Goal: Task Accomplishment & Management: Complete application form

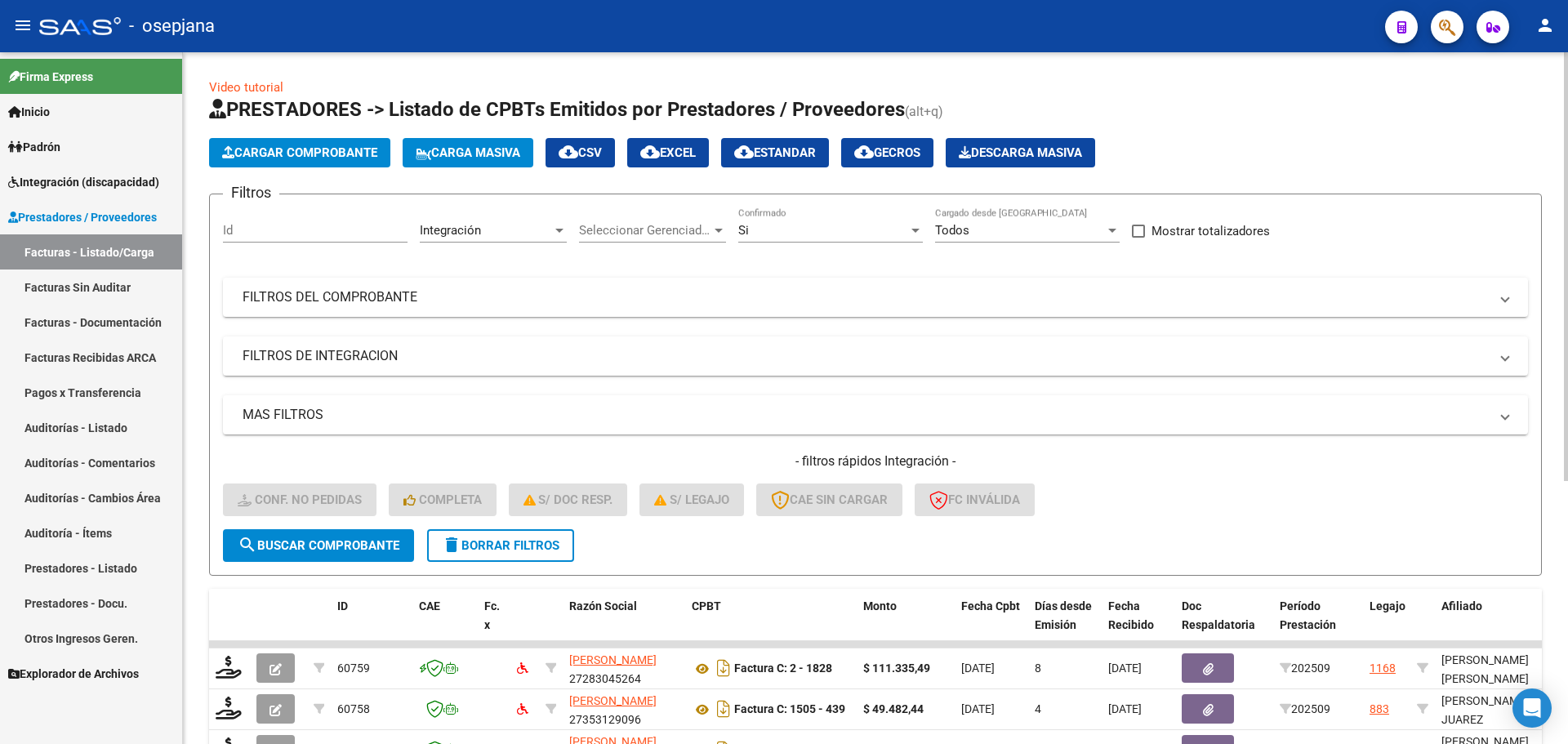
scroll to position [424, 0]
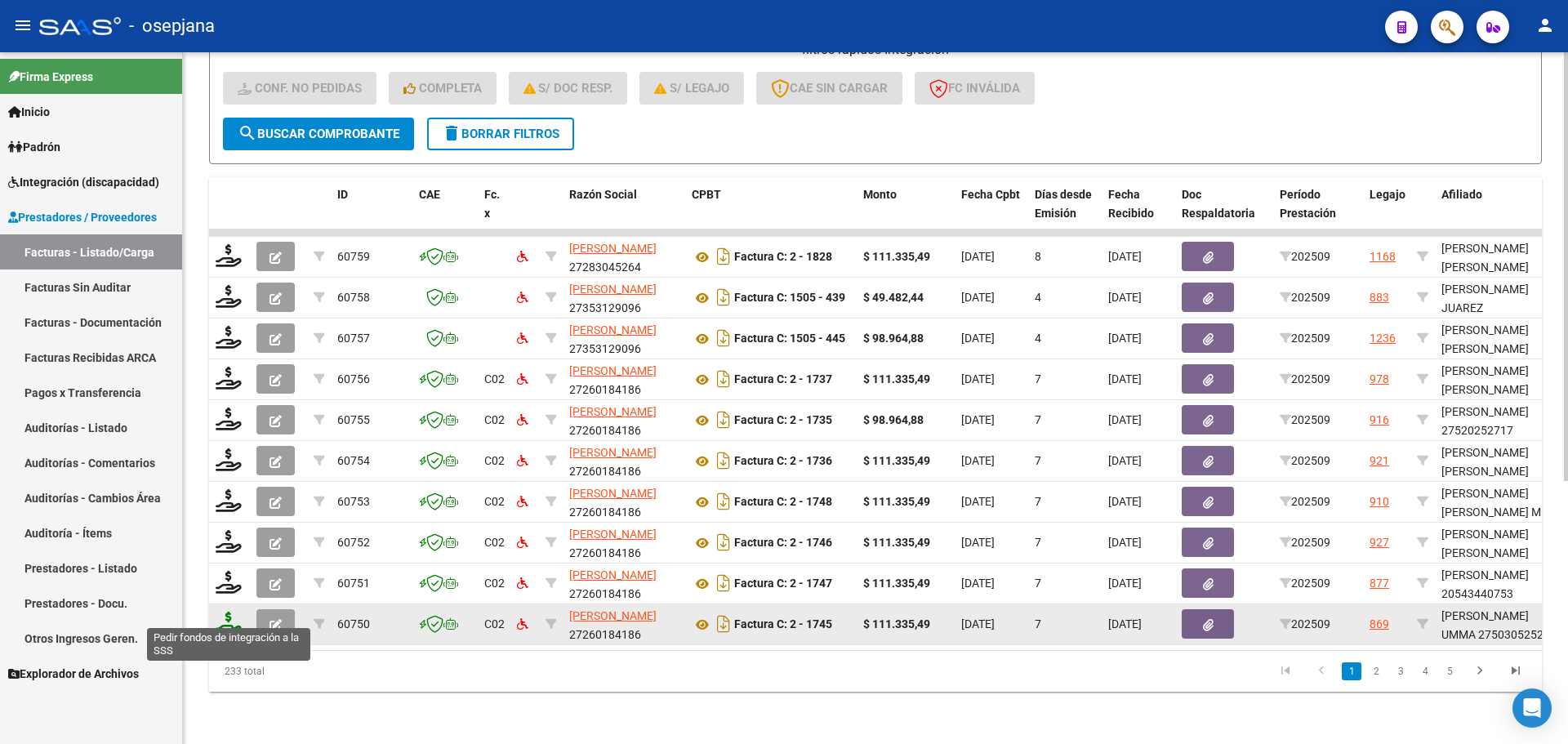
click at [222, 612] on icon at bounding box center [228, 623] width 26 height 23
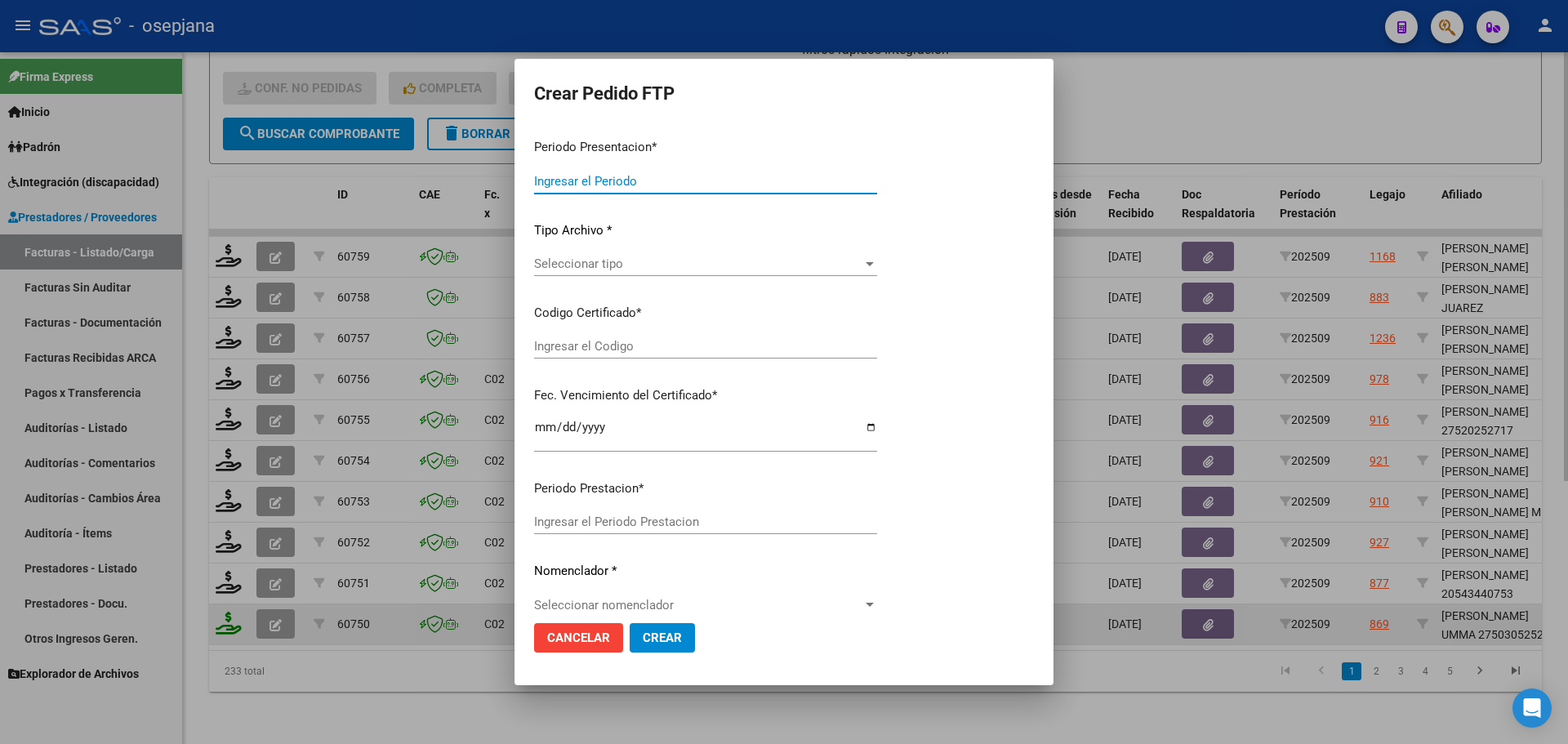
type input "202509"
type input "$ 111.335,49"
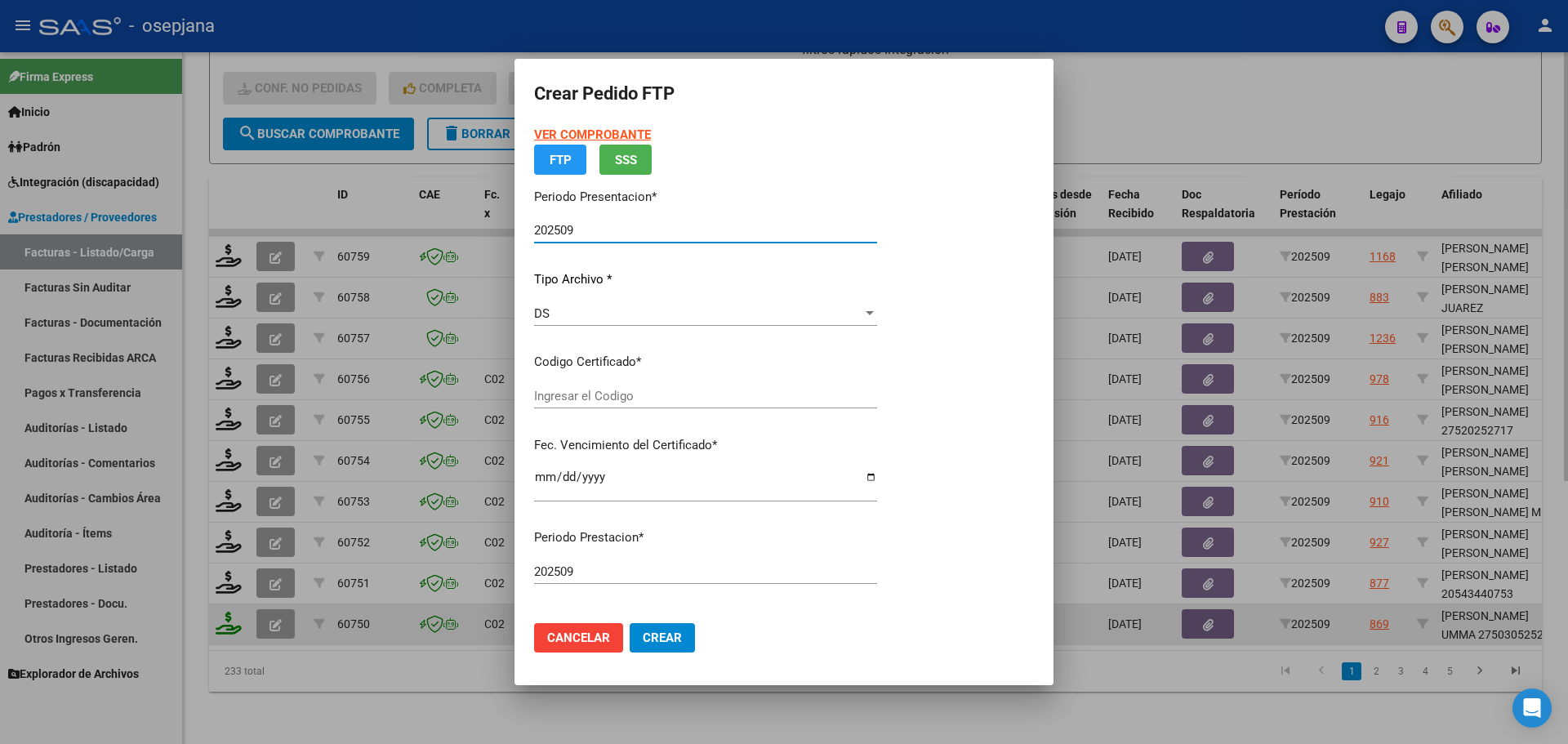
type input "ARG01000503052522025022020300220BSAS313"
type input "[DATE]"
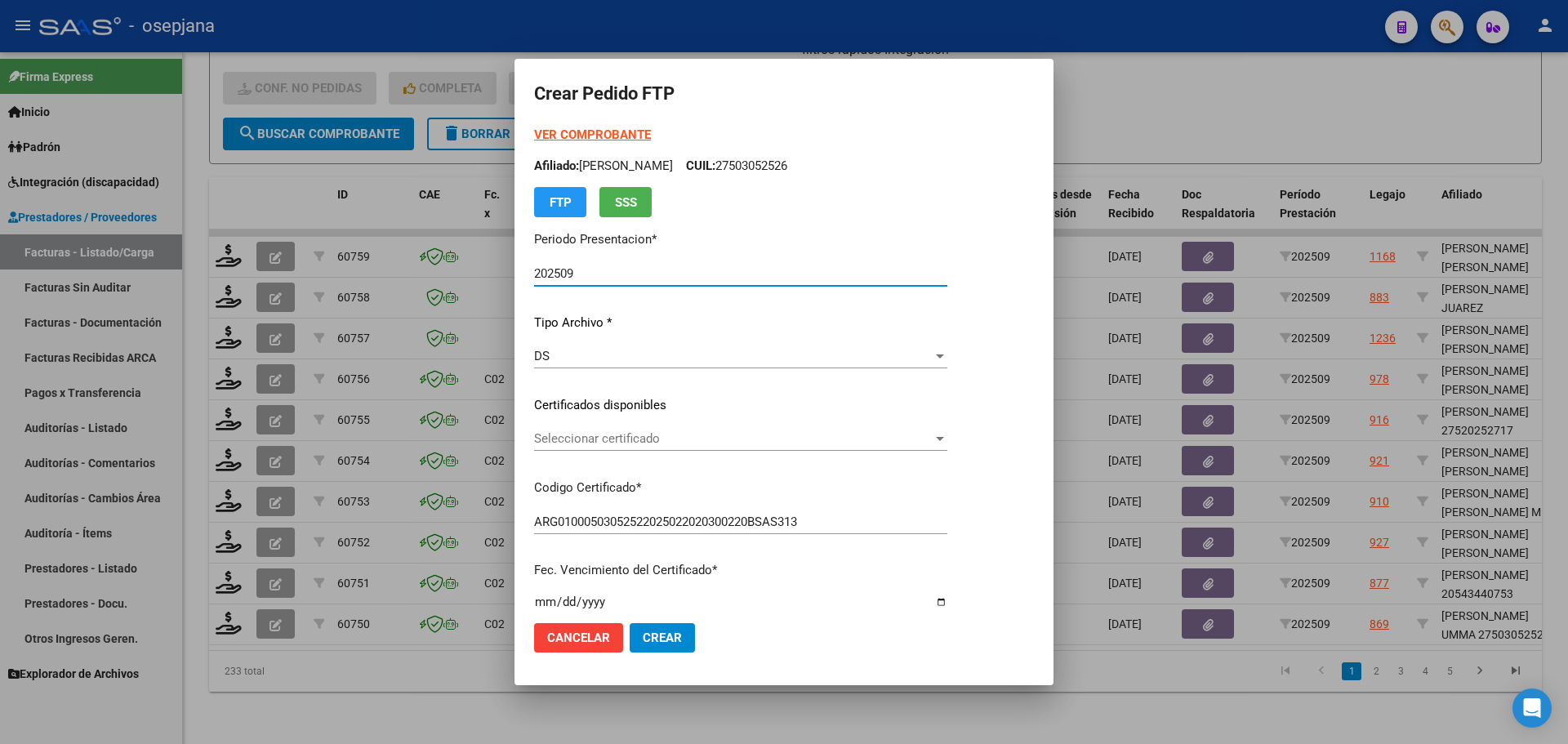
click at [671, 436] on span "Seleccionar certificado" at bounding box center [734, 438] width 399 height 14
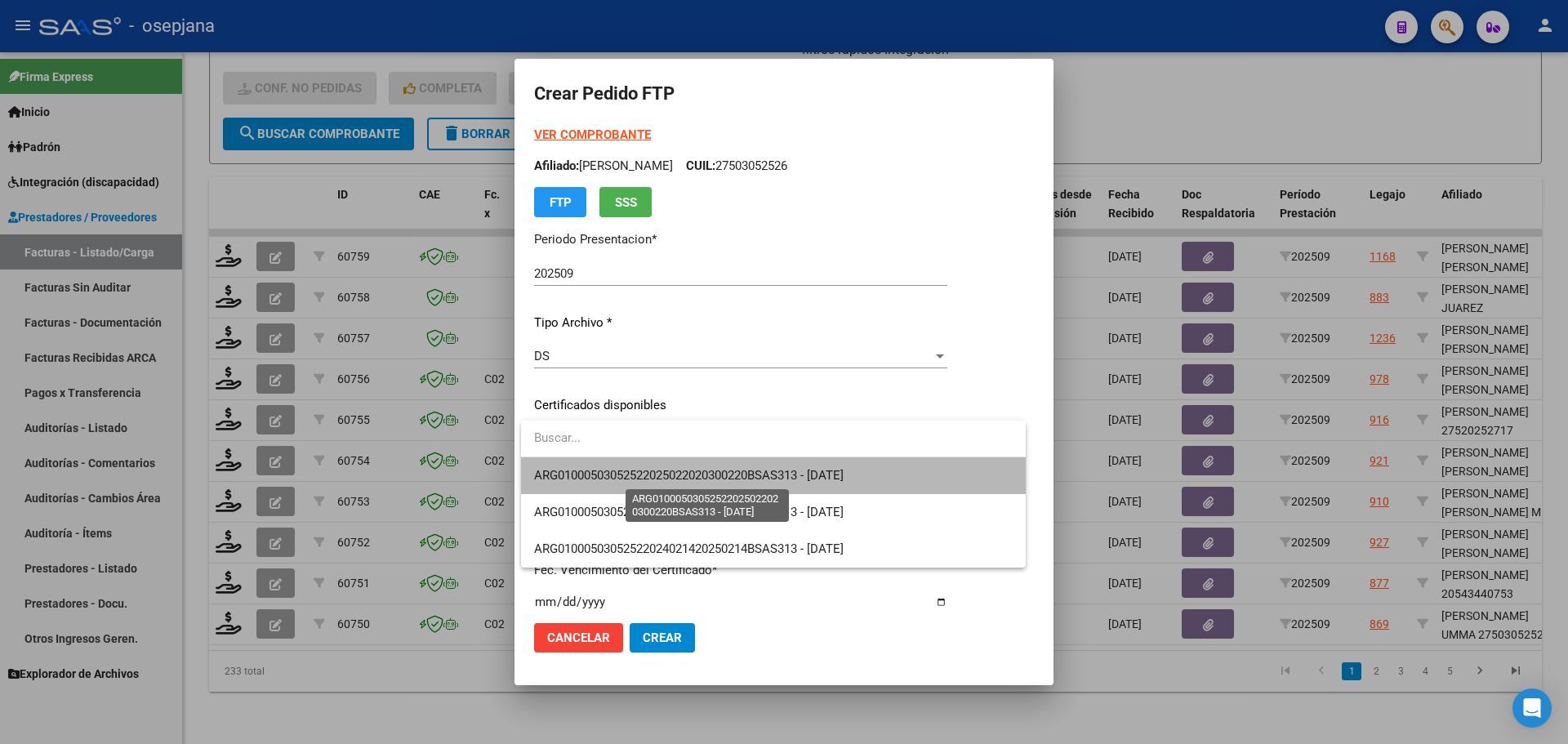
click at [695, 480] on span "ARG01000503052522025022020300220BSAS313 - [DATE]" at bounding box center [689, 475] width 310 height 14
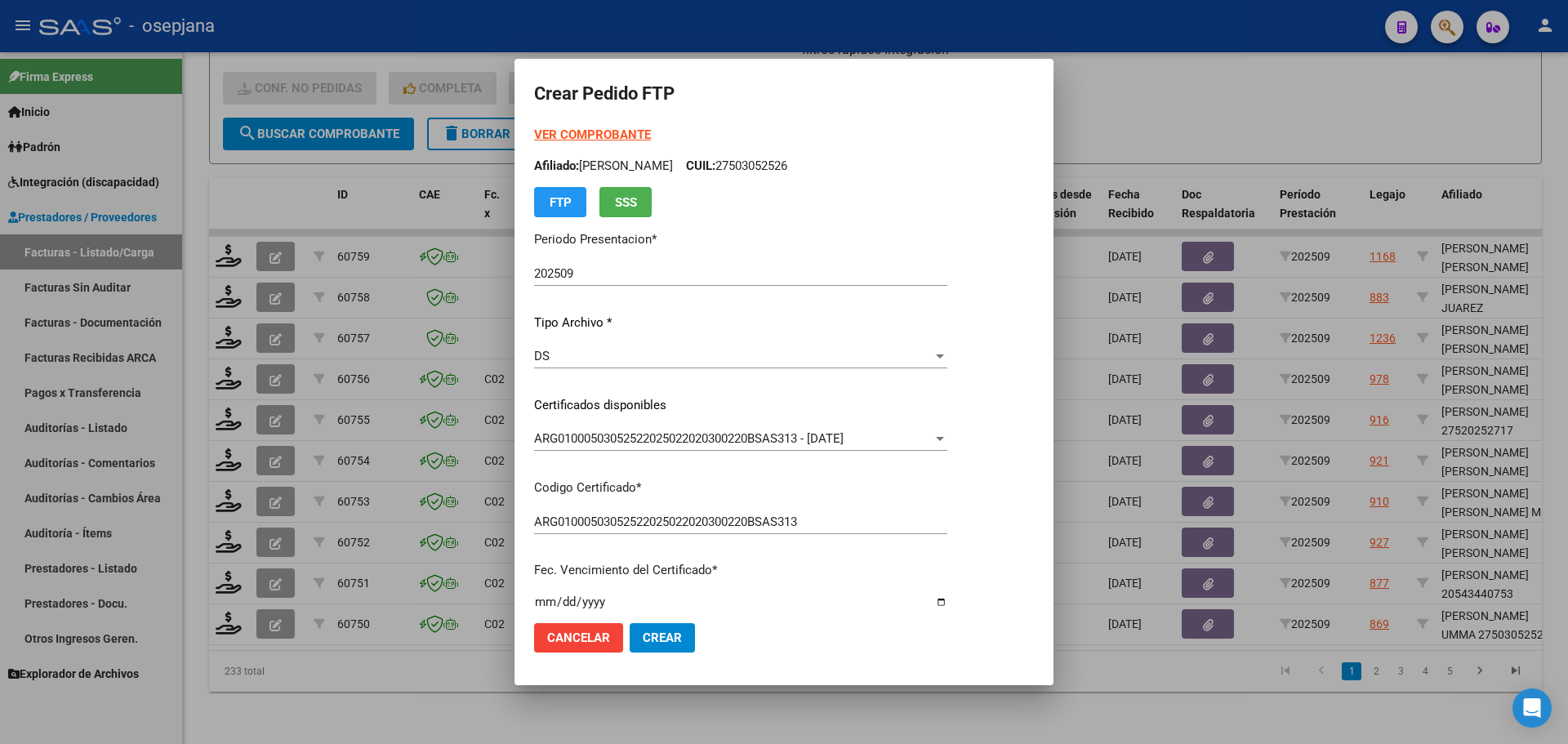
click at [615, 132] on strong "VER COMPROBANTE" at bounding box center [593, 134] width 117 height 14
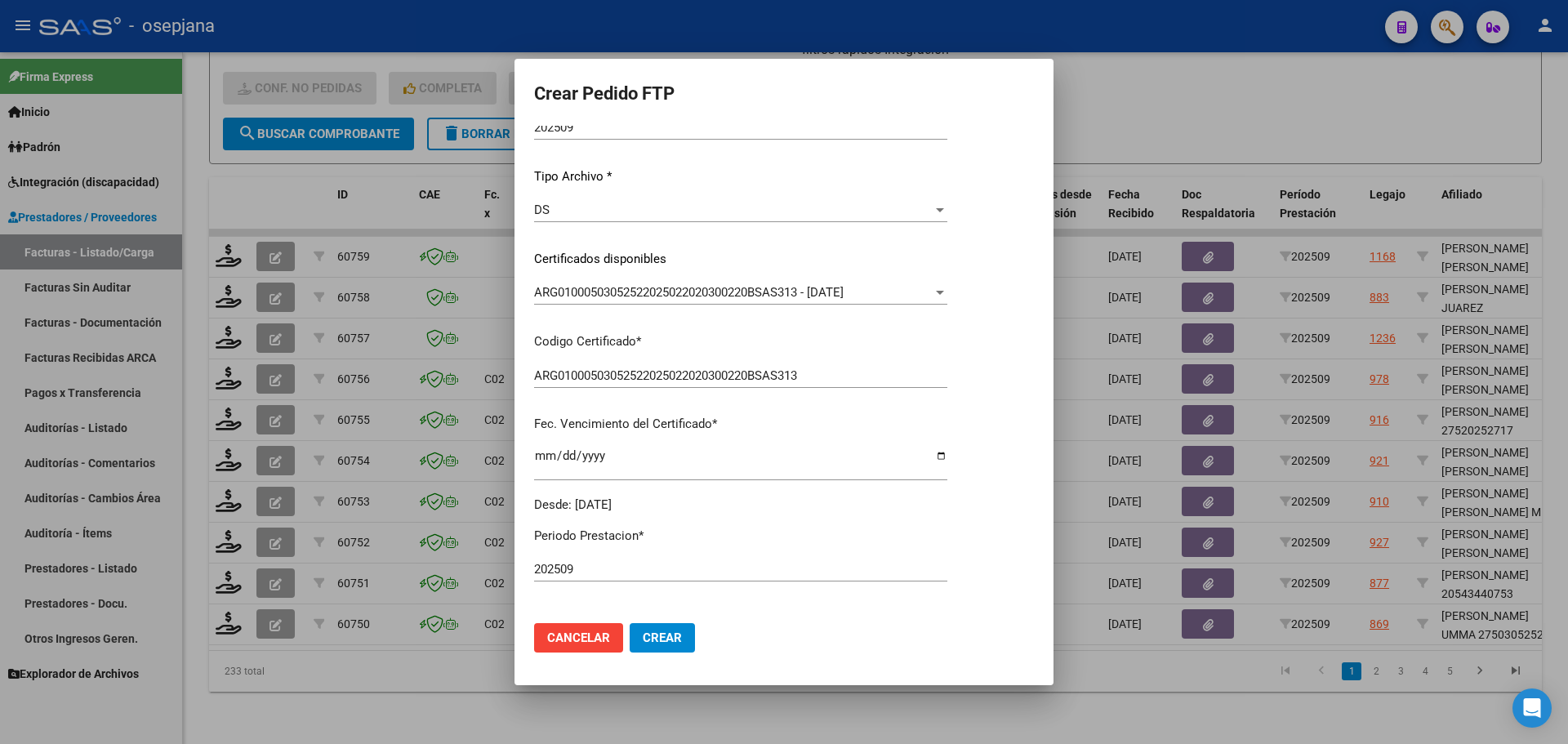
scroll to position [408, 0]
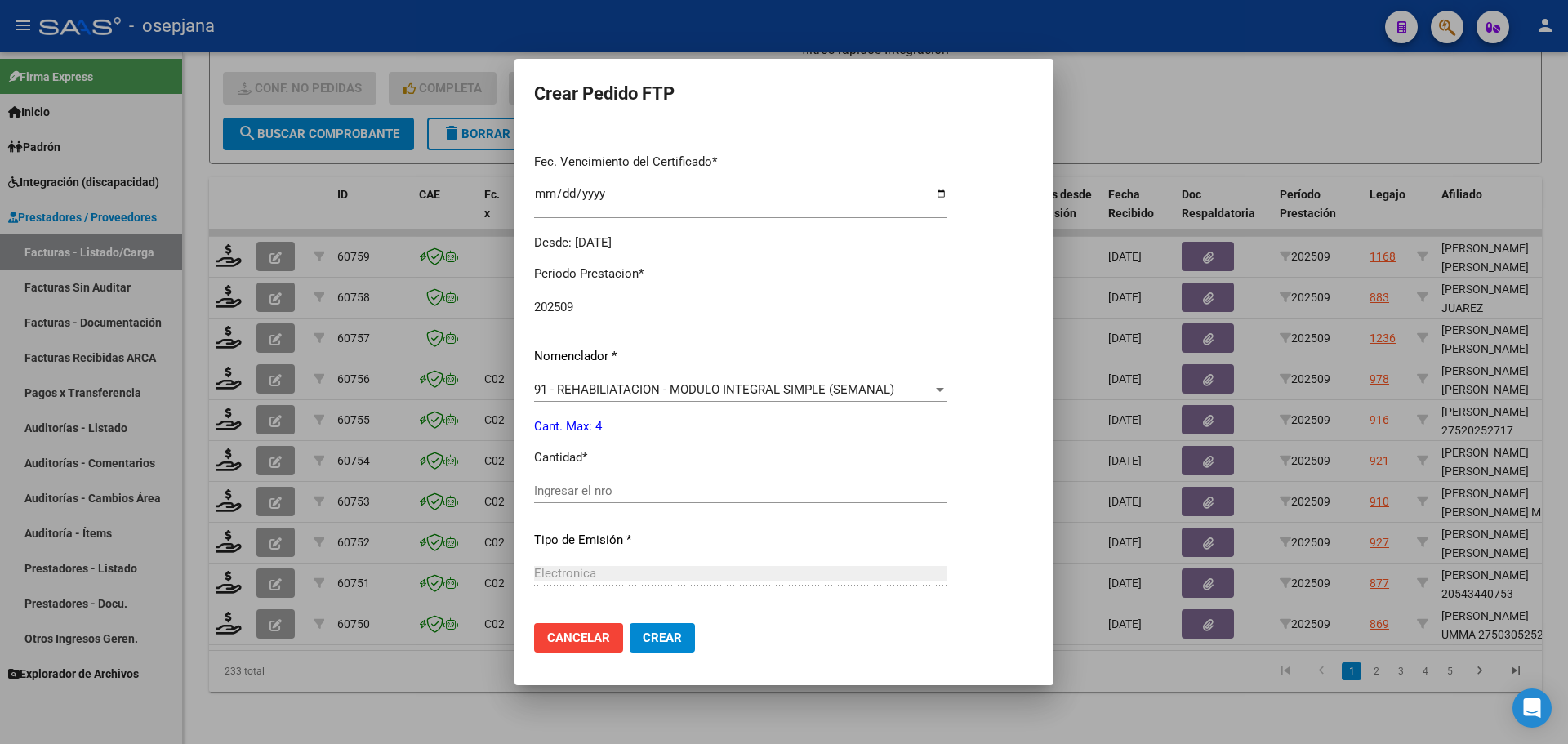
click at [592, 488] on input "Ingresar el nro" at bounding box center [740, 490] width 413 height 14
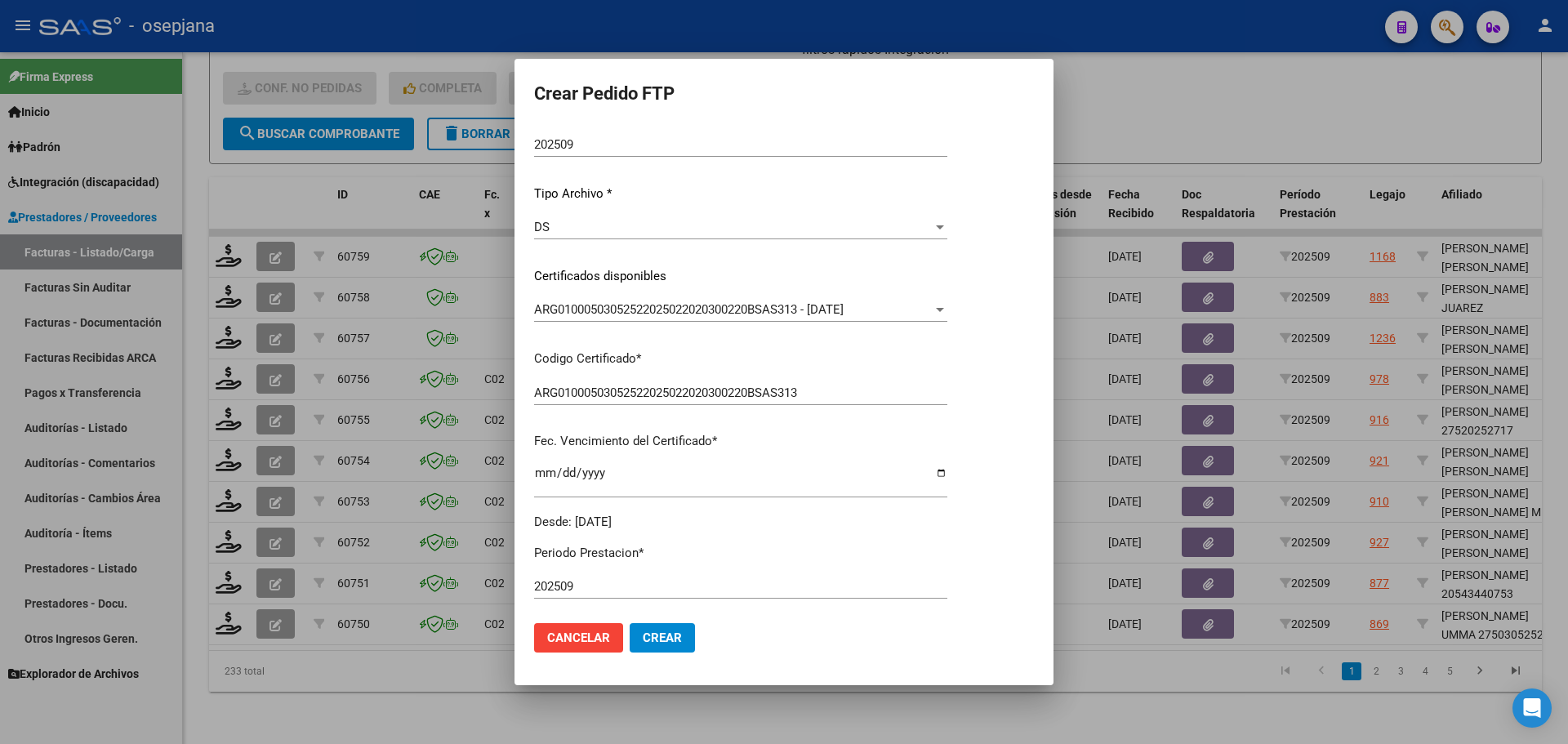
scroll to position [0, 0]
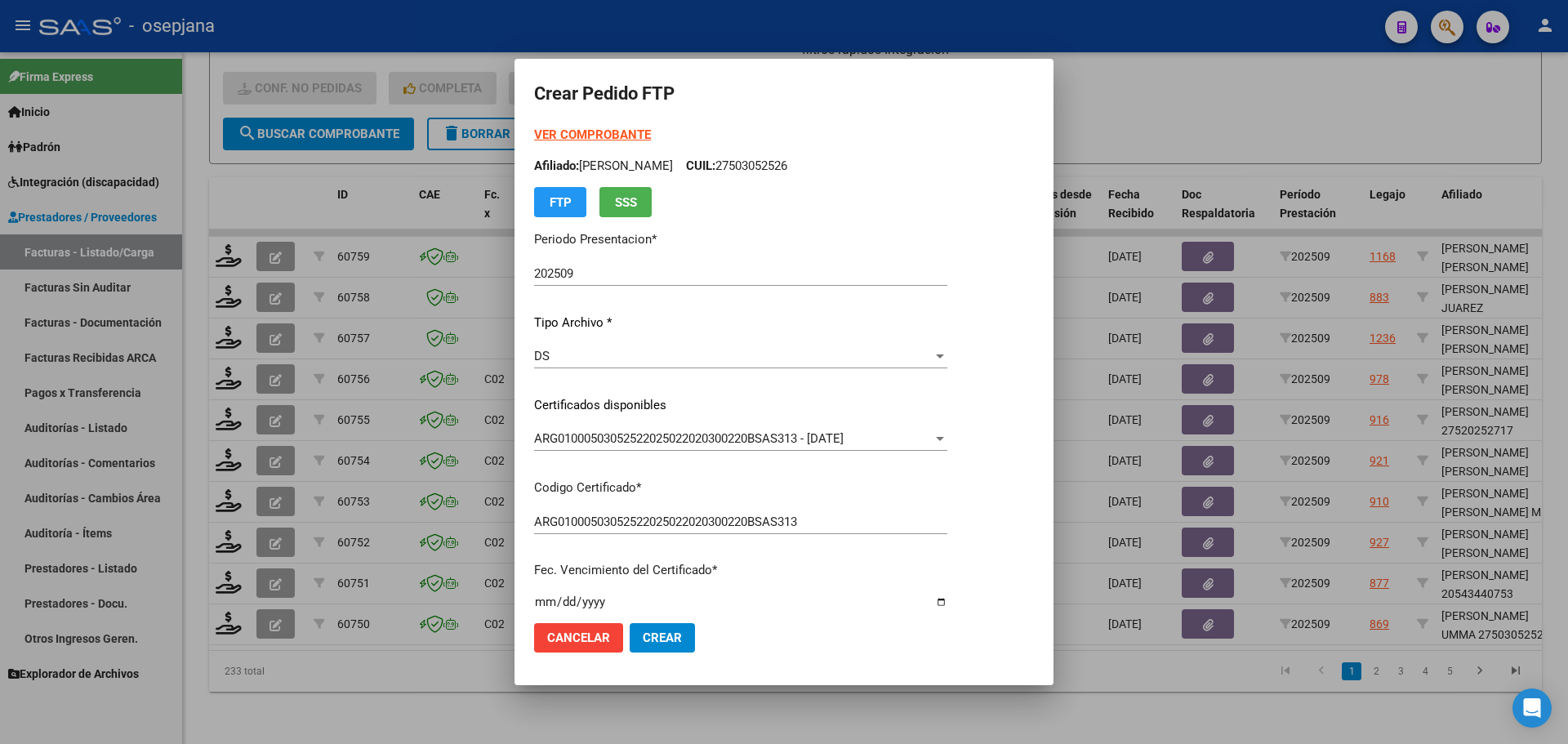
type input "4"
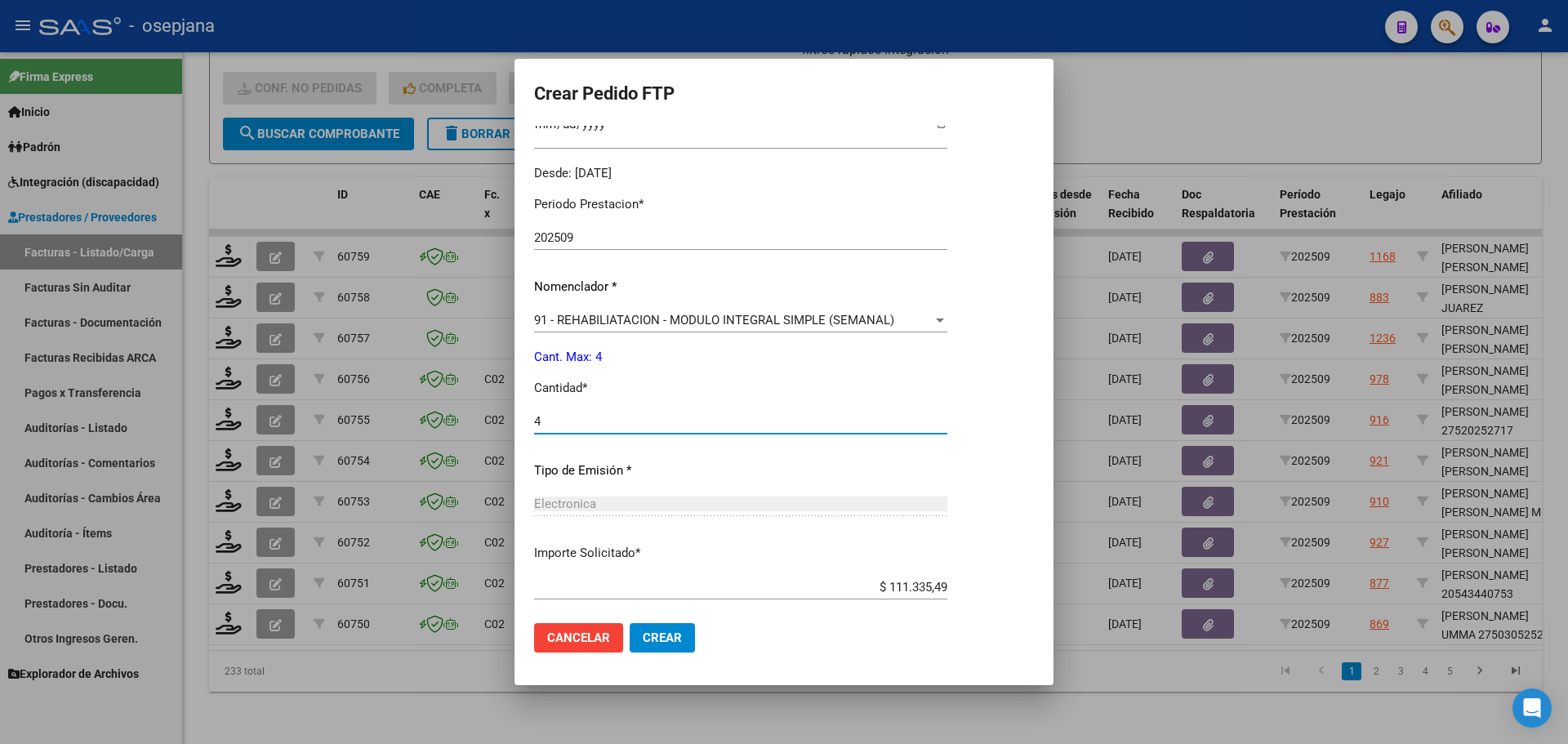
scroll to position [490, 0]
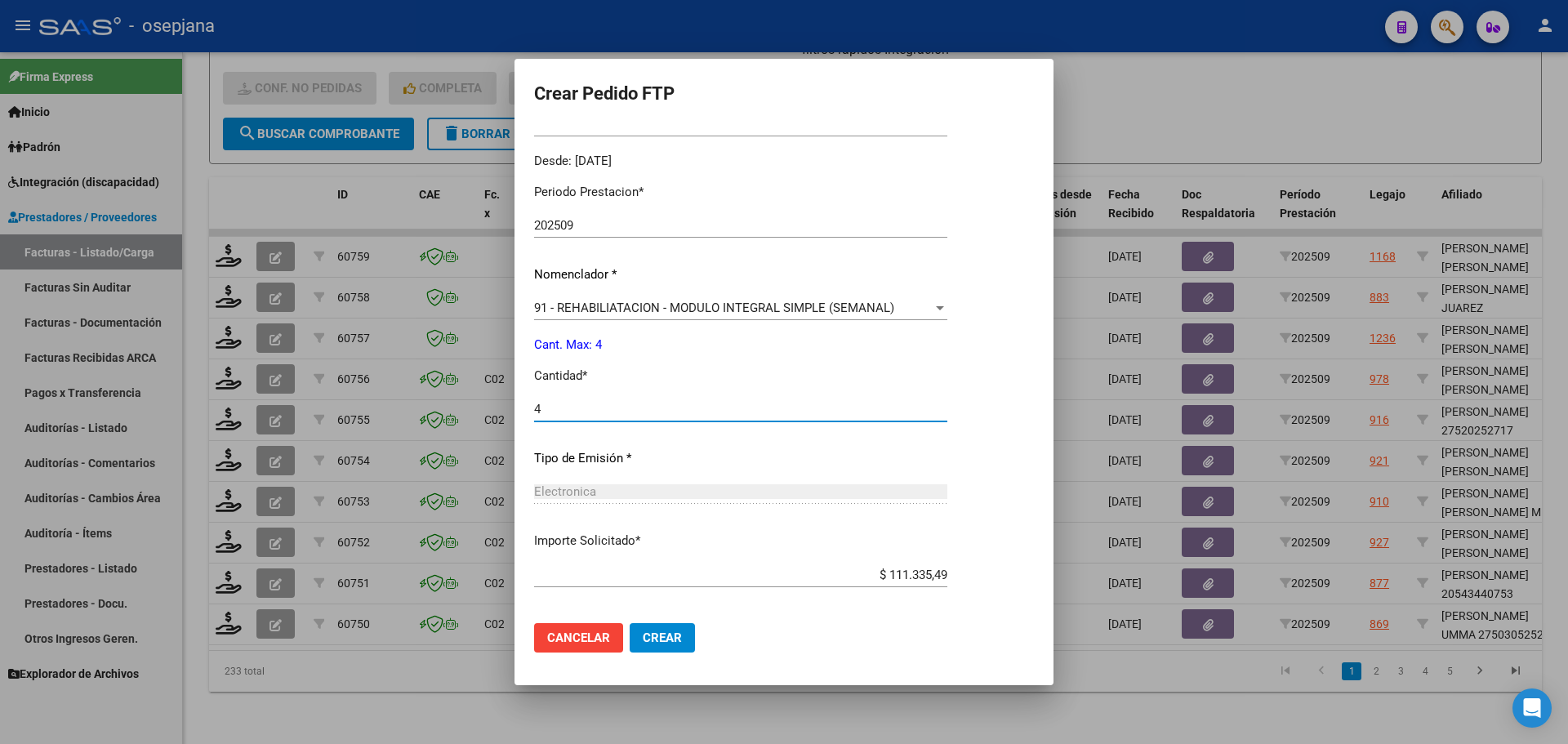
click at [665, 626] on button "Crear" at bounding box center [663, 638] width 65 height 30
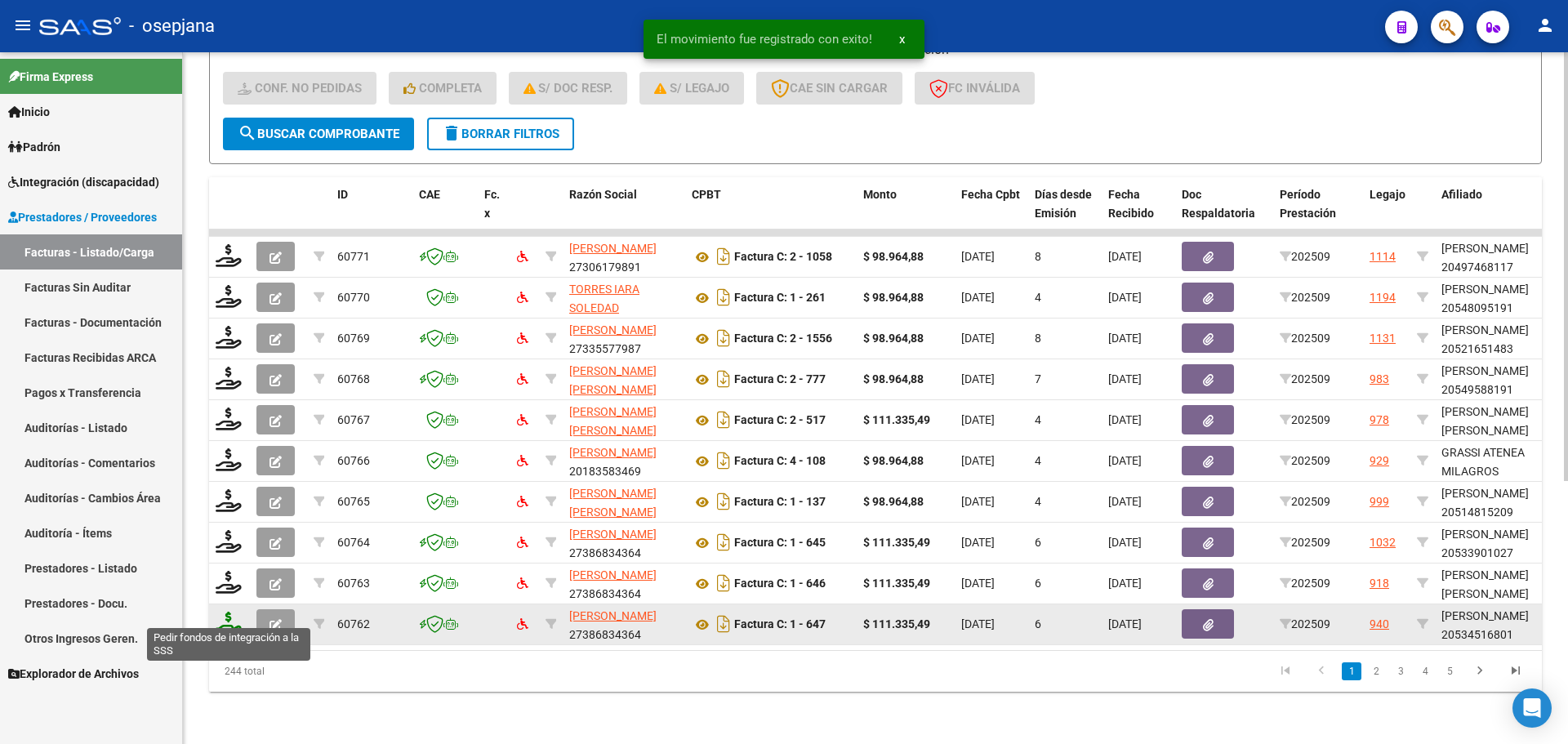
click at [222, 613] on icon at bounding box center [228, 623] width 26 height 23
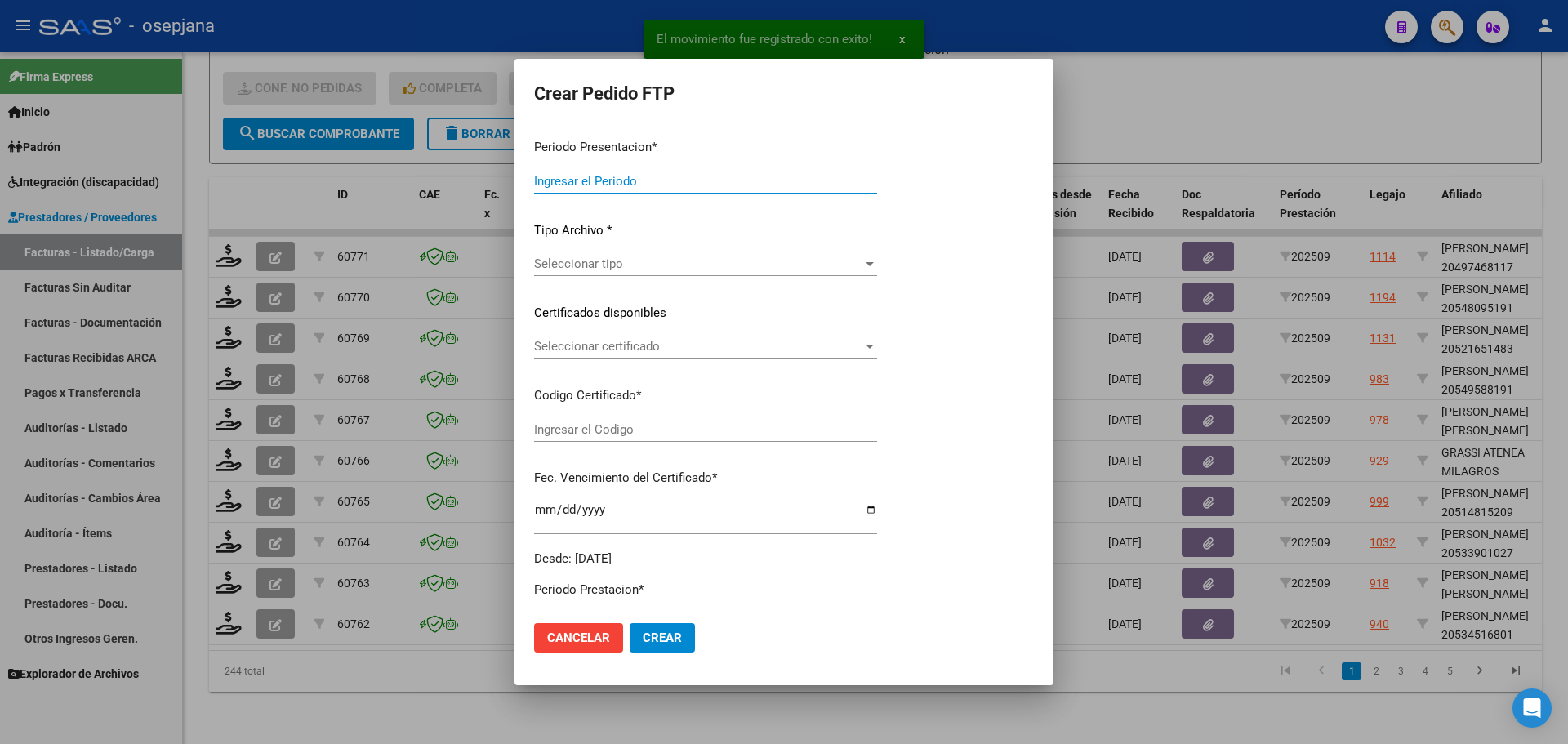
type input "202509"
type input "$ 111.335,49"
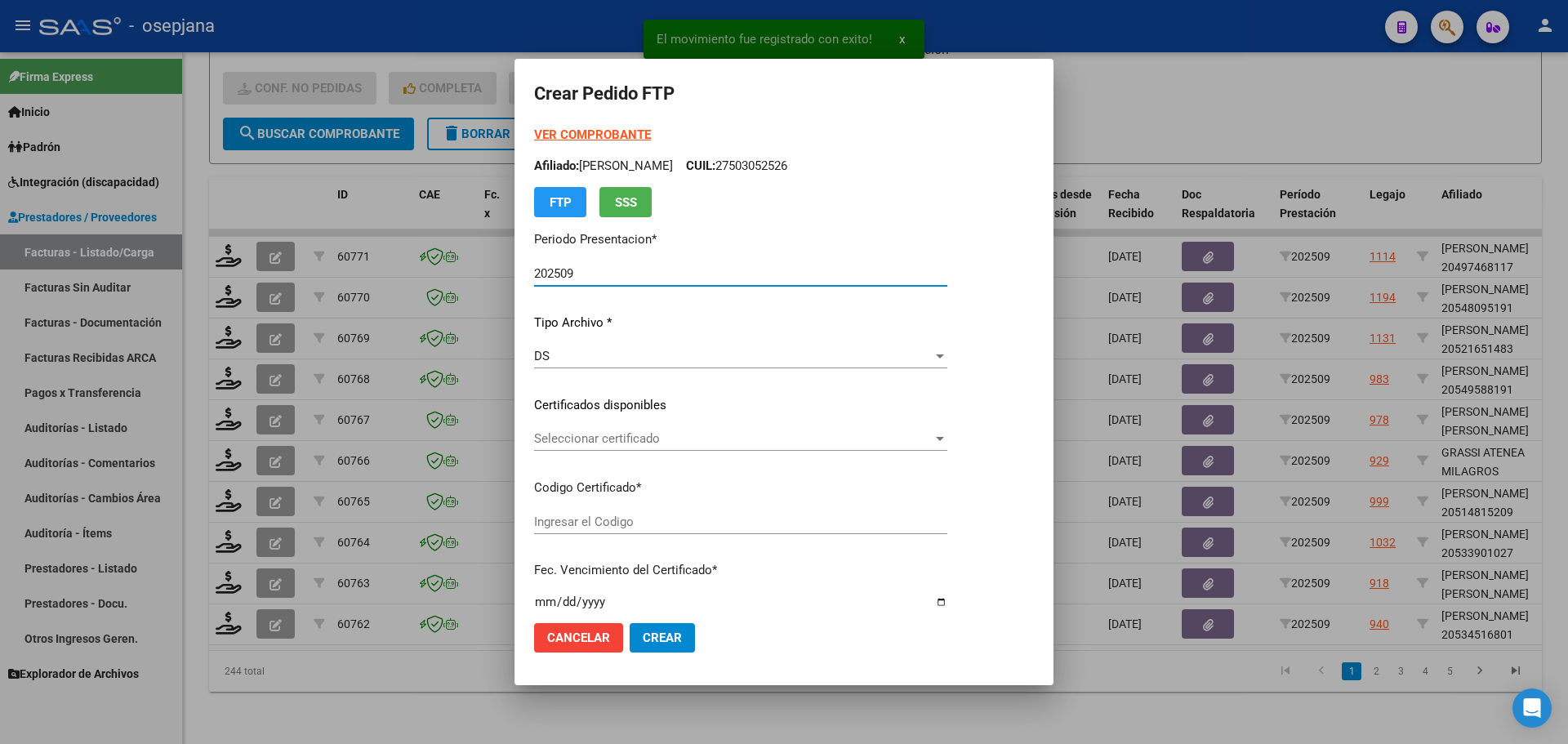
type input "ARG02000534516802022042120270421BSAS448"
type input "[DATE]"
click at [595, 430] on div "Seleccionar certificado Seleccionar certificado" at bounding box center [740, 439] width 413 height 25
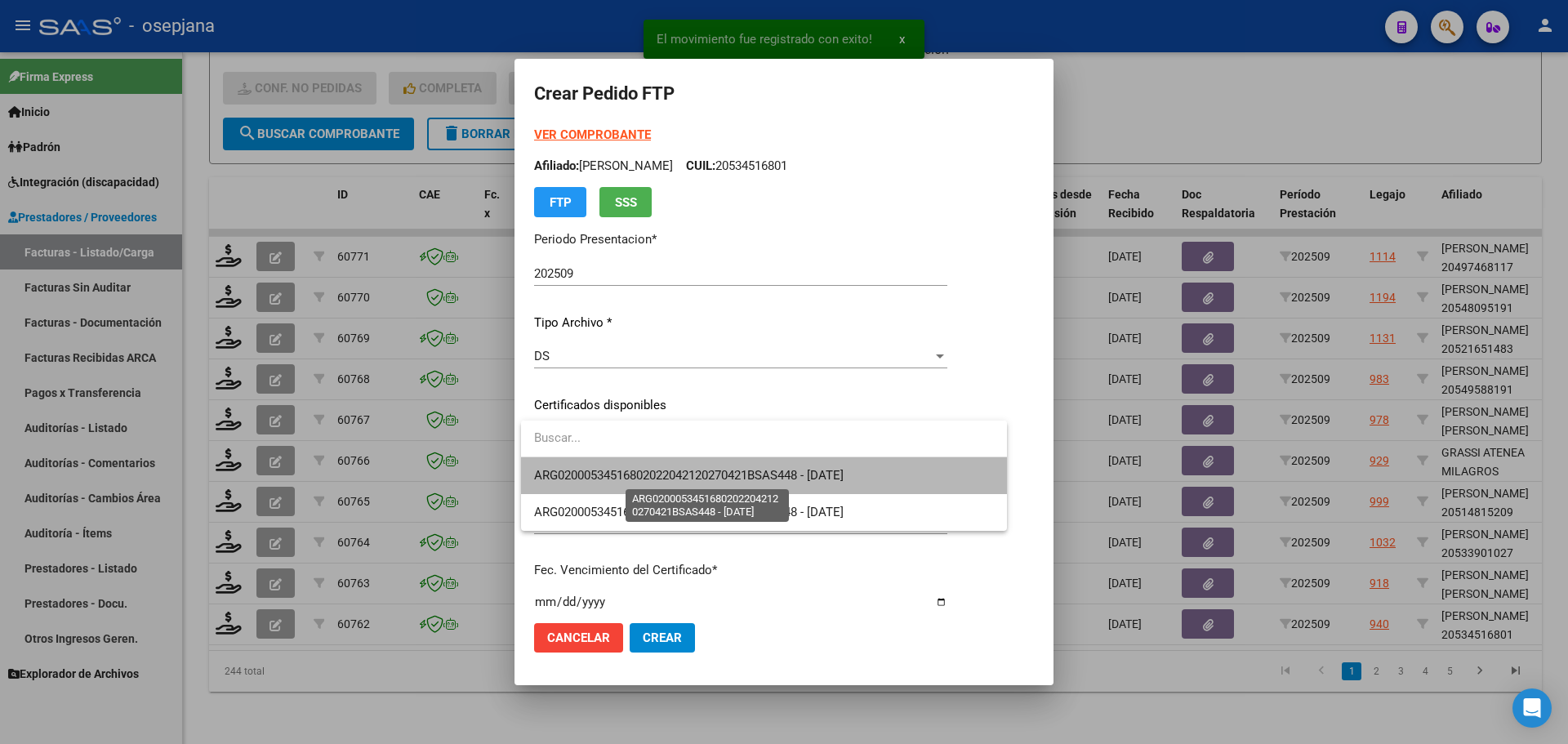
click at [602, 475] on span "ARG02000534516802022042120270421BSAS448 - [DATE]" at bounding box center [689, 475] width 310 height 14
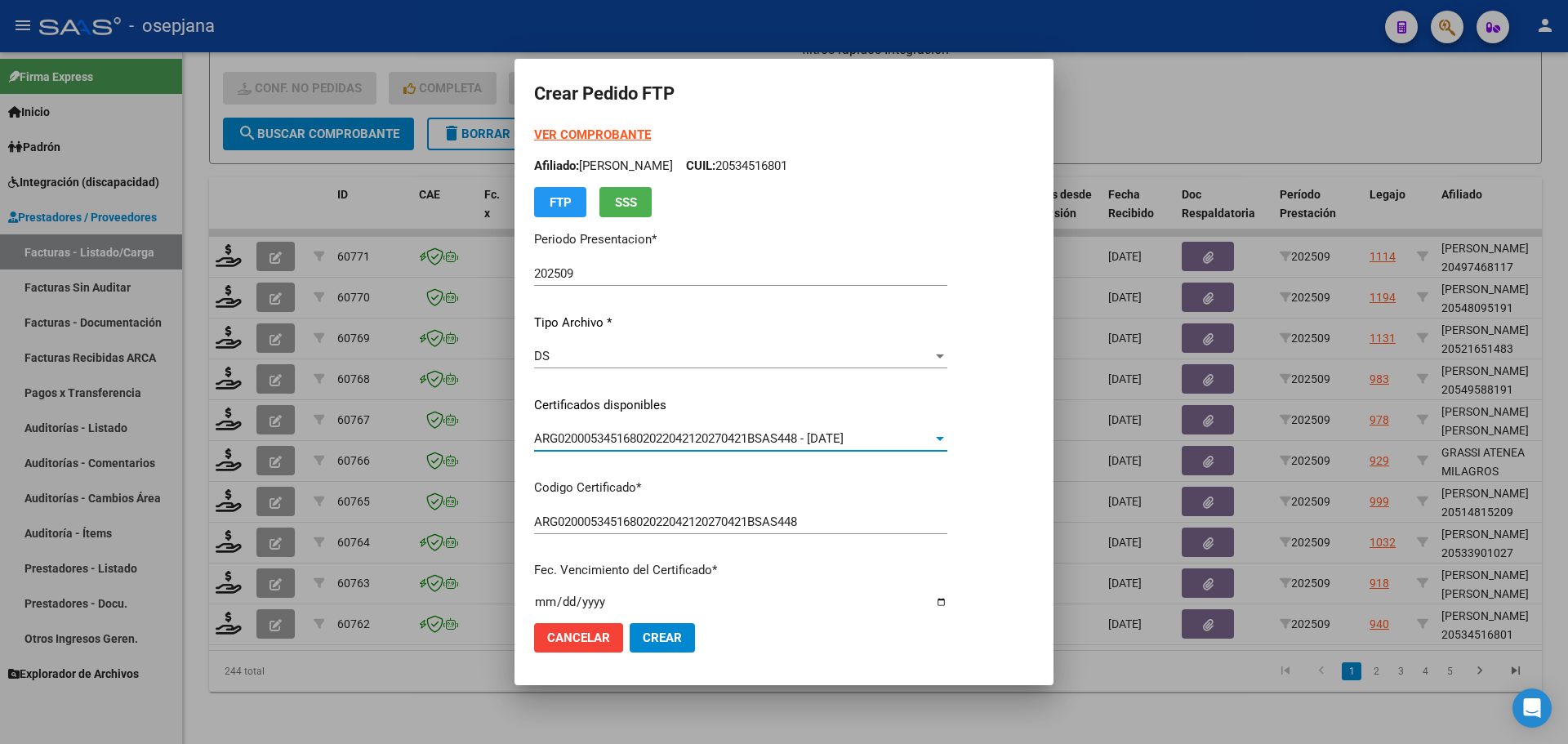
click at [588, 141] on strong "VER COMPROBANTE" at bounding box center [593, 134] width 117 height 14
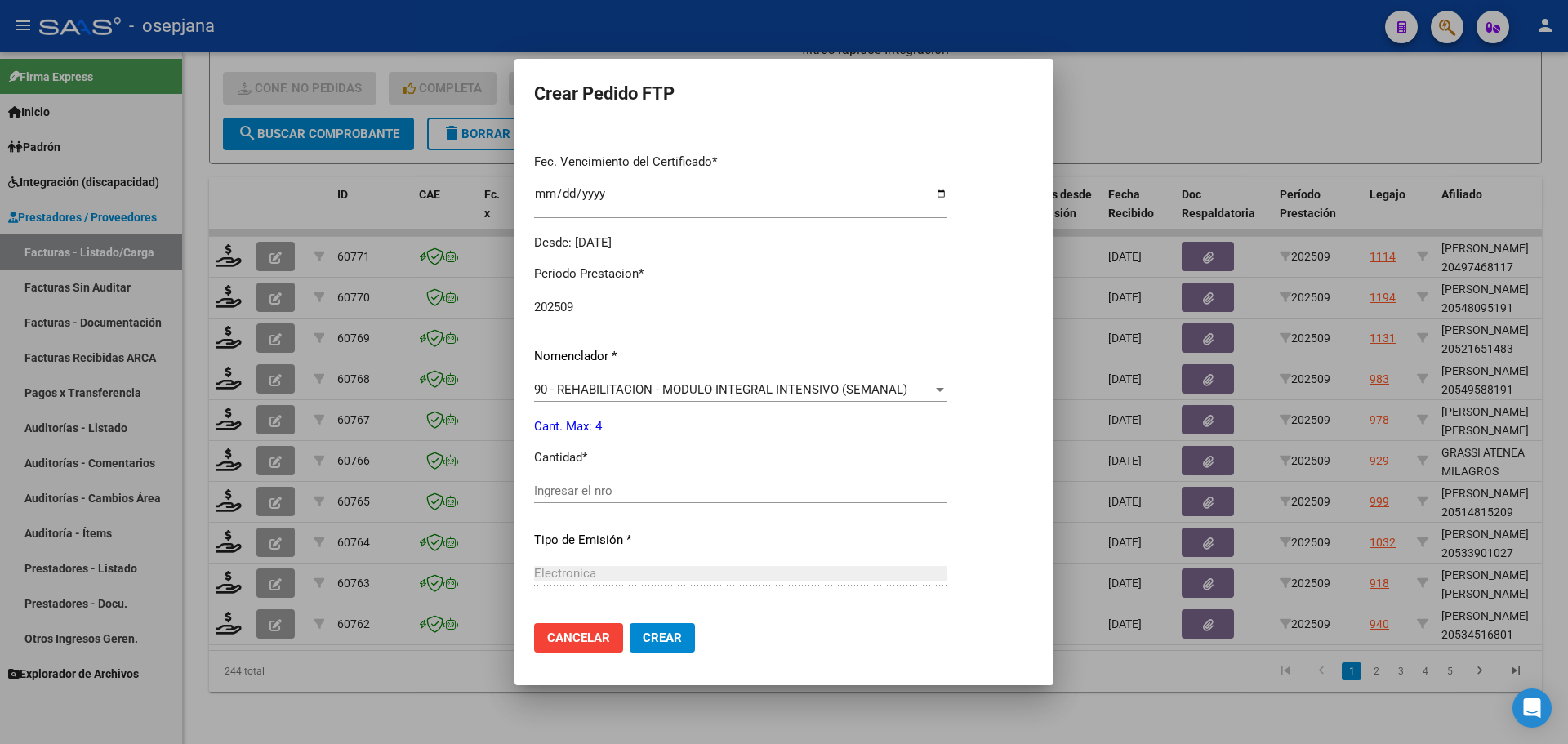
click at [551, 499] on div "Ingresar el nro" at bounding box center [740, 491] width 413 height 25
type input "4"
click at [664, 647] on button "Crear" at bounding box center [663, 638] width 65 height 30
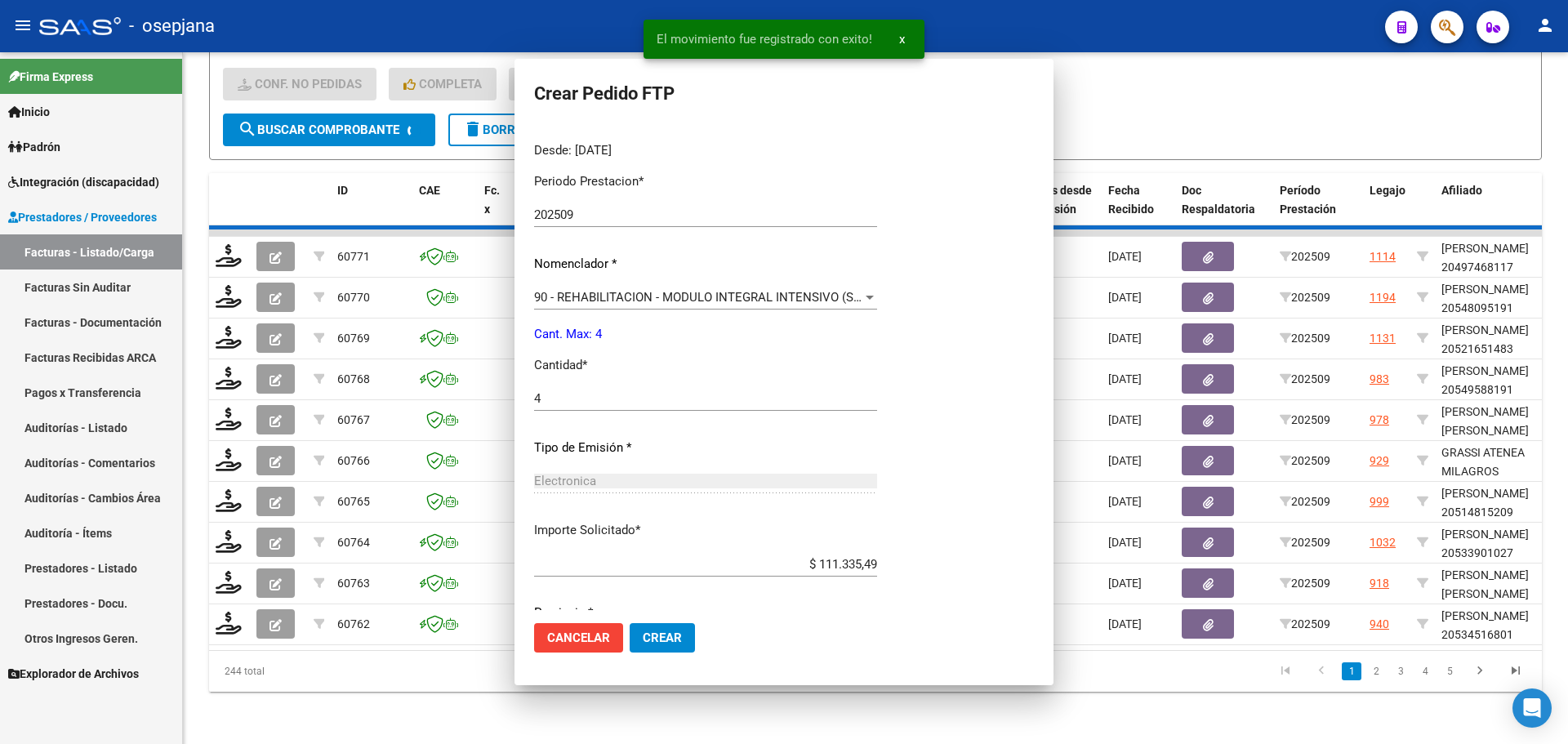
scroll to position [0, 0]
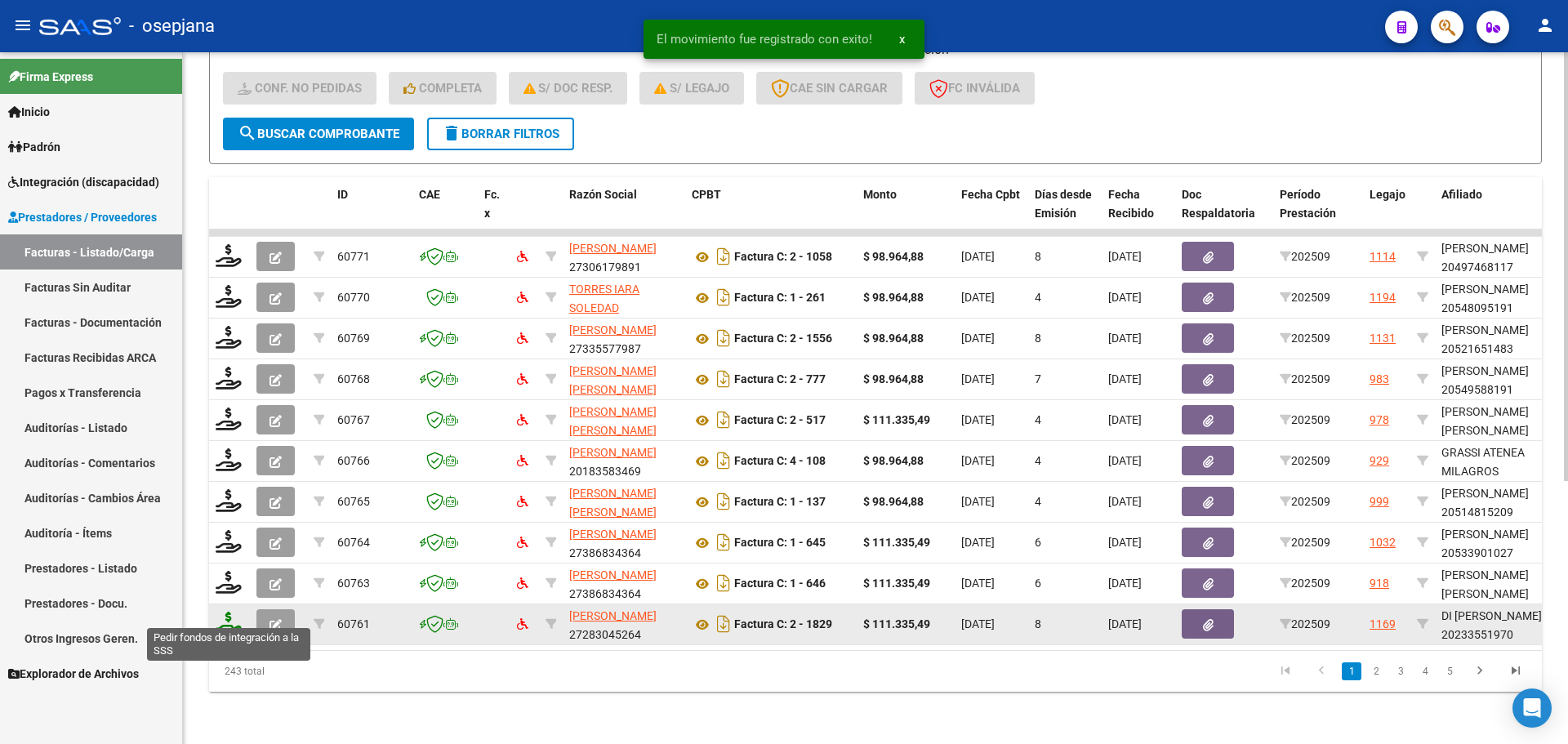
click at [224, 620] on icon at bounding box center [228, 623] width 26 height 23
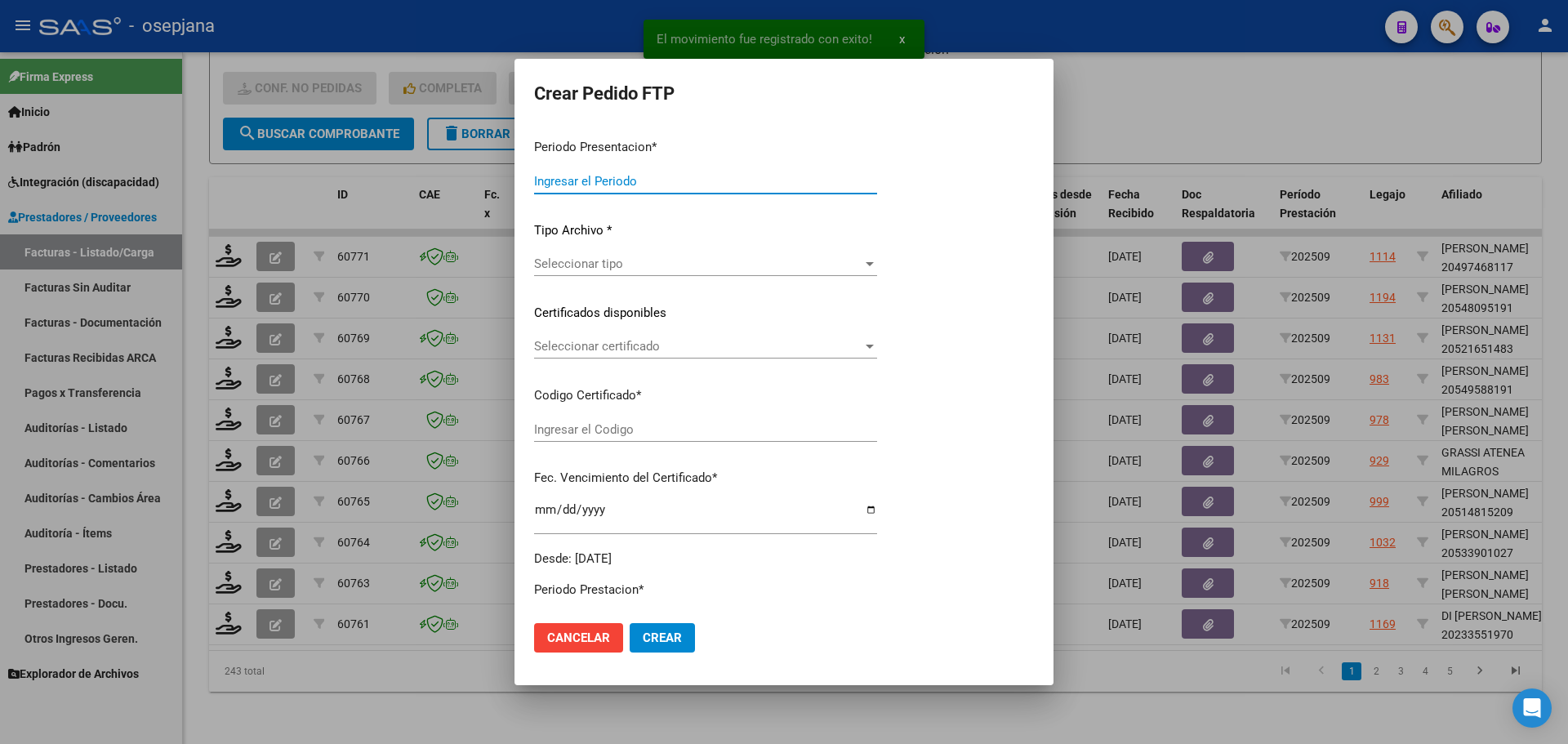
type input "202509"
type input "$ 111.335,49"
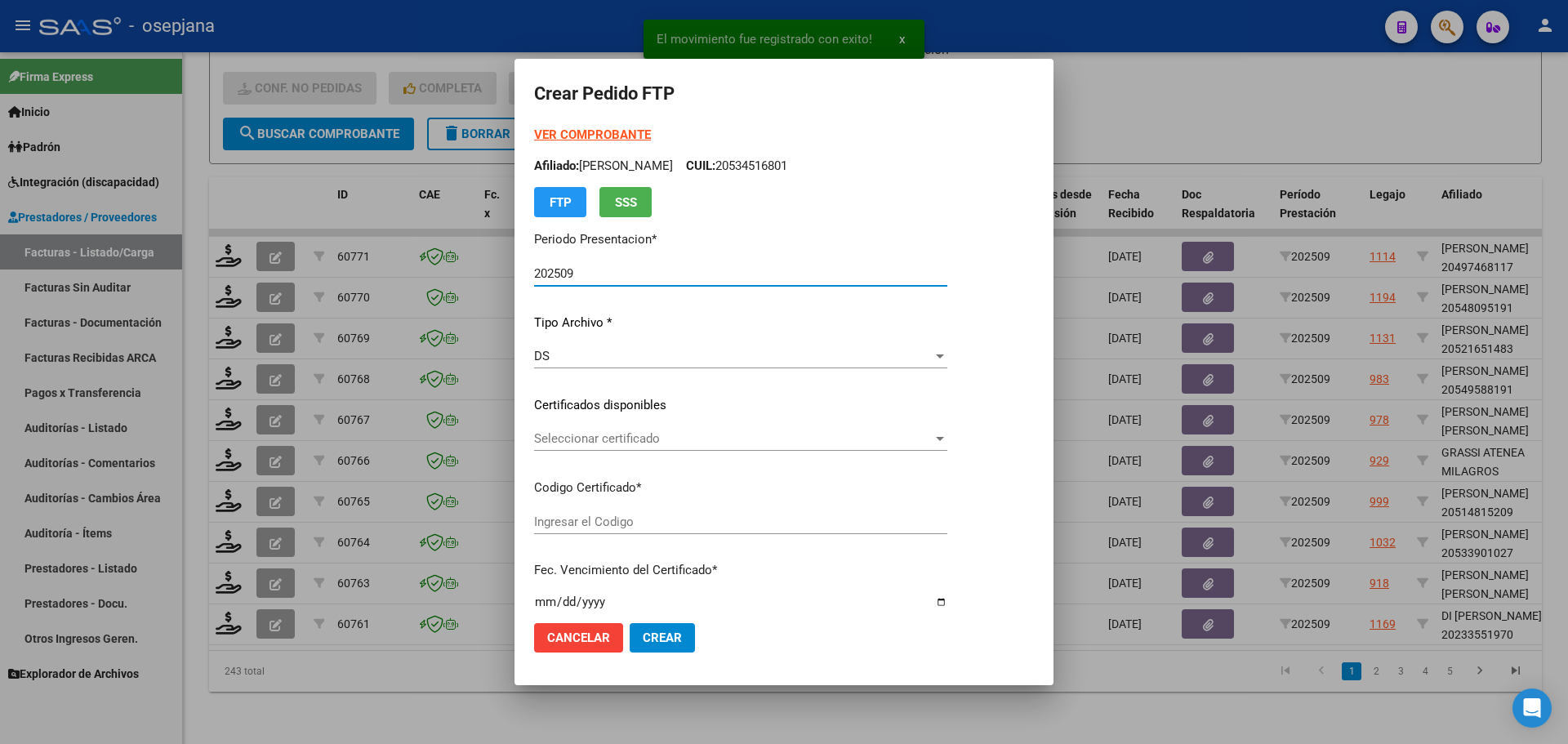
type input "ARG02000233551972019091820250918BSAS385"
type input "[DATE]"
click at [631, 442] on span "Seleccionar certificado" at bounding box center [740, 438] width 413 height 14
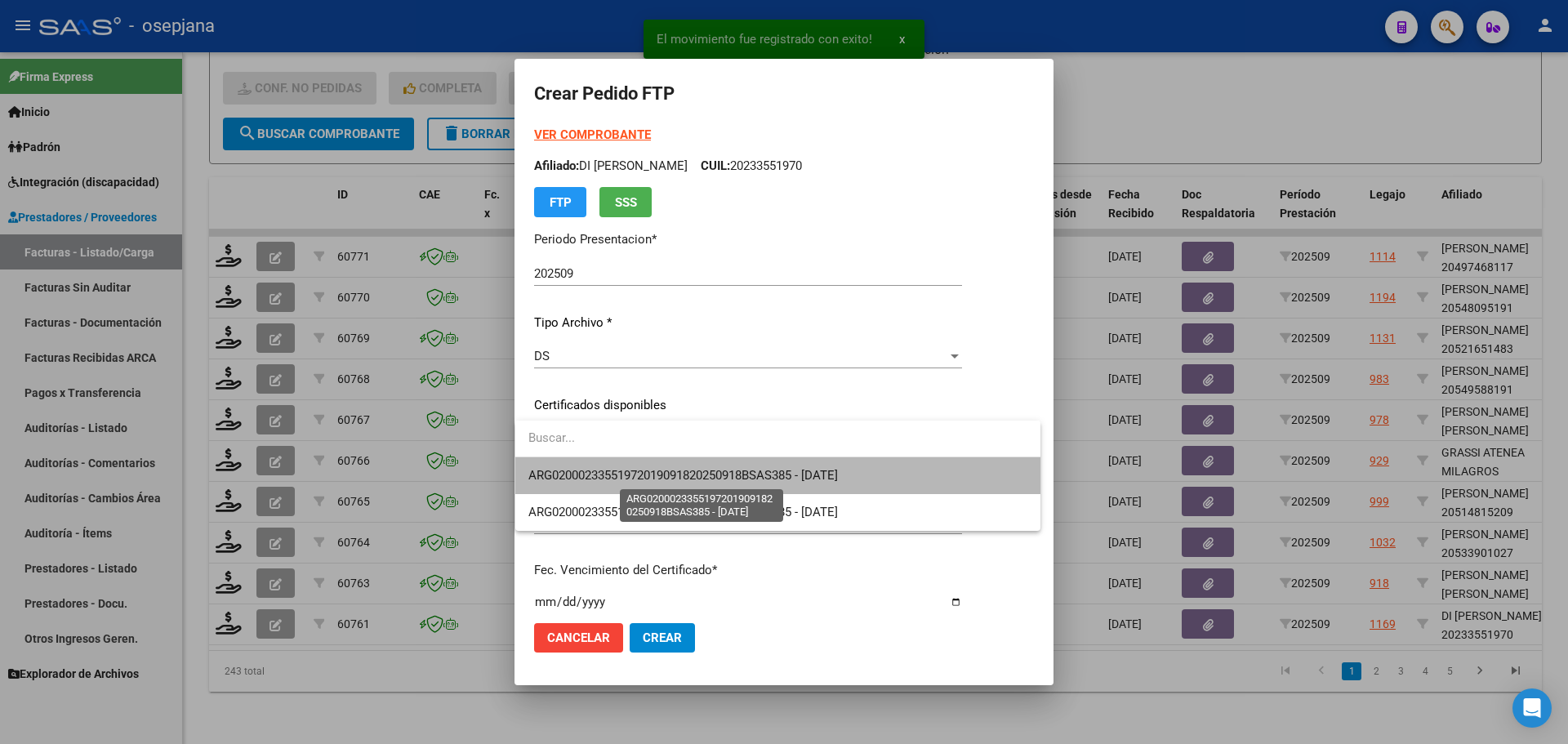
click at [631, 471] on span "ARG02000233551972019091820250918BSAS385 - [DATE]" at bounding box center [683, 475] width 310 height 14
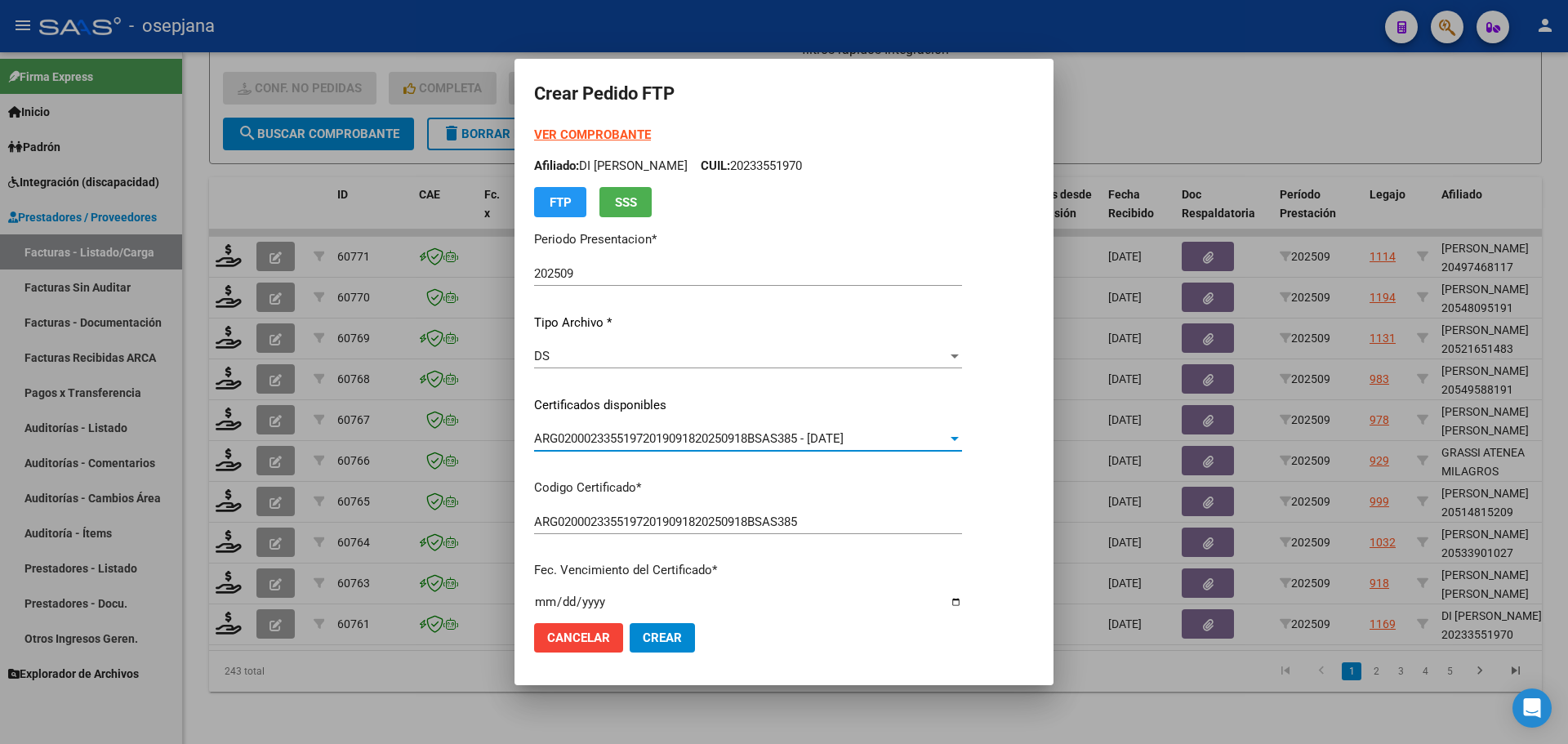
click at [610, 135] on strong "VER COMPROBANTE" at bounding box center [593, 134] width 117 height 14
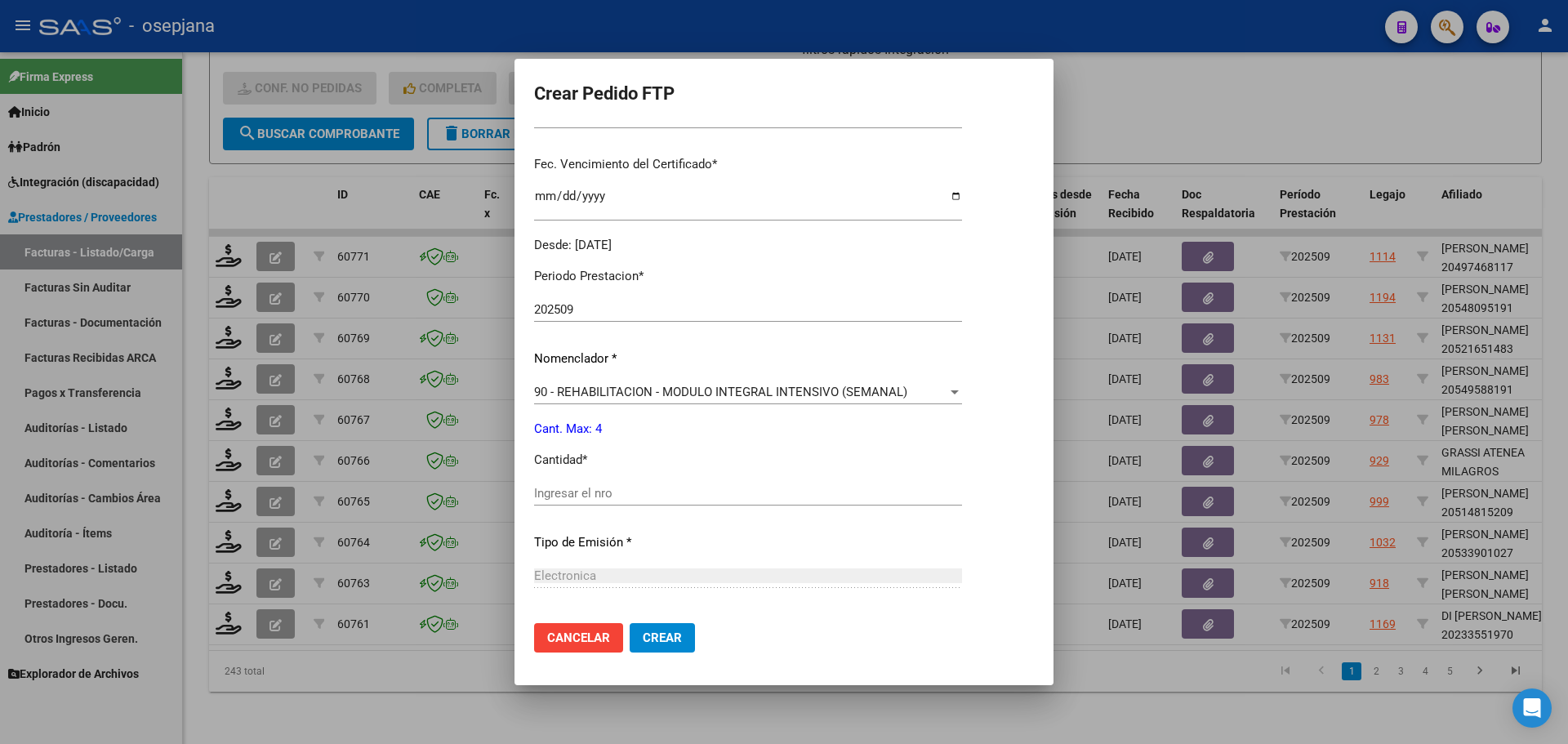
scroll to position [408, 0]
click at [565, 499] on input "Ingresar el nro" at bounding box center [748, 490] width 428 height 14
type input "4"
click at [667, 641] on span "Crear" at bounding box center [662, 638] width 39 height 14
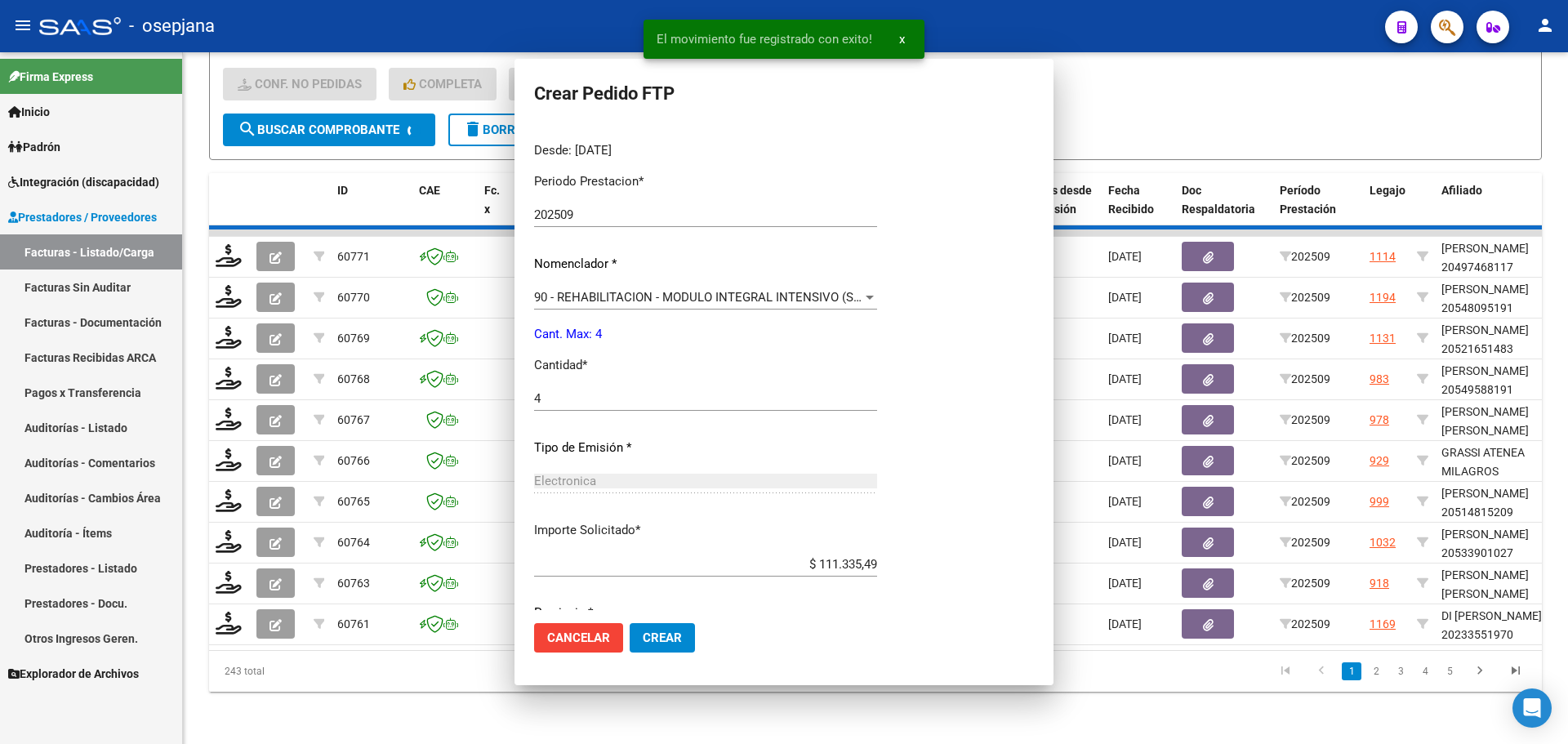
scroll to position [0, 0]
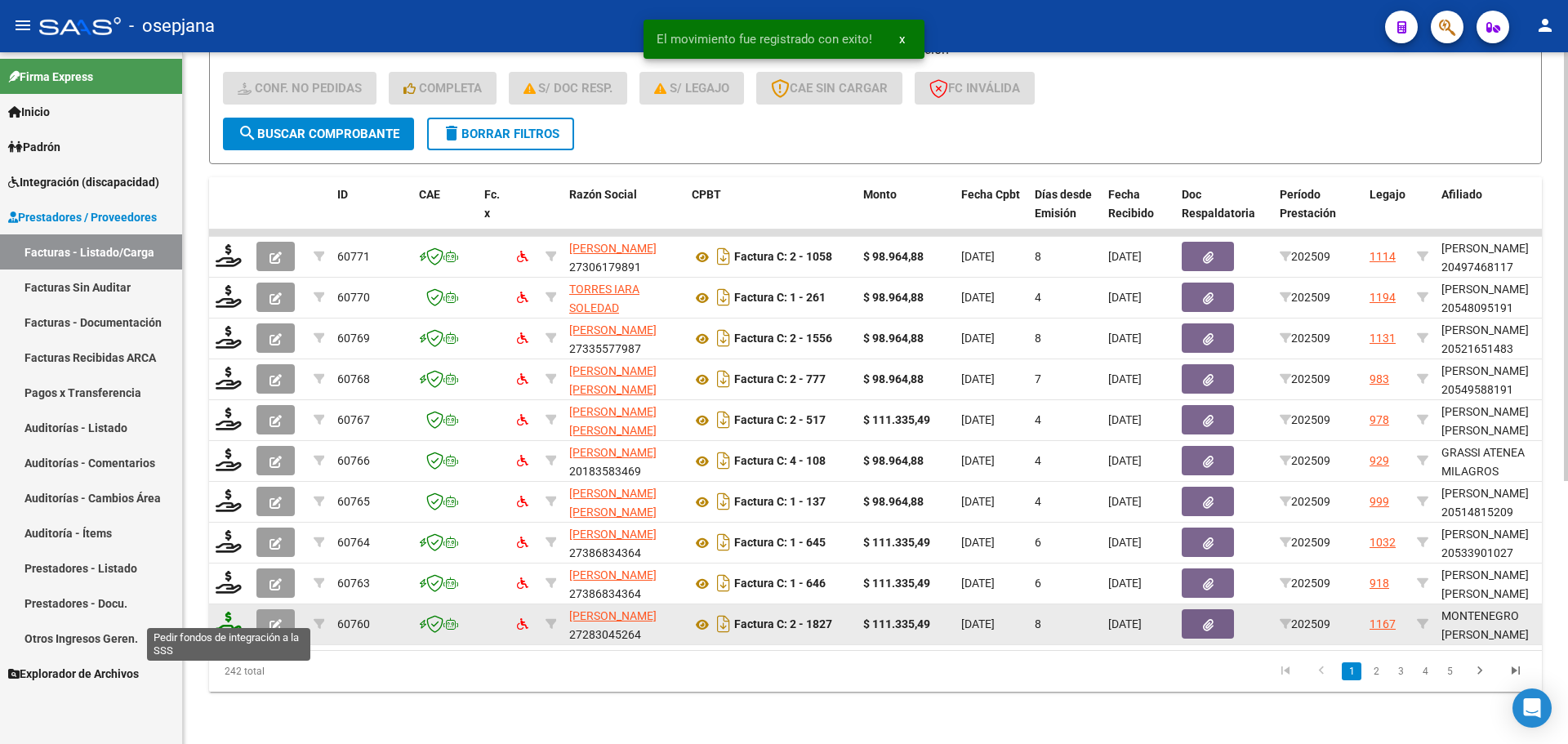
click at [230, 612] on icon at bounding box center [228, 623] width 26 height 23
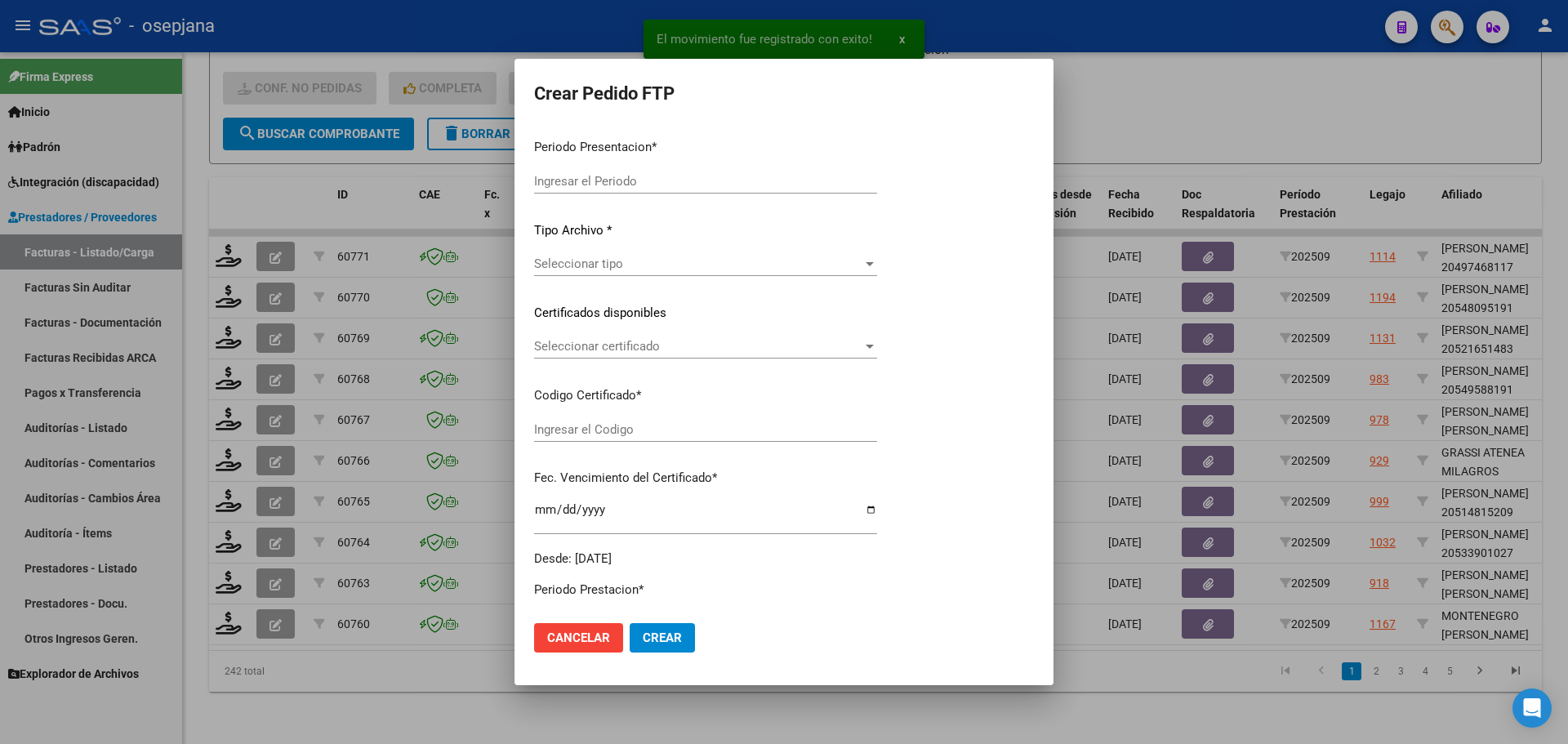
type input "202509"
type input "$ 111.335,49"
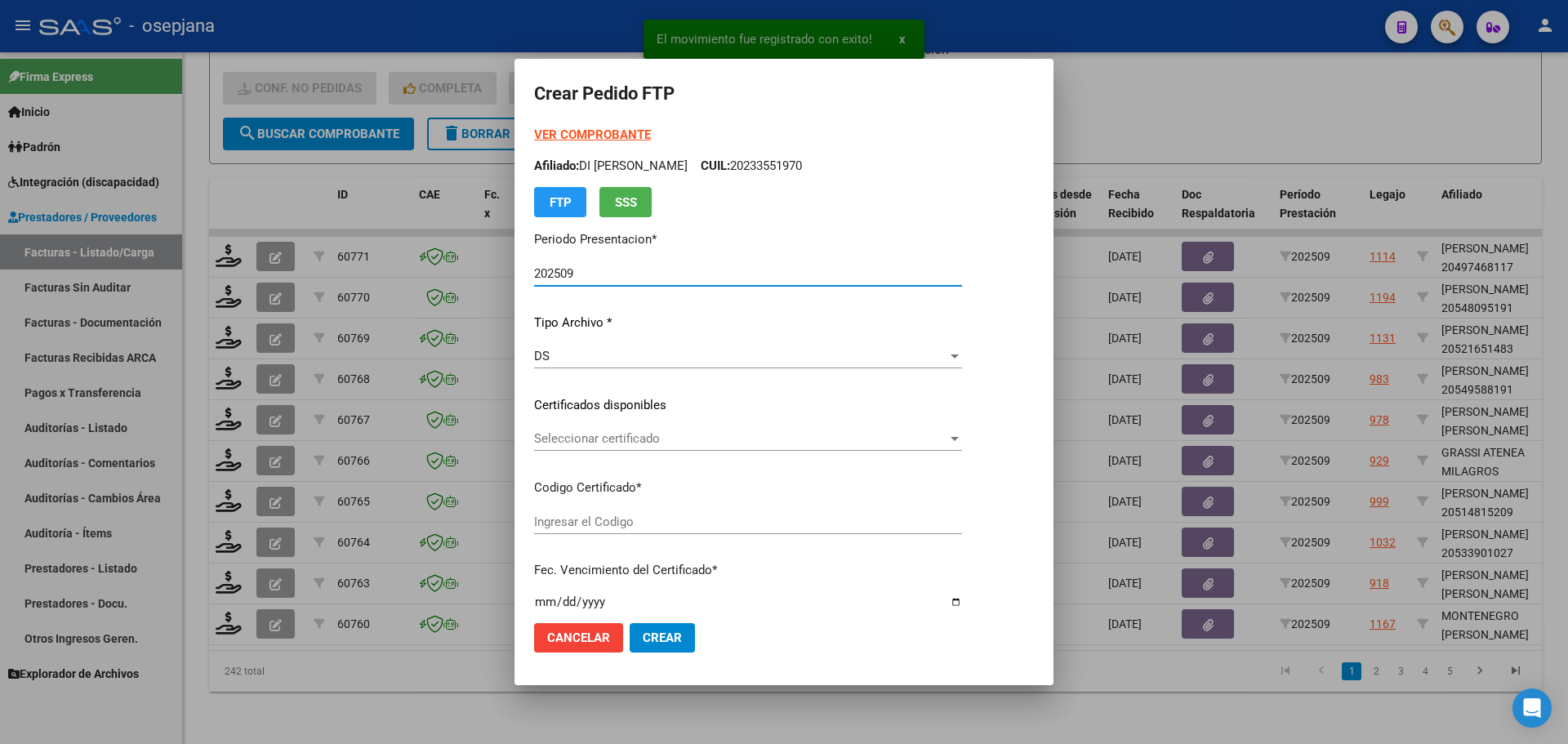
type input "ARG01000214546862022040520270405BSAS342"
type input "[DATE]"
click at [567, 430] on div "Seleccionar certificado Seleccionar certificado" at bounding box center [784, 439] width 499 height 25
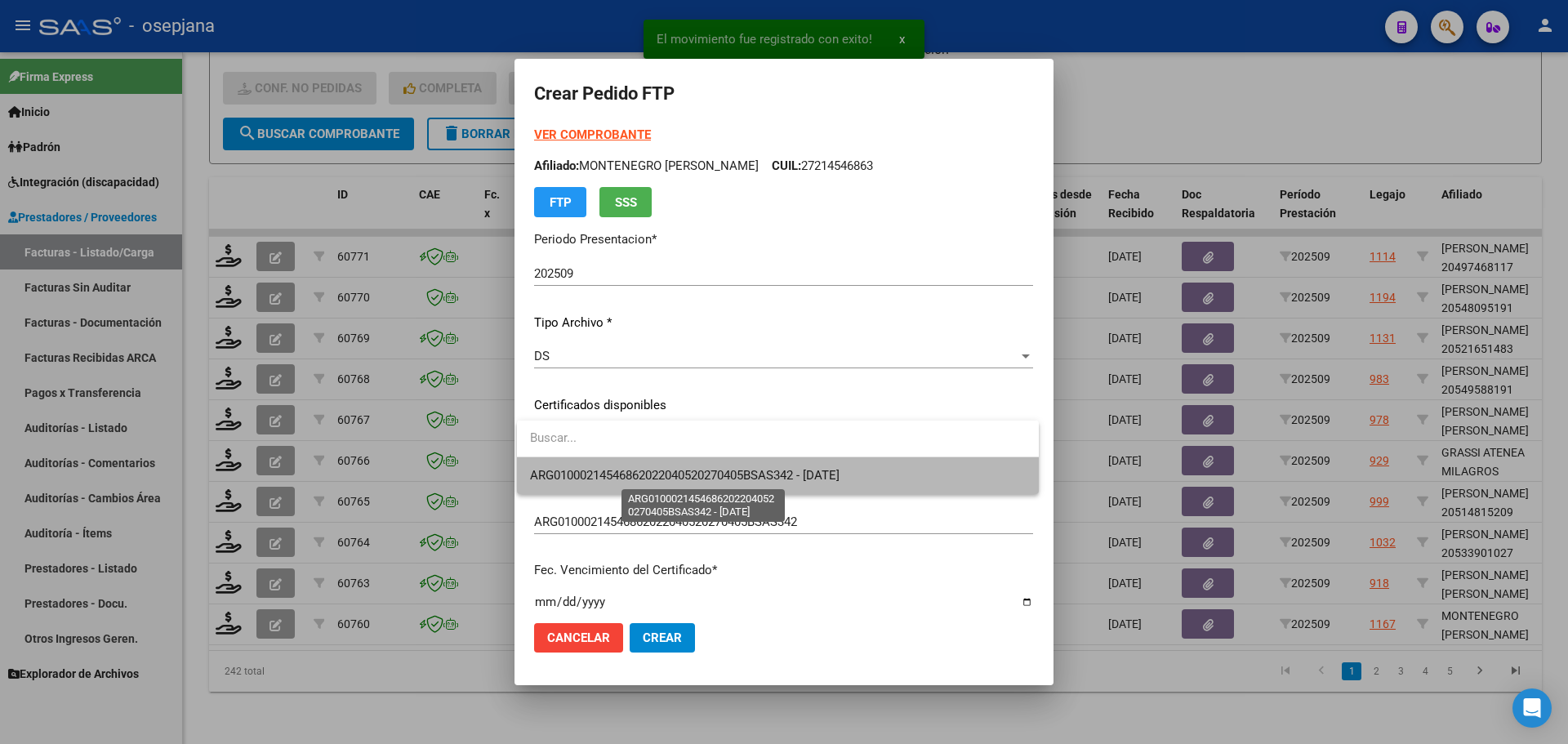
click at [578, 474] on span "ARG01000214546862022040520270405BSAS342 - [DATE]" at bounding box center [685, 475] width 310 height 14
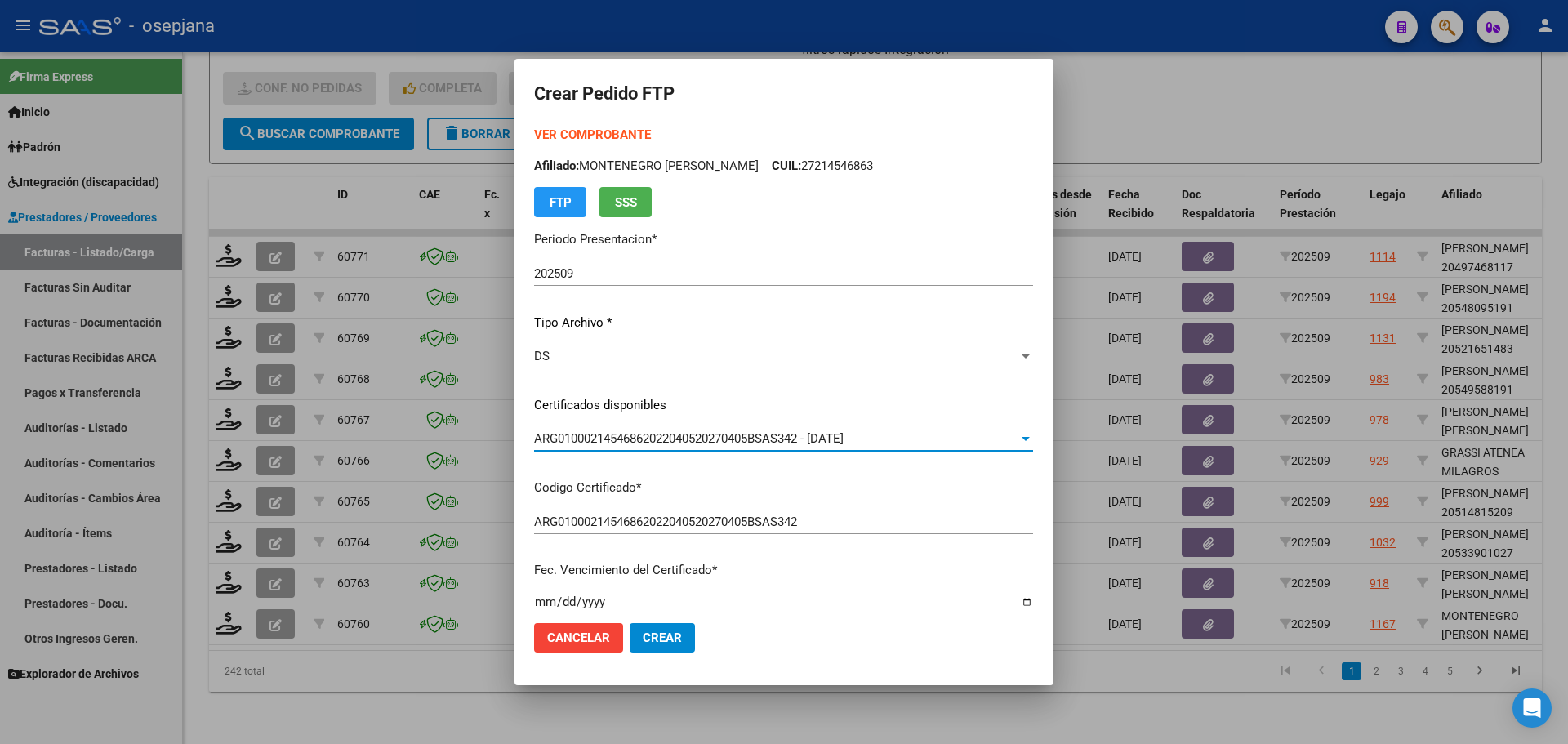
click at [604, 138] on strong "VER COMPROBANTE" at bounding box center [593, 134] width 117 height 14
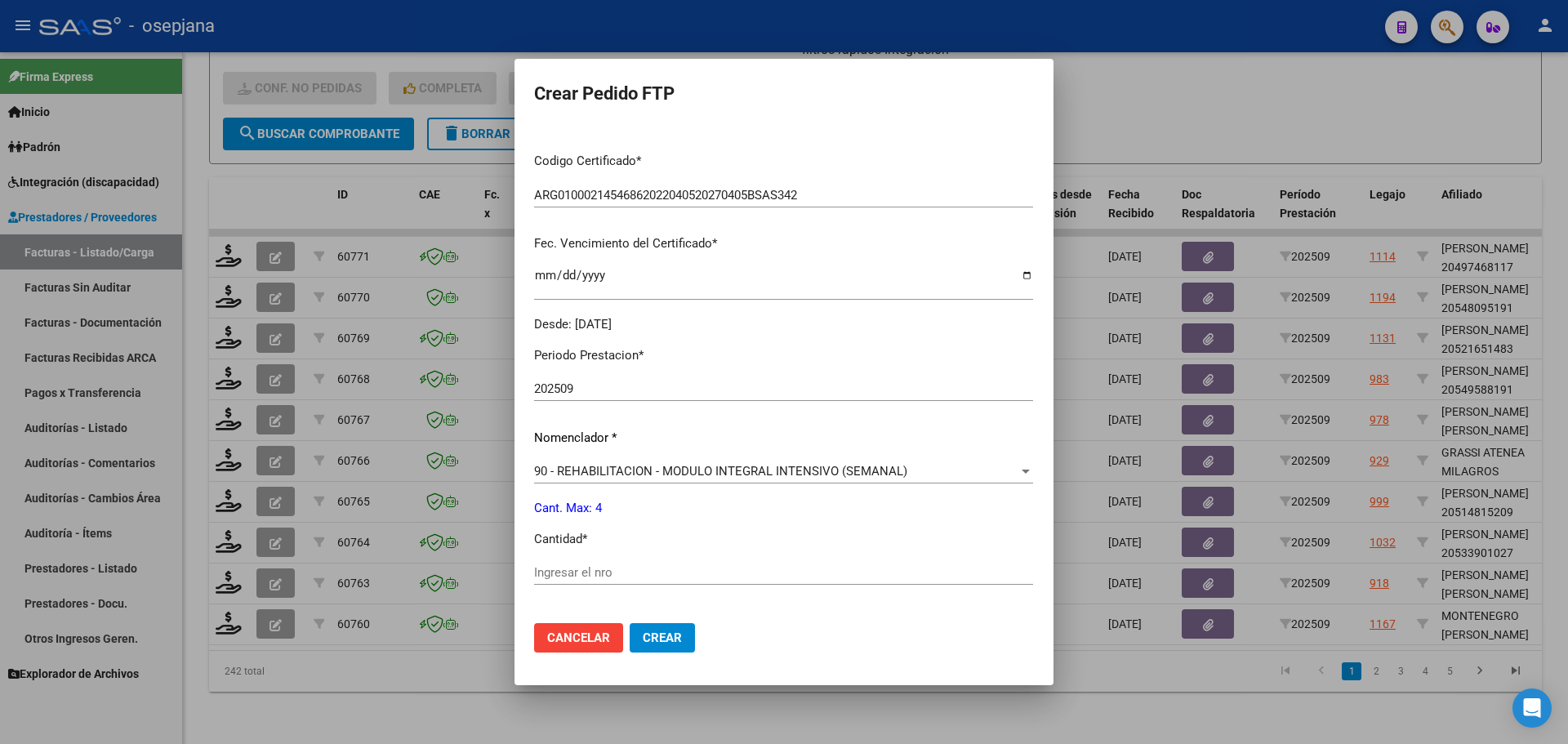
click at [566, 554] on div "Periodo Prestacion * 202509 Ingresar el Periodo Prestacion Nomenclador * 90 - R…" at bounding box center [784, 591] width 499 height 515
click at [563, 580] on input "Ingresar el nro" at bounding box center [784, 571] width 499 height 14
type input "4"
click at [667, 653] on mat-dialog-actions "Cancelar Crear" at bounding box center [784, 638] width 500 height 56
click at [671, 642] on span "Crear" at bounding box center [662, 638] width 39 height 14
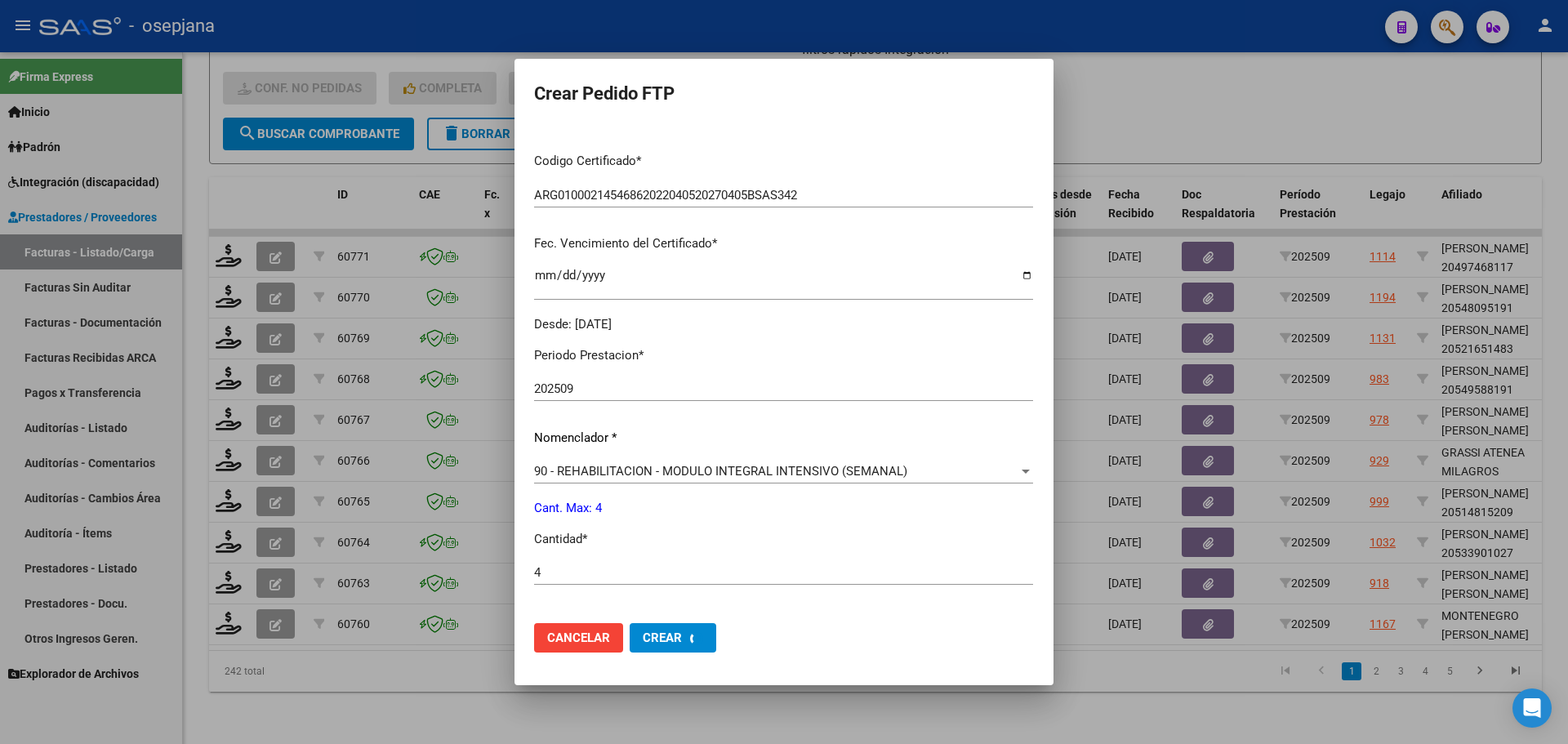
scroll to position [0, 0]
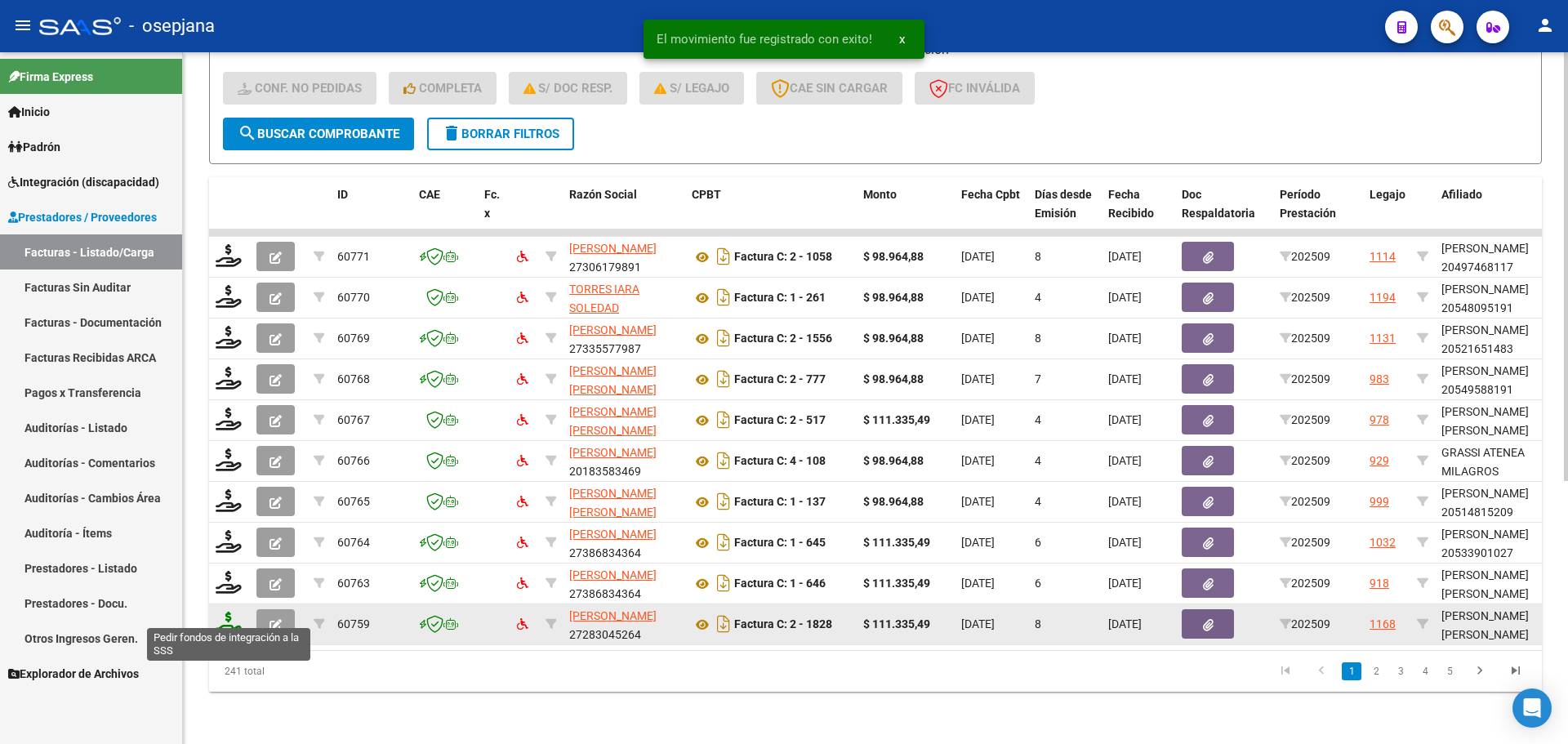
click at [222, 620] on icon at bounding box center [228, 623] width 26 height 23
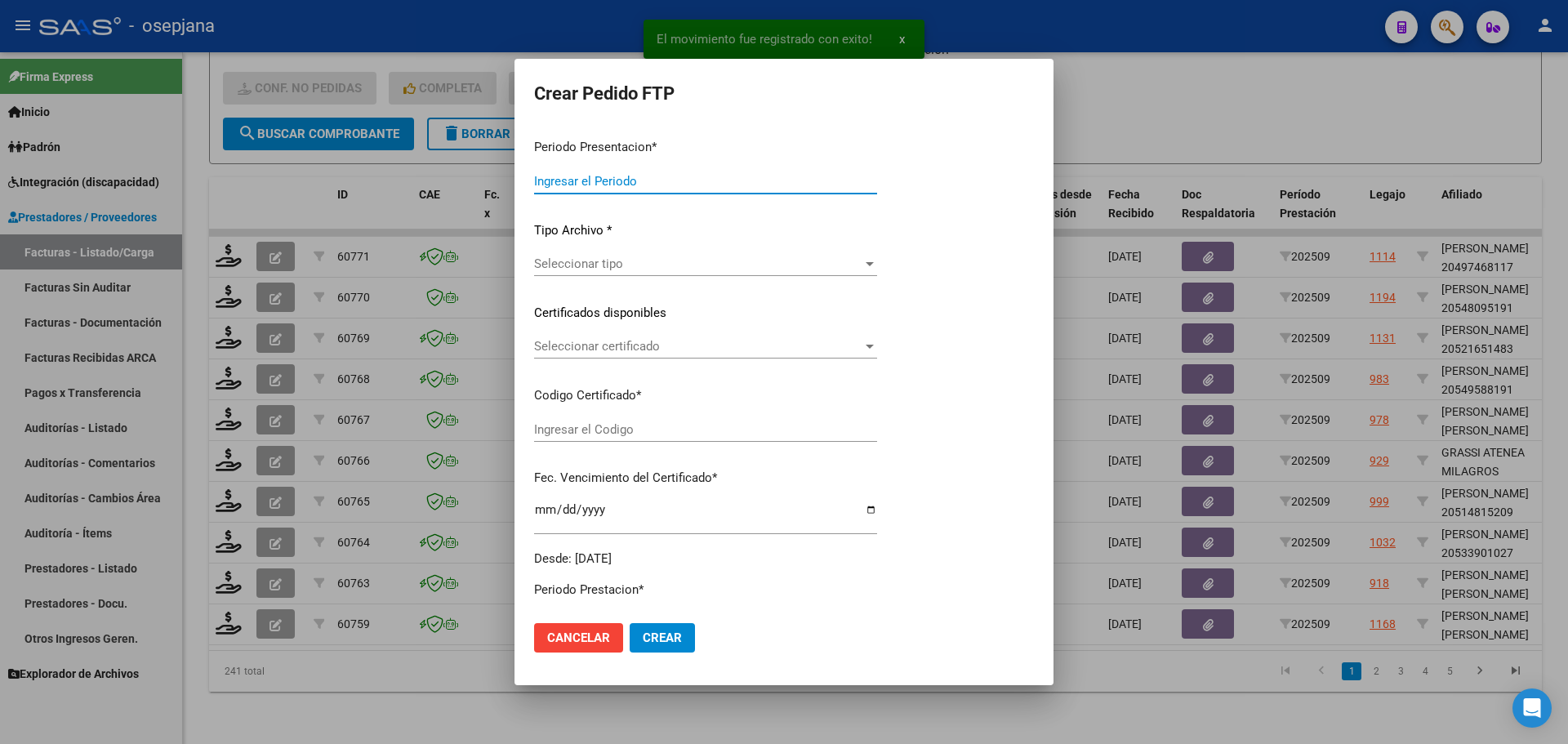
type input "202509"
type input "$ 111.335,49"
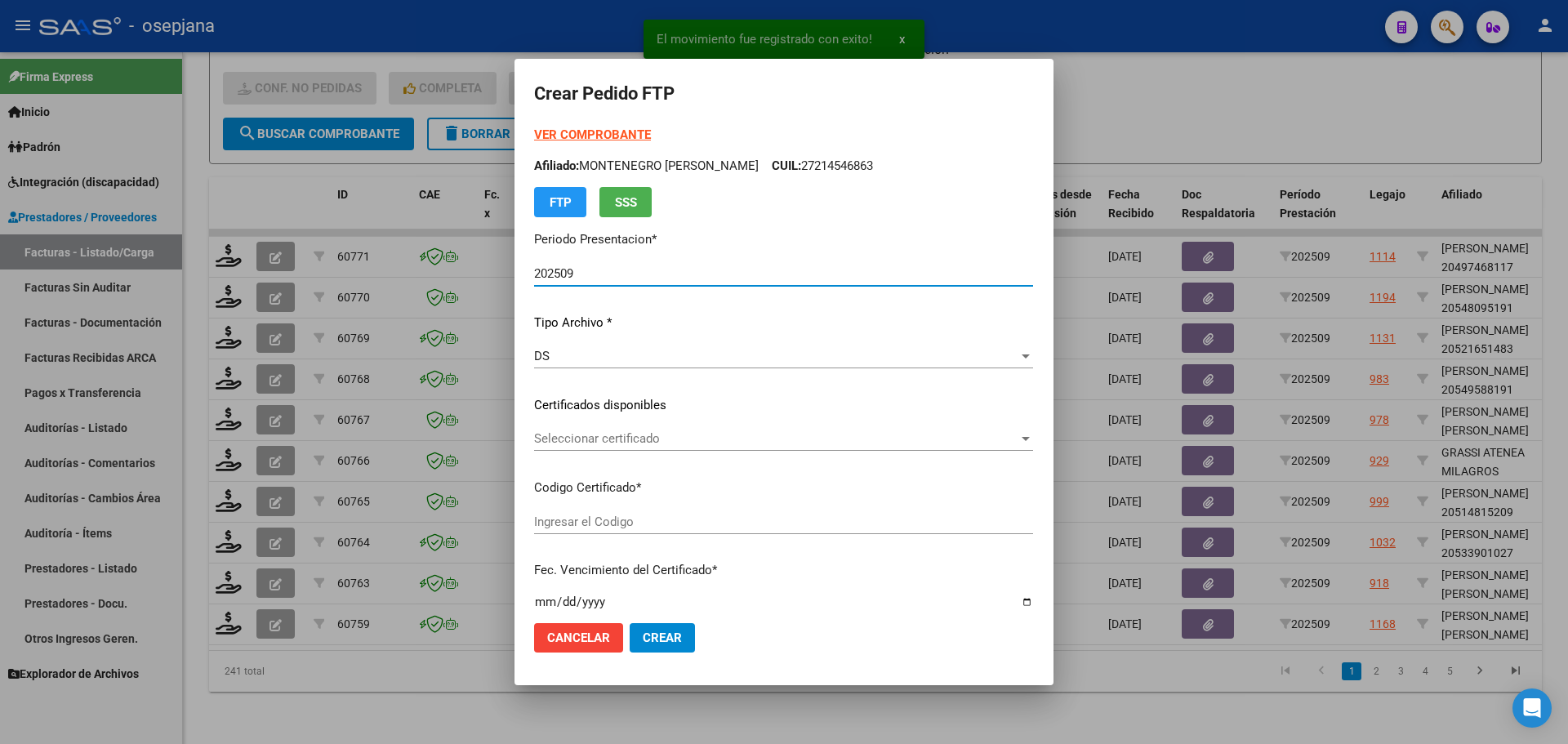
type input "ARG01000437315462022020420320204BSAS311"
type input "[DATE]"
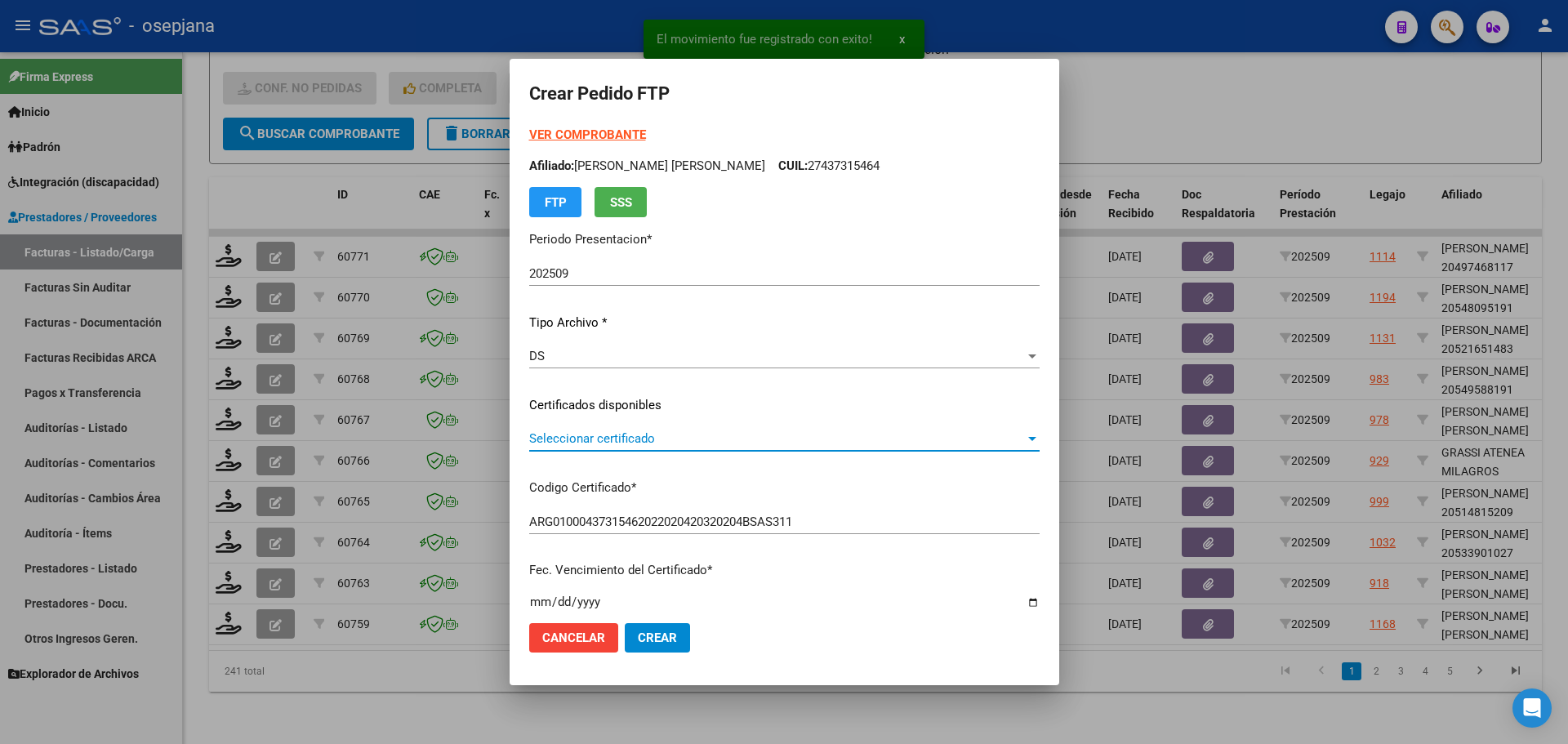
click at [616, 436] on span "Seleccionar certificado" at bounding box center [777, 438] width 496 height 14
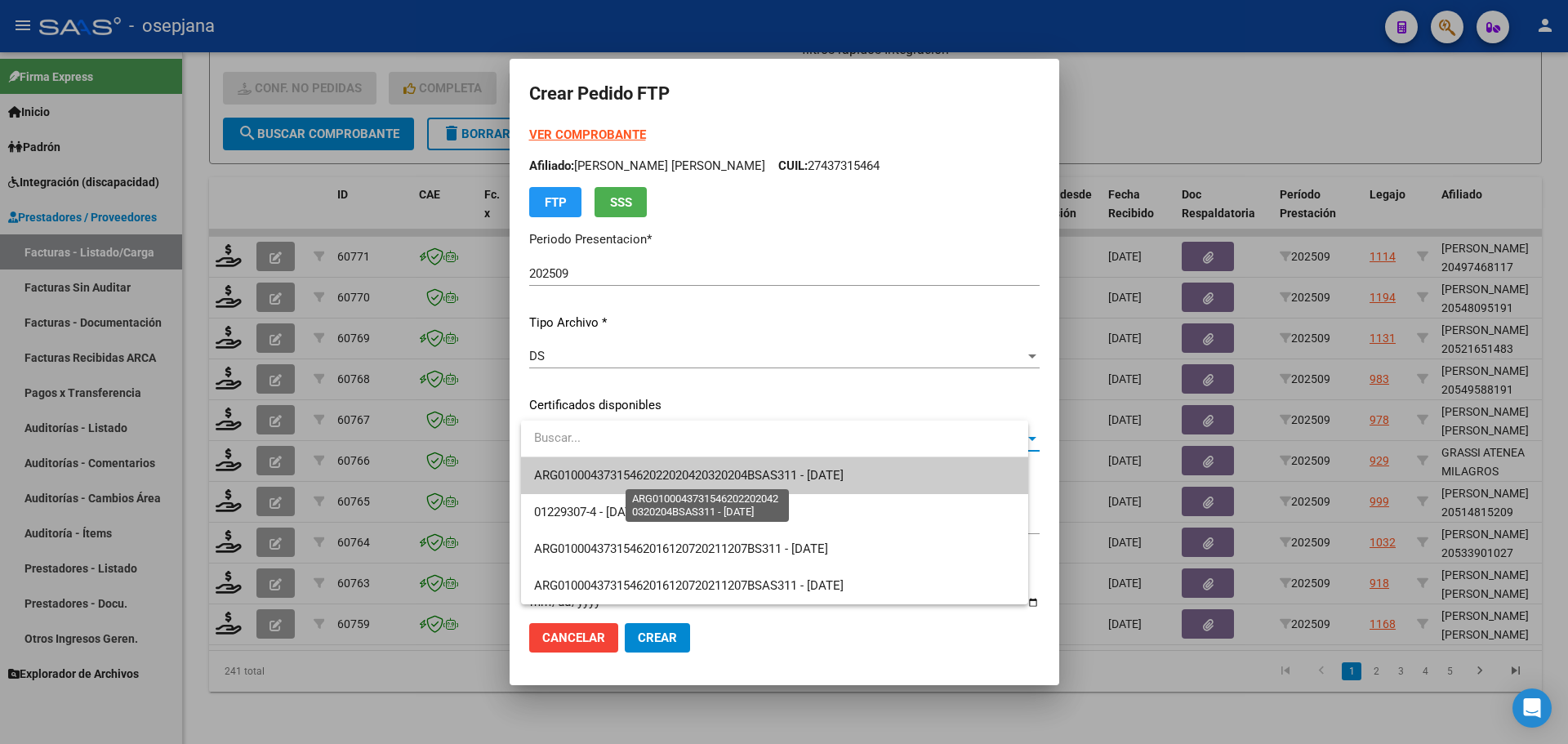
click at [618, 471] on span "ARG01000437315462022020420320204BSAS311 - [DATE]" at bounding box center [689, 475] width 310 height 14
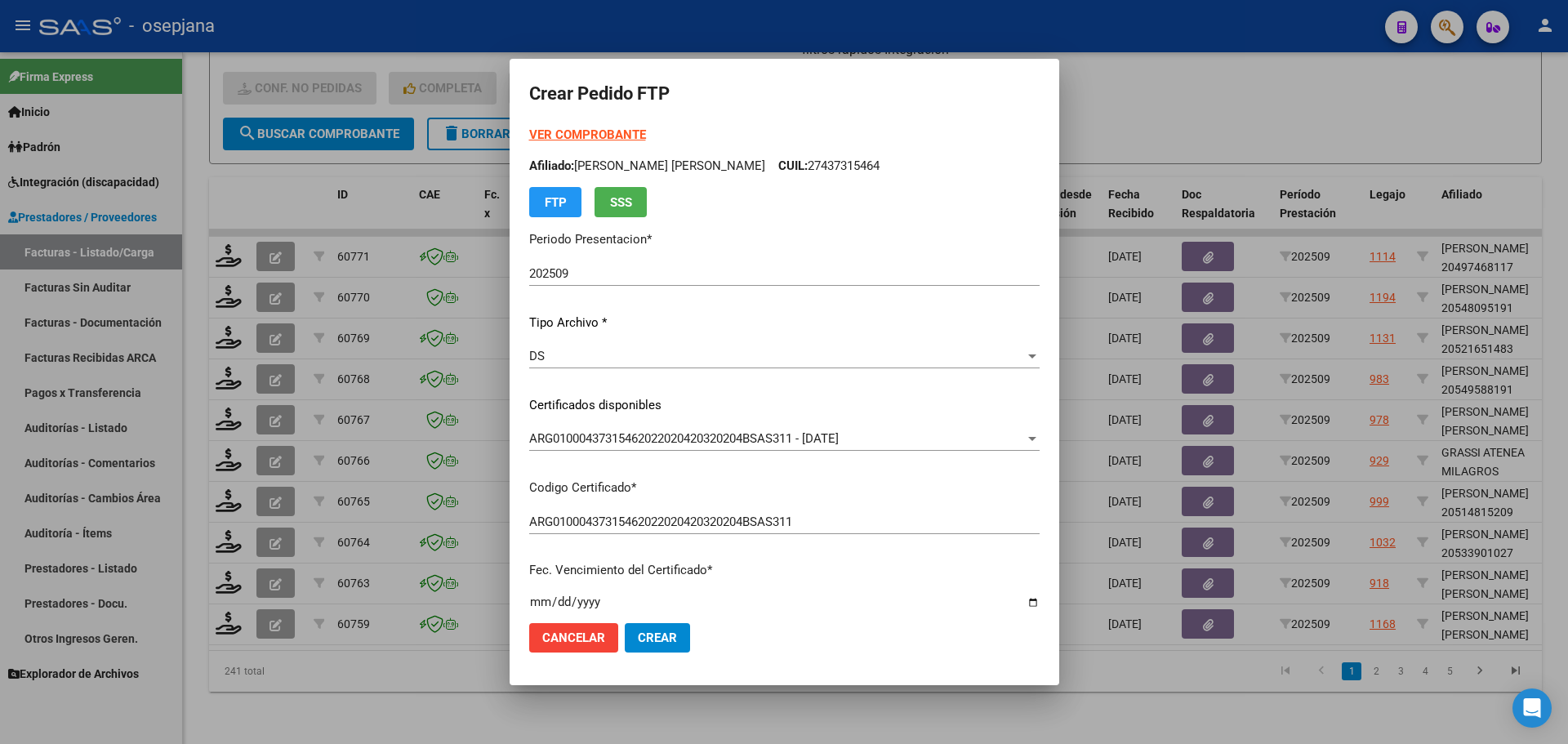
click at [579, 128] on strong "VER COMPROBANTE" at bounding box center [588, 134] width 117 height 14
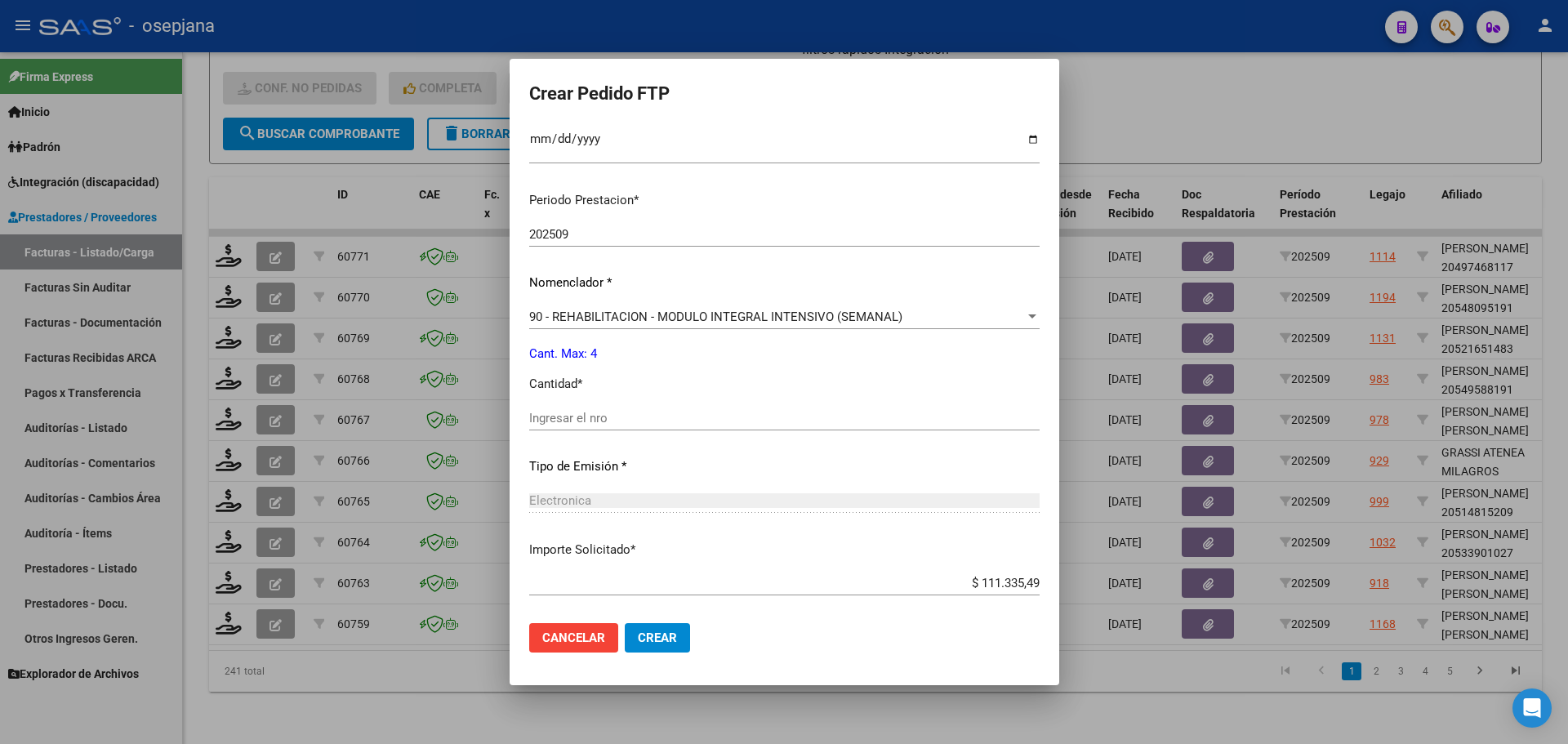
scroll to position [490, 0]
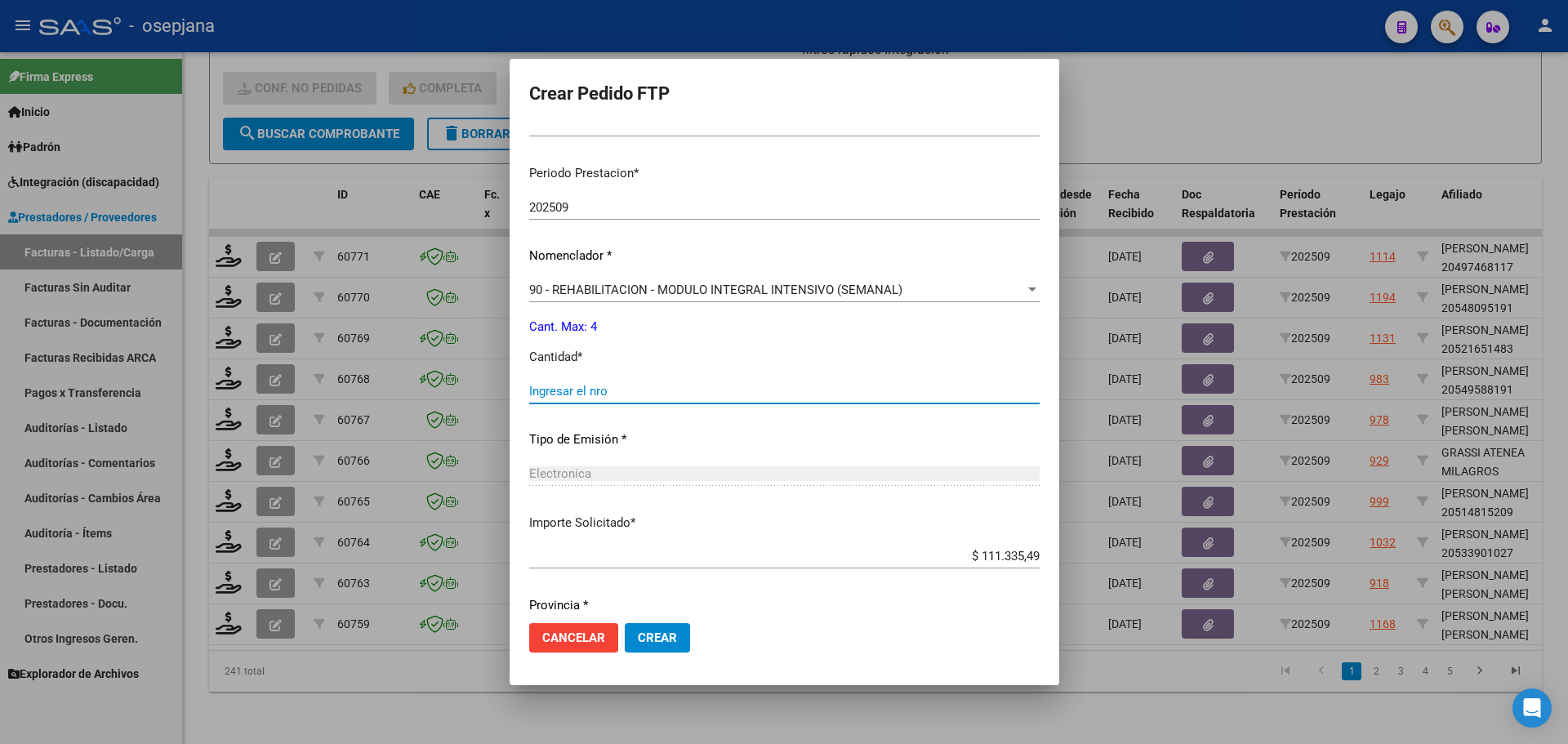
click at [567, 391] on input "Ingresar el nro" at bounding box center [784, 390] width 510 height 14
type input "4"
click at [677, 629] on button "Crear" at bounding box center [658, 638] width 65 height 30
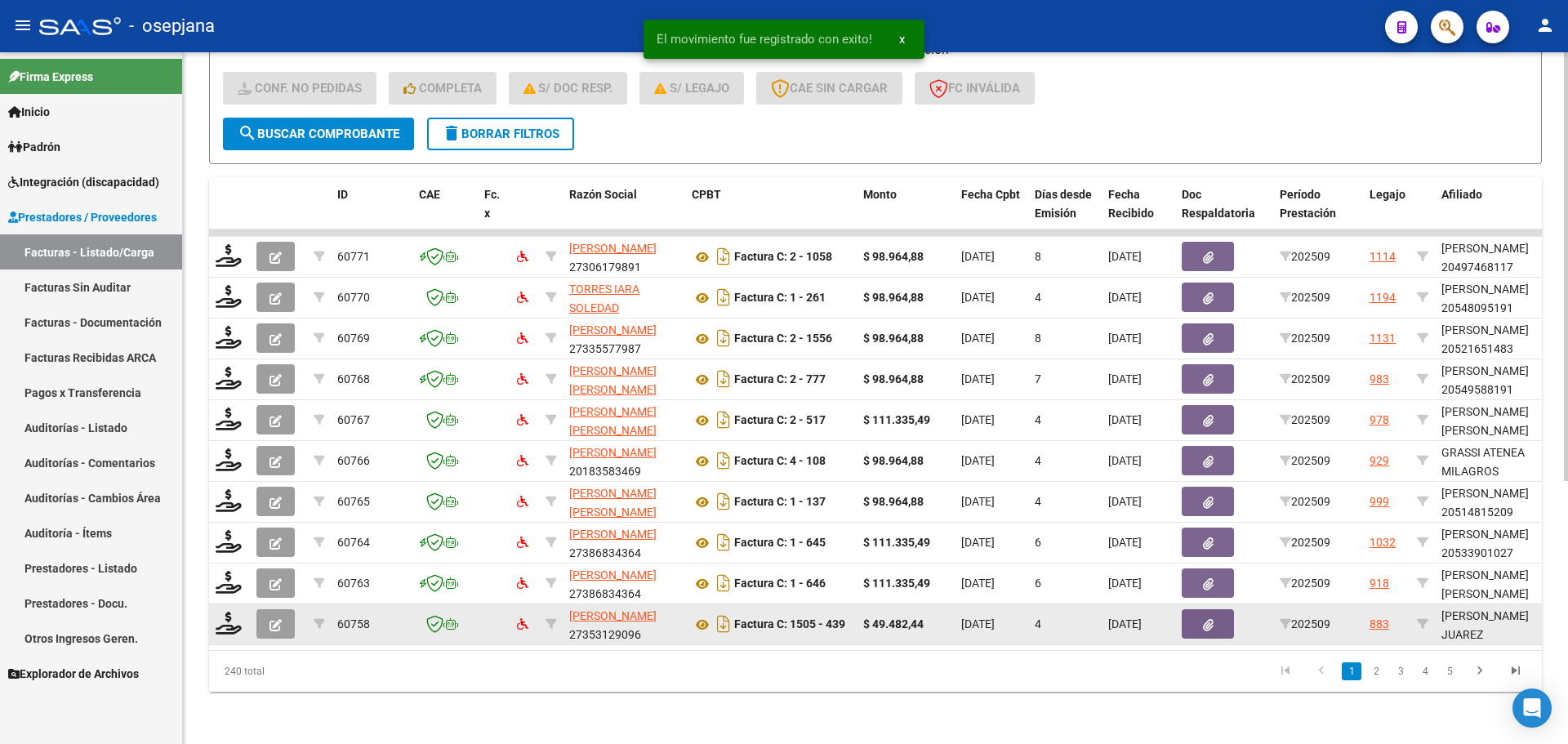
click at [234, 623] on div at bounding box center [229, 624] width 28 height 25
click at [232, 612] on icon at bounding box center [228, 623] width 26 height 23
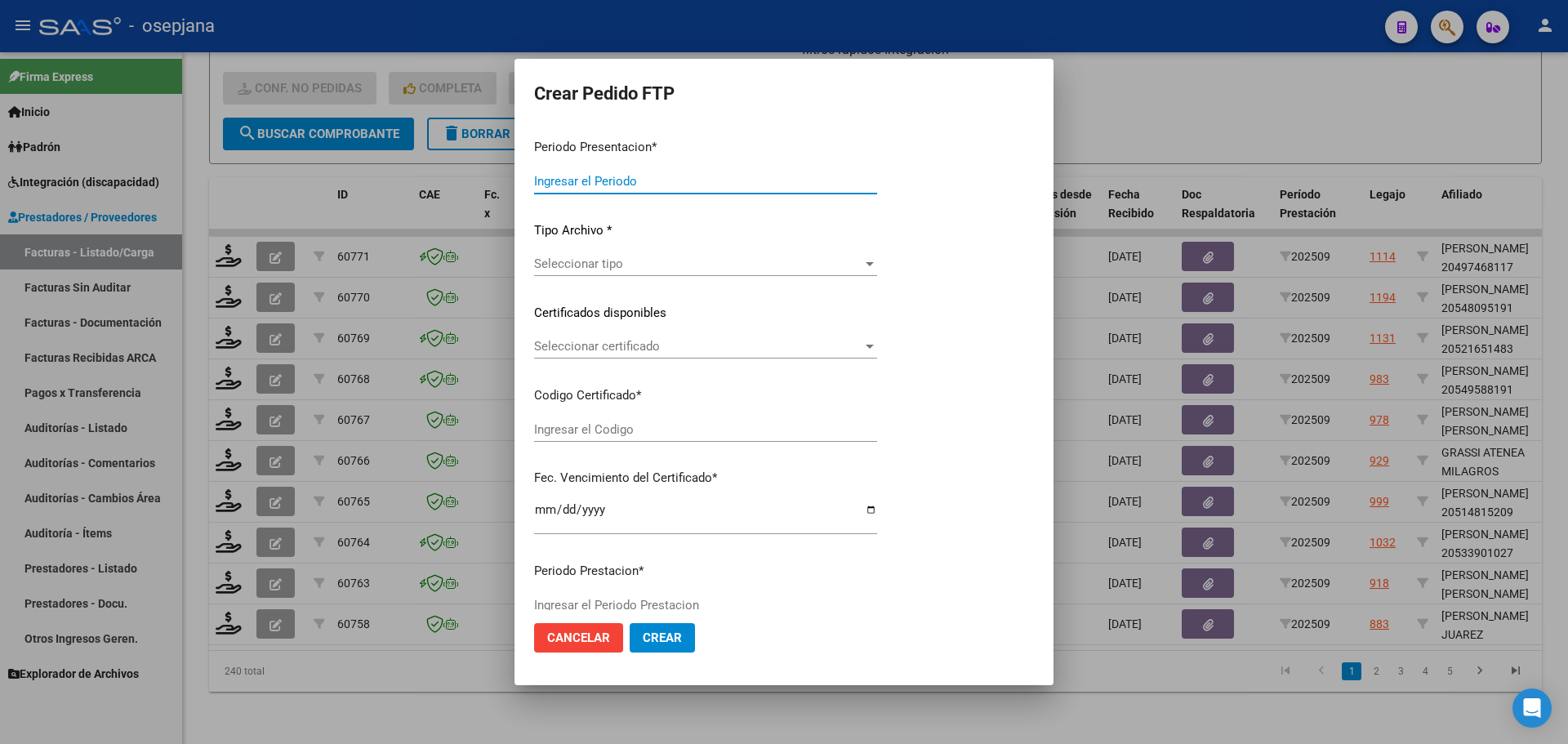
type input "202509"
type input "$ 49.482,44"
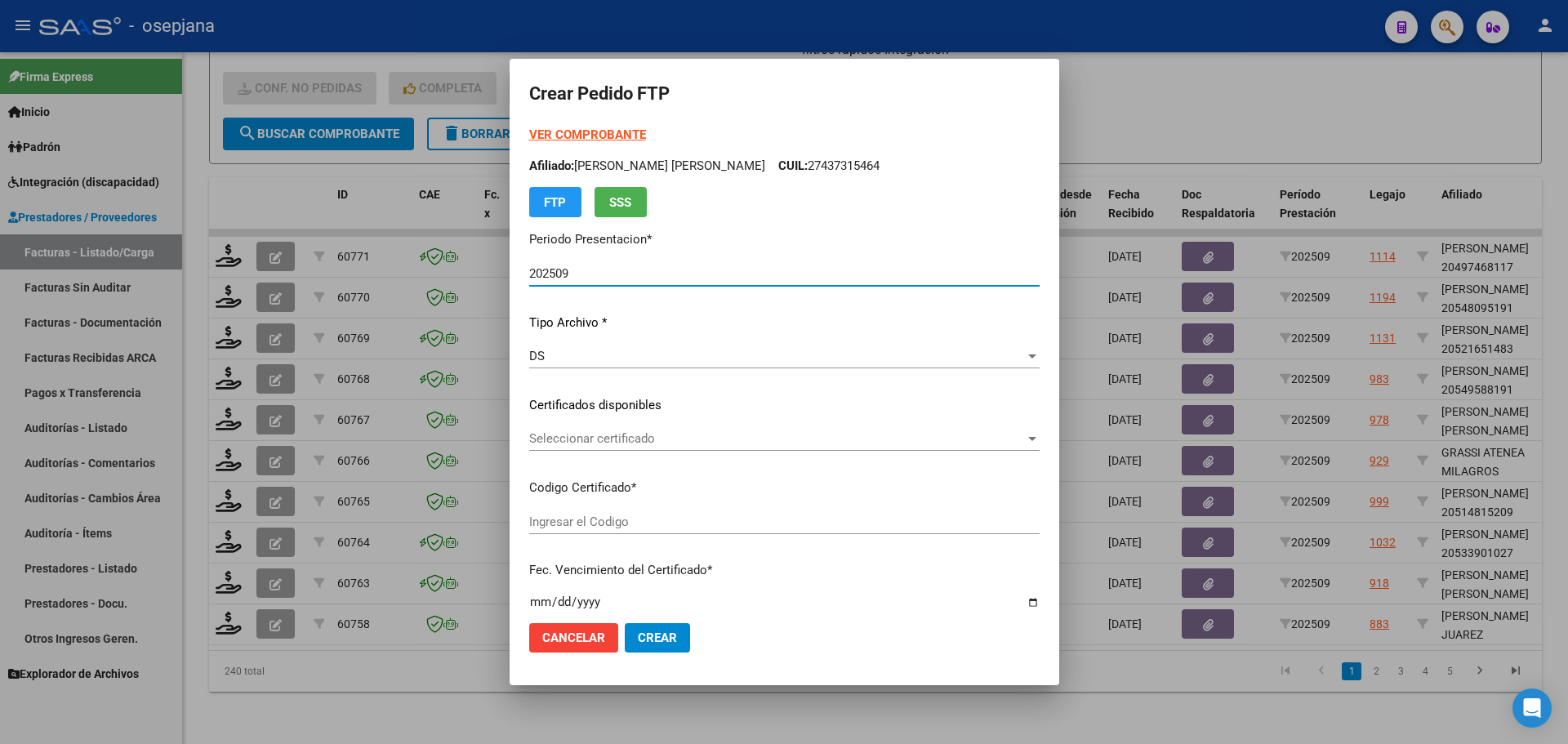
type input "ARG02000567119922022052320270523BSAS448"
type input "[DATE]"
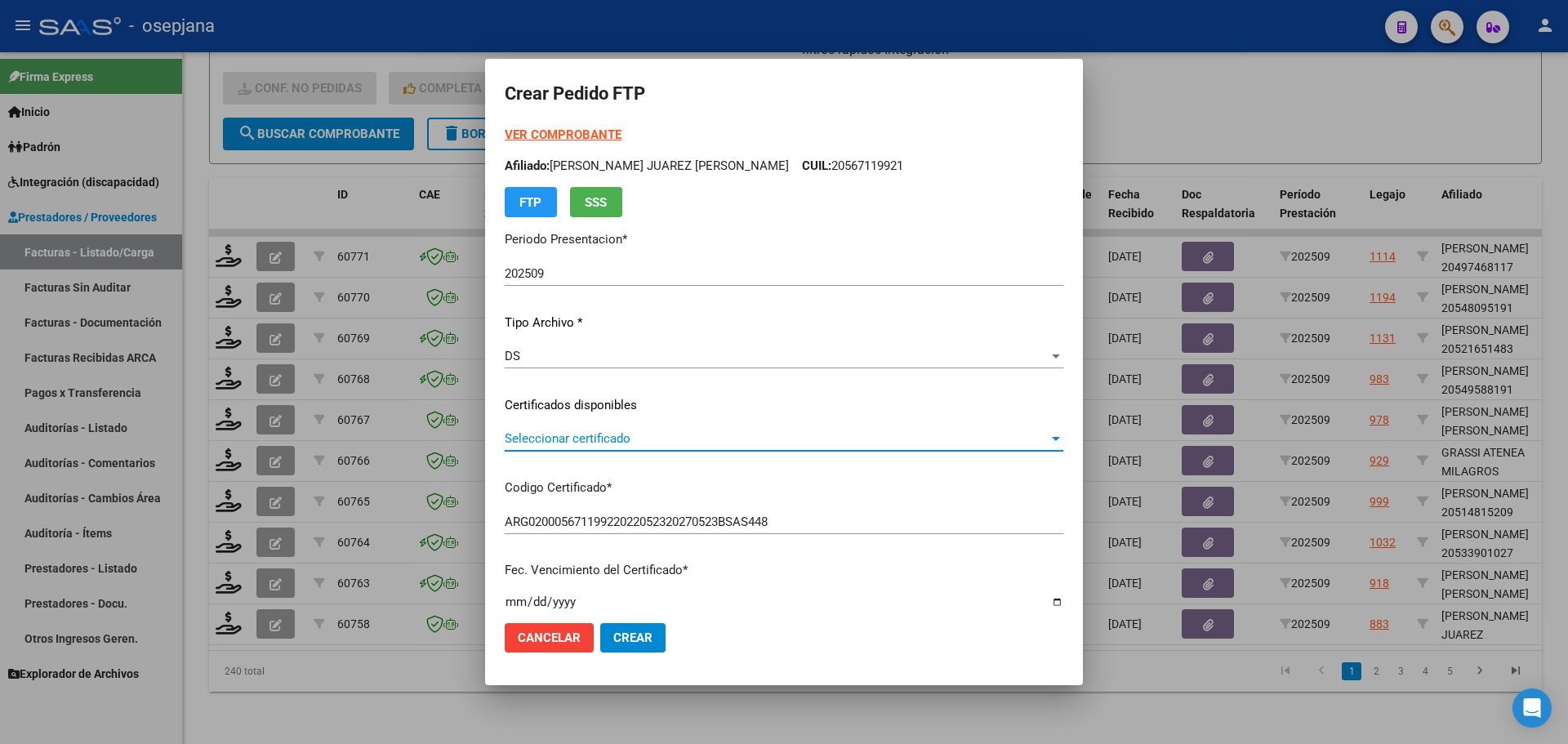
click at [674, 433] on span "Seleccionar certificado" at bounding box center [776, 438] width 544 height 14
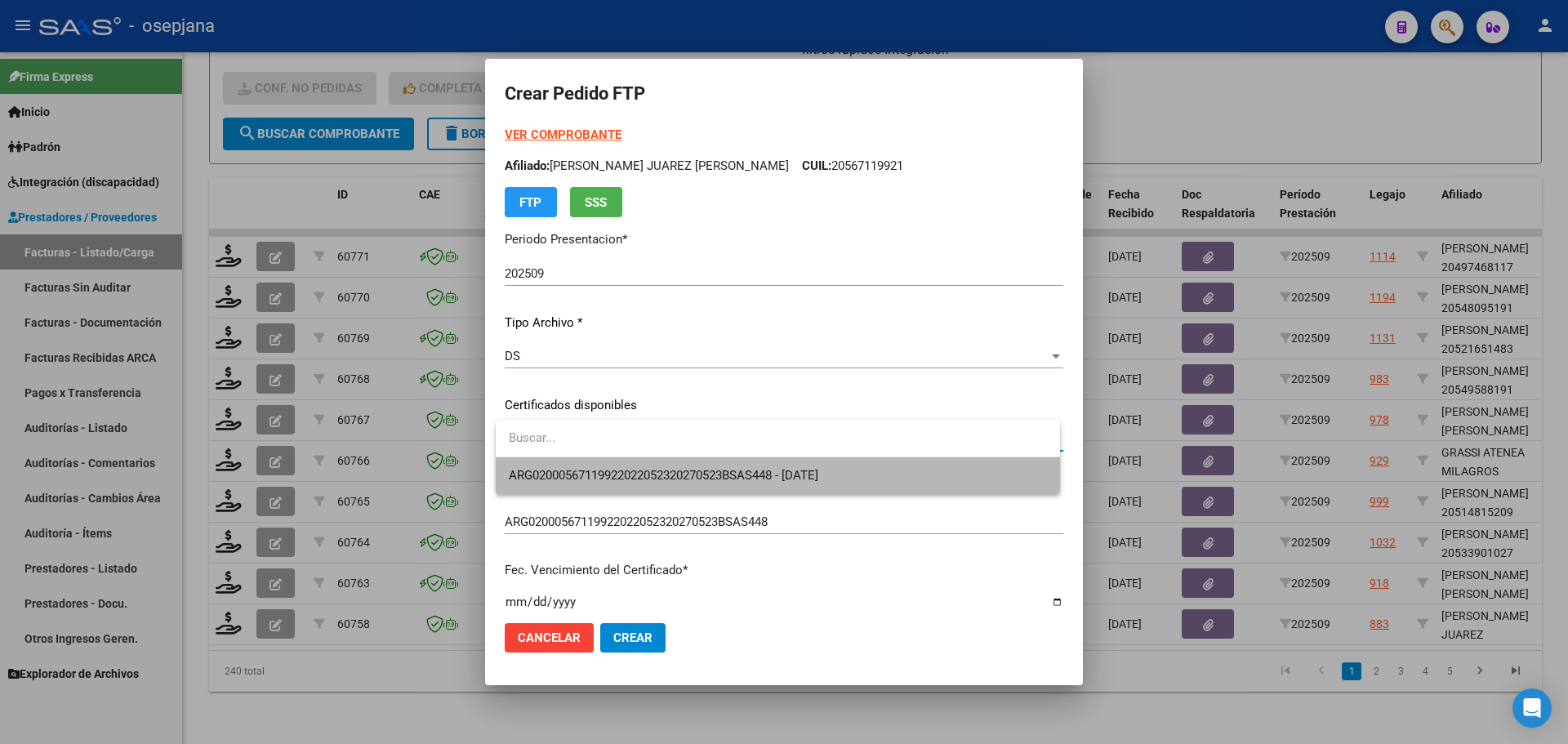
click at [694, 464] on span "ARG02000567119922022052320270523BSAS448 - [DATE]" at bounding box center [778, 476] width 538 height 36
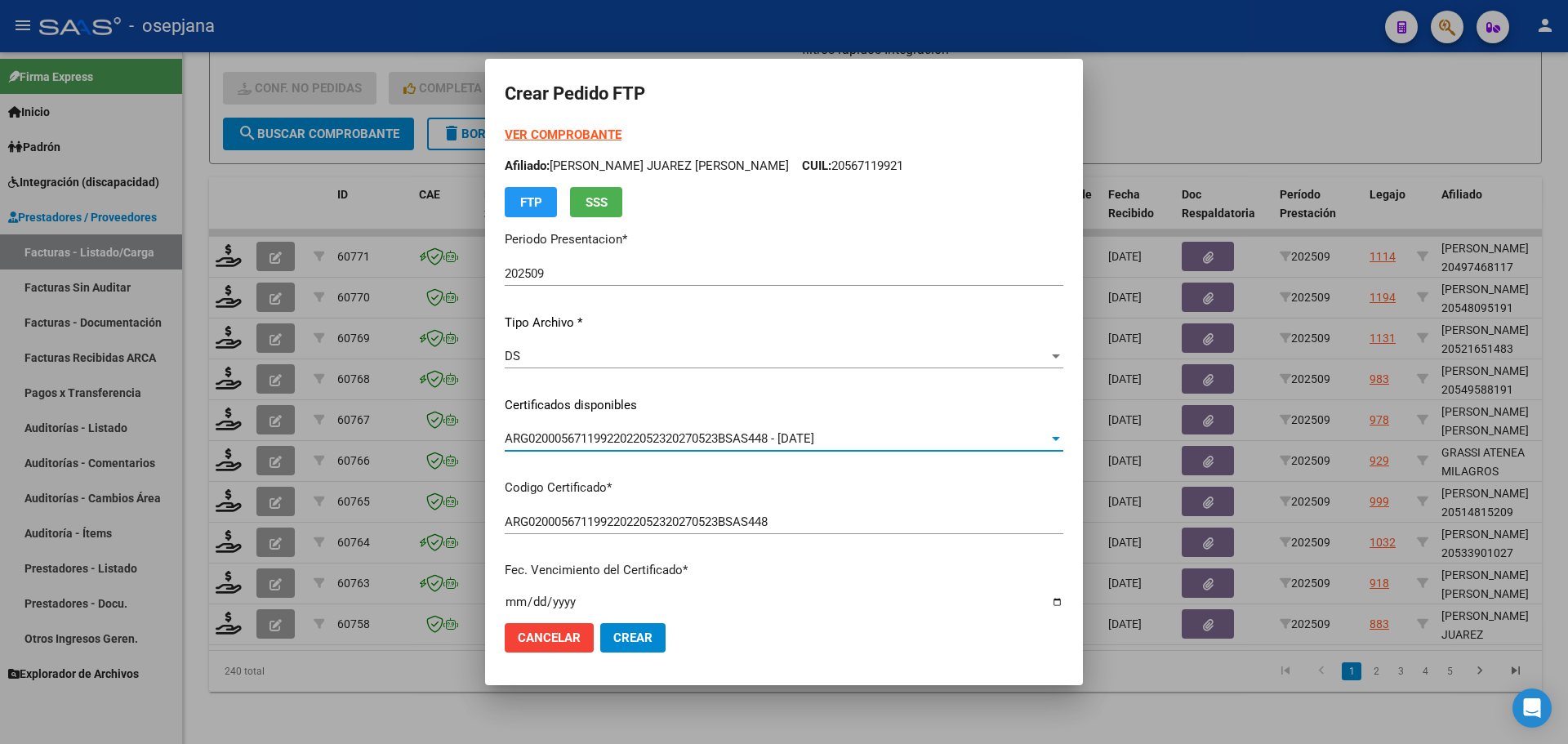
click at [569, 133] on strong "VER COMPROBANTE" at bounding box center [563, 134] width 117 height 14
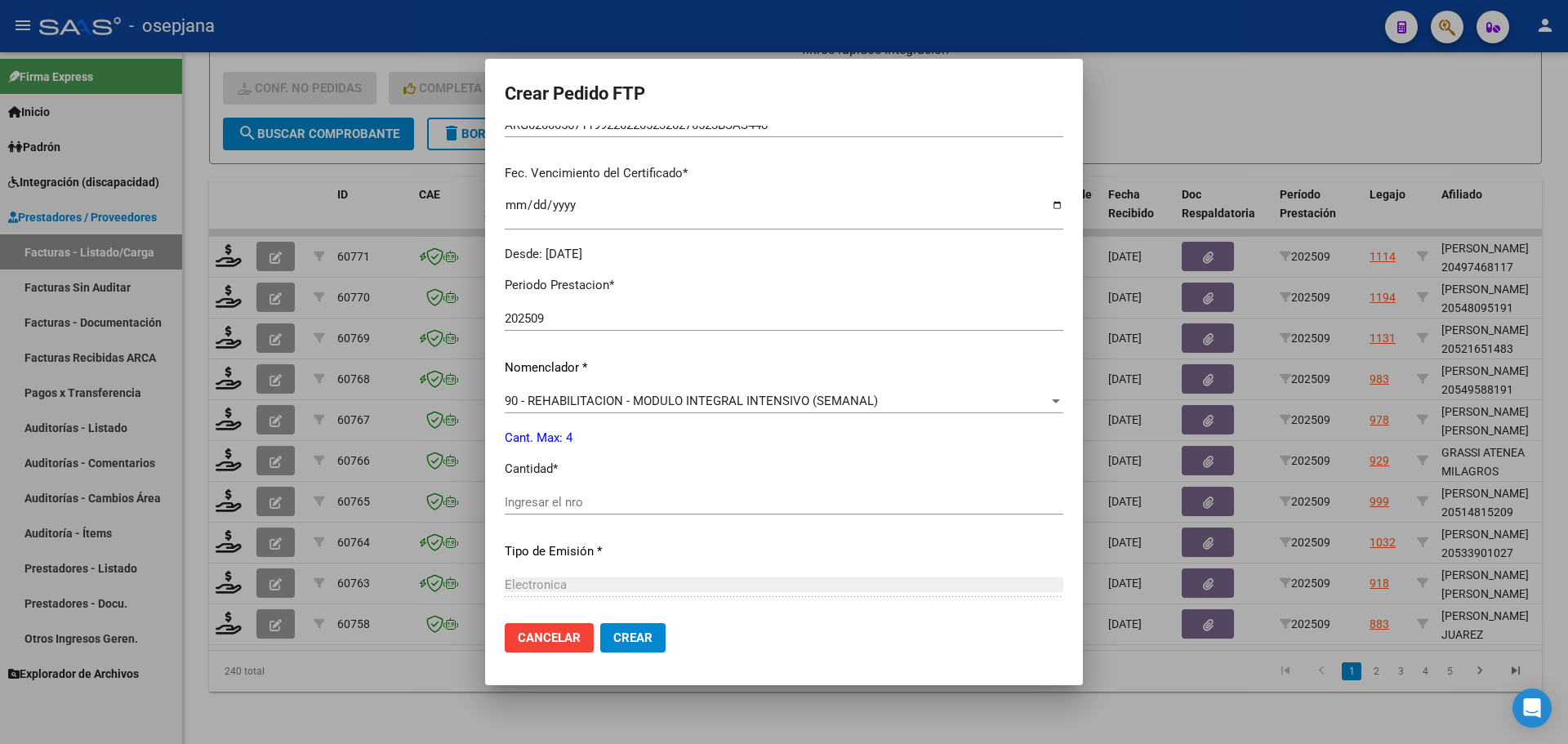
scroll to position [408, 0]
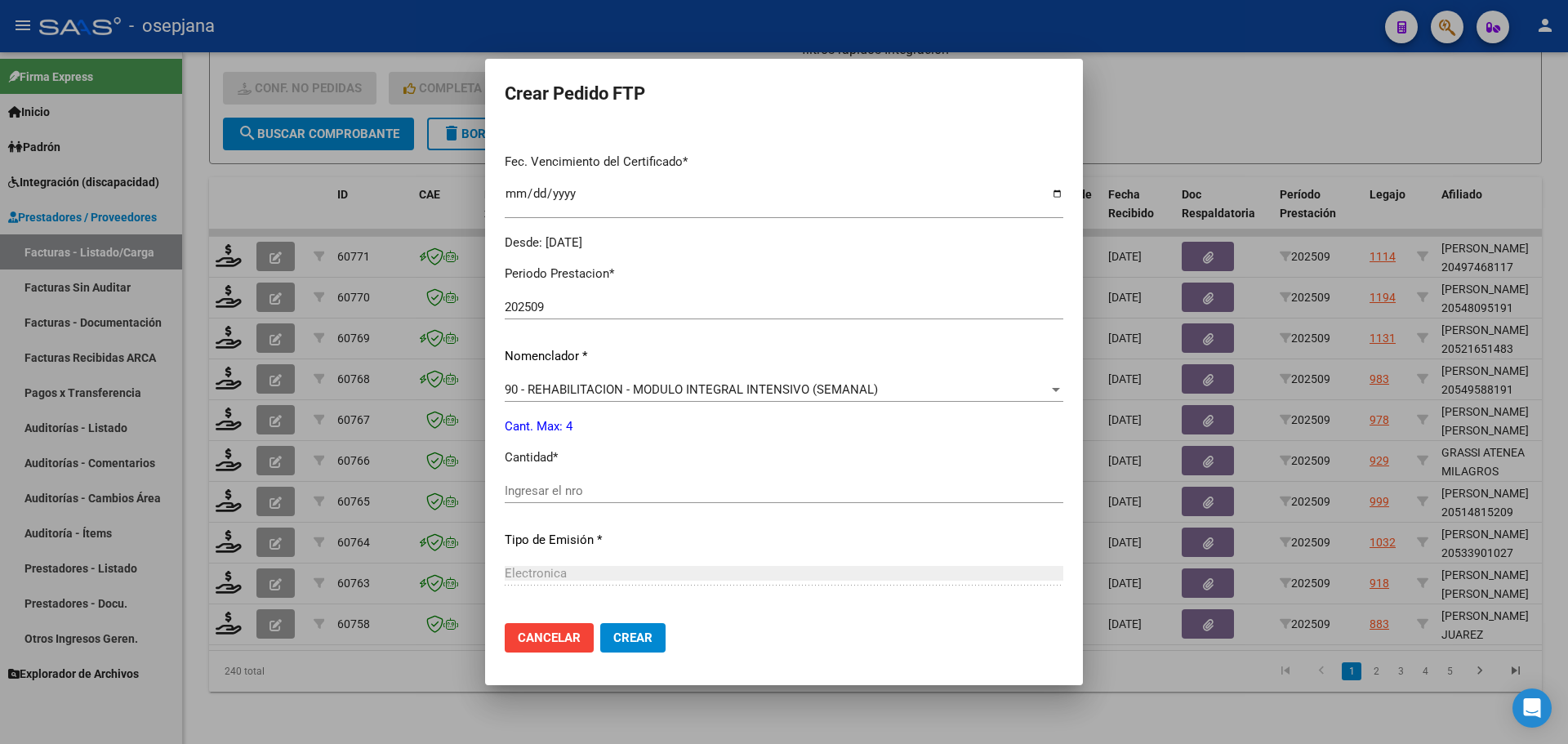
click at [561, 494] on input "Ingresar el nro" at bounding box center [784, 490] width 559 height 14
type input "4"
click at [650, 644] on span "Crear" at bounding box center [633, 638] width 39 height 14
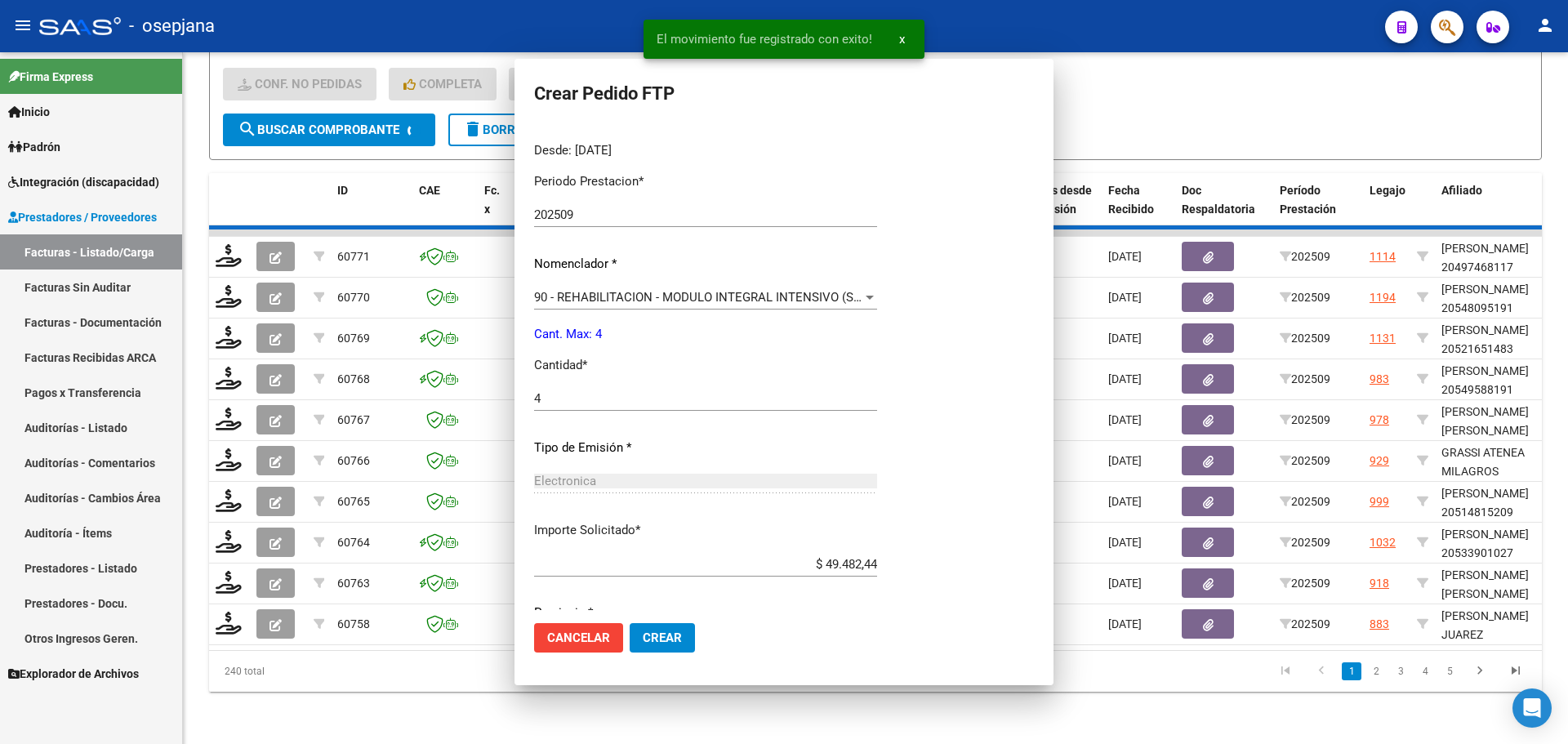
scroll to position [0, 0]
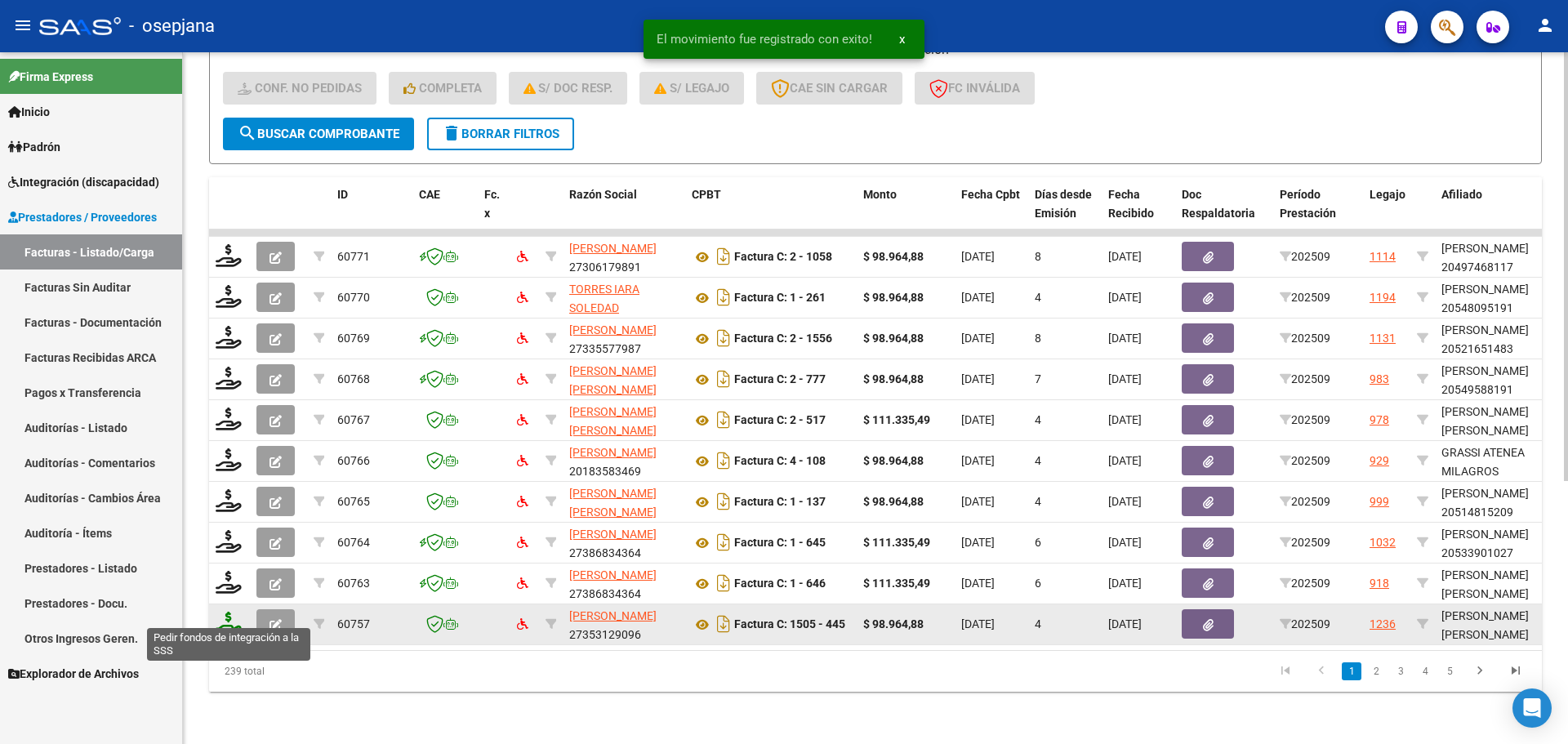
click at [221, 612] on icon at bounding box center [228, 623] width 26 height 23
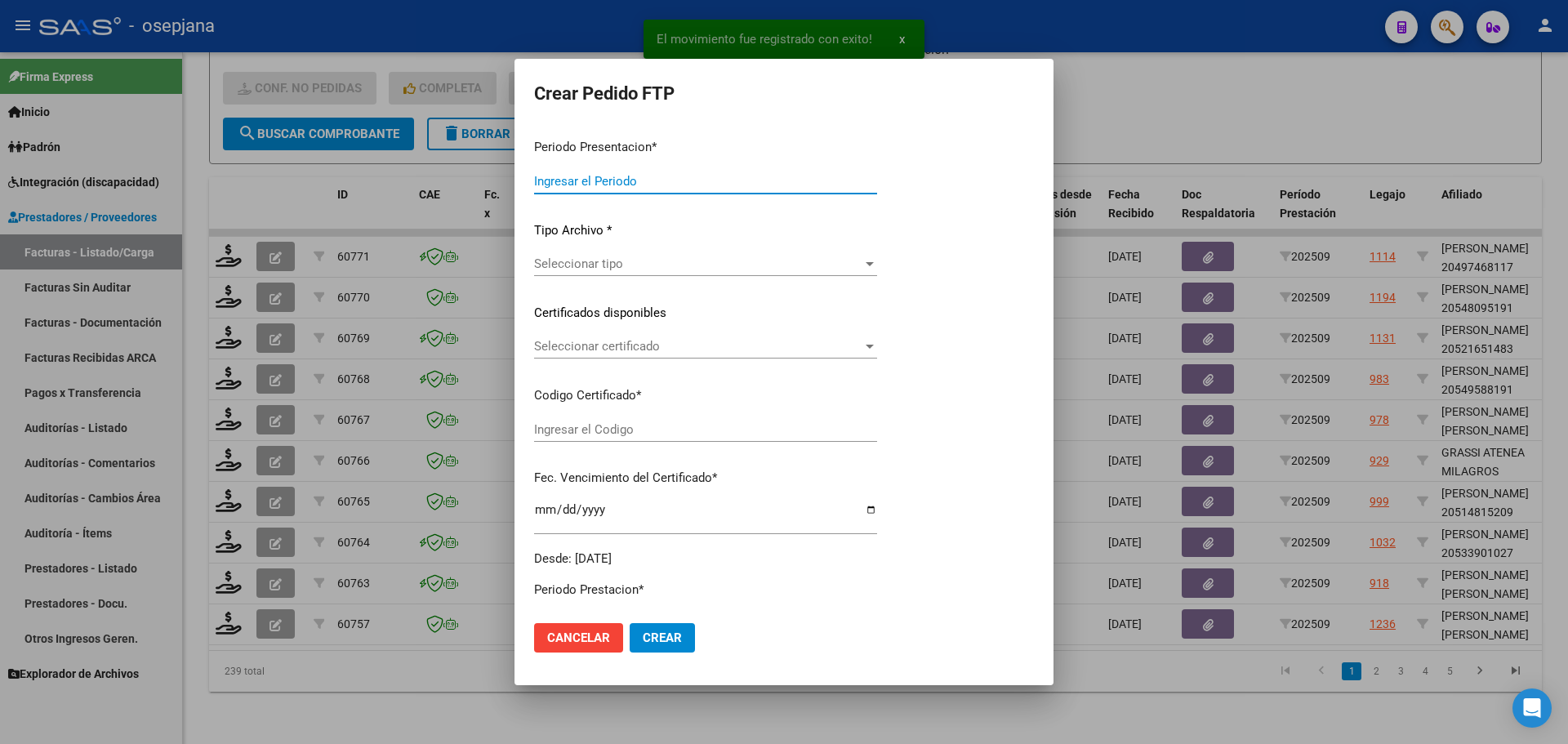
type input "202509"
type input "$ 98.964,88"
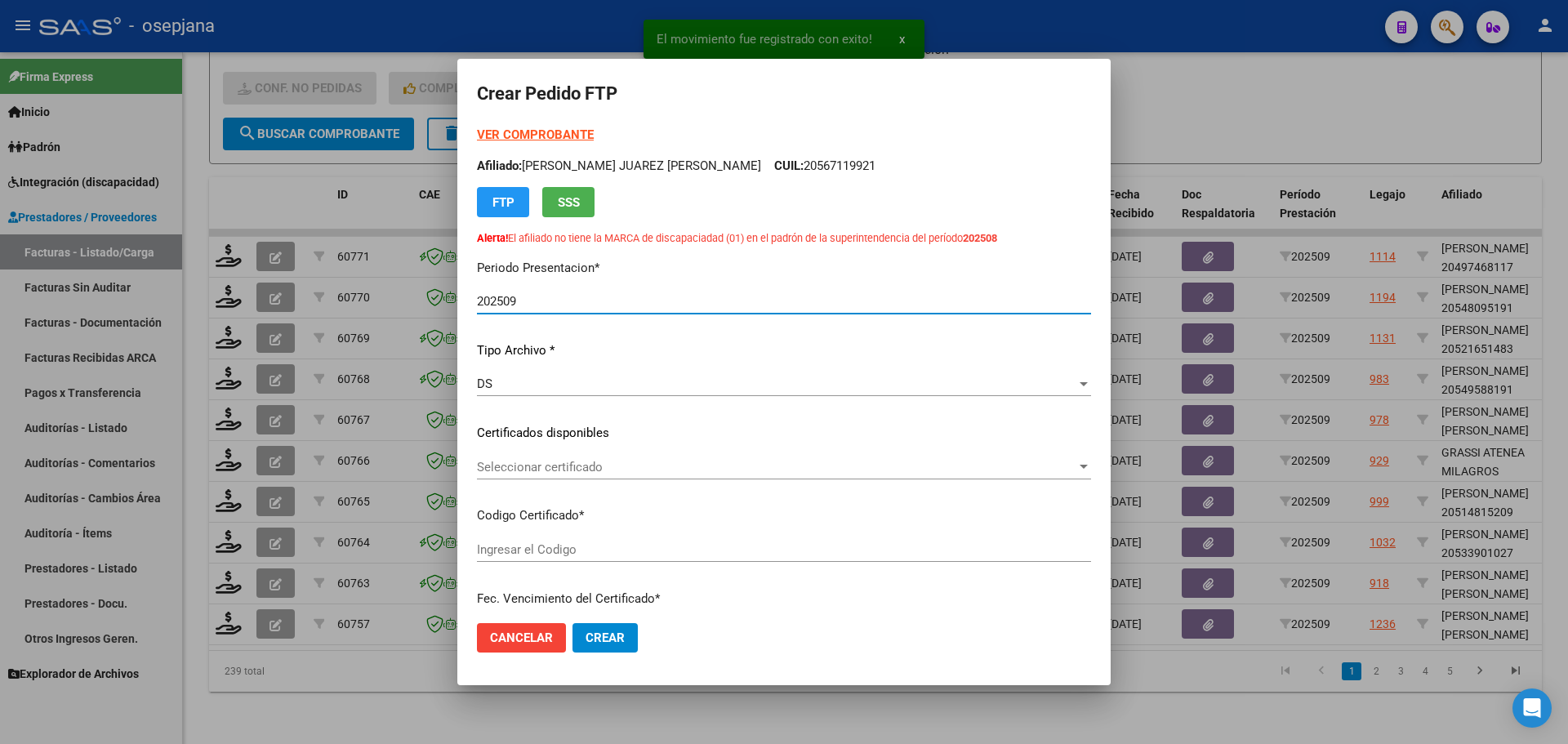
type input "ARG02000576698452024060320290603BUE10725"
type input "[DATE]"
click at [605, 461] on span "Seleccionar certificado" at bounding box center [776, 467] width 599 height 14
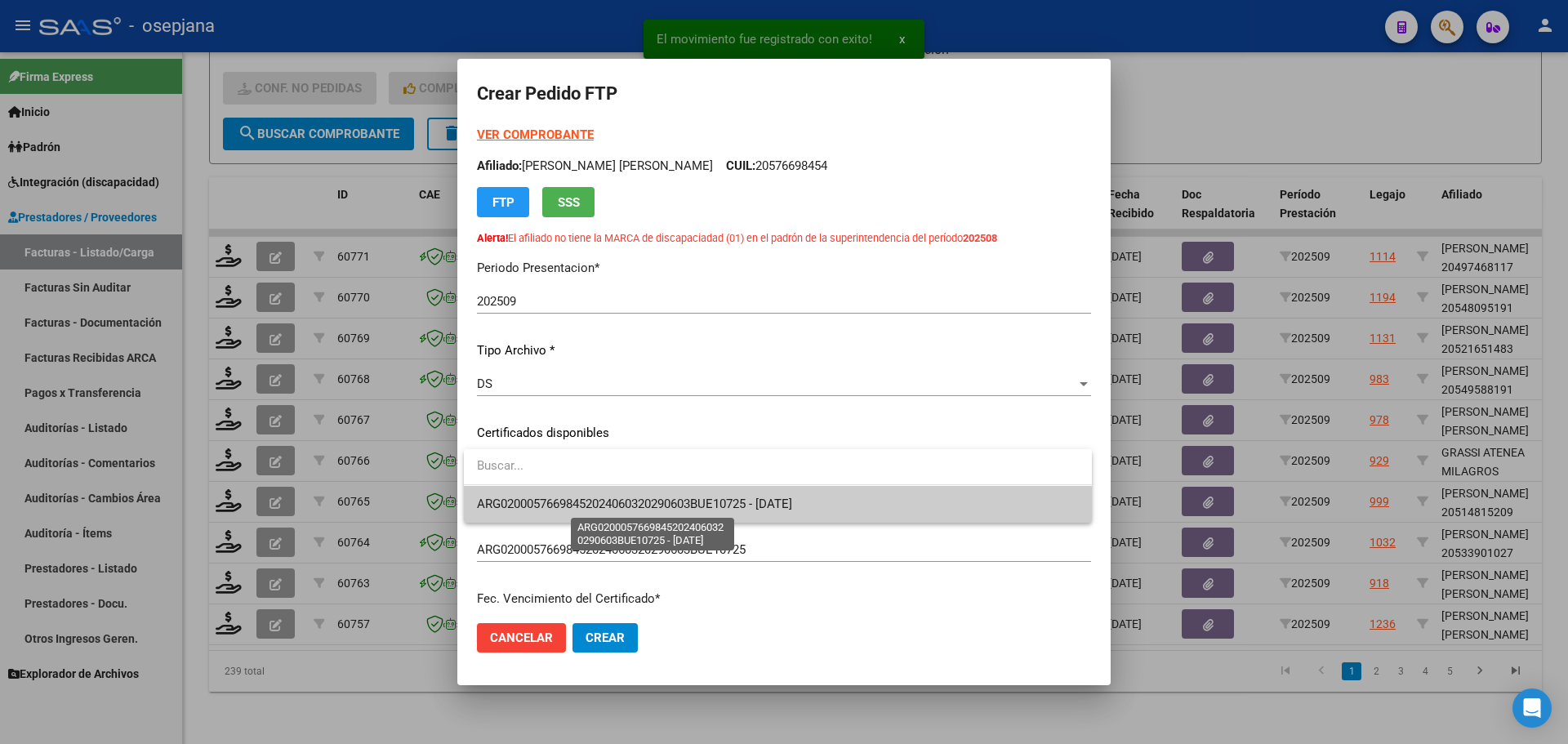
click at [604, 497] on span "ARG02000576698452024060320290603BUE10725 - [DATE]" at bounding box center [634, 503] width 316 height 14
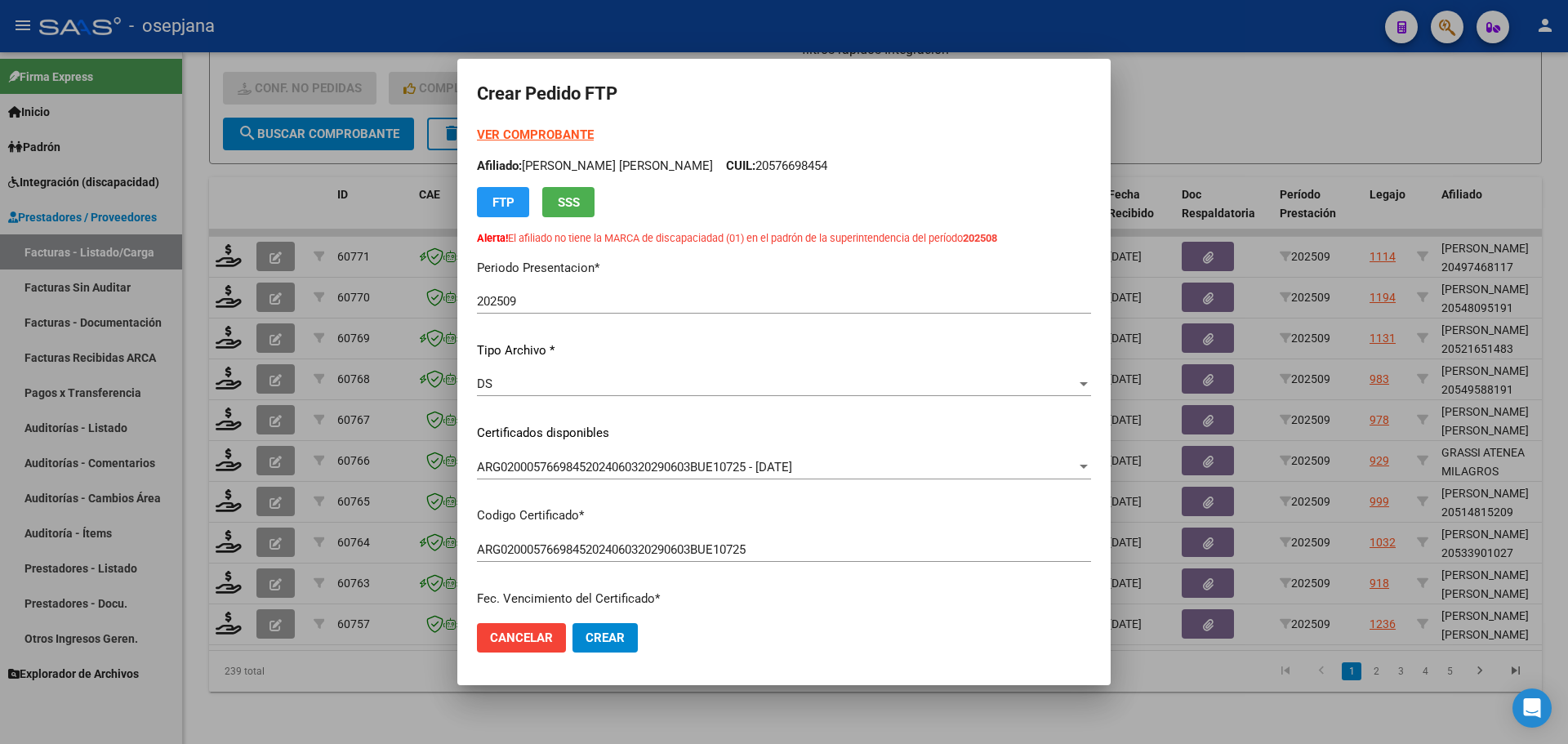
click at [549, 125] on form "Crear Pedido FTP VER COMPROBANTE ARCA Padrón Afiliado: [PERSON_NAME] [PERSON_NA…" at bounding box center [784, 372] width 615 height 587
click at [549, 133] on strong "VER COMPROBANTE" at bounding box center [535, 134] width 117 height 14
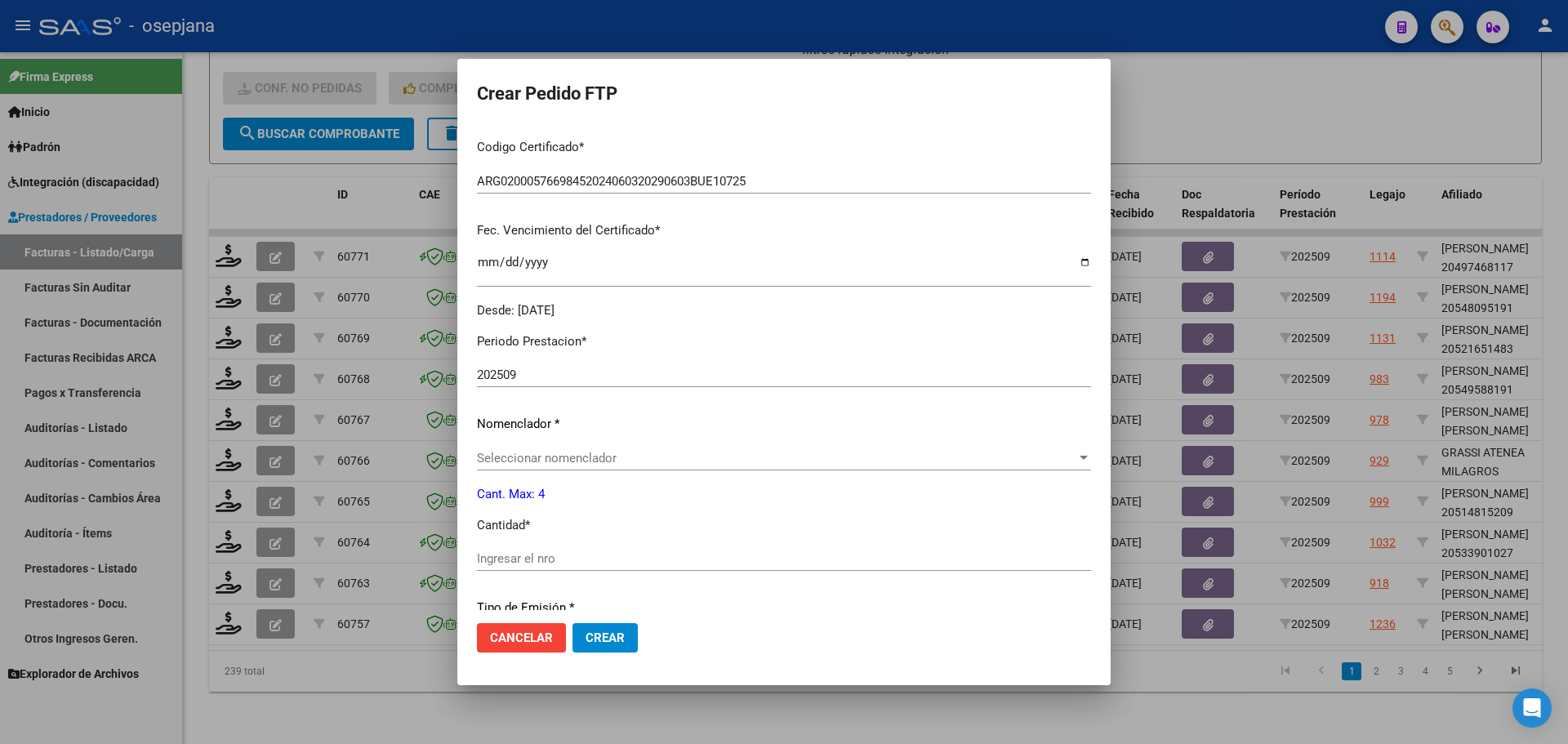
scroll to position [408, 0]
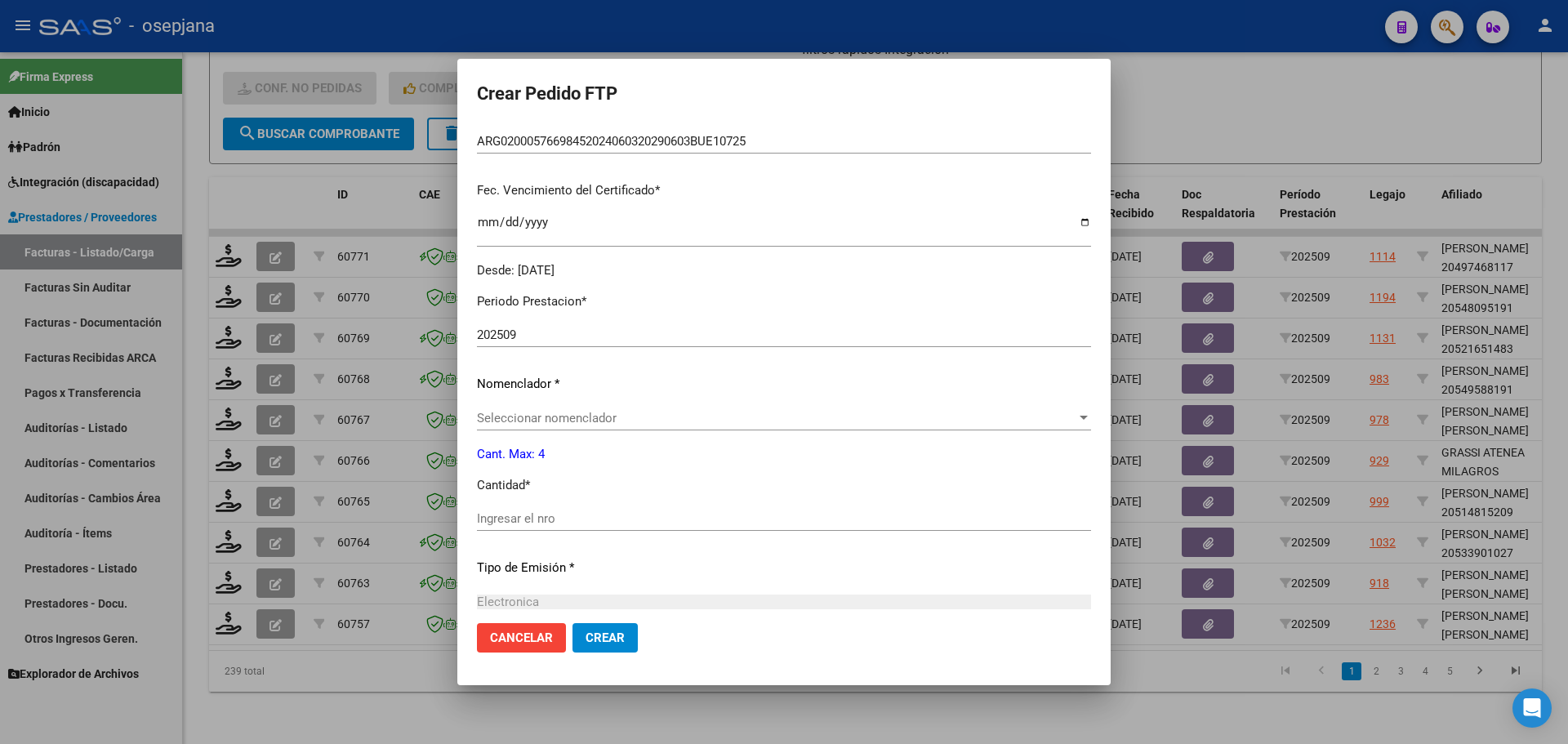
click at [521, 411] on span "Seleccionar nomenclador" at bounding box center [776, 417] width 599 height 14
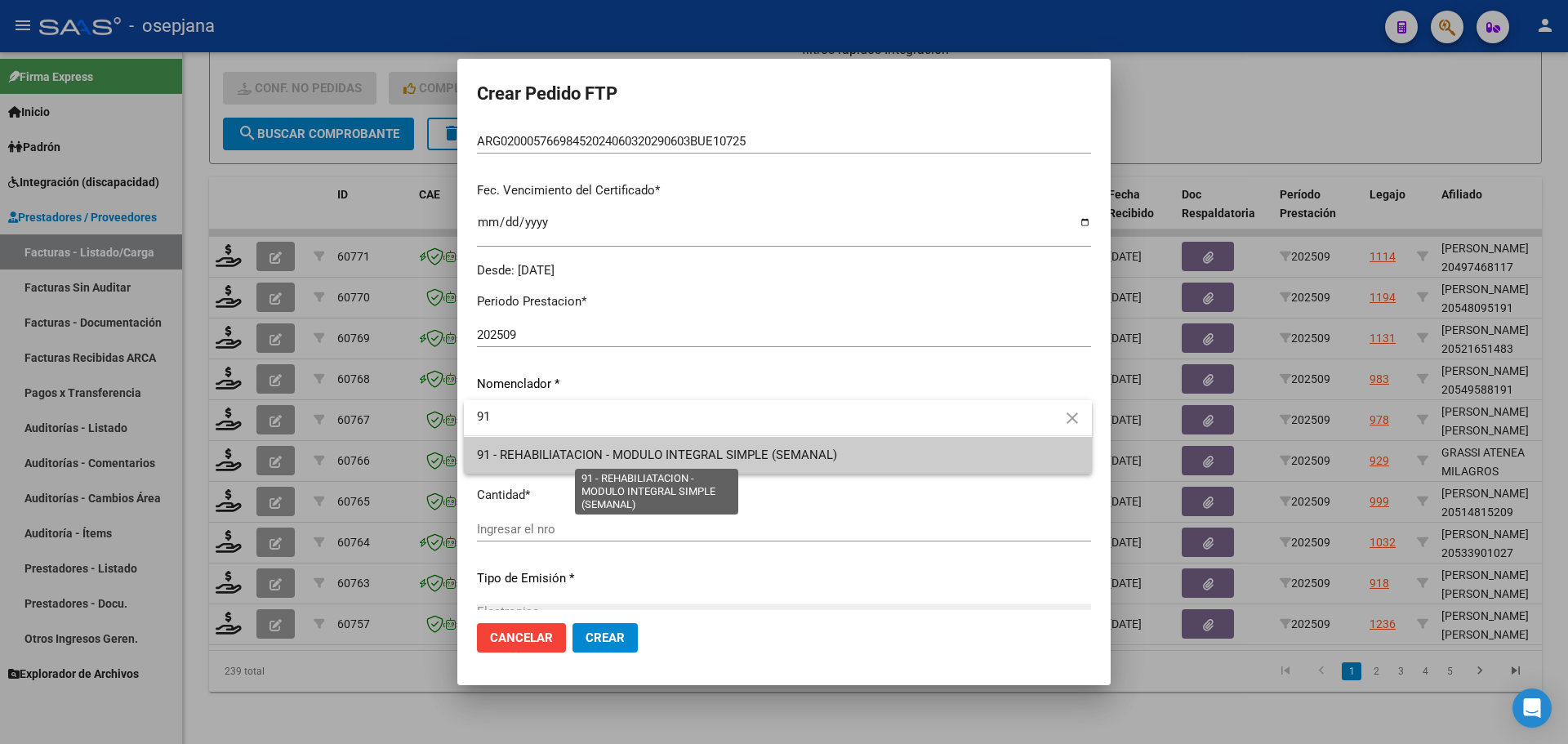
type input "91"
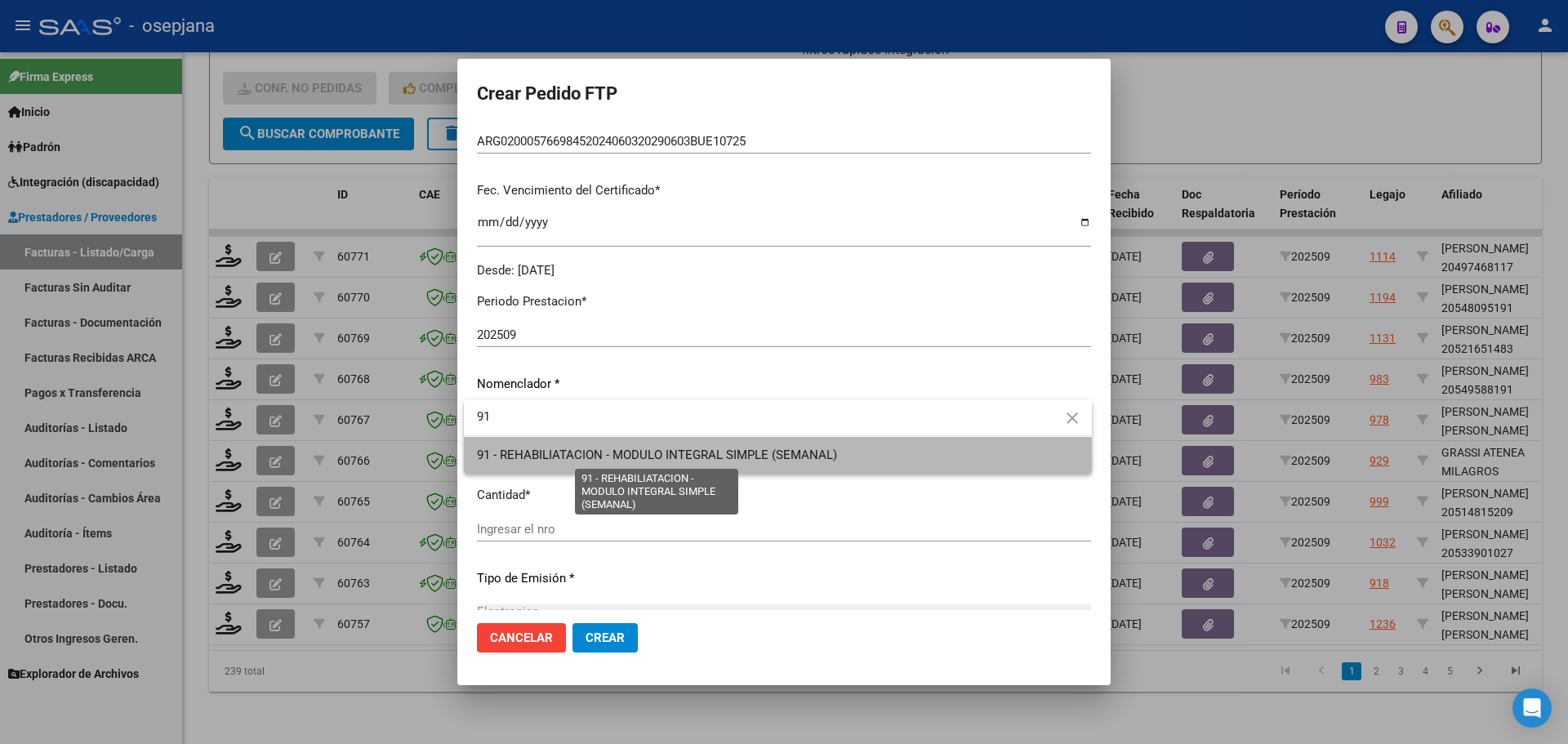
click at [584, 455] on span "91 - REHABILIATACION - MODULO INTEGRAL SIMPLE (SEMANAL)" at bounding box center [657, 454] width 361 height 14
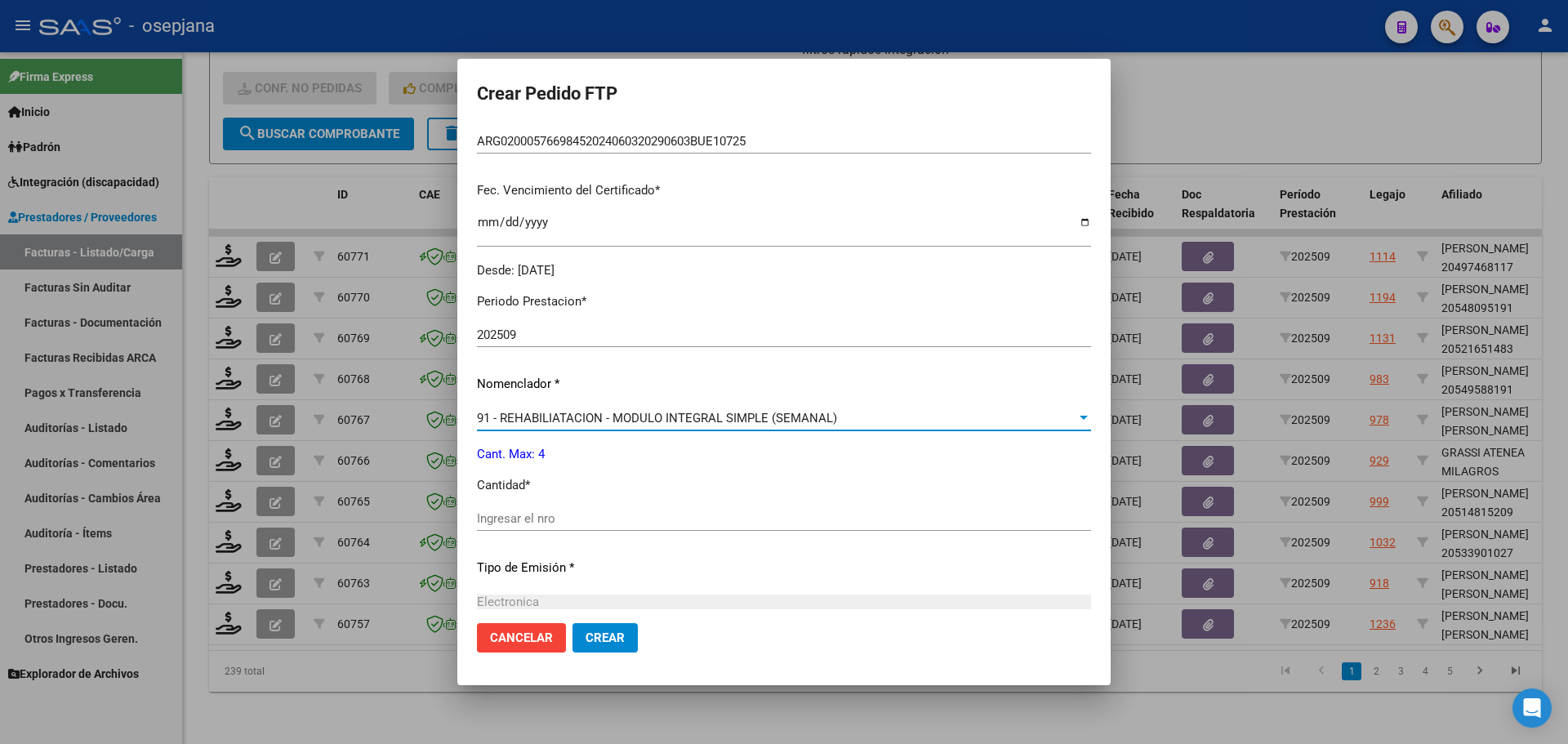
click at [557, 521] on input "Ingresar el nro" at bounding box center [784, 518] width 615 height 14
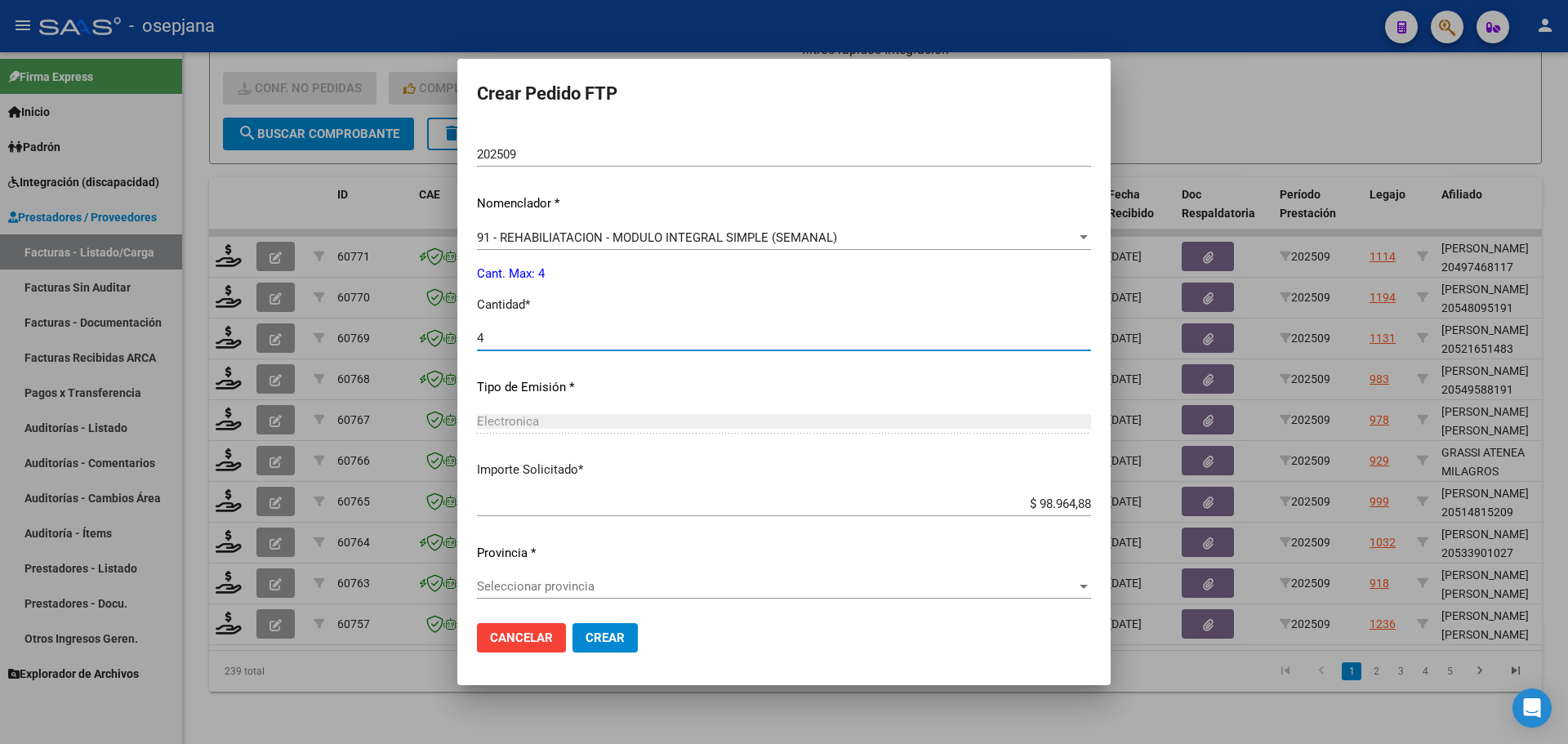
scroll to position [593, 0]
type input "4"
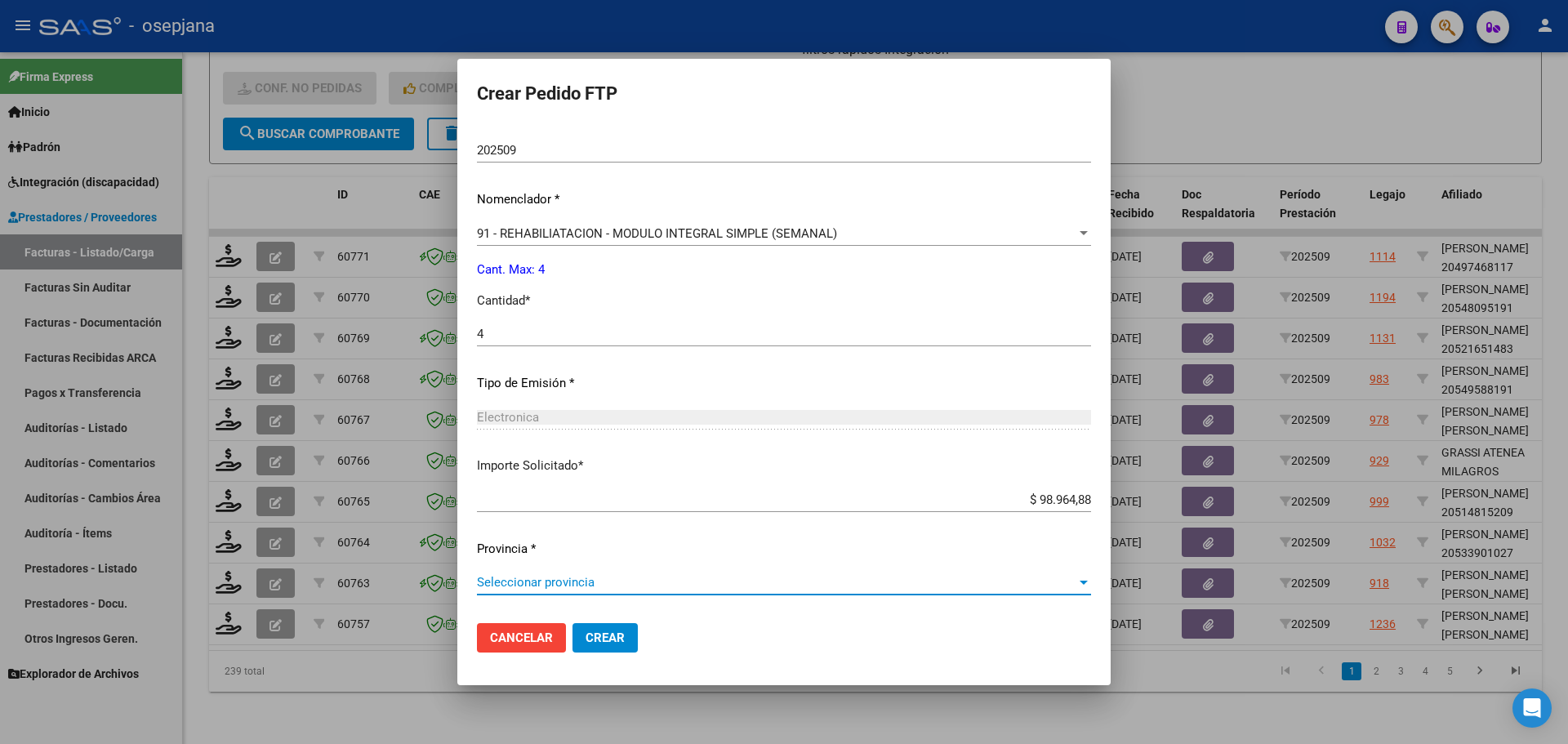
click at [624, 587] on span "Seleccionar provincia" at bounding box center [776, 582] width 599 height 14
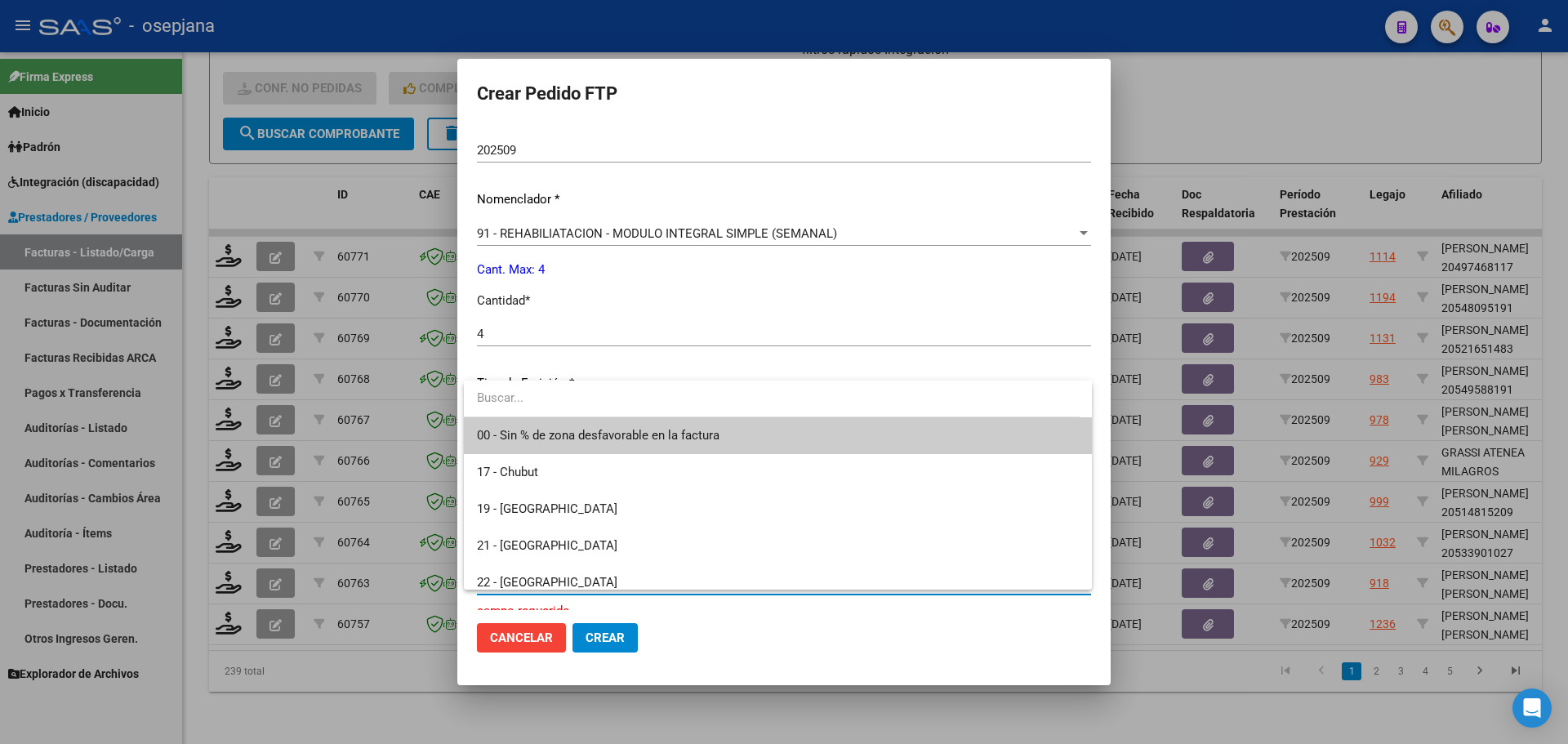
click at [655, 422] on span "00 - Sin % de zona desfavorable en la factura" at bounding box center [778, 435] width 602 height 36
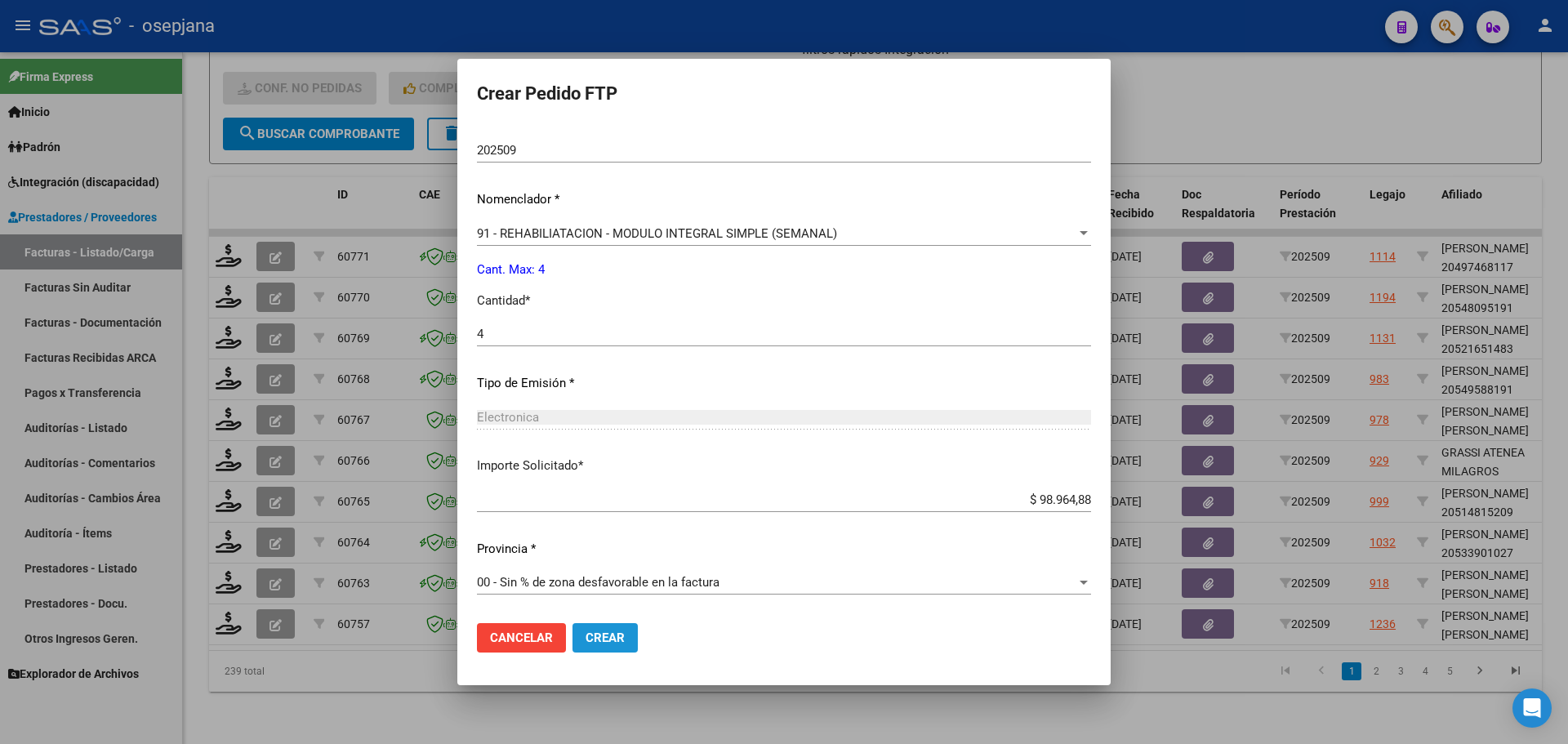
click at [631, 631] on button "Crear" at bounding box center [605, 638] width 65 height 30
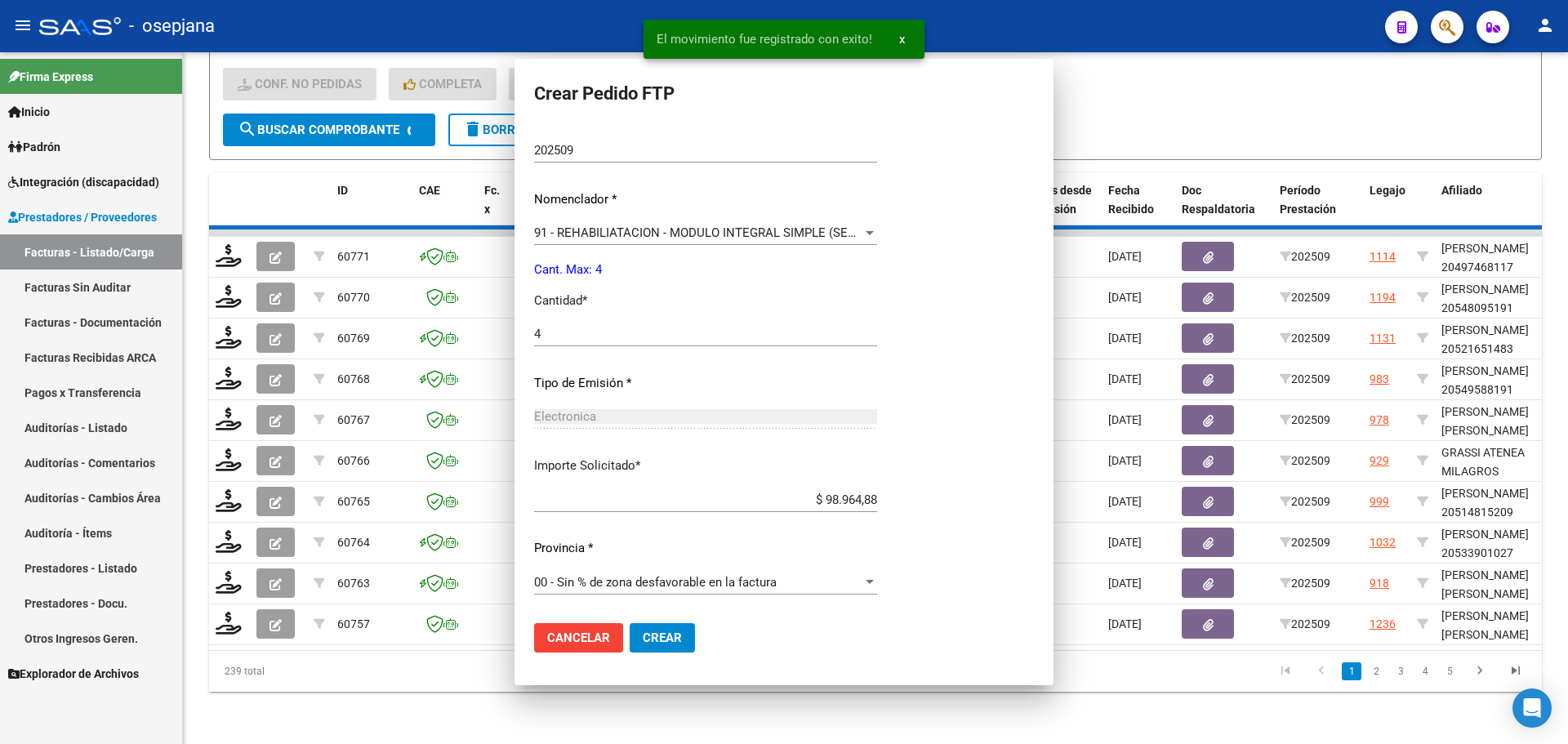
scroll to position [473, 0]
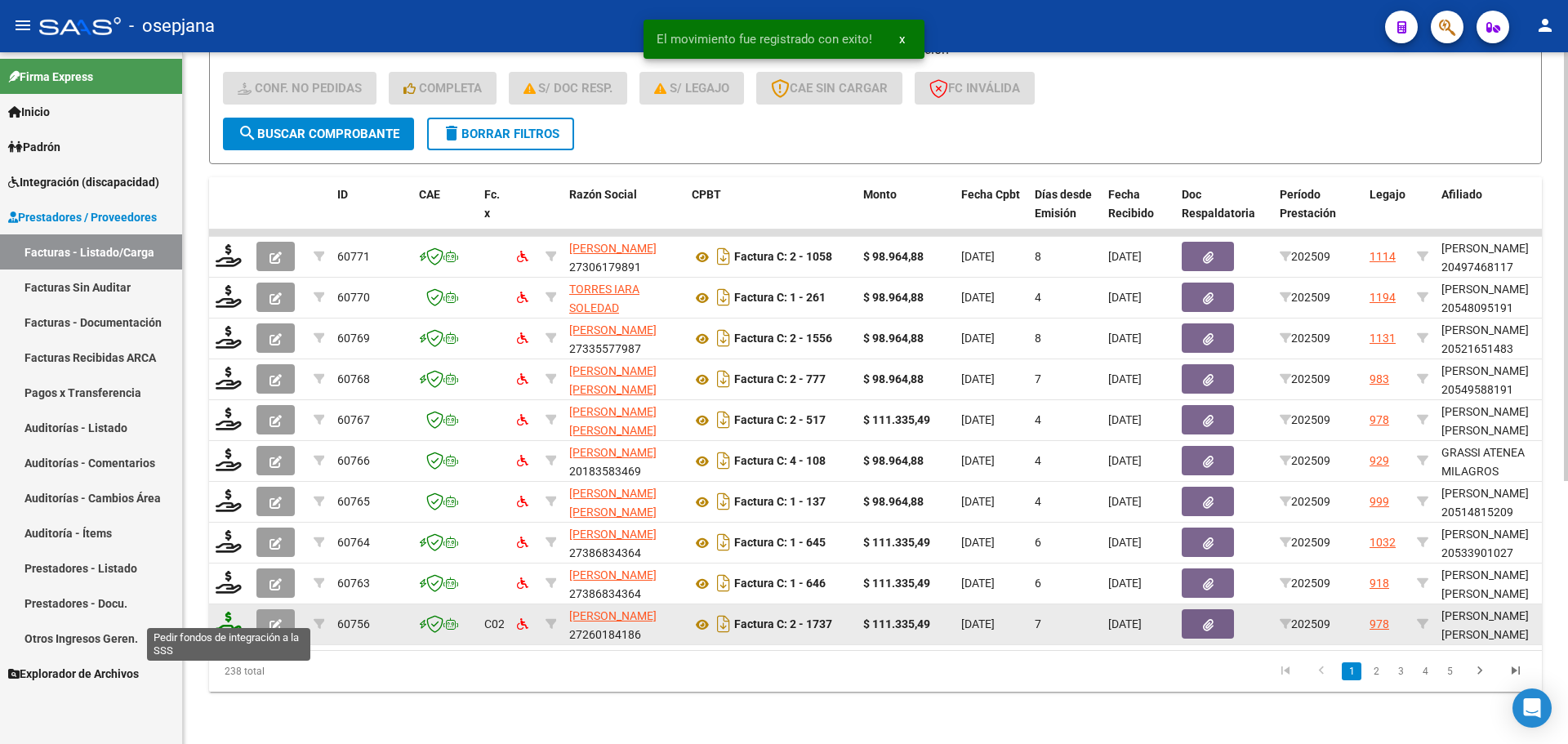
click at [221, 612] on icon at bounding box center [228, 623] width 26 height 23
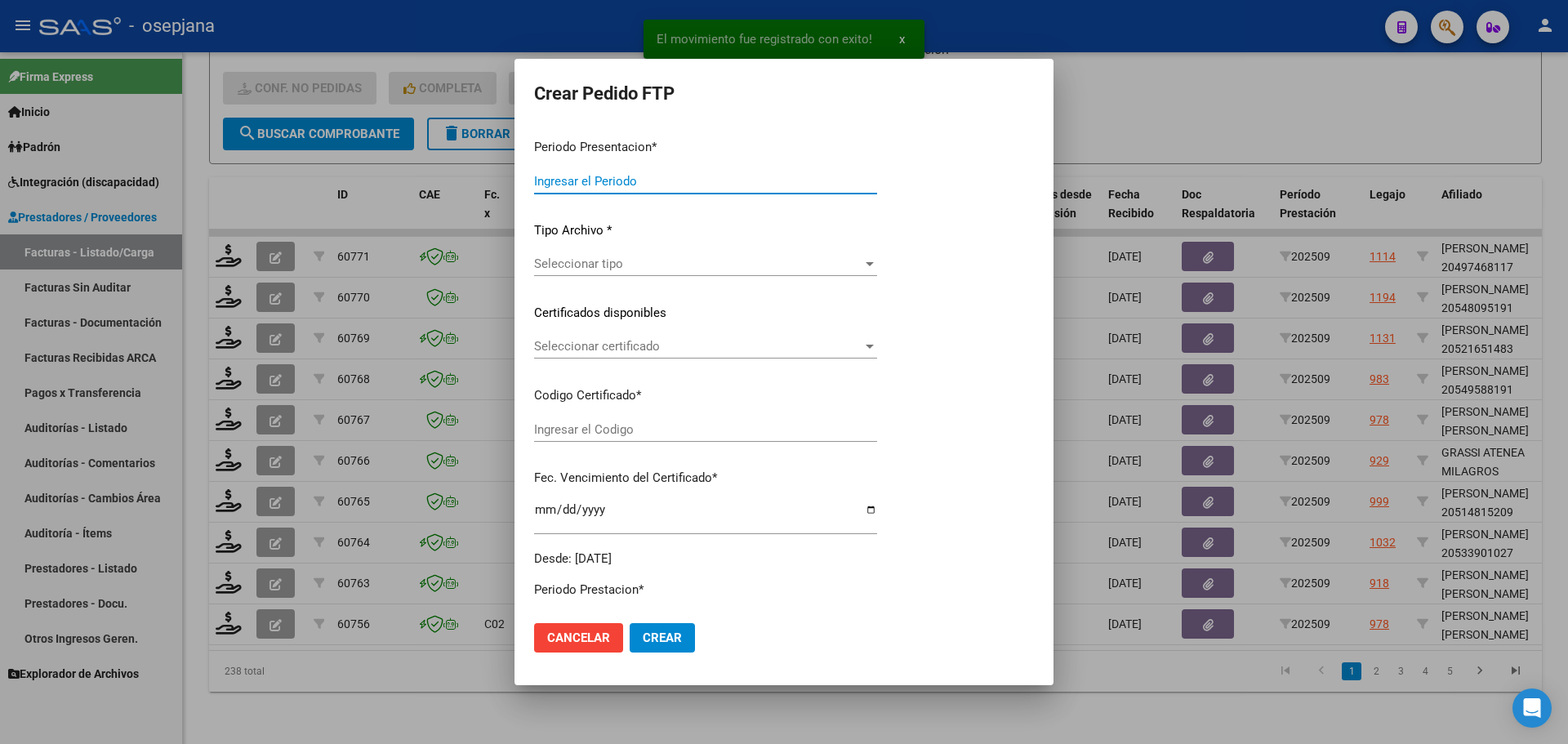
type input "202509"
type input "$ 111.335,49"
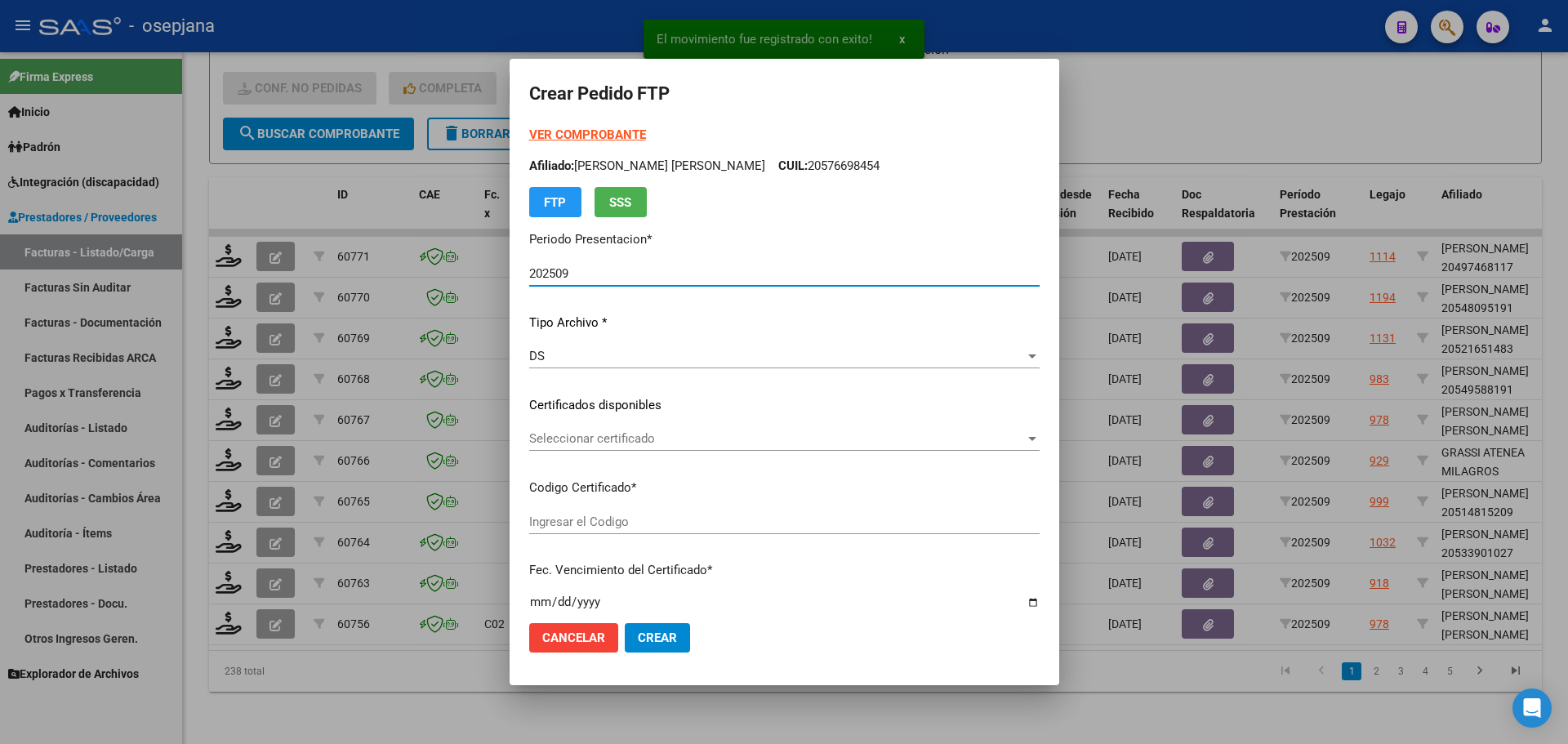
type input "ARG02000580645422023080120260801BSAS427"
type input "[DATE]"
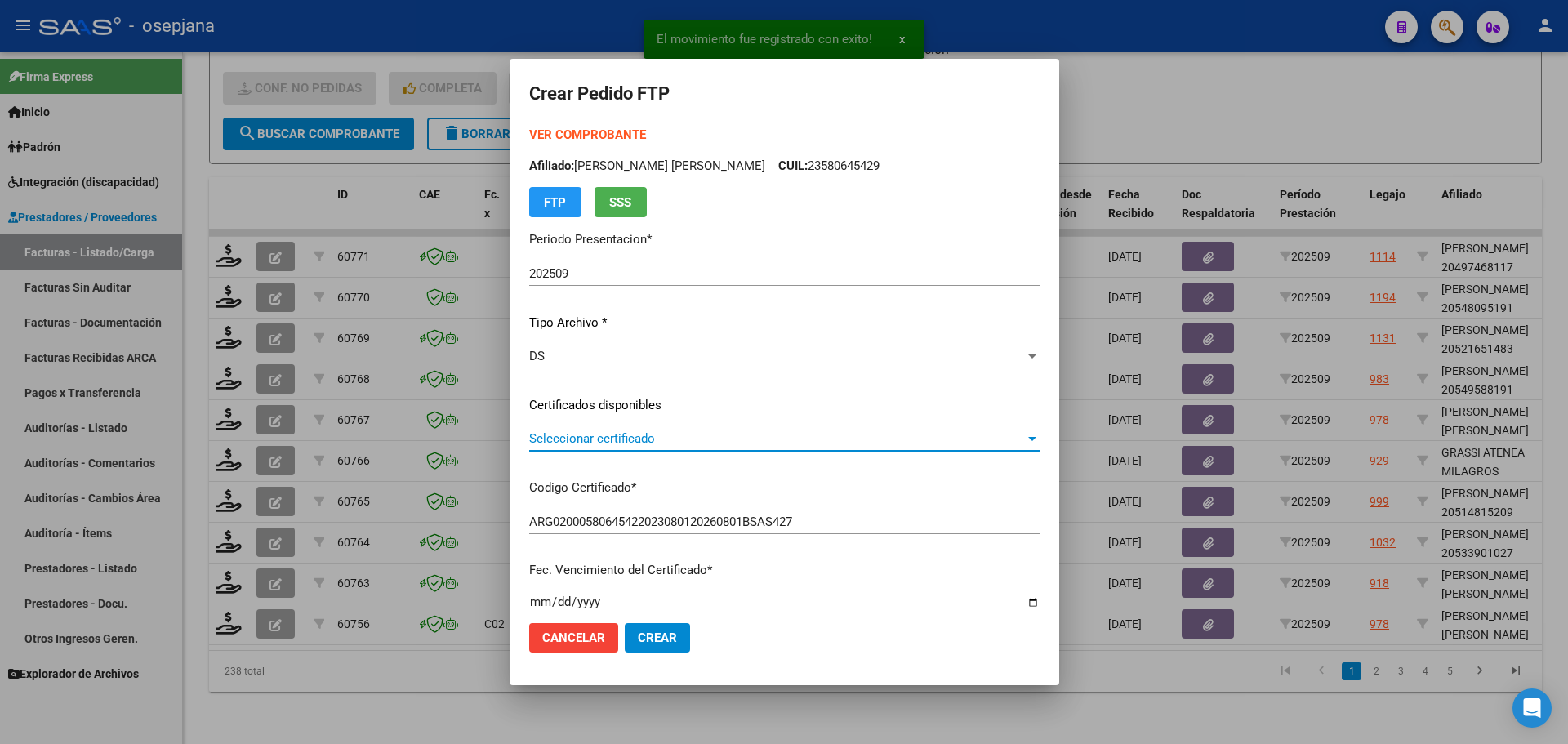
click at [595, 431] on span "Seleccionar certificado" at bounding box center [777, 438] width 496 height 14
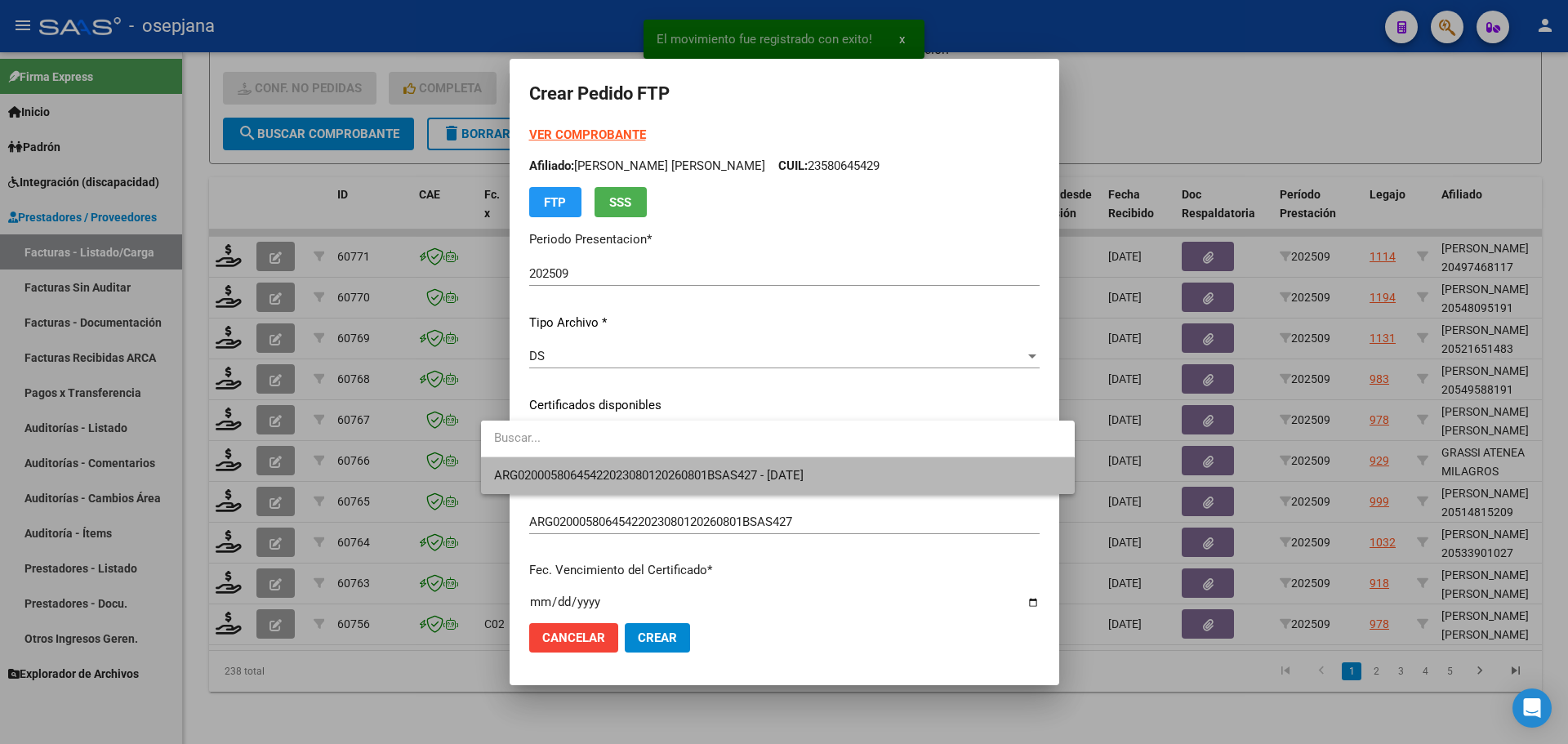
click at [603, 466] on span "ARG02000580645422023080120260801BSAS427 - [DATE]" at bounding box center [777, 476] width 567 height 36
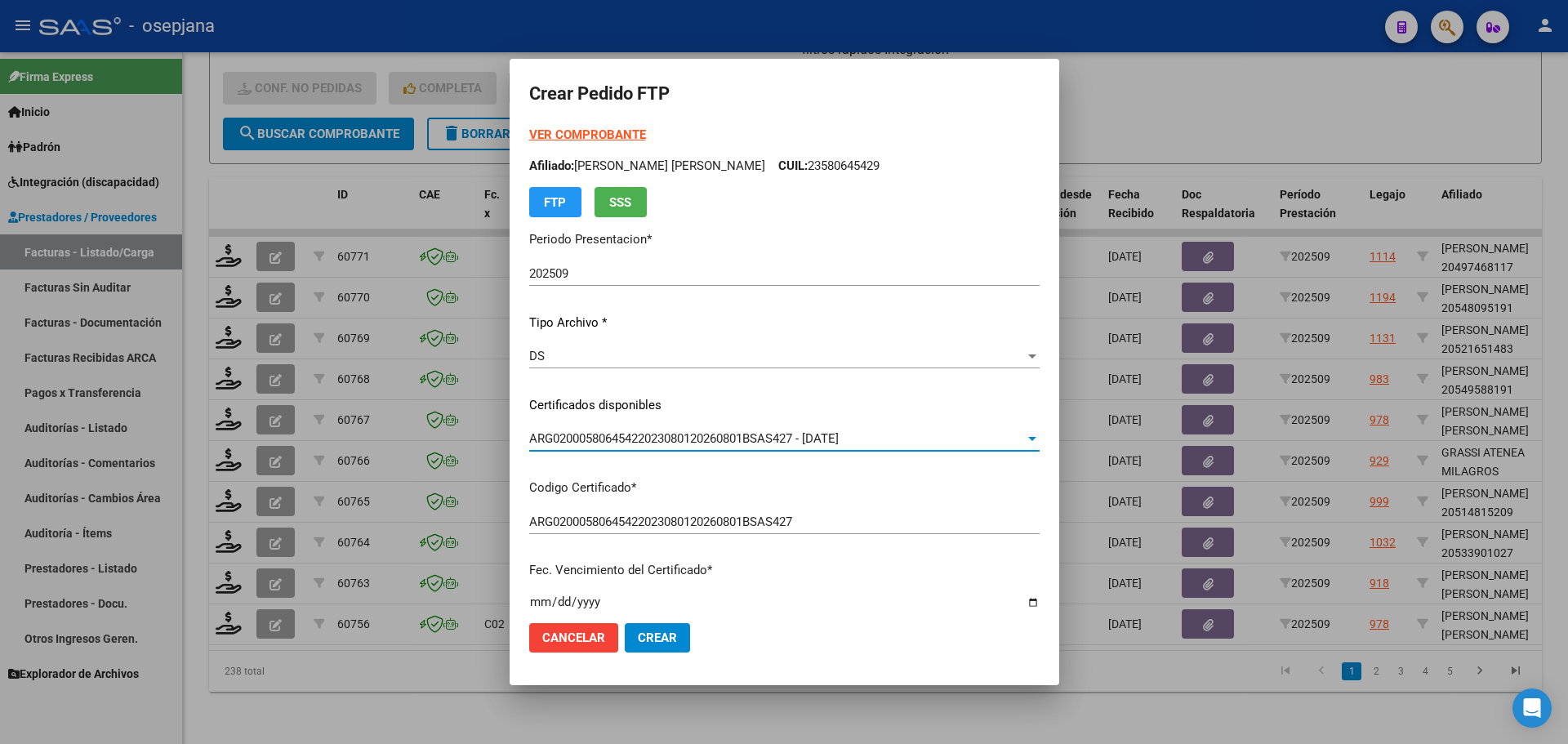
click at [573, 140] on strong "VER COMPROBANTE" at bounding box center [588, 134] width 117 height 14
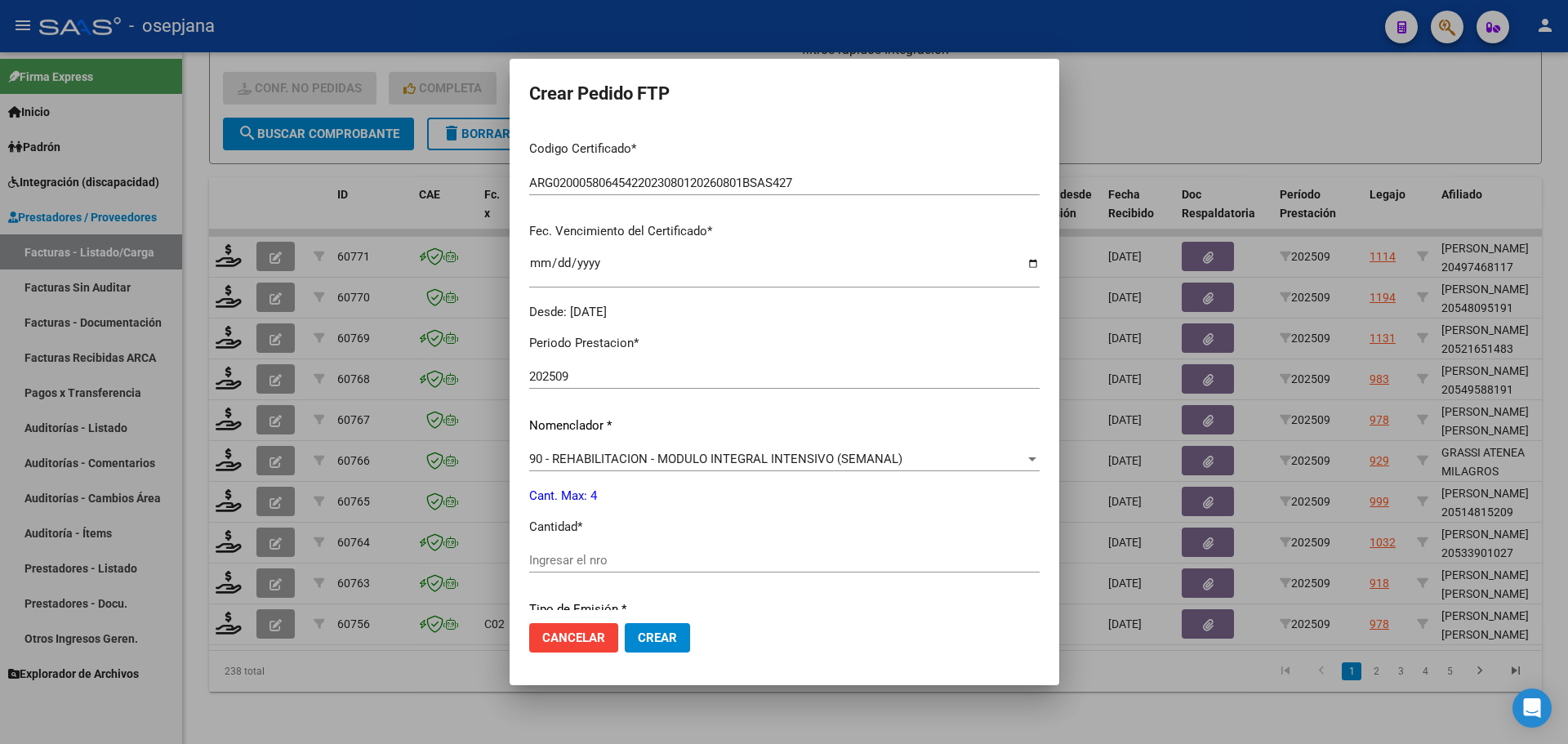
scroll to position [490, 0]
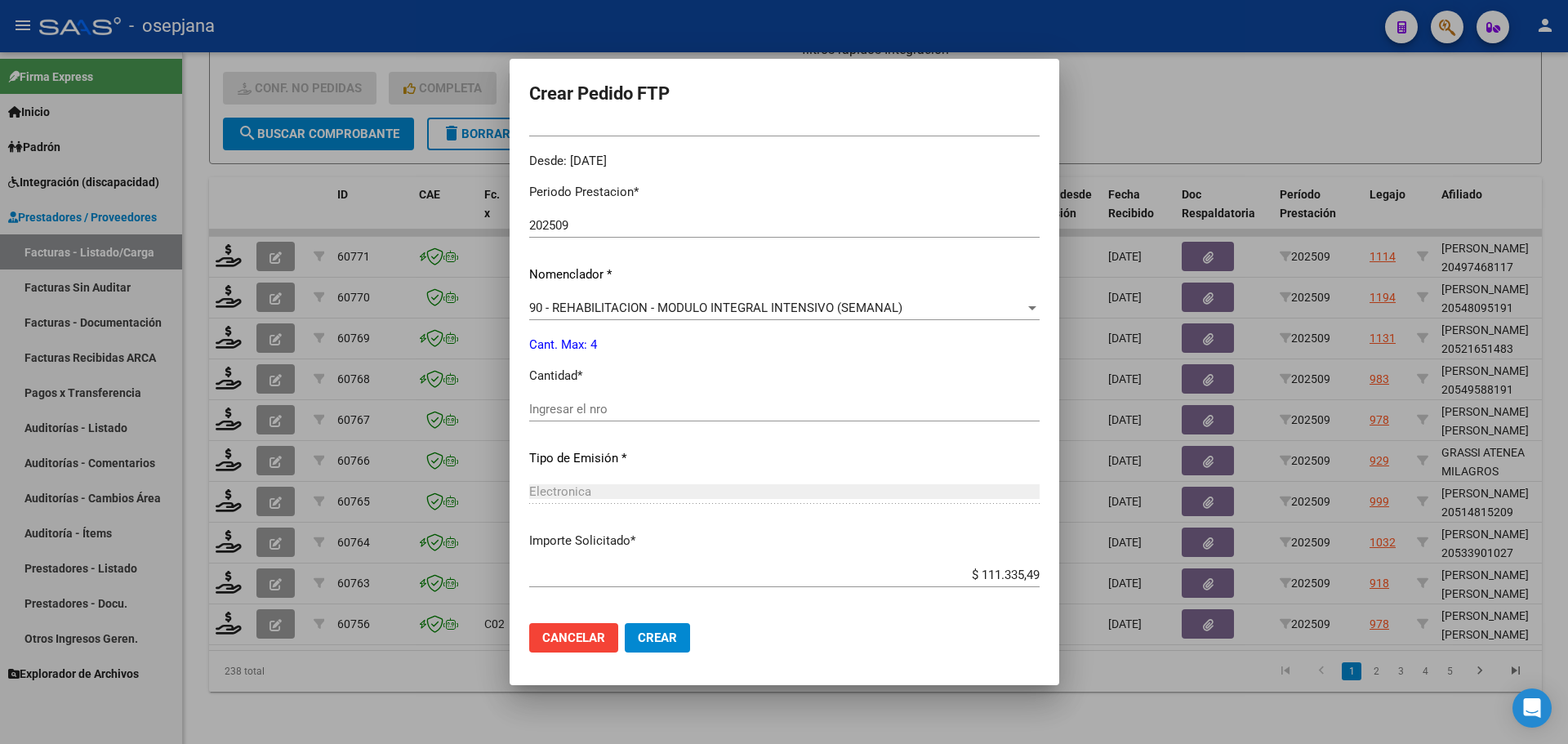
click at [533, 398] on div "Ingresar el nro" at bounding box center [784, 409] width 510 height 25
type input "4"
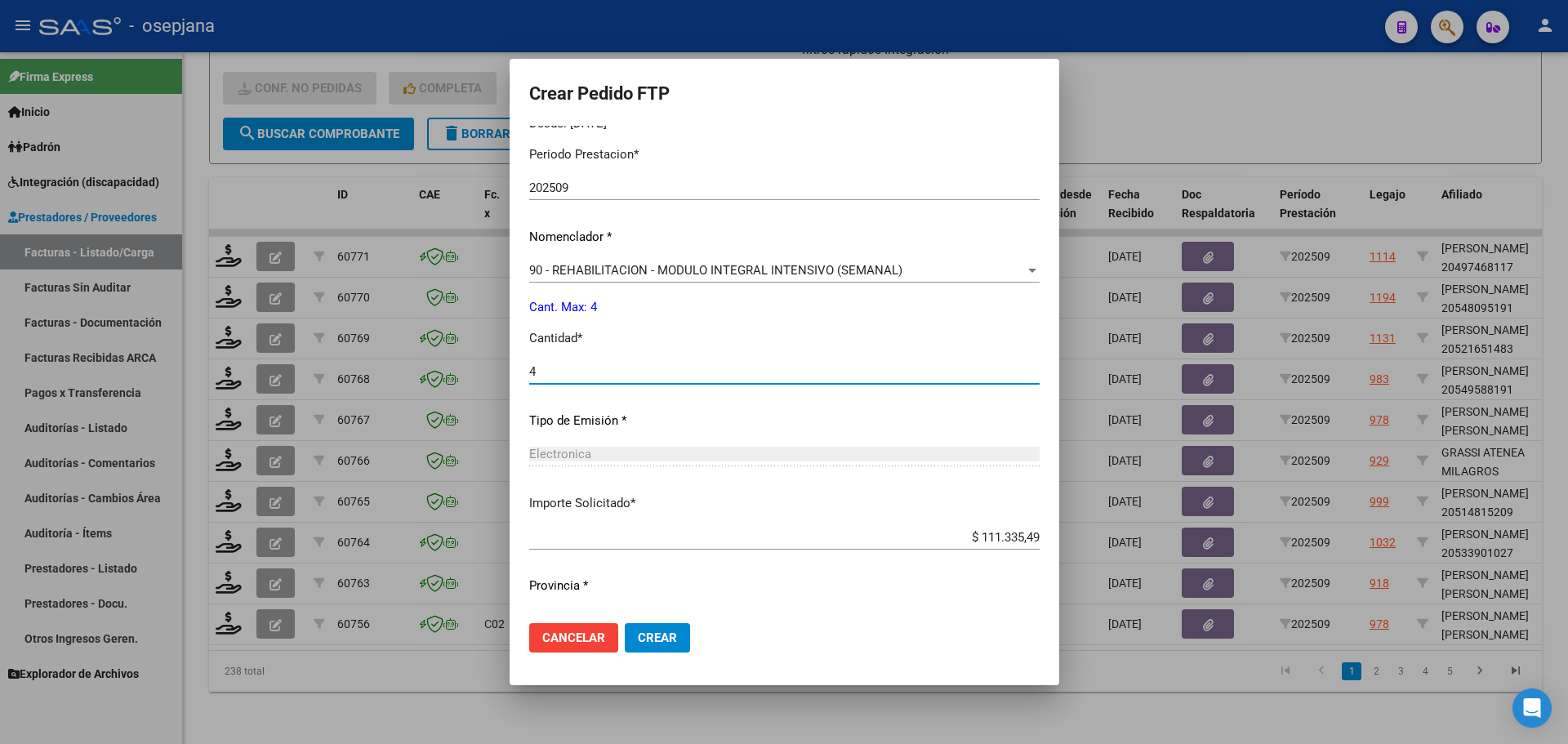
scroll to position [565, 0]
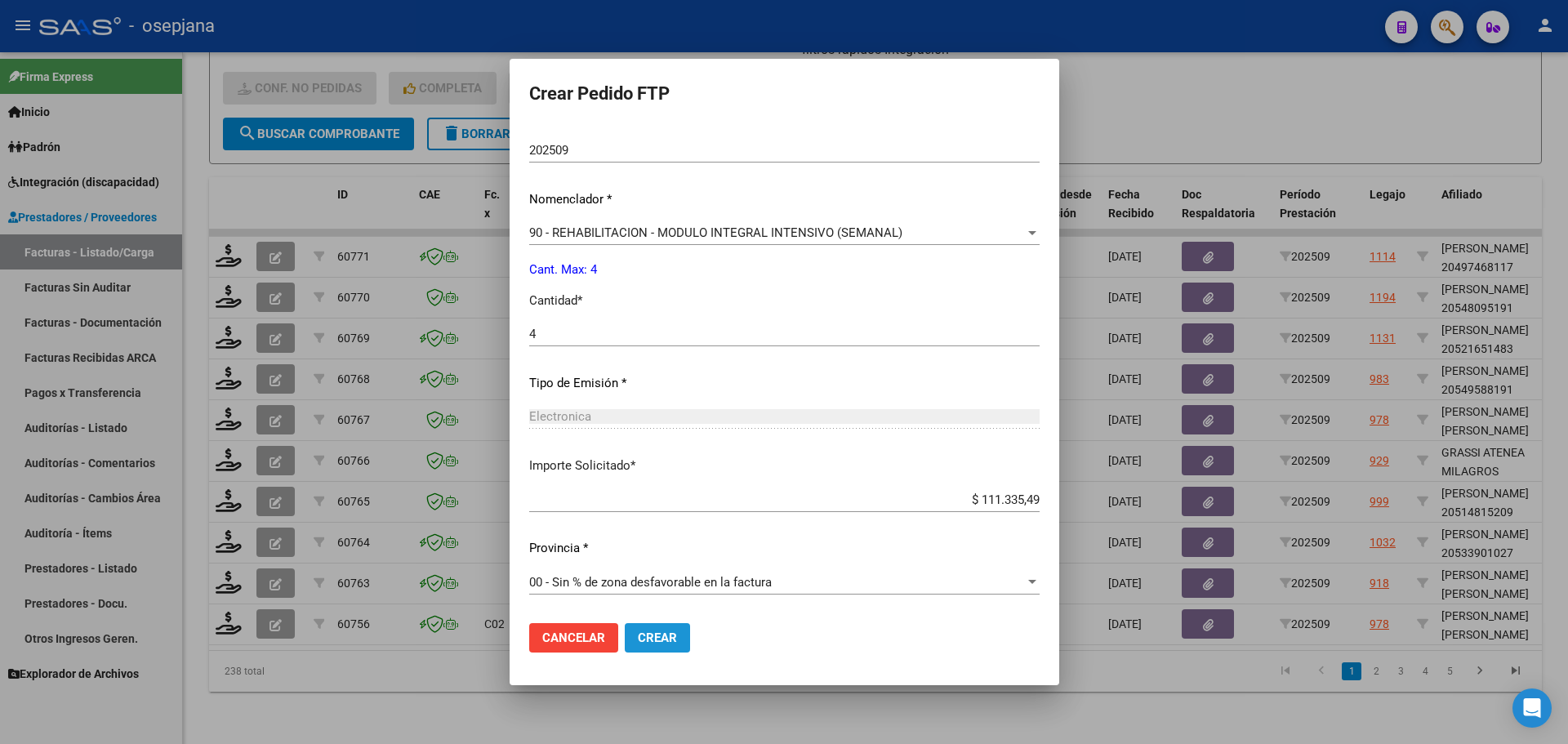
click at [625, 645] on button "Crear" at bounding box center [658, 638] width 65 height 30
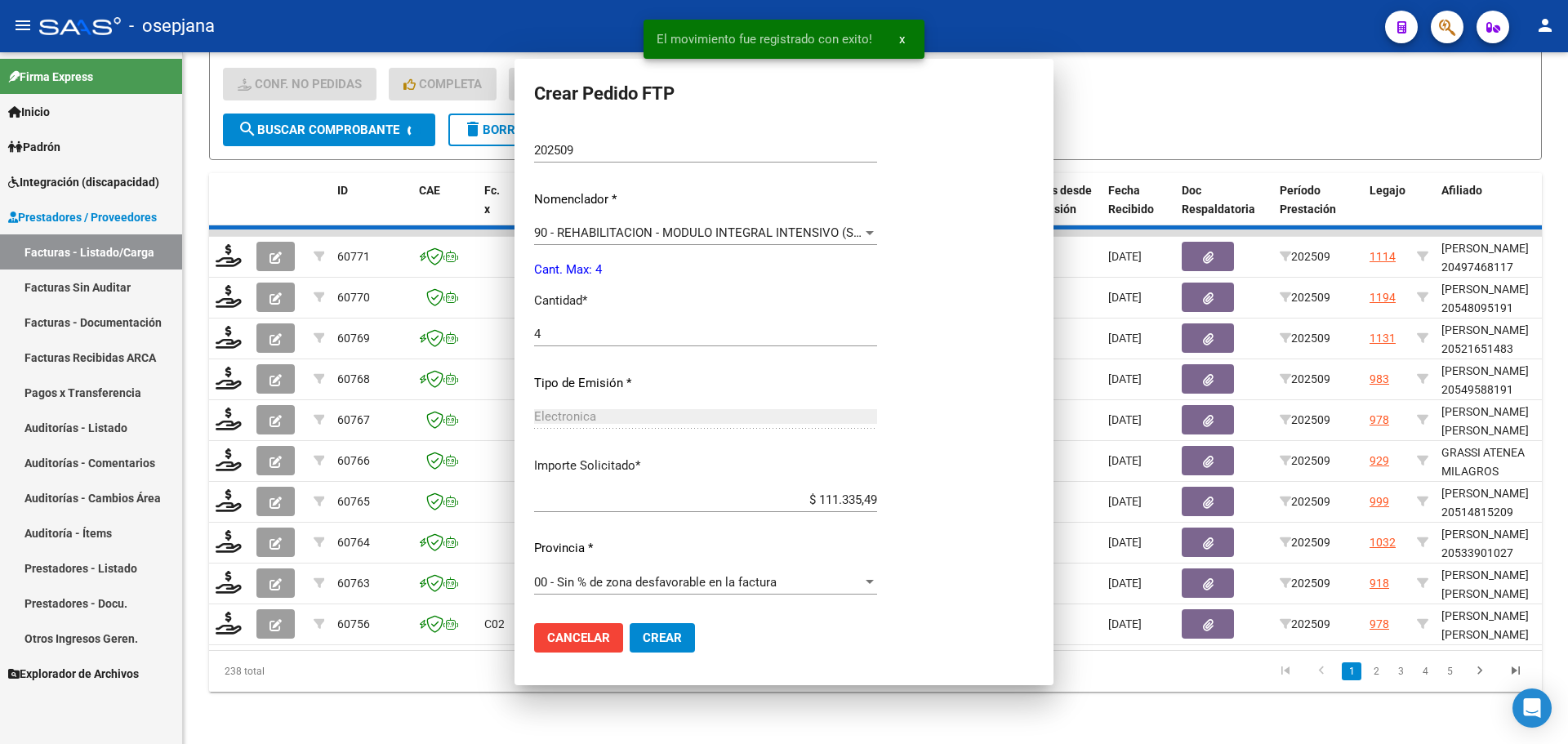
scroll to position [0, 0]
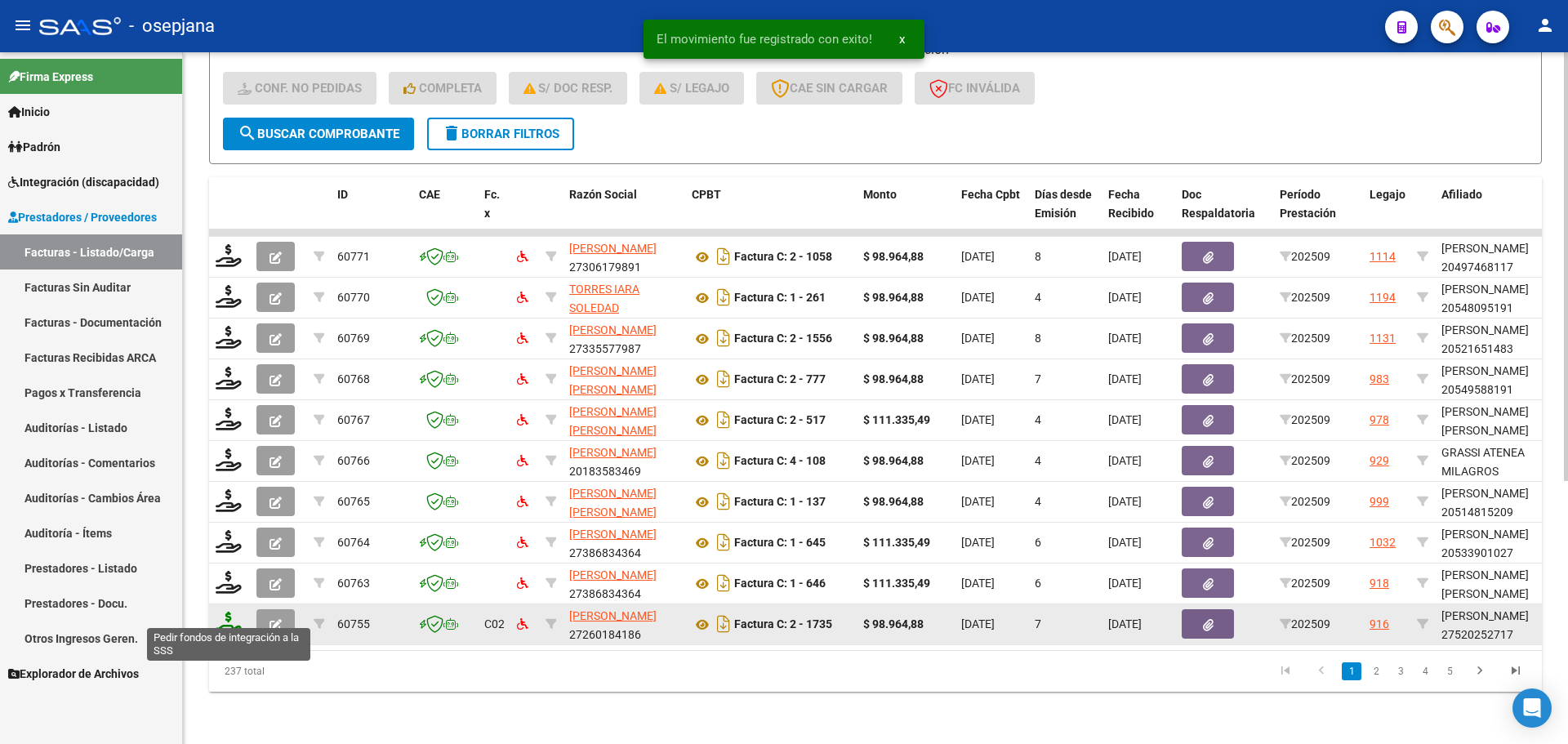
click at [226, 612] on icon at bounding box center [228, 623] width 26 height 23
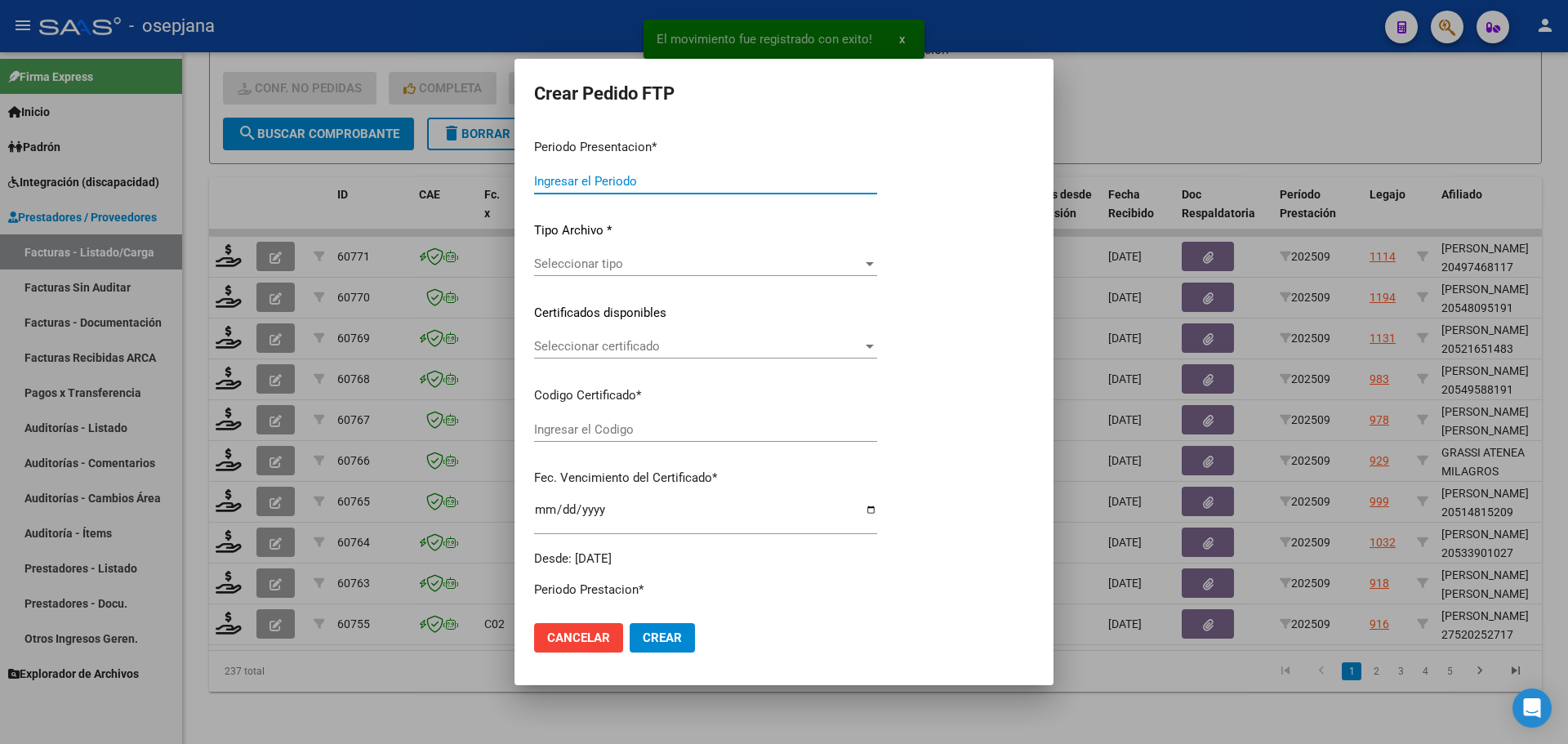
type input "202509"
type input "$ 98.964,88"
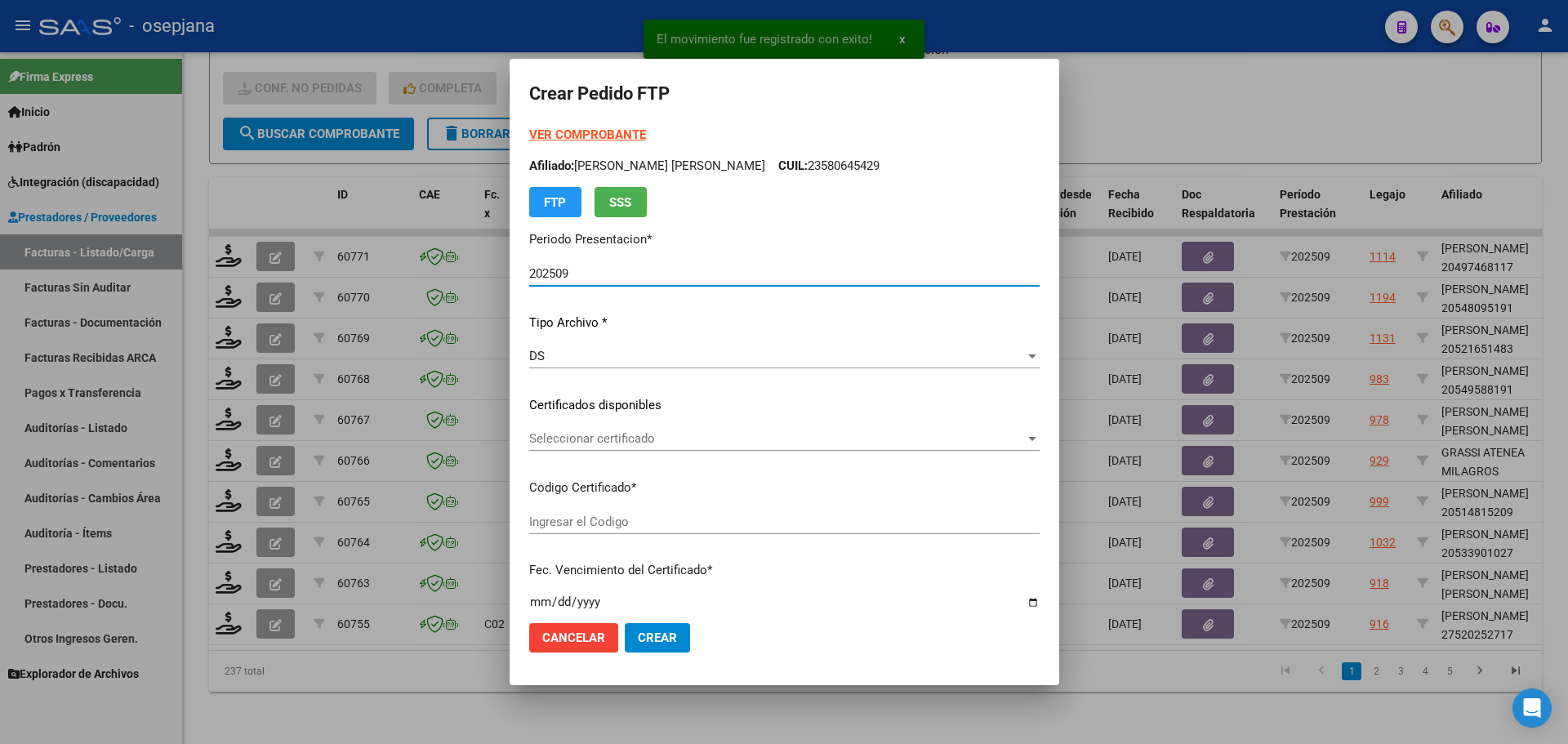
type input "ARG01000520252712022100420271004BS436"
type input "[DATE]"
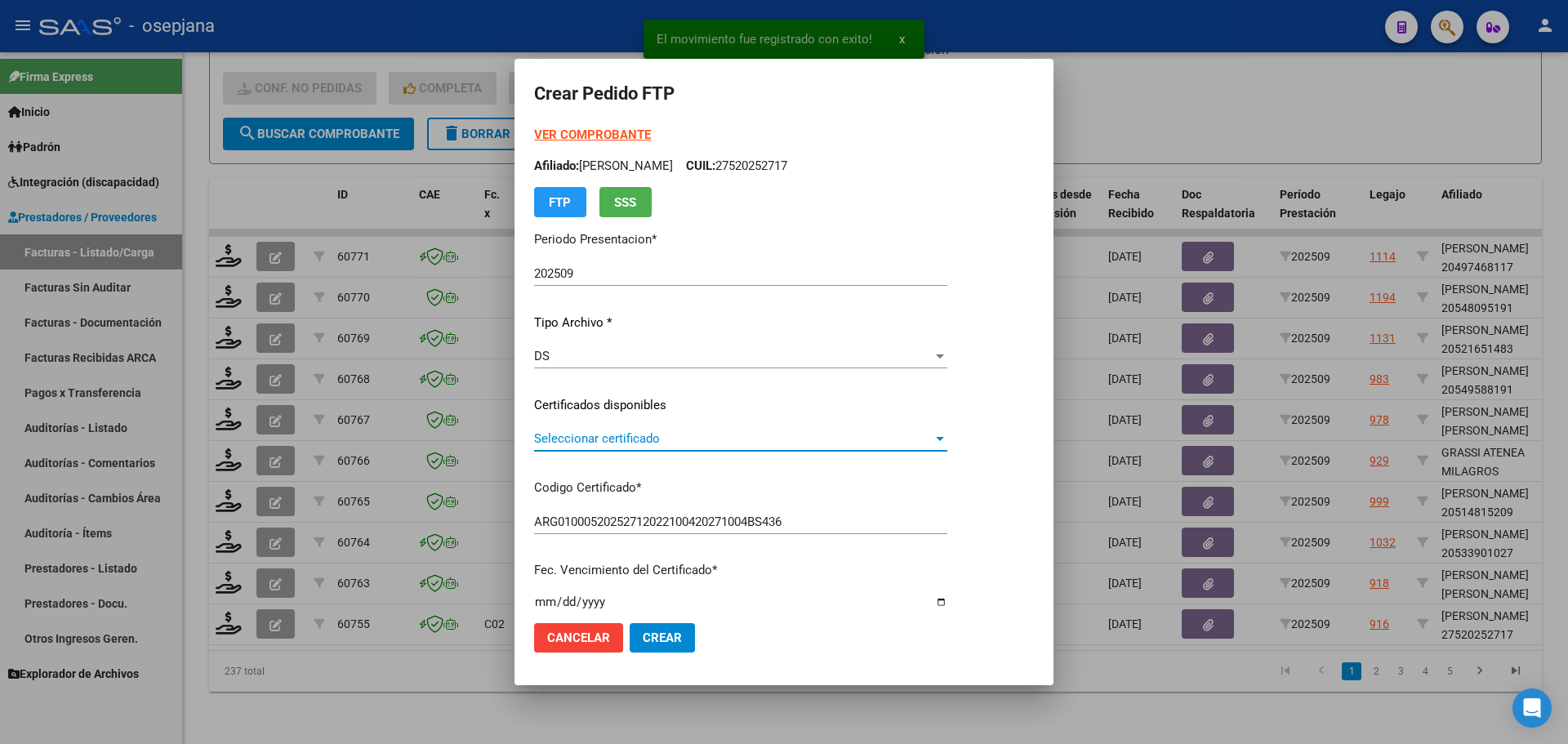
click at [625, 439] on span "Seleccionar certificado" at bounding box center [734, 438] width 399 height 14
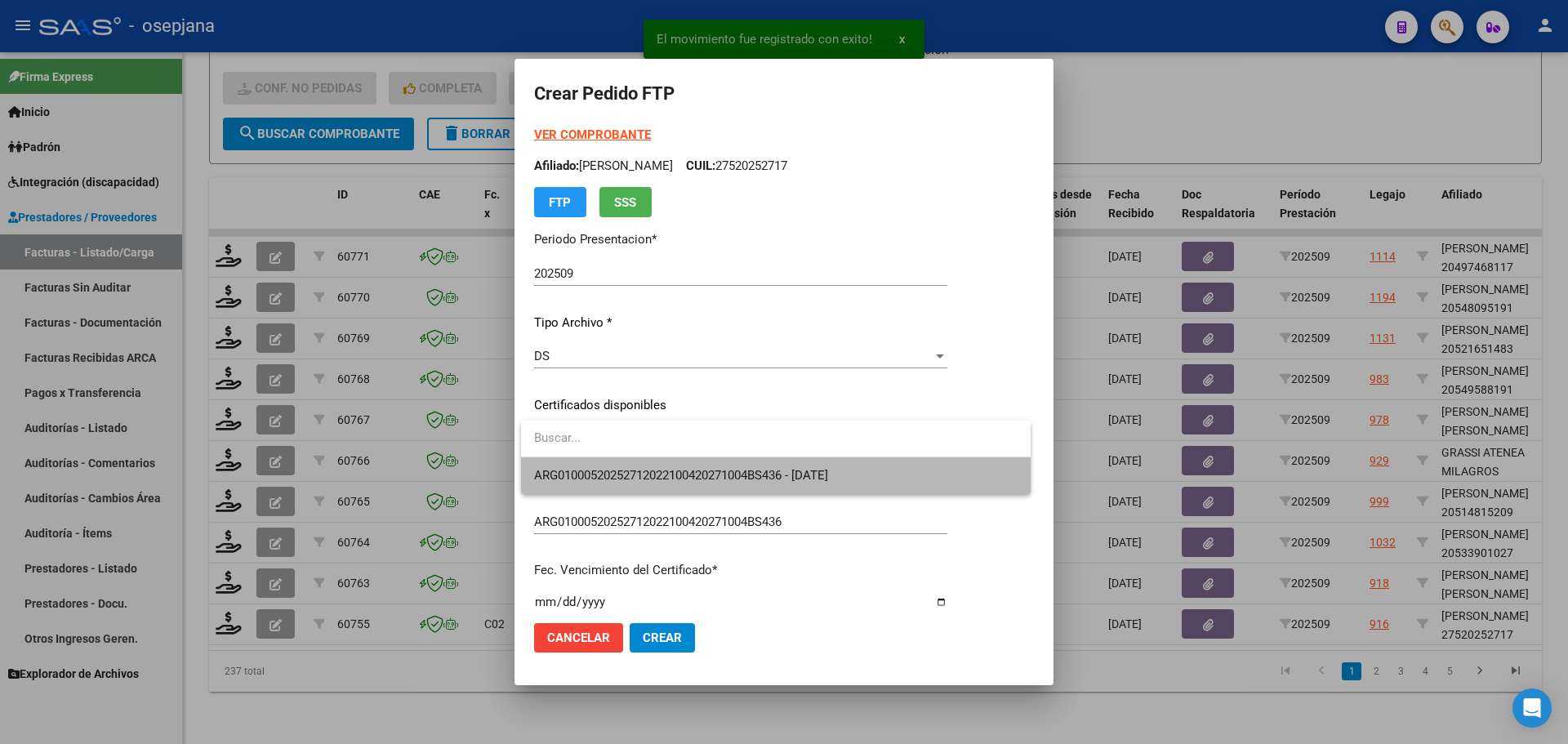
click at [630, 466] on span "ARG01000520252712022100420271004BS436 - [DATE]" at bounding box center [776, 476] width 483 height 36
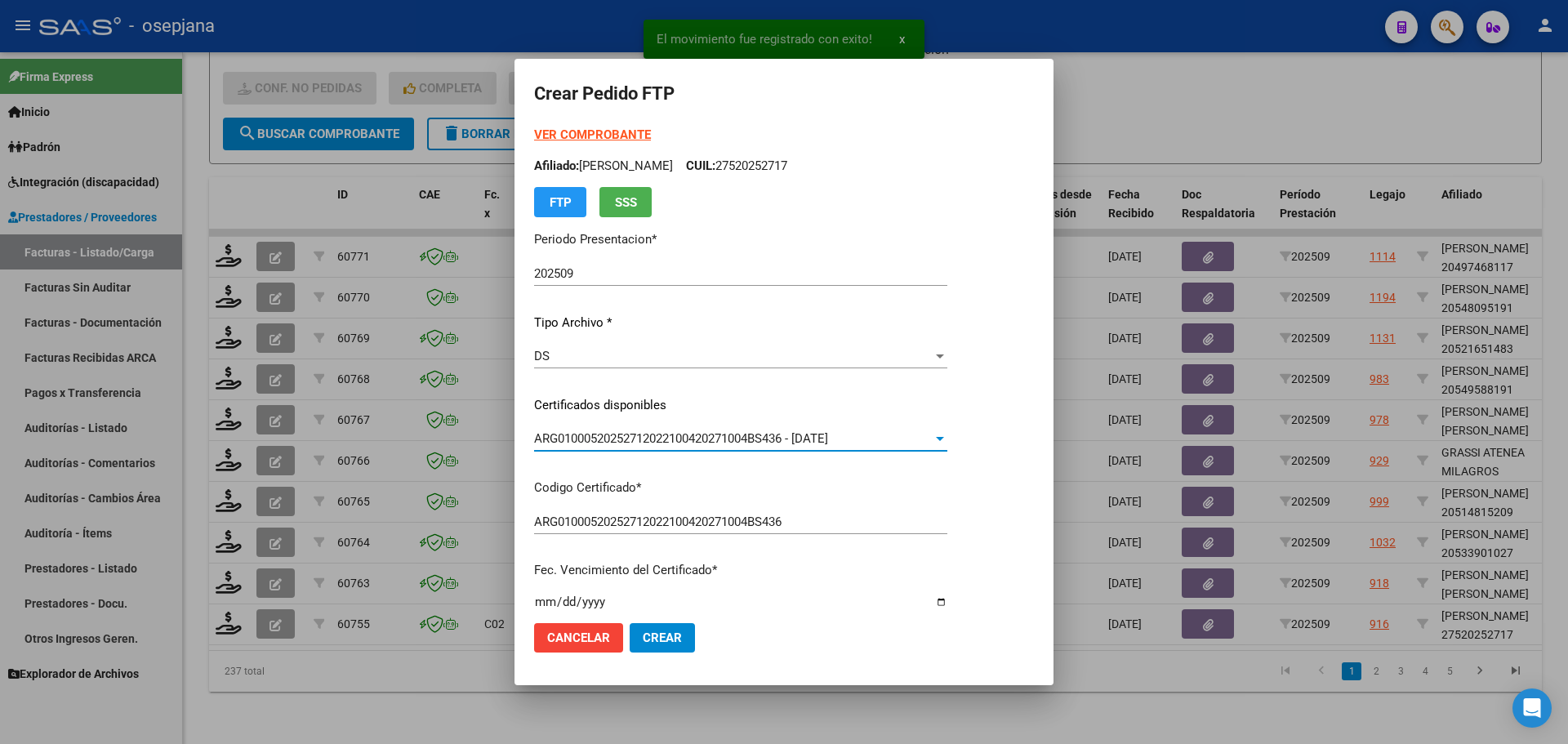
click at [618, 138] on strong "VER COMPROBANTE" at bounding box center [593, 134] width 117 height 14
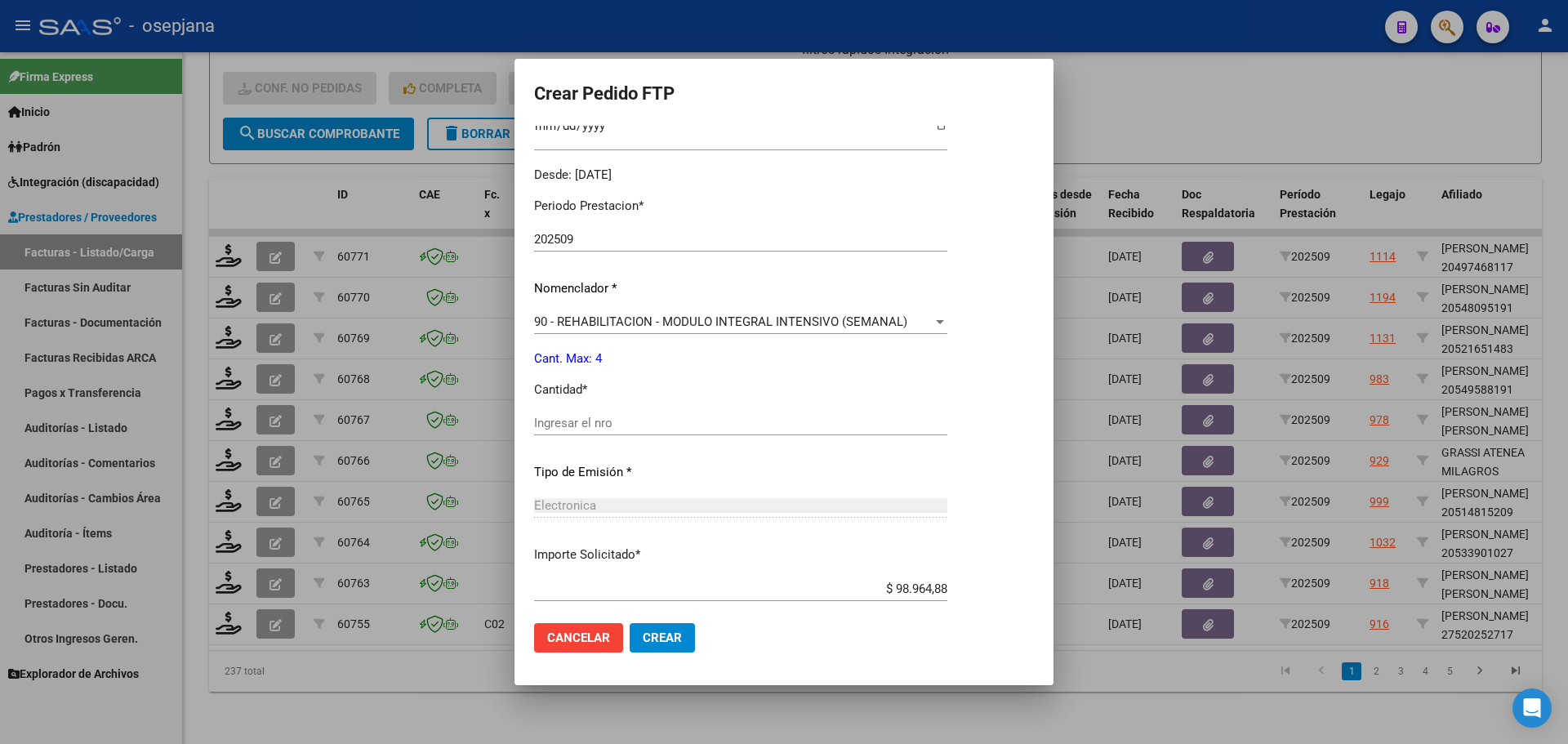
scroll to position [490, 0]
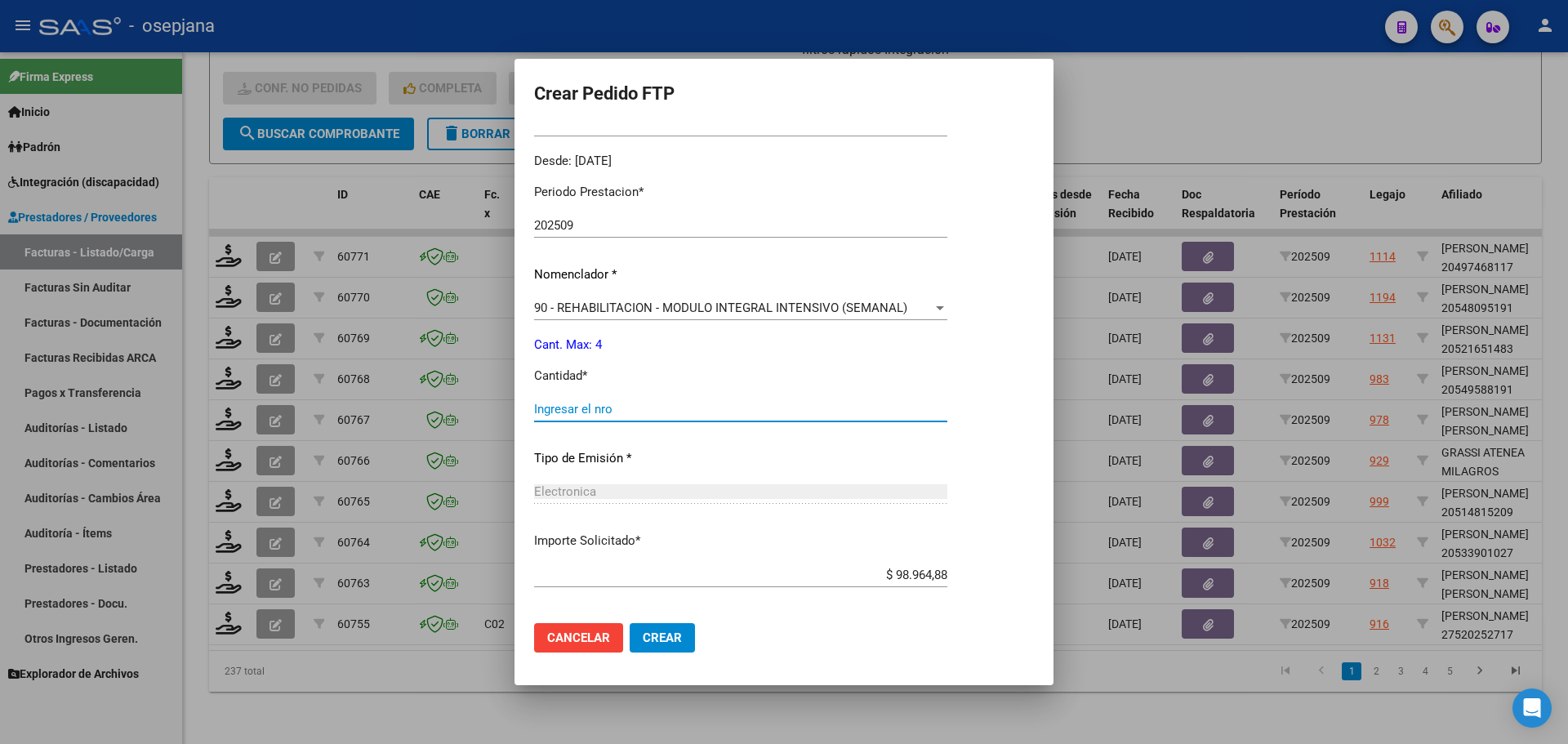
click at [594, 411] on input "Ingresar el nro" at bounding box center [740, 408] width 413 height 14
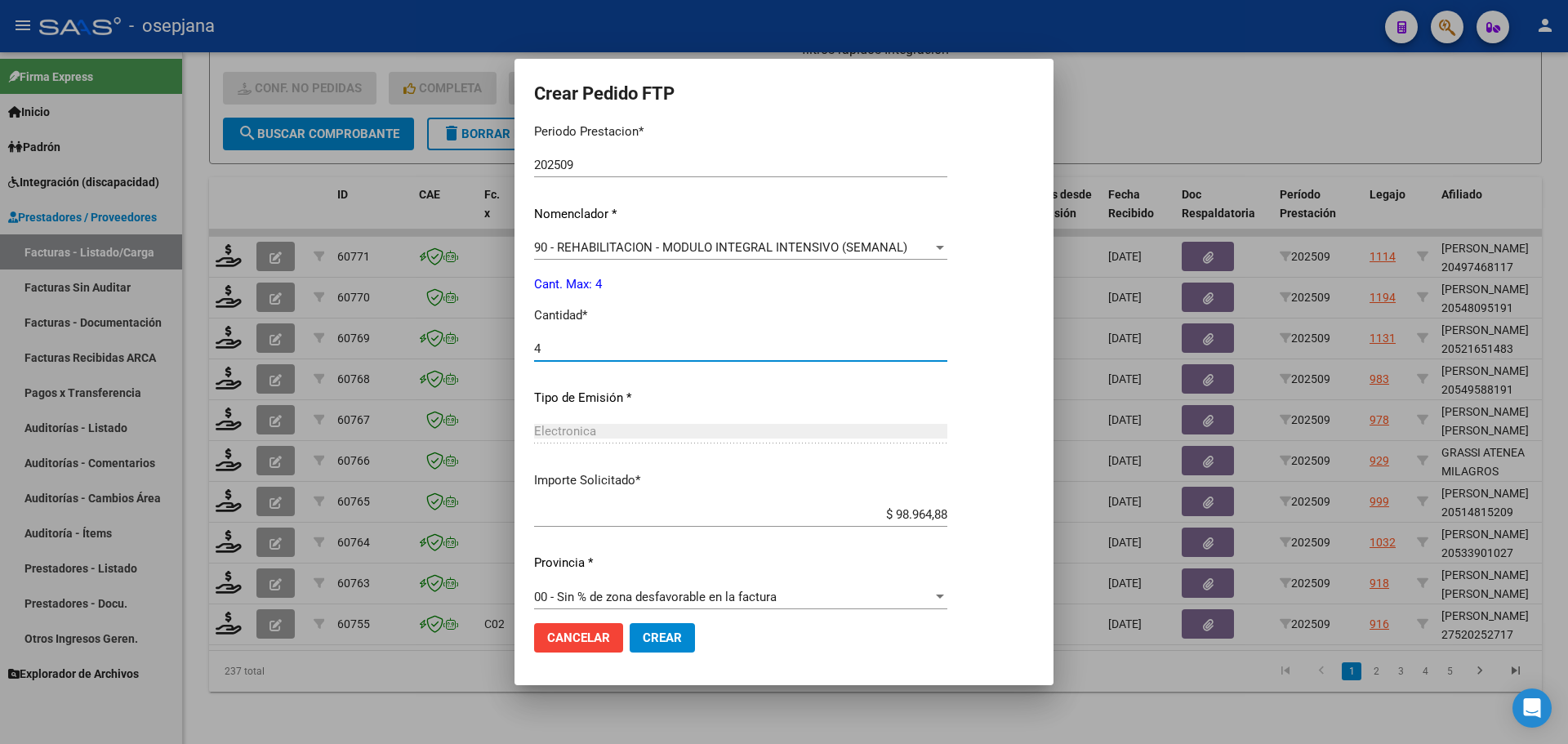
scroll to position [565, 0]
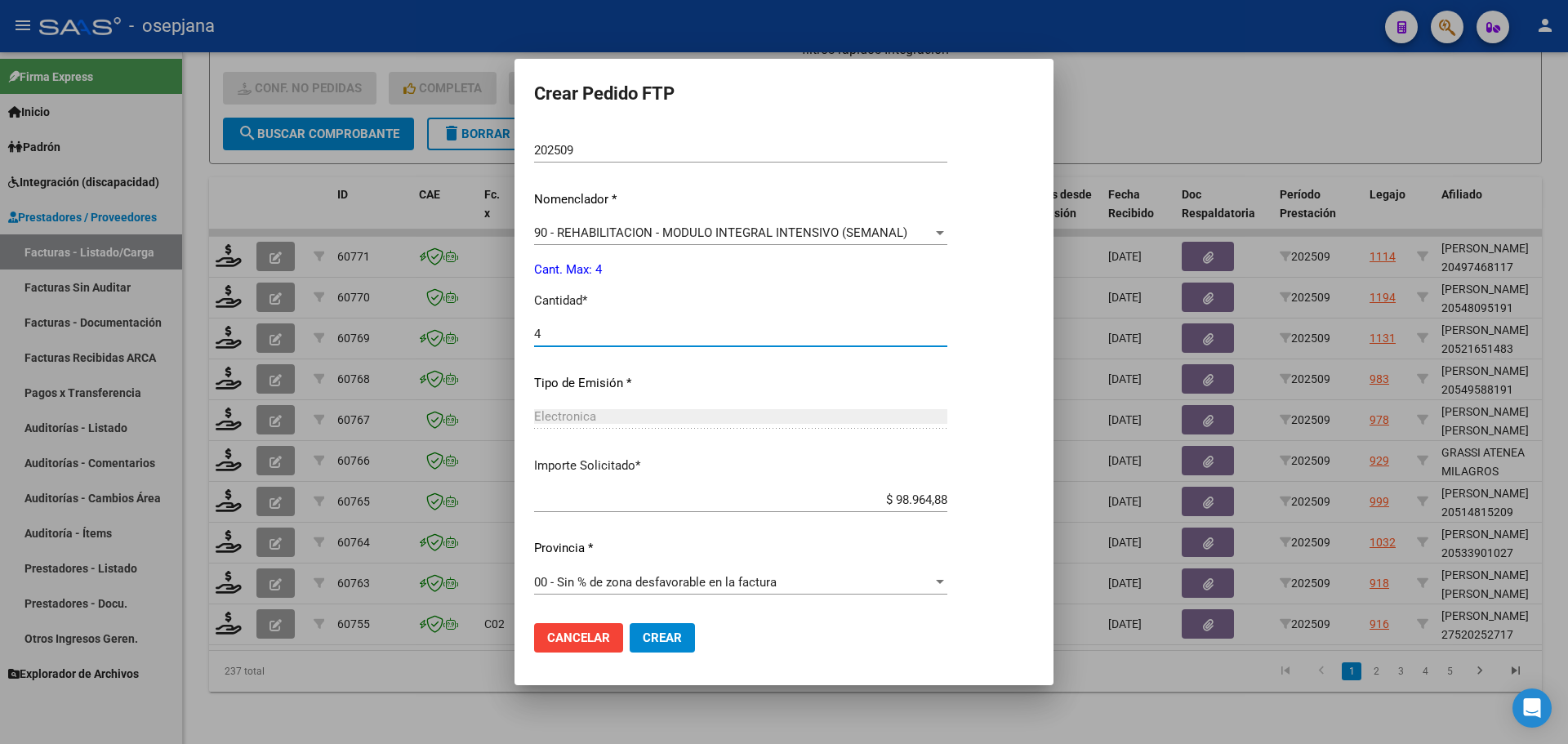
type input "4"
click at [653, 637] on span "Crear" at bounding box center [662, 638] width 39 height 14
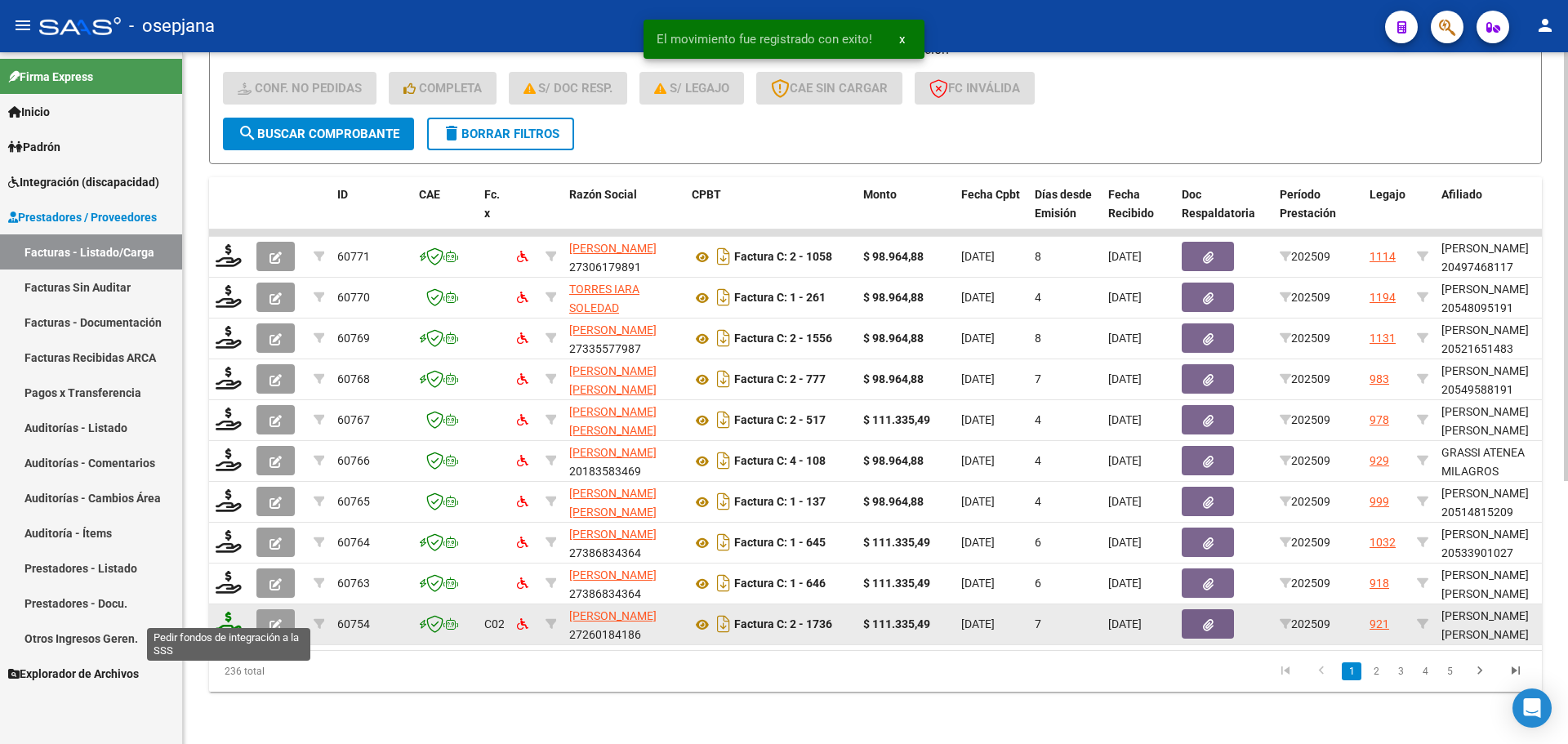
click at [234, 612] on icon at bounding box center [228, 623] width 26 height 23
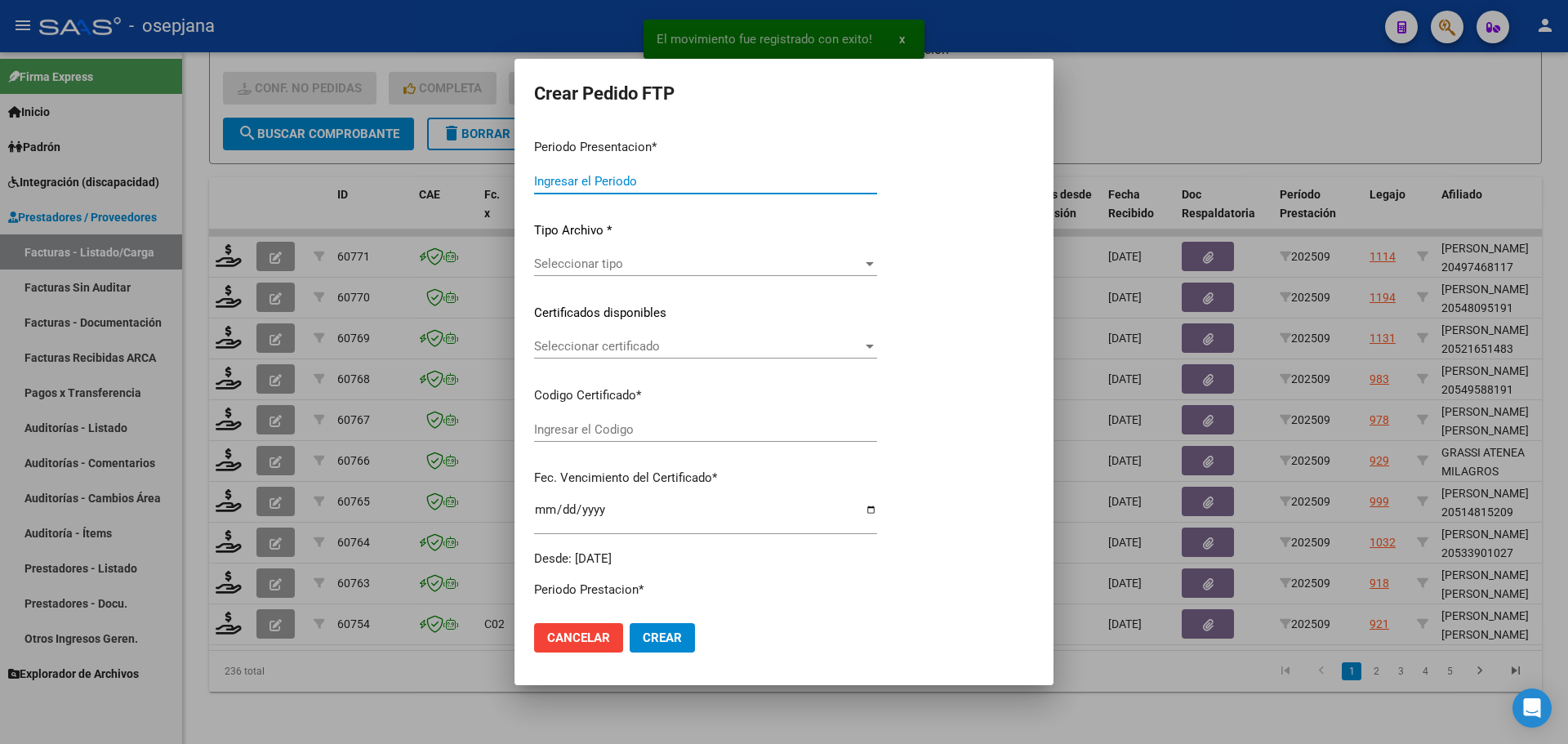
type input "202509"
type input "$ 111.335,49"
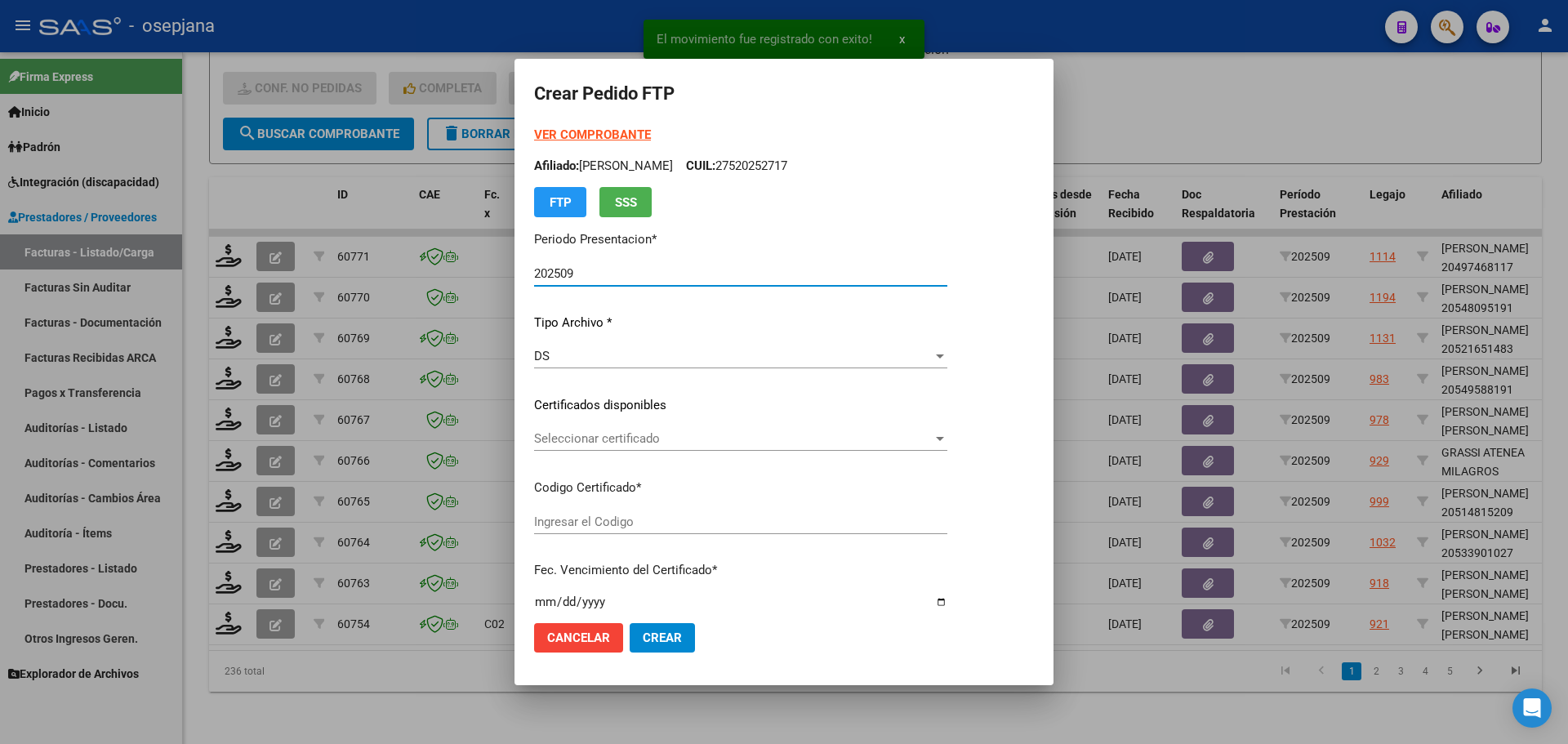
type input "ARG02000575485512022090720250807BS312"
type input "[DATE]"
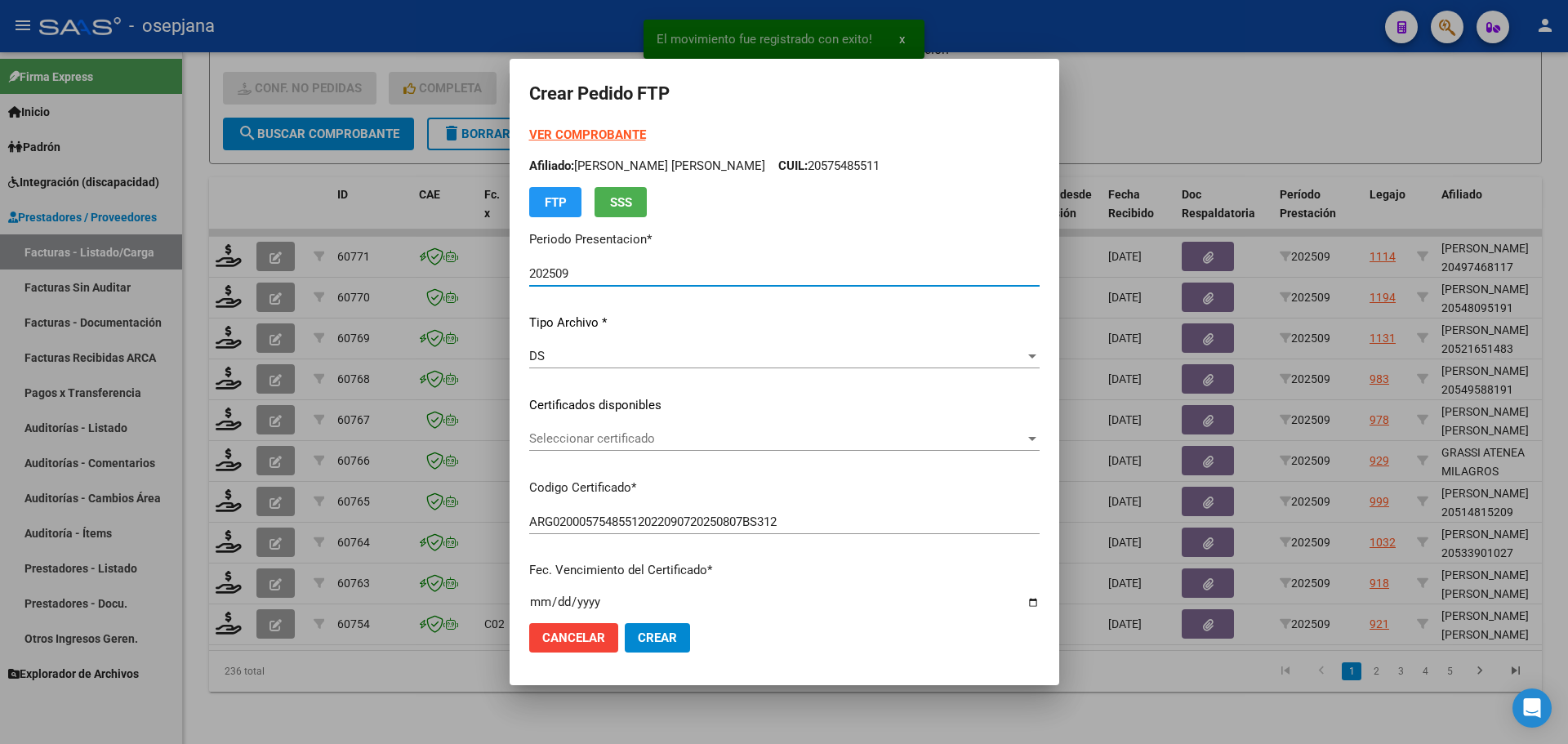
click at [595, 427] on div "Seleccionar certificado Seleccionar certificado" at bounding box center [784, 439] width 510 height 25
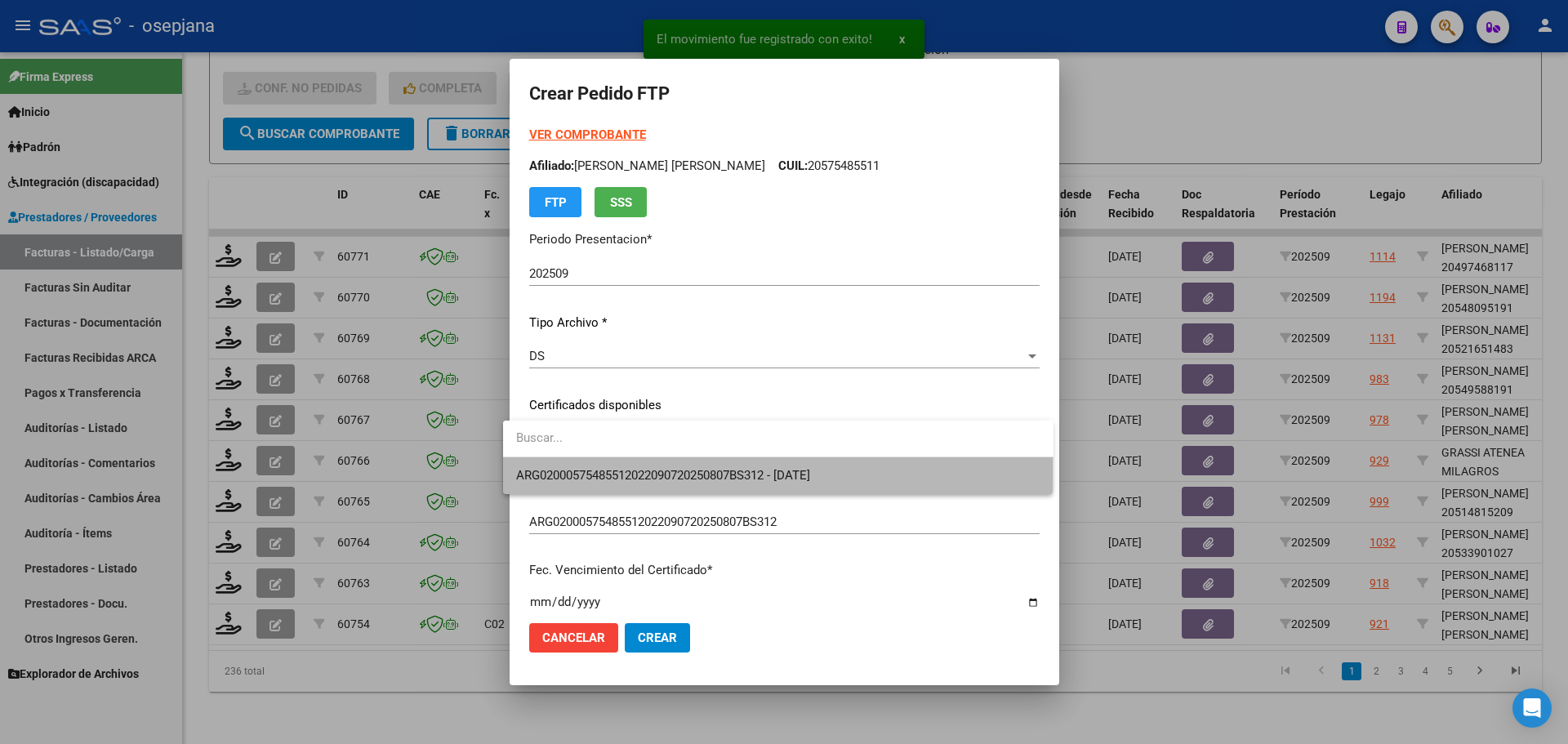
click at [608, 466] on span "ARG02000575485512022090720250807BS312 - [DATE]" at bounding box center [778, 476] width 525 height 36
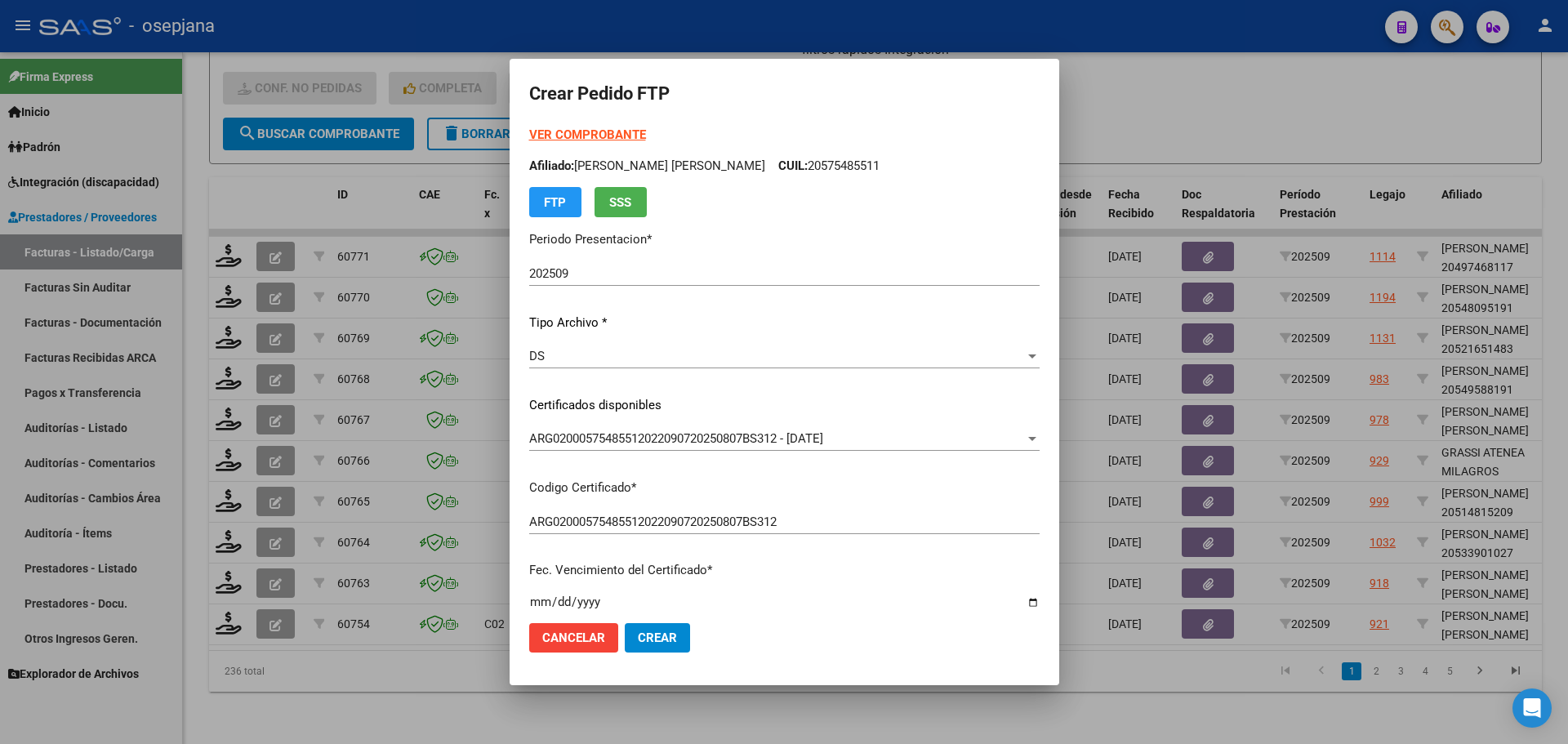
click at [603, 132] on strong "VER COMPROBANTE" at bounding box center [588, 134] width 117 height 14
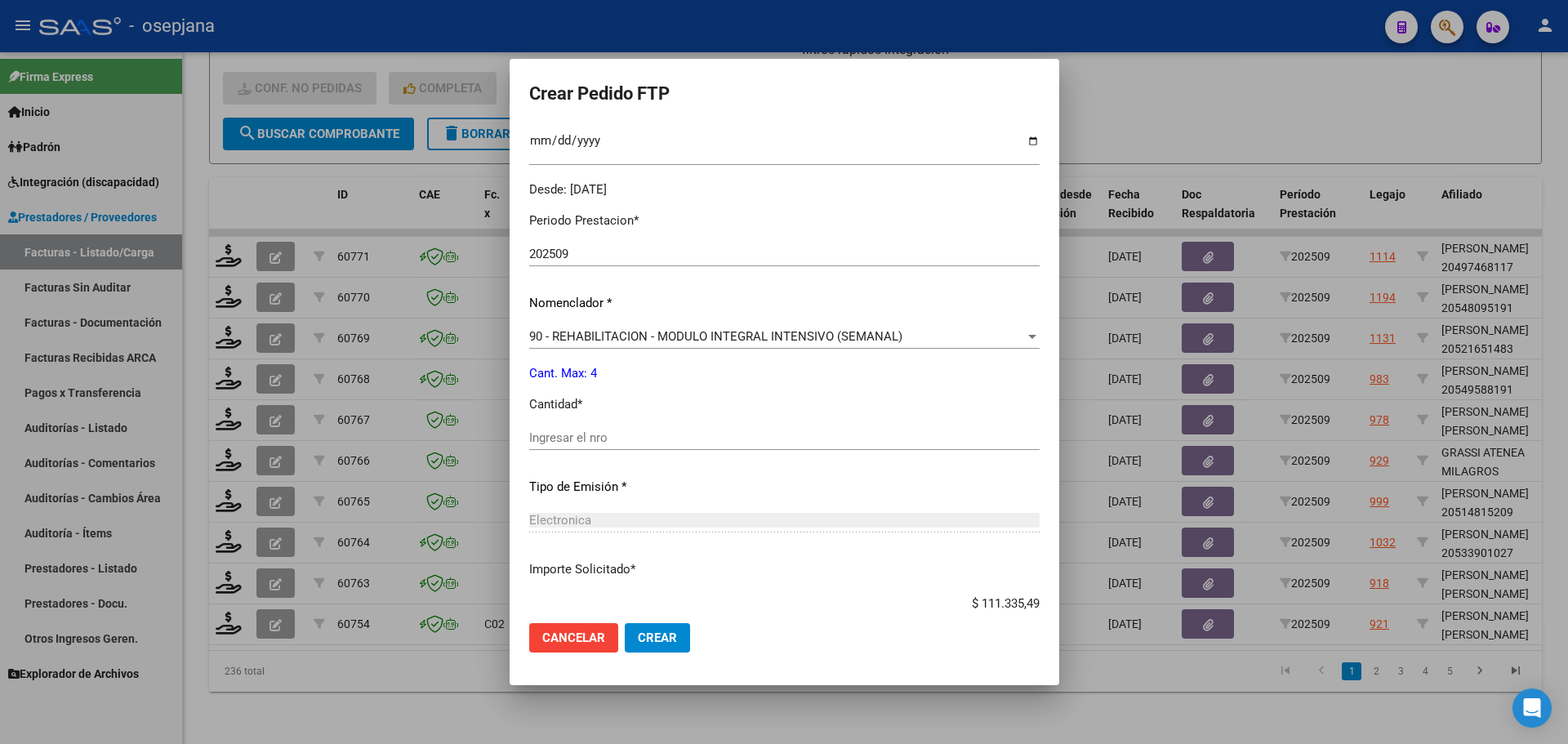
scroll to position [490, 0]
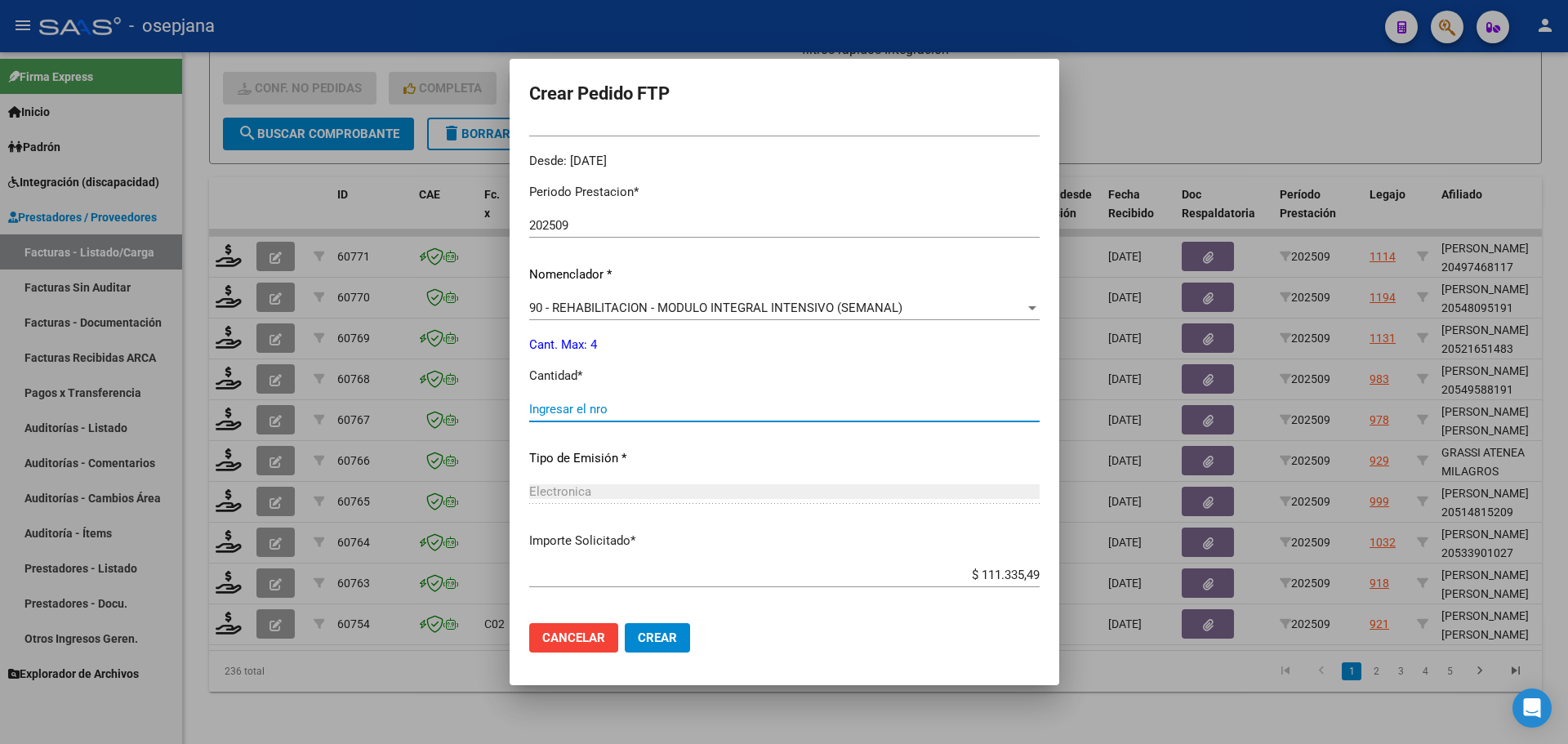
click at [563, 405] on input "Ingresar el nro" at bounding box center [784, 408] width 510 height 14
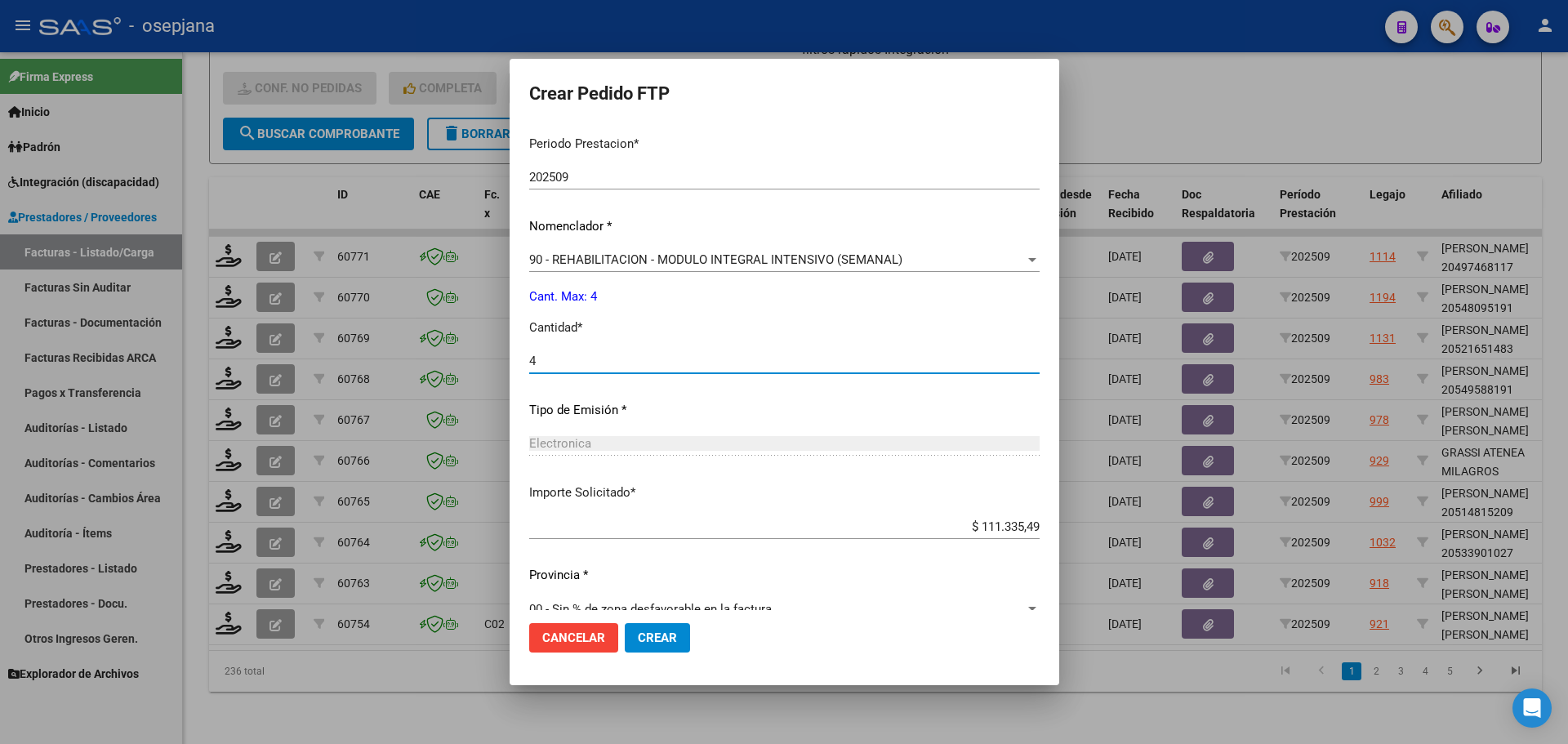
scroll to position [565, 0]
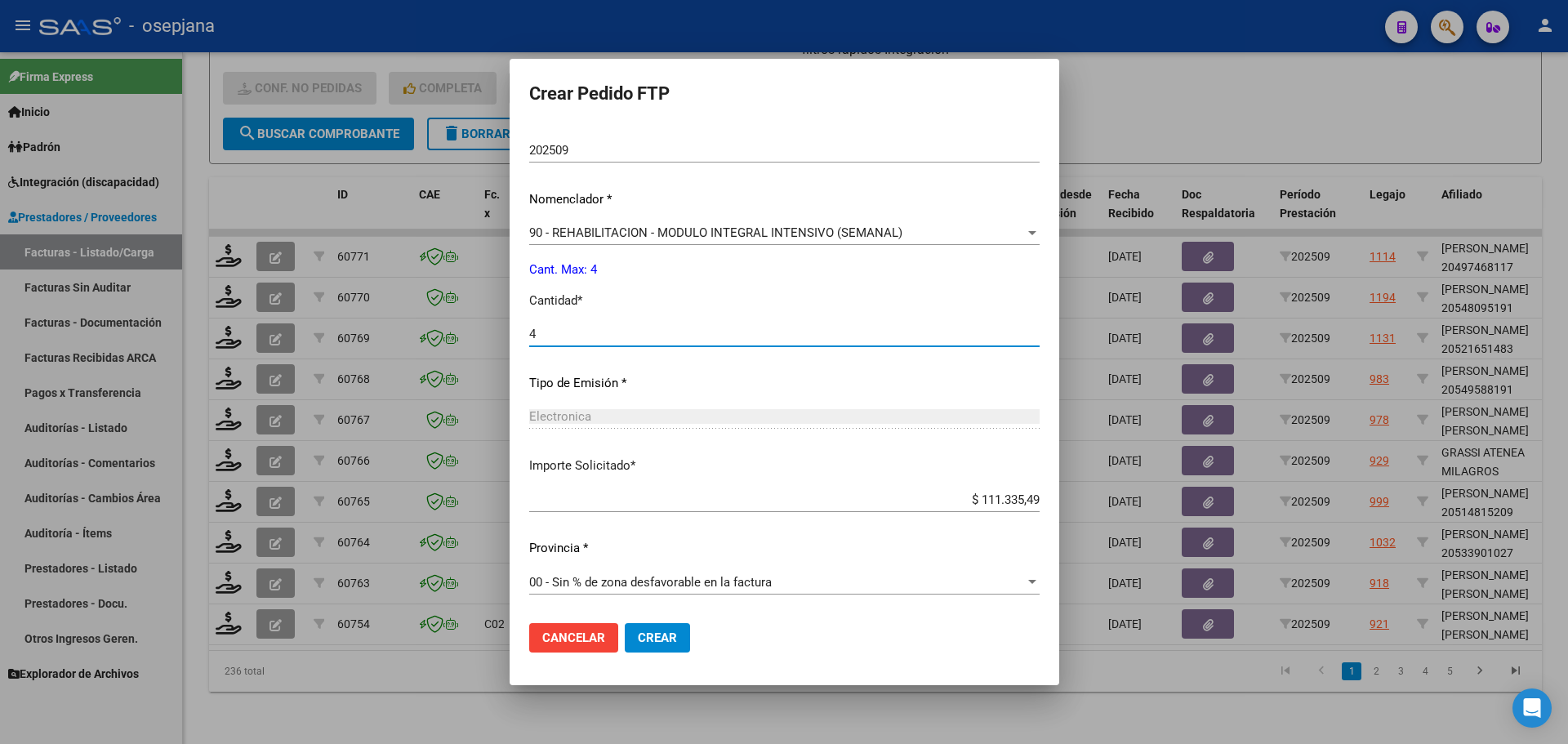
type input "4"
click at [638, 643] on span "Crear" at bounding box center [657, 638] width 39 height 14
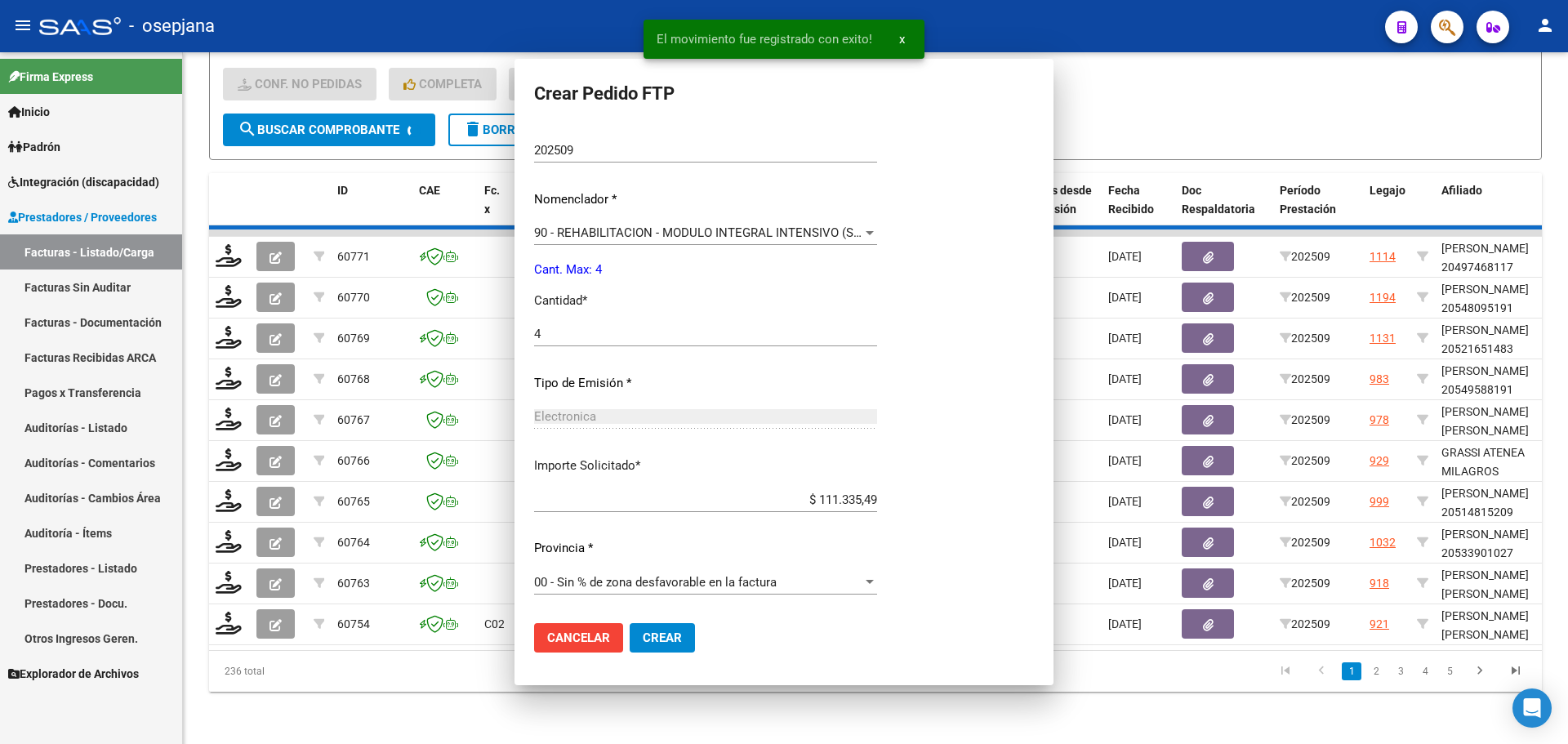
scroll to position [0, 0]
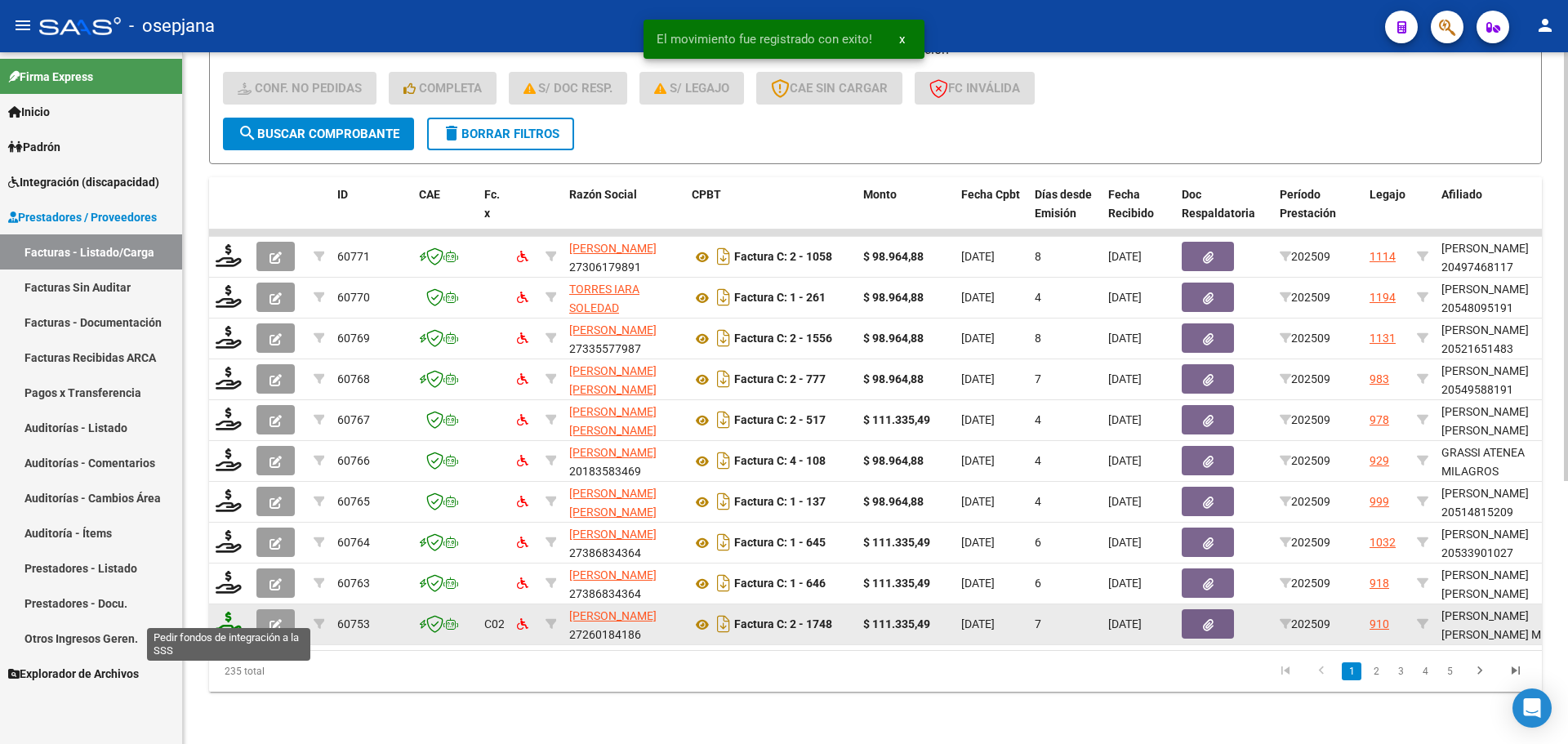
click at [229, 612] on icon at bounding box center [228, 623] width 26 height 23
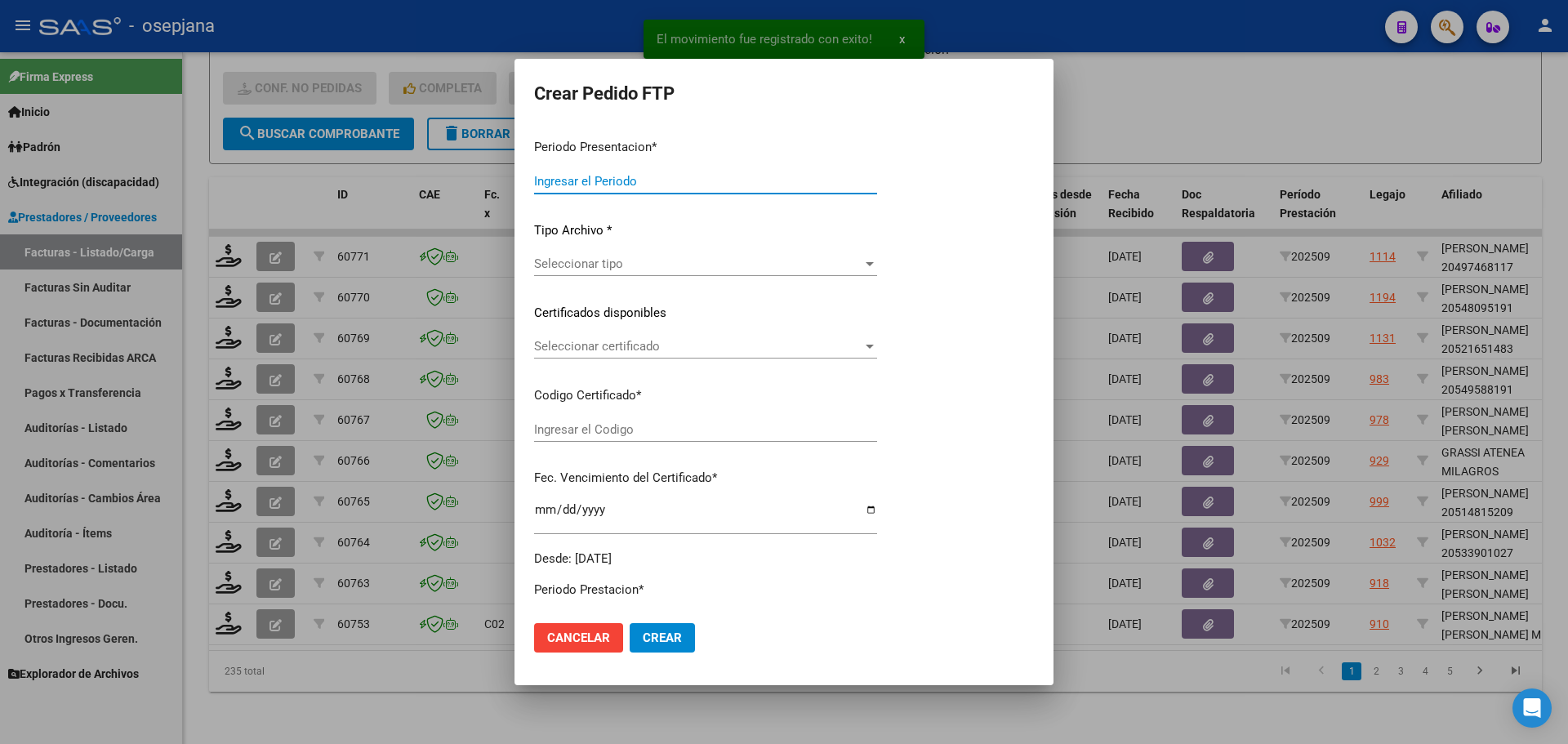
type input "202509"
type input "$ 111.335,49"
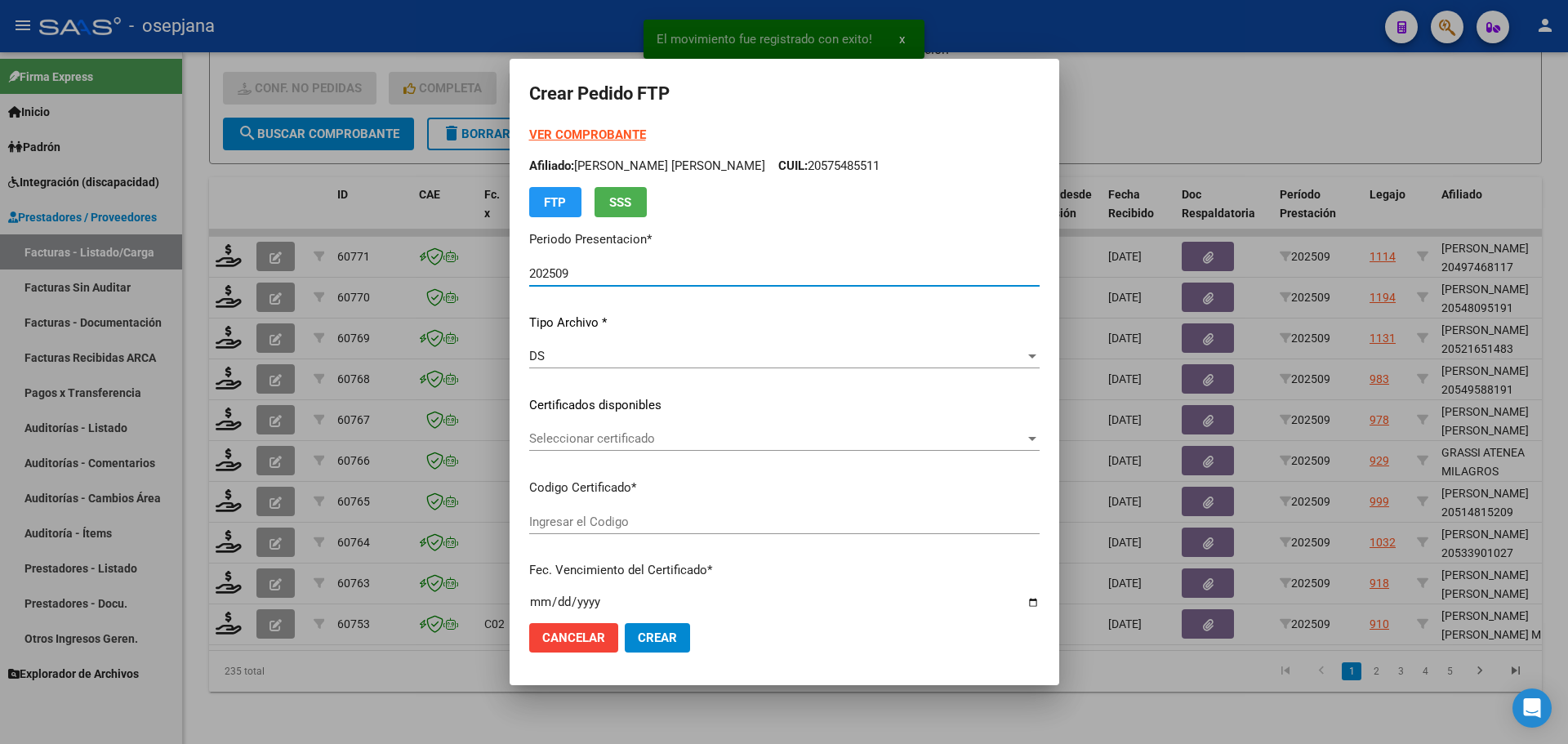
type input "ARG01000537587362024022220290222BUE10725"
type input "[DATE]"
click at [640, 437] on span "Seleccionar certificado" at bounding box center [777, 438] width 496 height 14
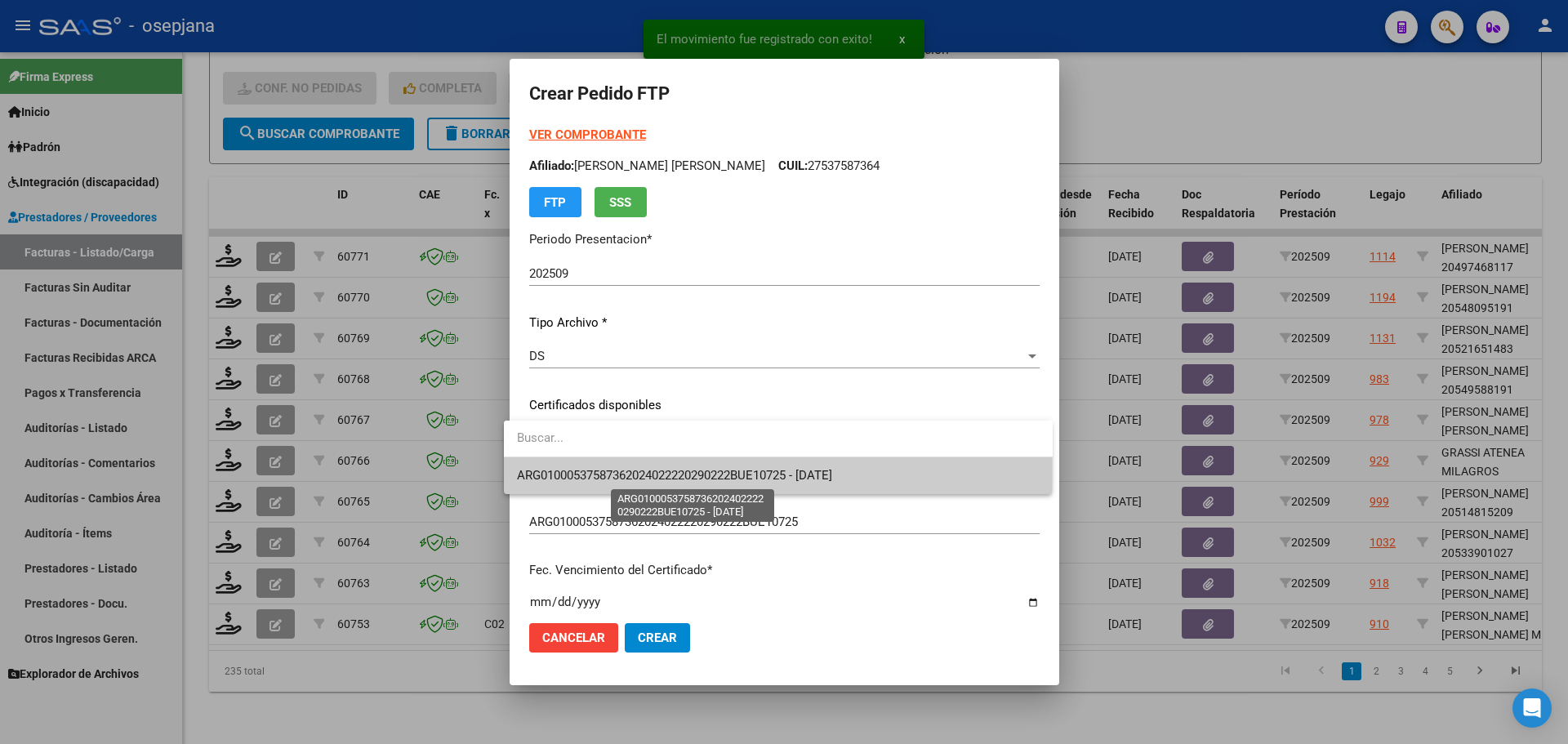
click at [639, 472] on span "ARG01000537587362024022220290222BUE10725 - [DATE]" at bounding box center [674, 475] width 316 height 14
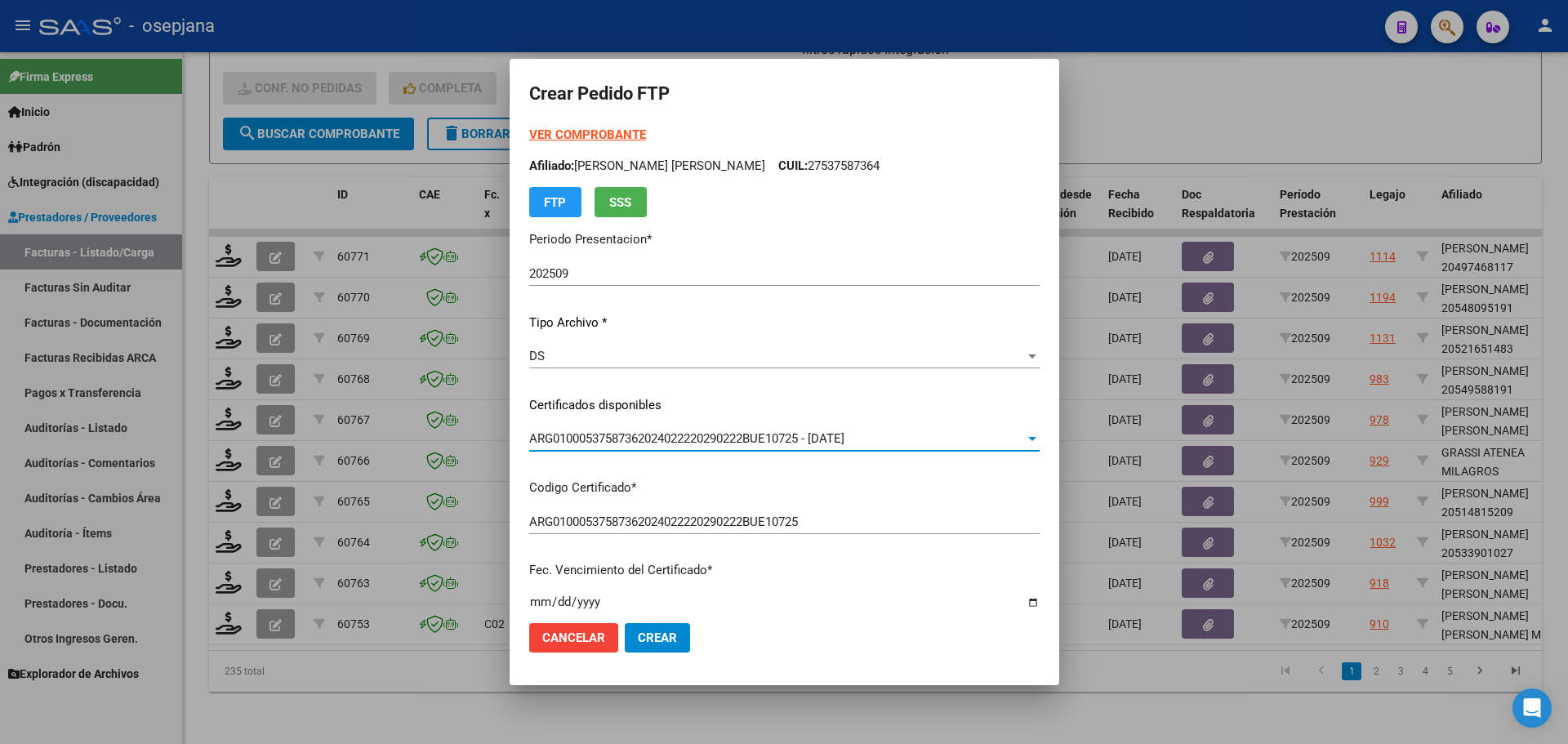
click at [576, 135] on strong "VER COMPROBANTE" at bounding box center [588, 134] width 117 height 14
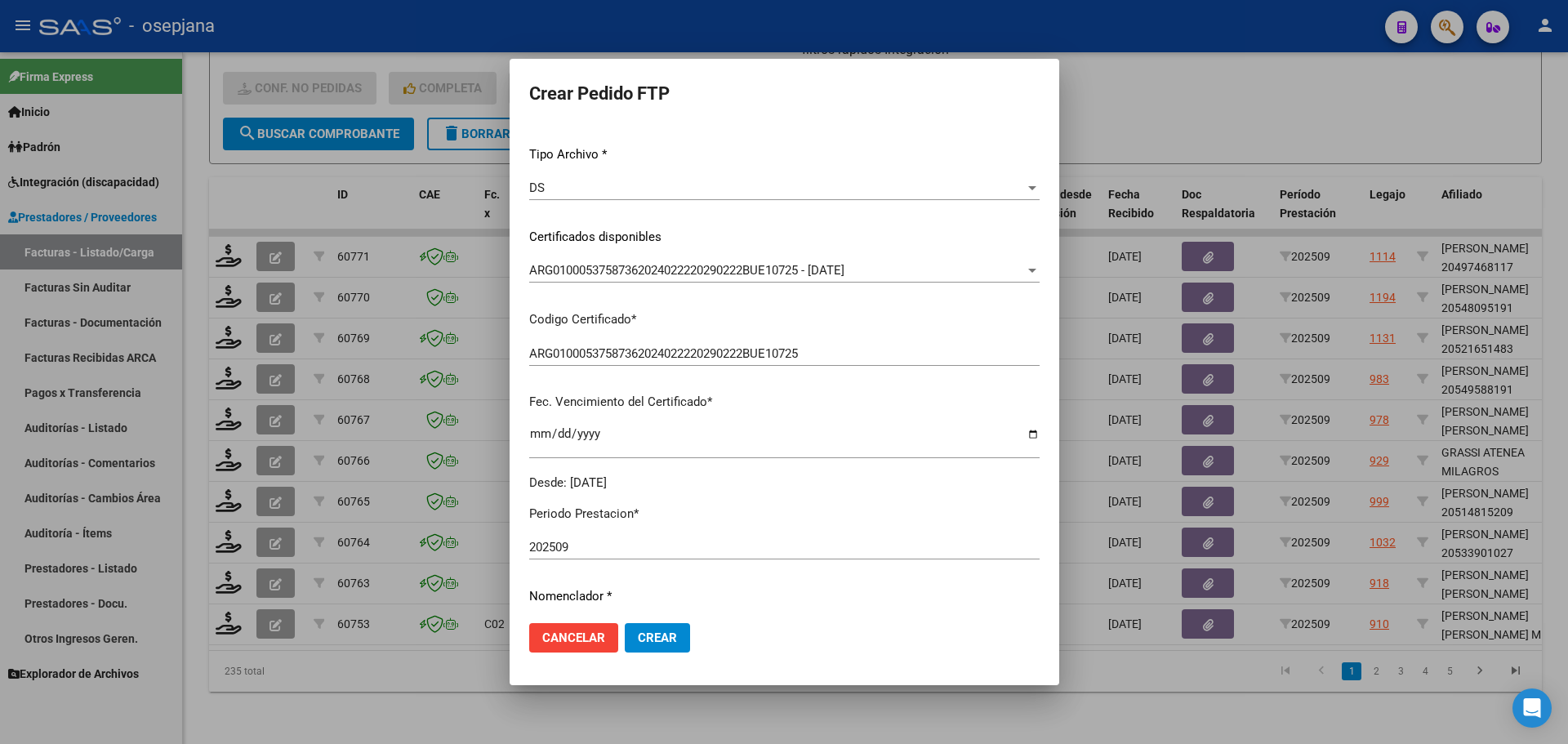
scroll to position [490, 0]
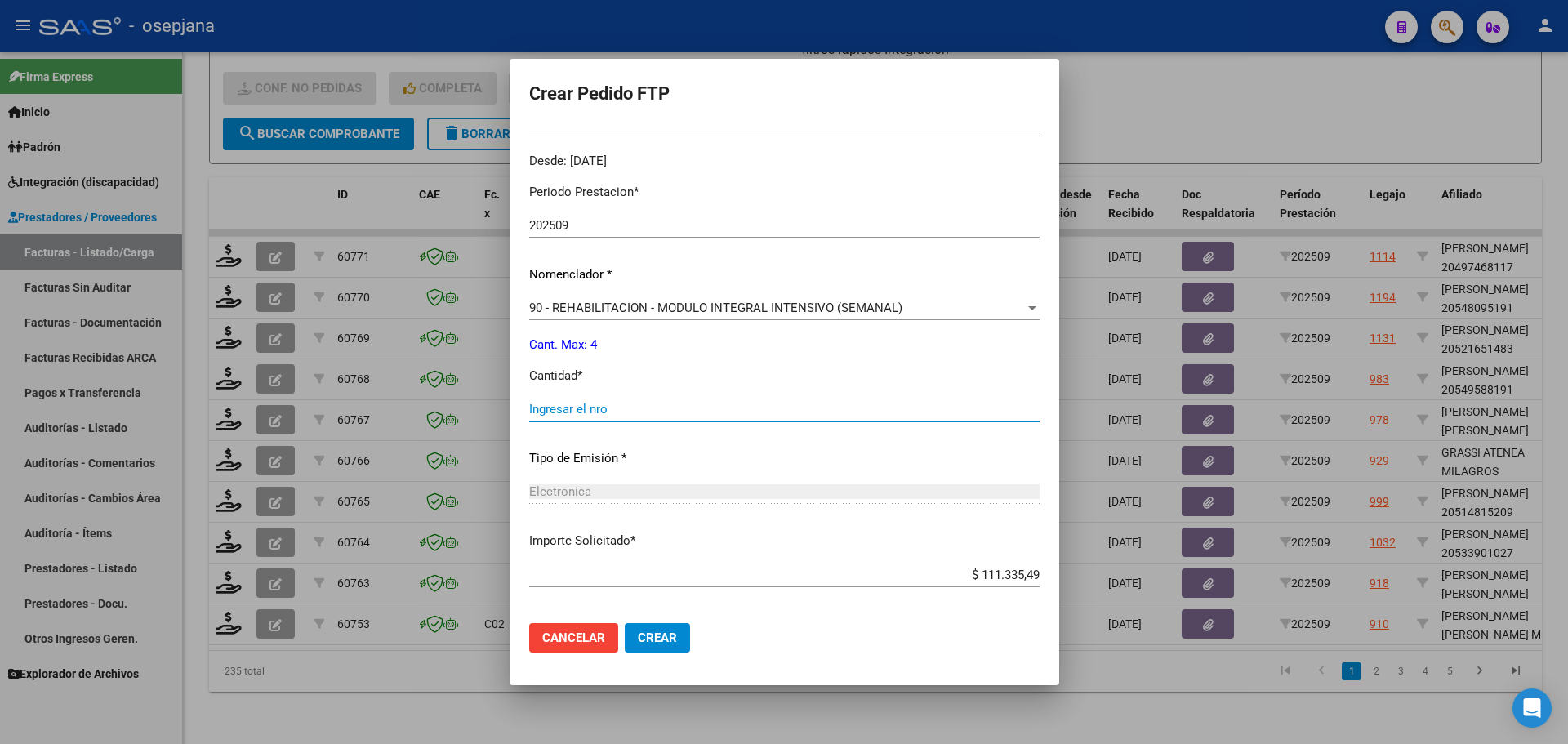
click at [549, 410] on input "Ingresar el nro" at bounding box center [784, 408] width 510 height 14
type input "4"
click at [647, 646] on button "Crear" at bounding box center [658, 638] width 65 height 30
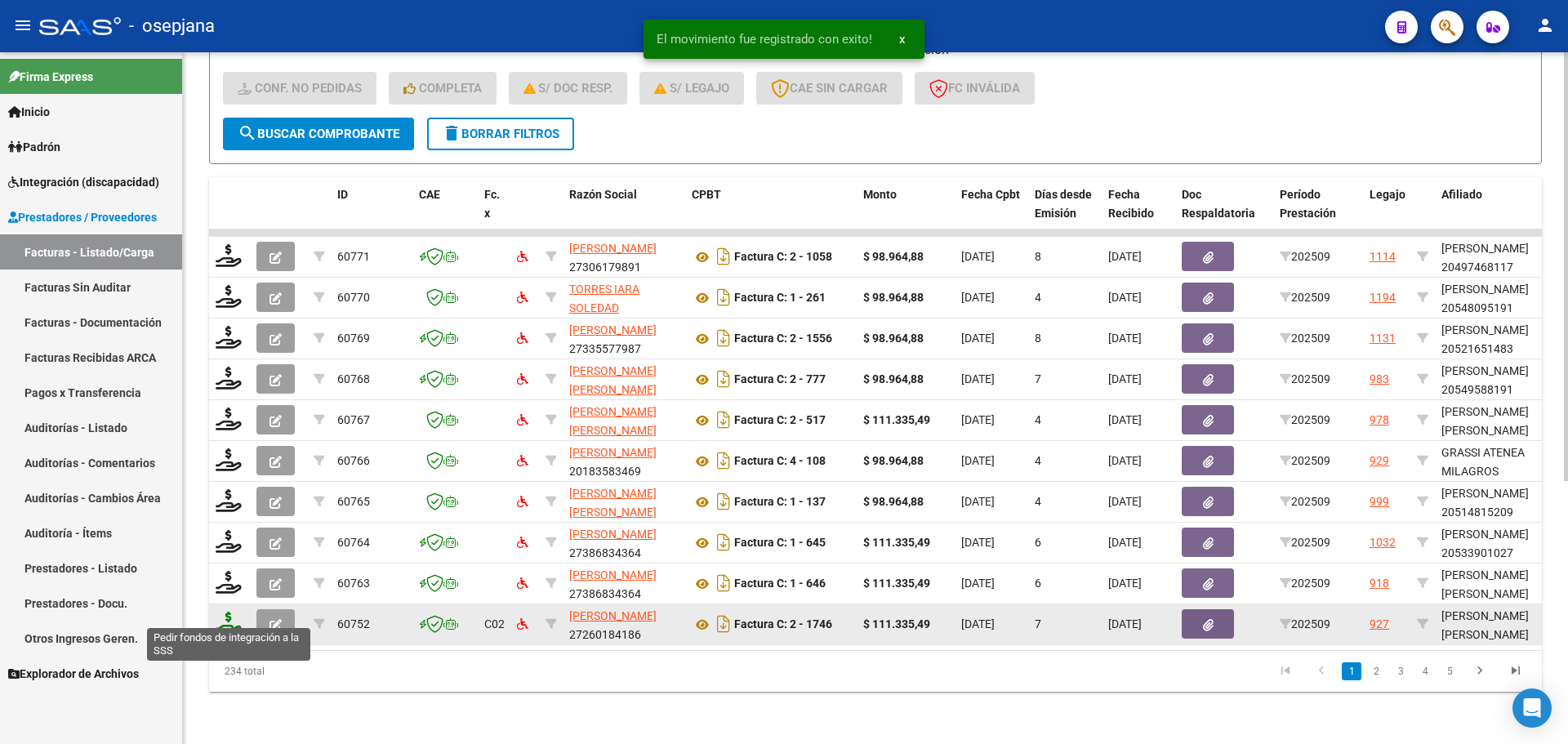
click at [228, 612] on icon at bounding box center [228, 623] width 26 height 23
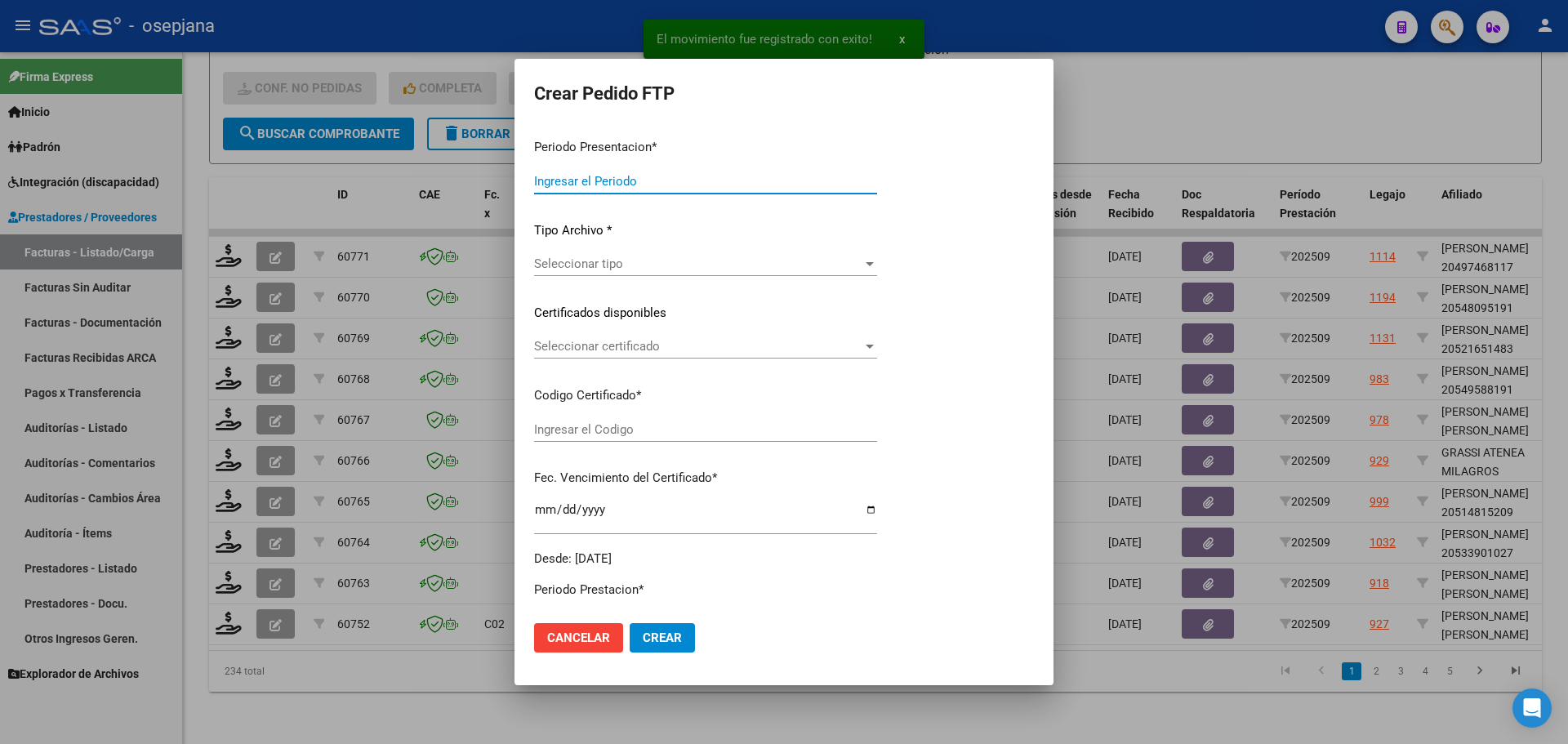
type input "202509"
type input "$ 111.335,49"
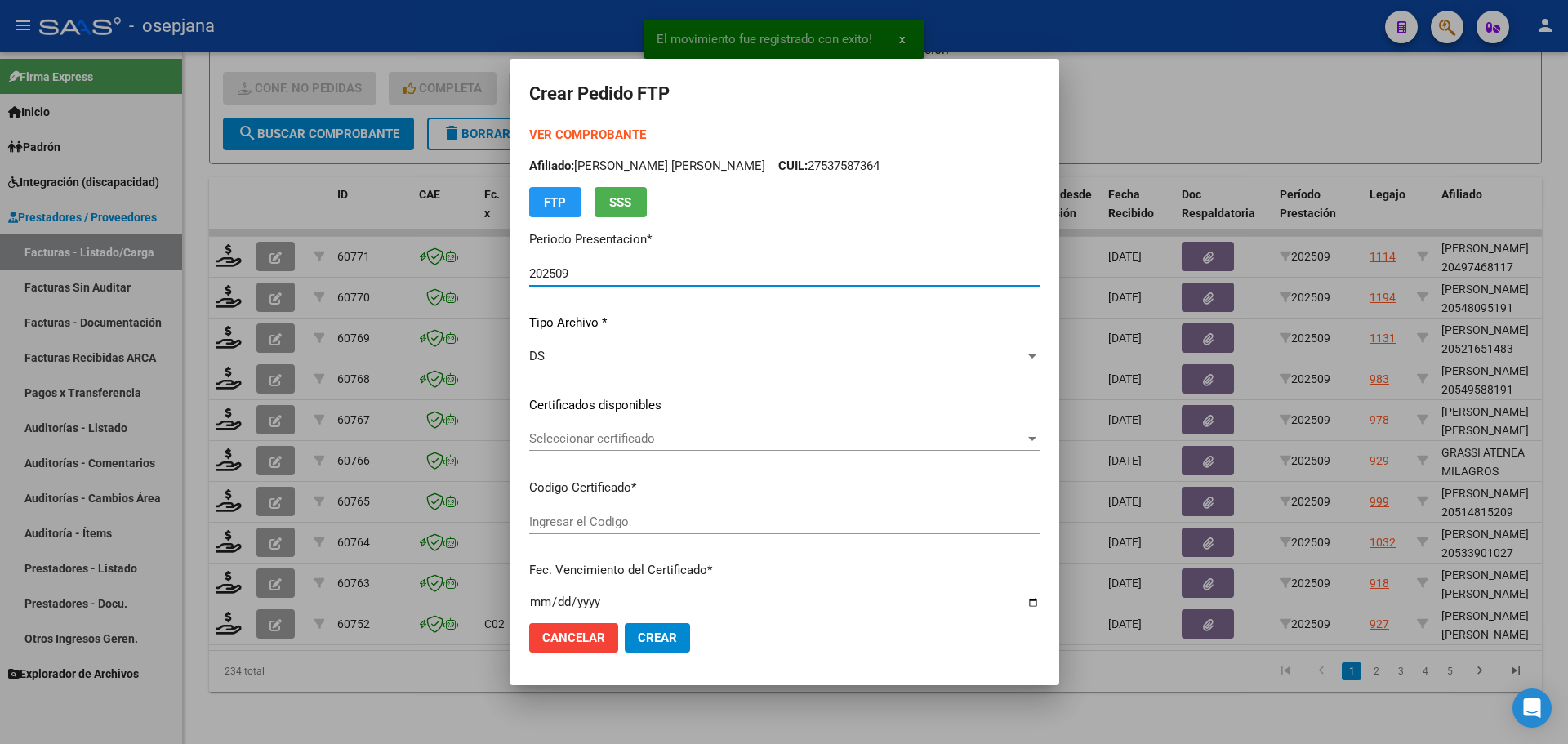
type input "ARG02000582965602024090420290904BSAS309"
type input "[DATE]"
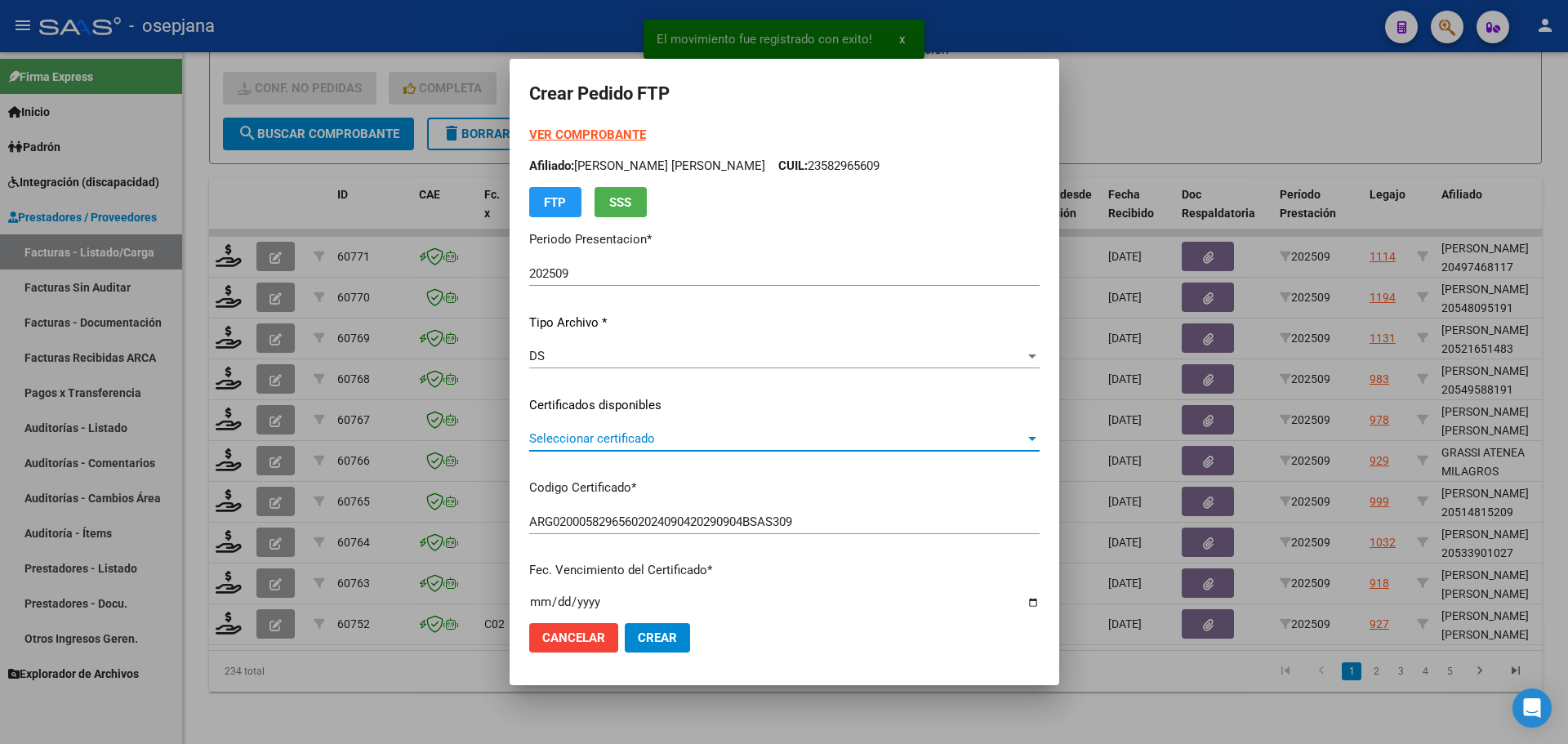
click at [609, 434] on span "Seleccionar certificado" at bounding box center [777, 438] width 496 height 14
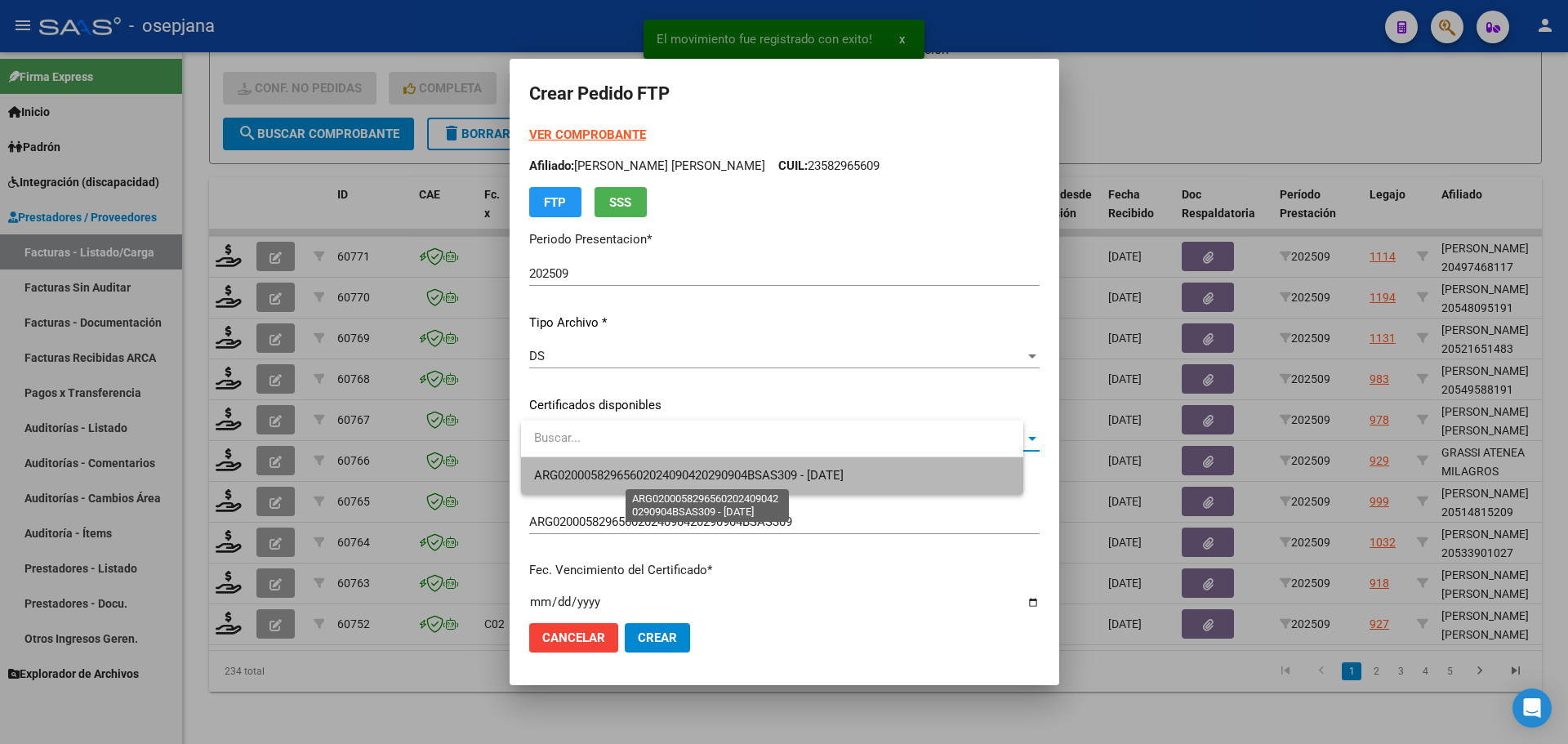
click at [619, 473] on span "ARG02000582965602024090420290904BSAS309 - [DATE]" at bounding box center [689, 475] width 310 height 14
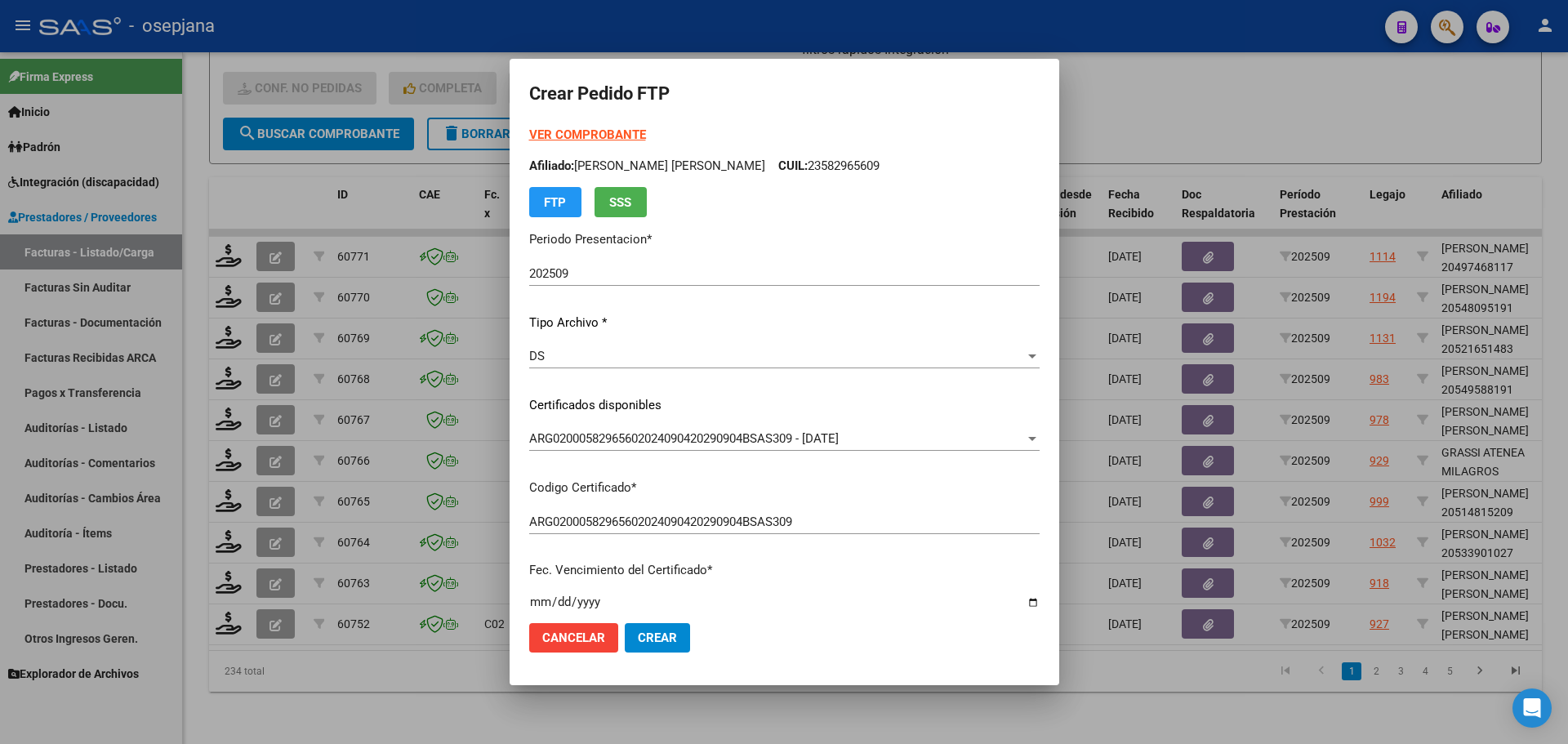
click at [593, 128] on strong "VER COMPROBANTE" at bounding box center [588, 134] width 117 height 14
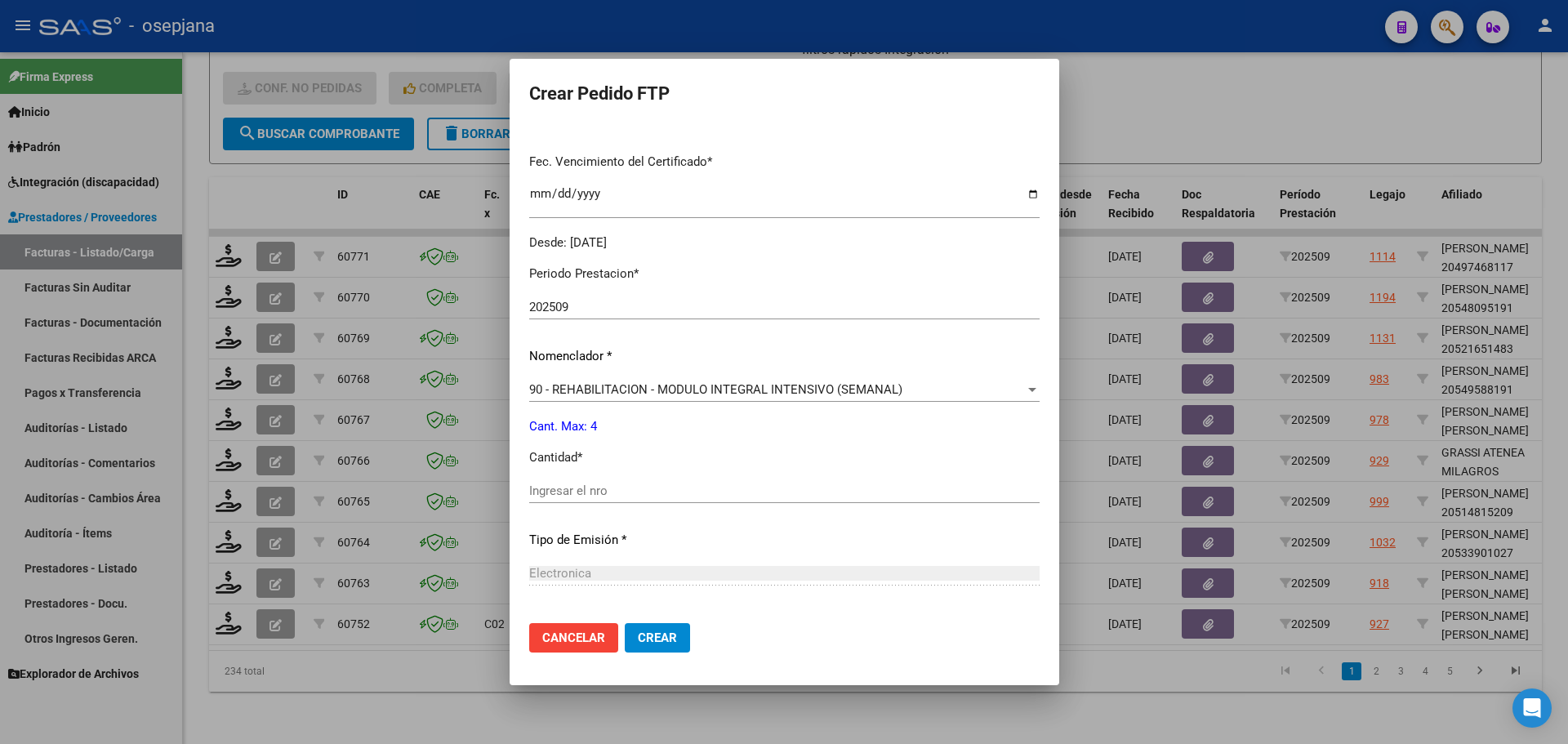
click at [561, 497] on input "Ingresar el nro" at bounding box center [784, 490] width 510 height 14
type input "4"
click at [657, 636] on span "Crear" at bounding box center [657, 638] width 39 height 14
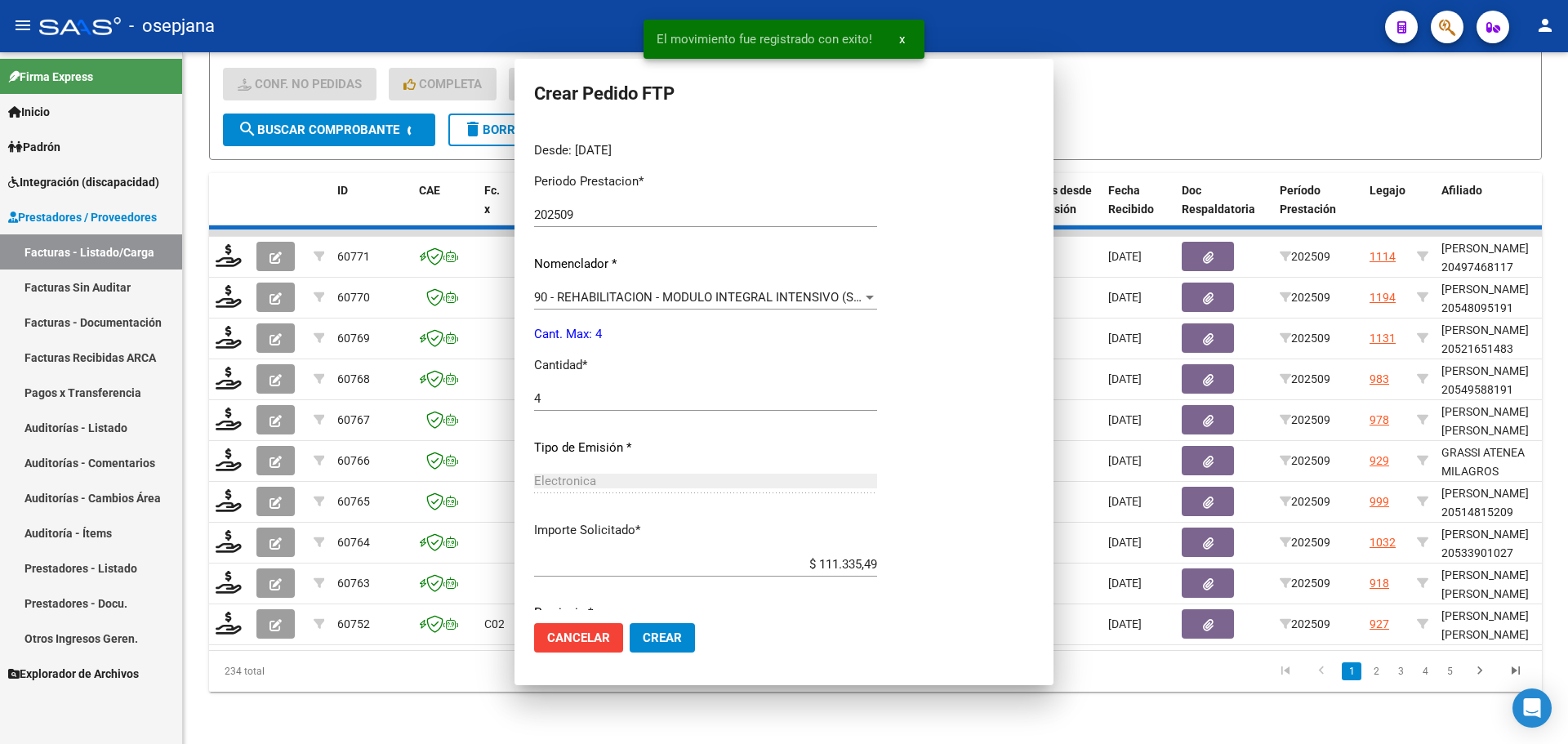
scroll to position [0, 0]
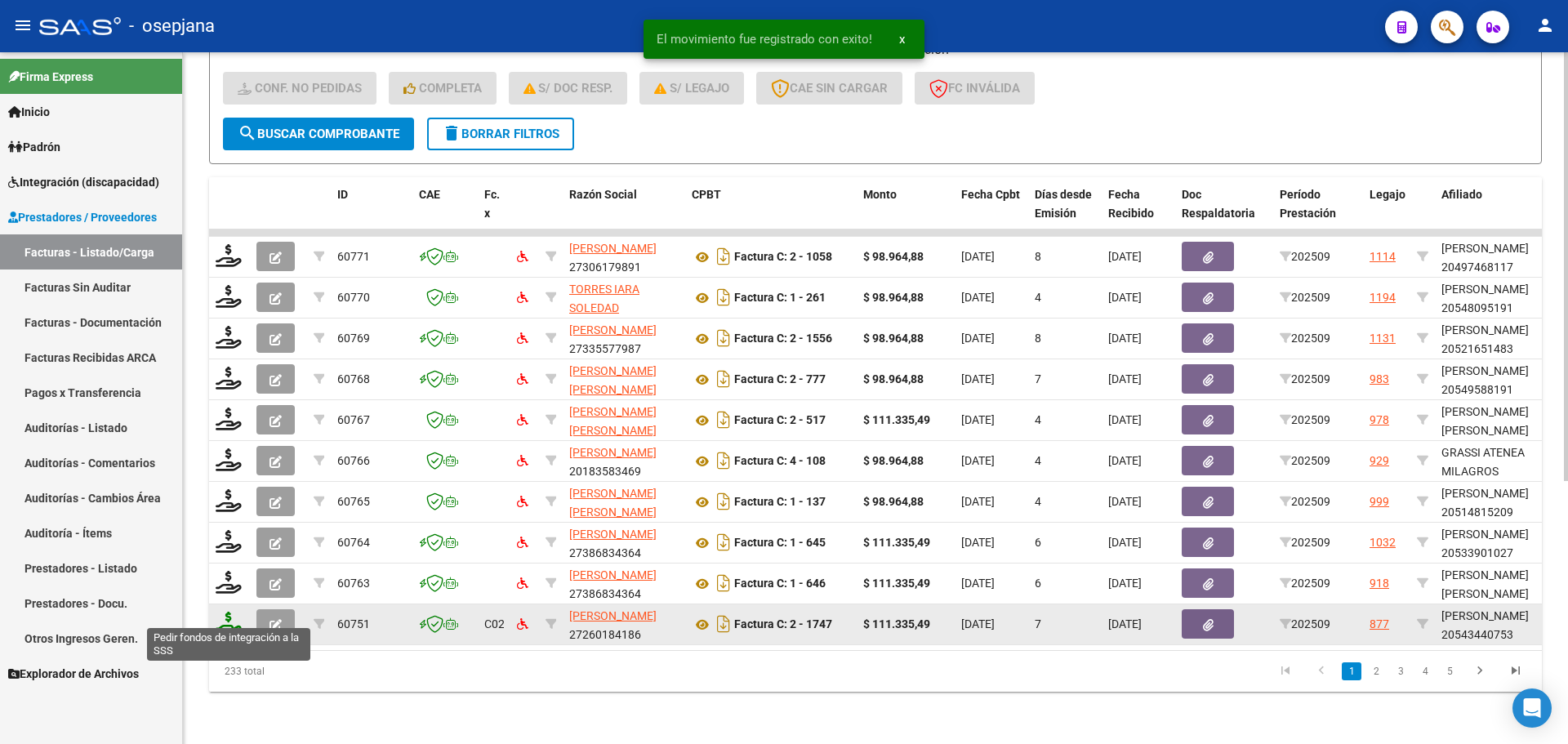
click at [226, 619] on icon at bounding box center [228, 623] width 26 height 23
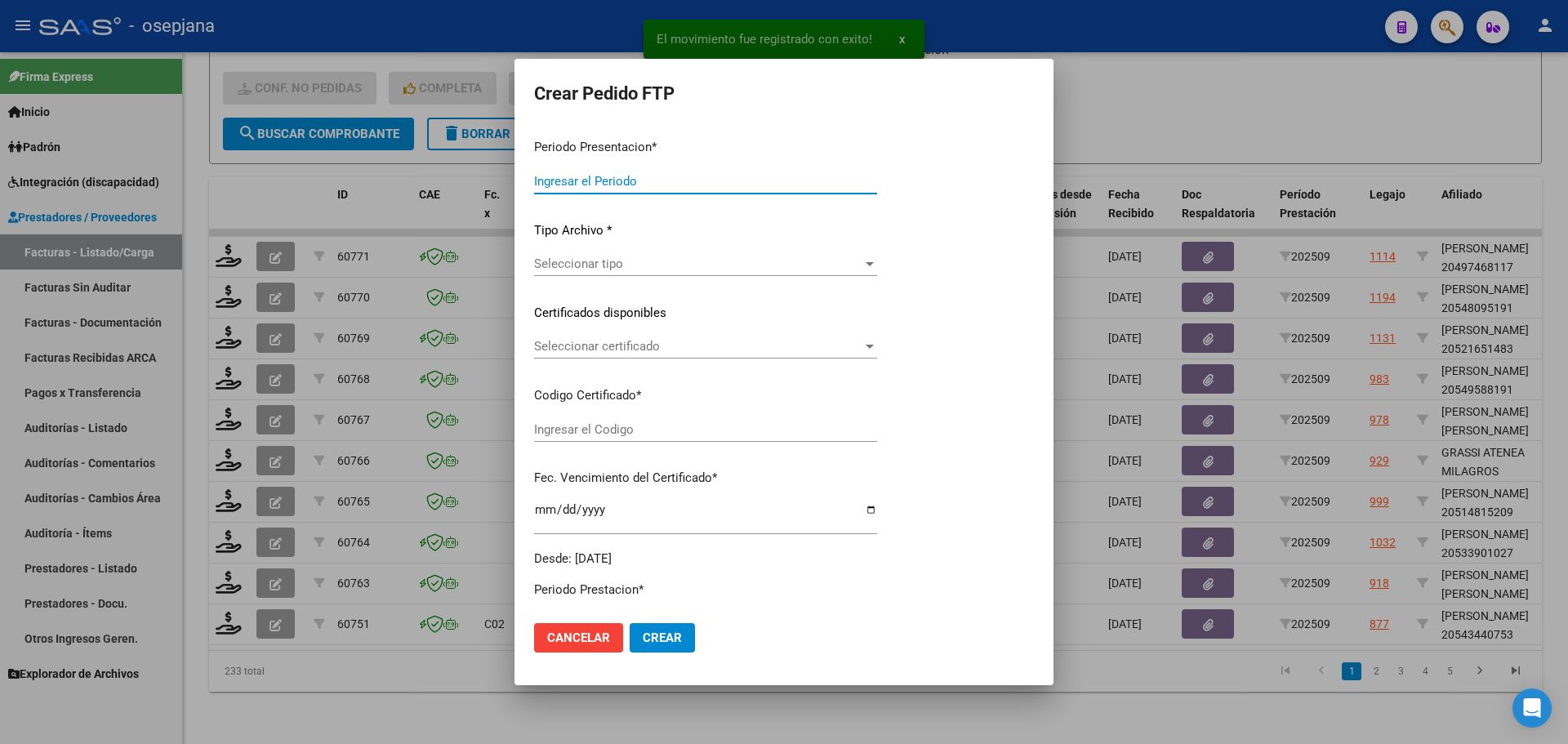
type input "202509"
type input "$ 111.335,49"
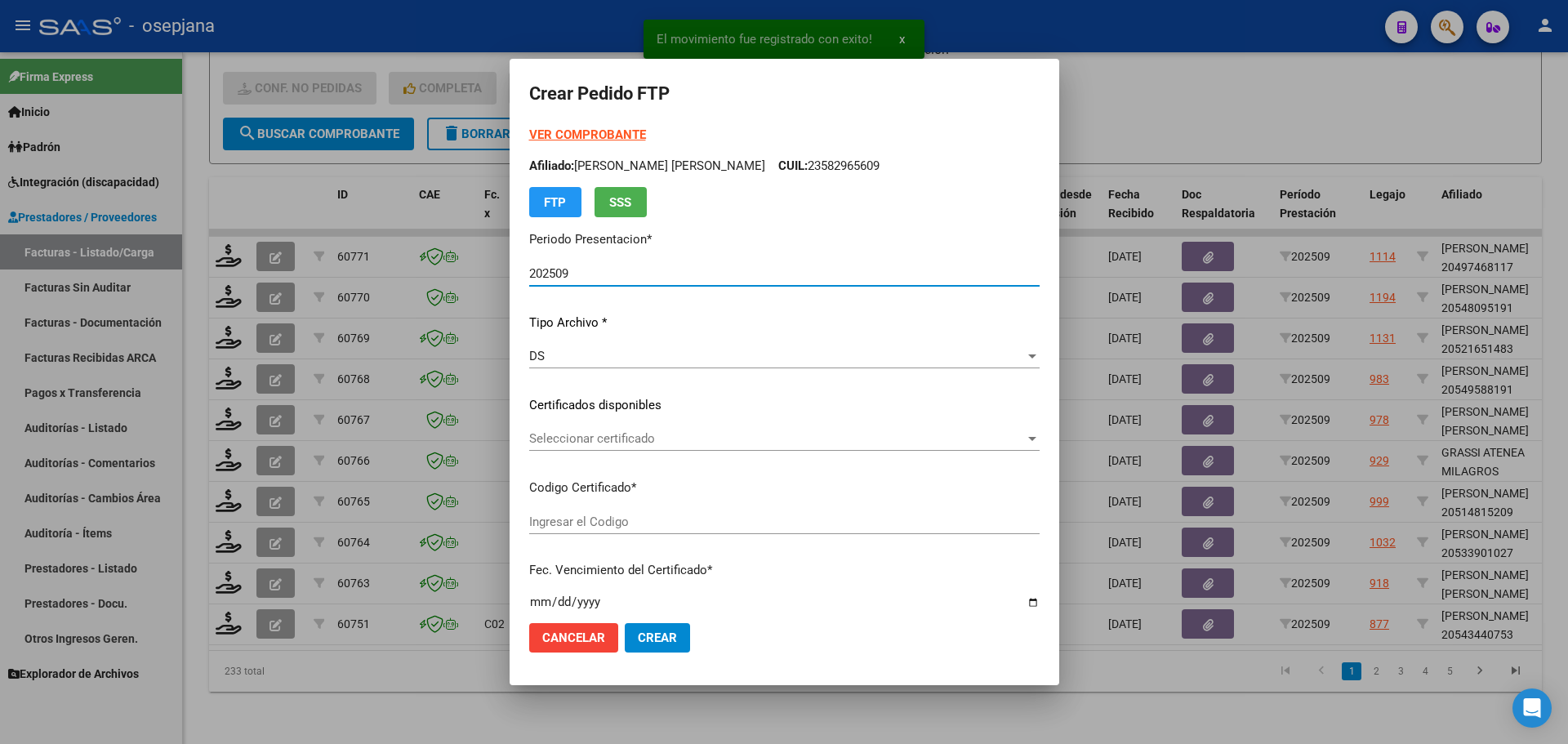
type input "ARG02000543440752023091220280912BSAS436"
type input "[DATE]"
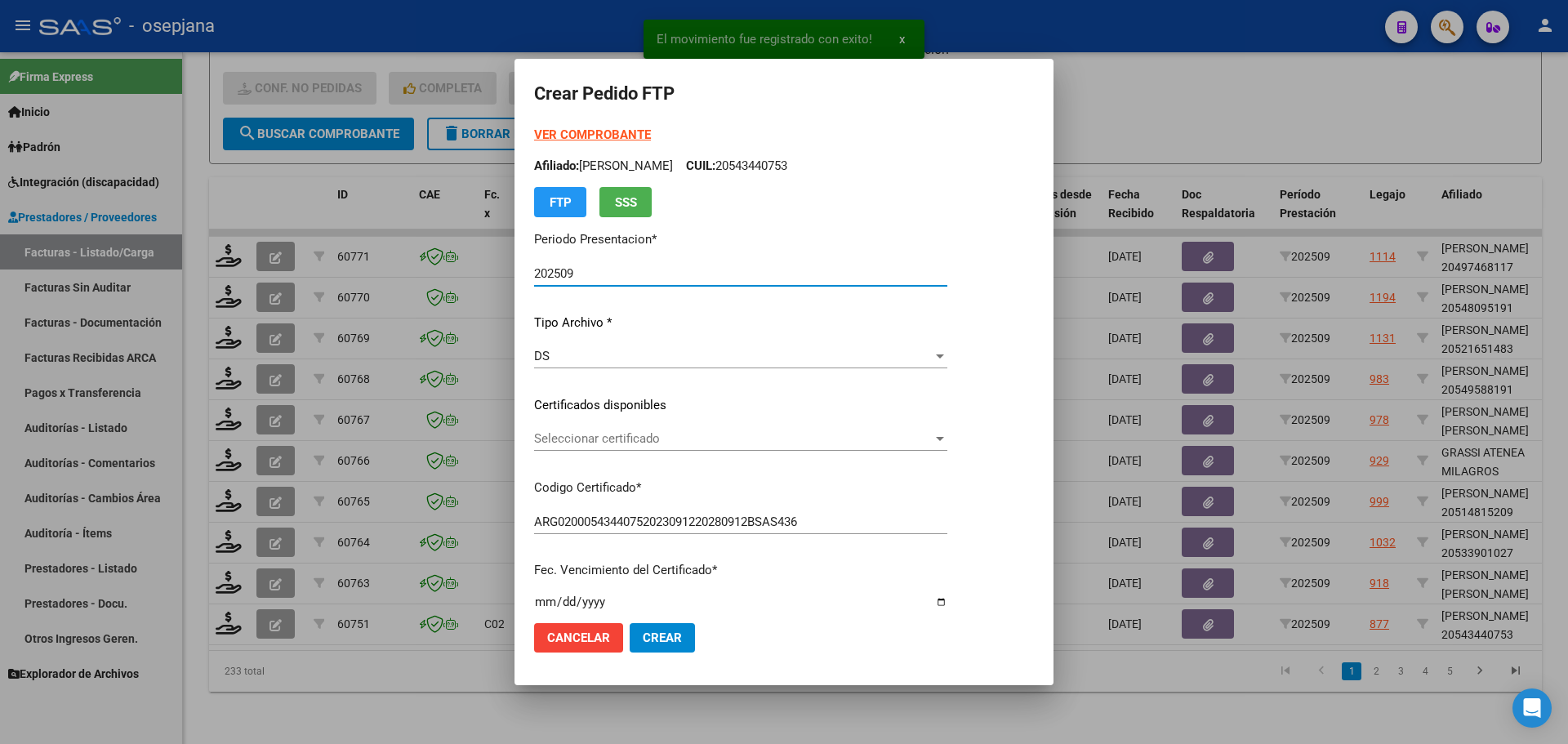
click at [674, 437] on span "Seleccionar certificado" at bounding box center [734, 438] width 399 height 14
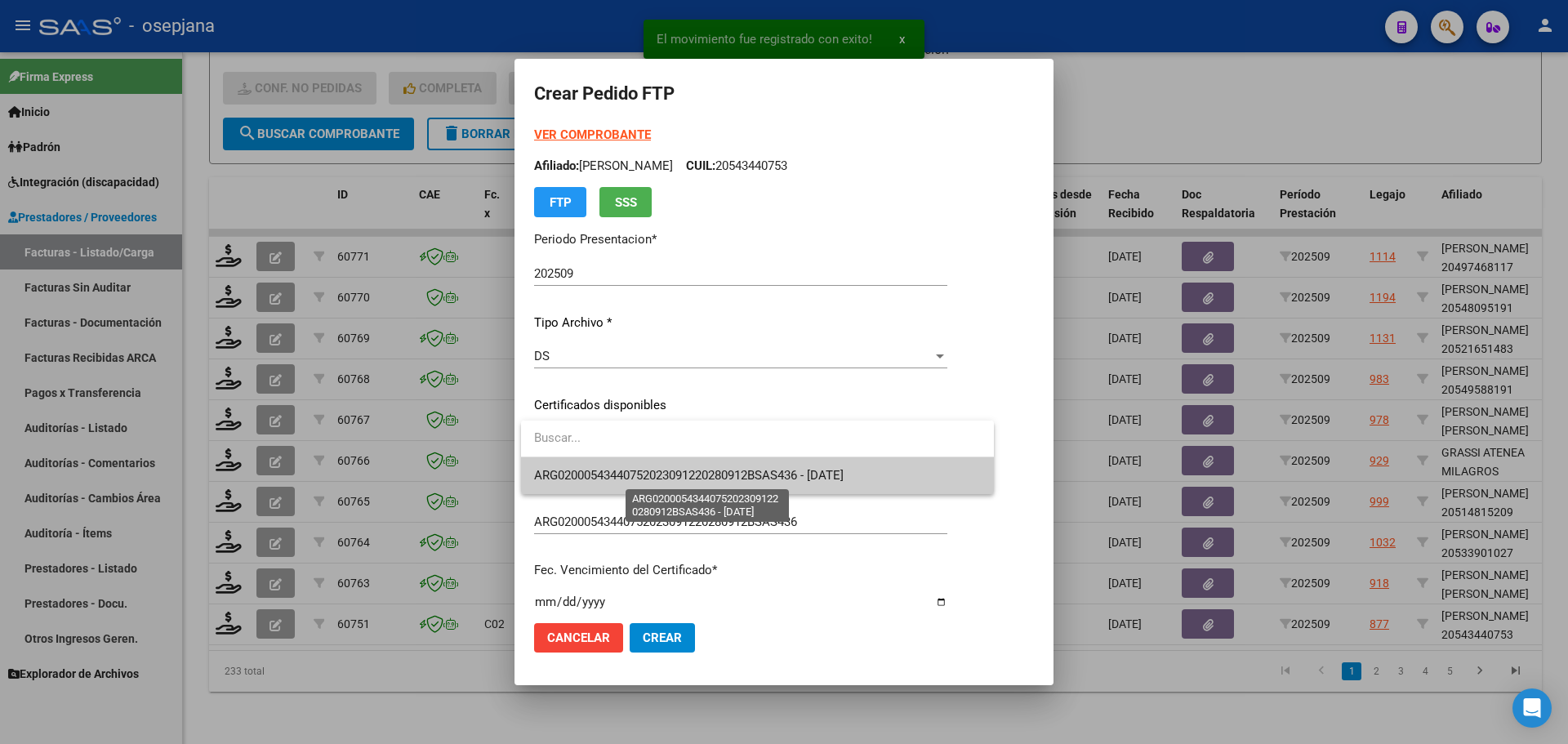
click at [688, 479] on span "ARG02000543440752023091220280912BSAS436 - [DATE]" at bounding box center [689, 475] width 310 height 14
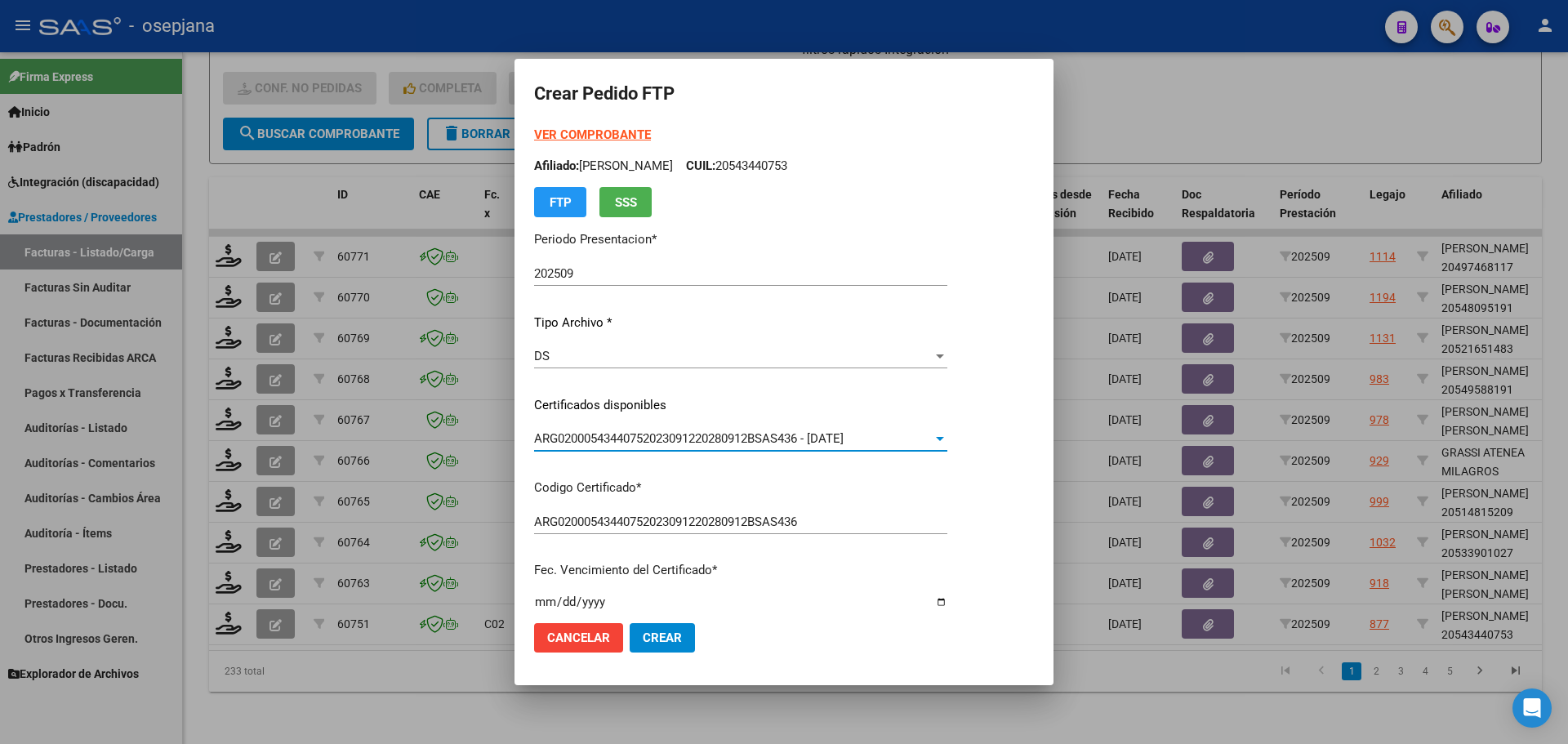
click at [584, 130] on strong "VER COMPROBANTE" at bounding box center [593, 134] width 117 height 14
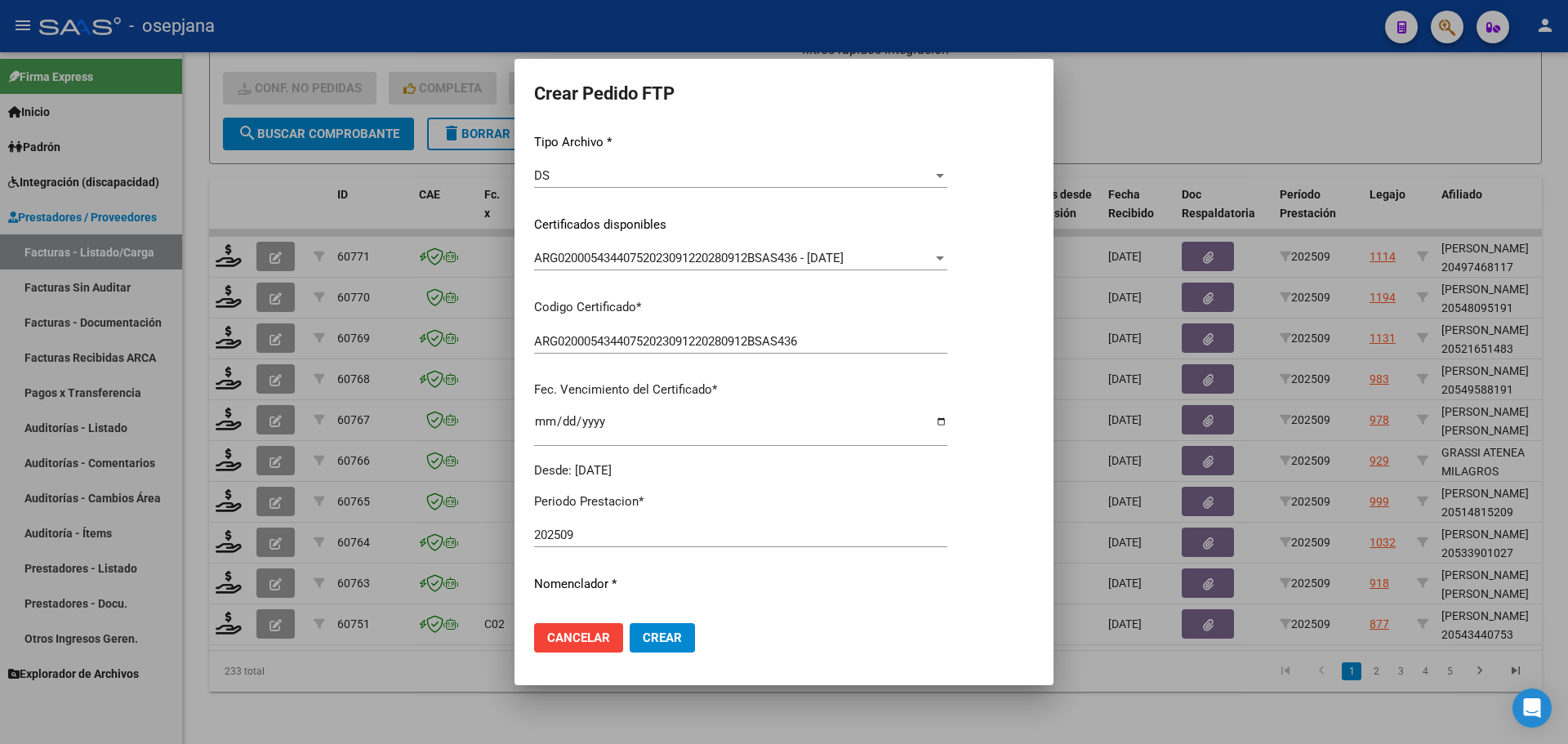
scroll to position [490, 0]
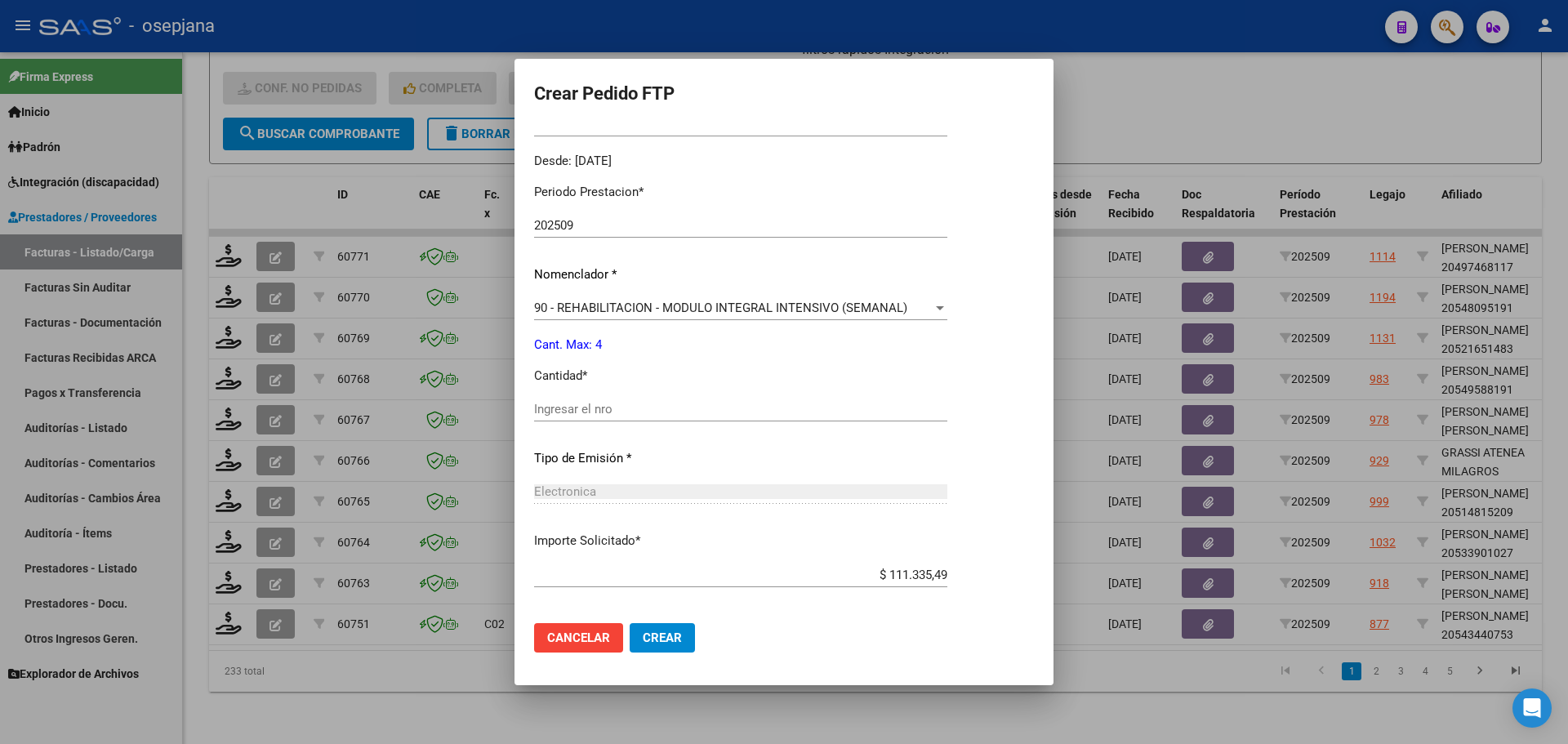
click at [614, 399] on div "Ingresar el nro" at bounding box center [740, 409] width 413 height 25
type input "4"
click at [655, 644] on span "Crear" at bounding box center [662, 638] width 39 height 14
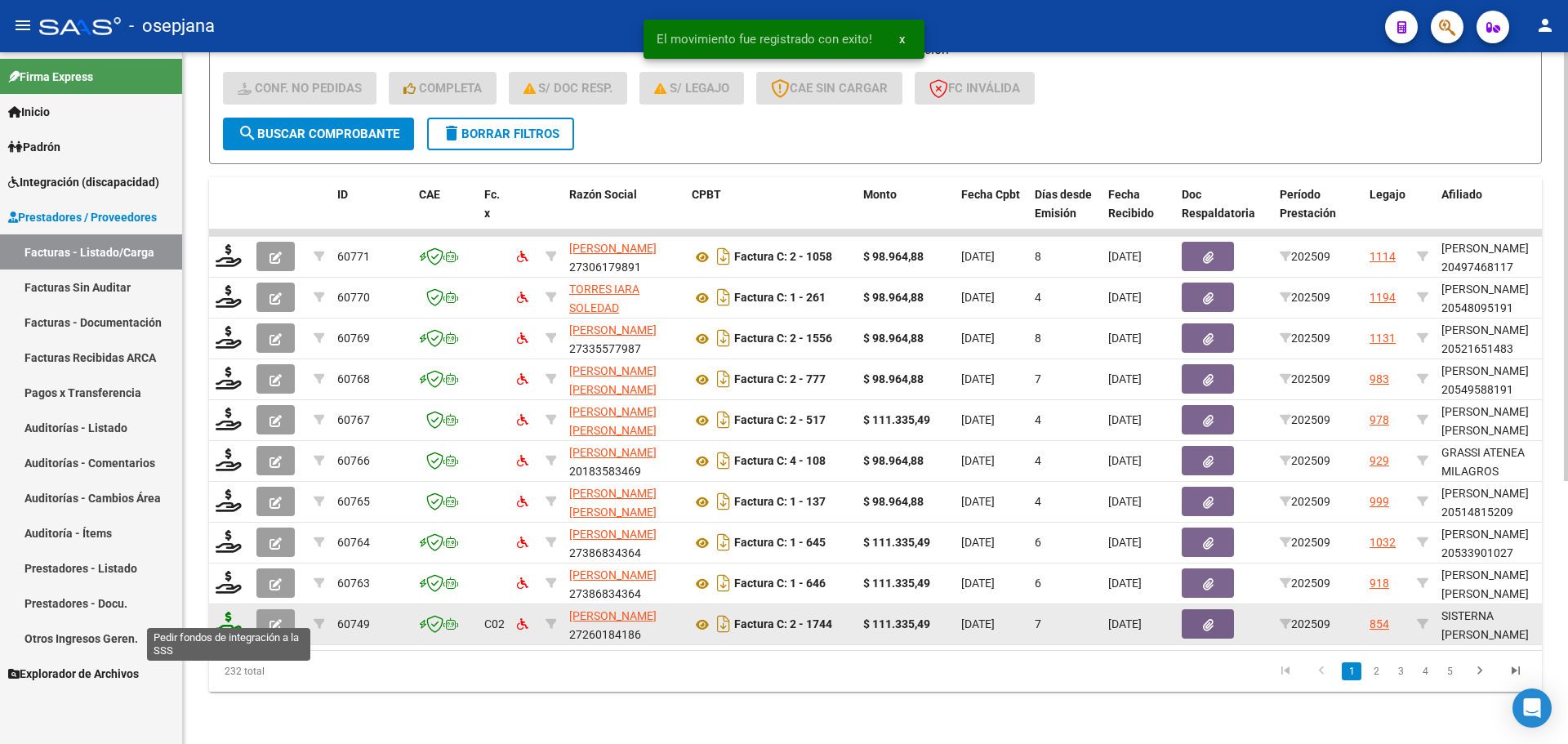
click at [227, 612] on icon at bounding box center [228, 623] width 26 height 23
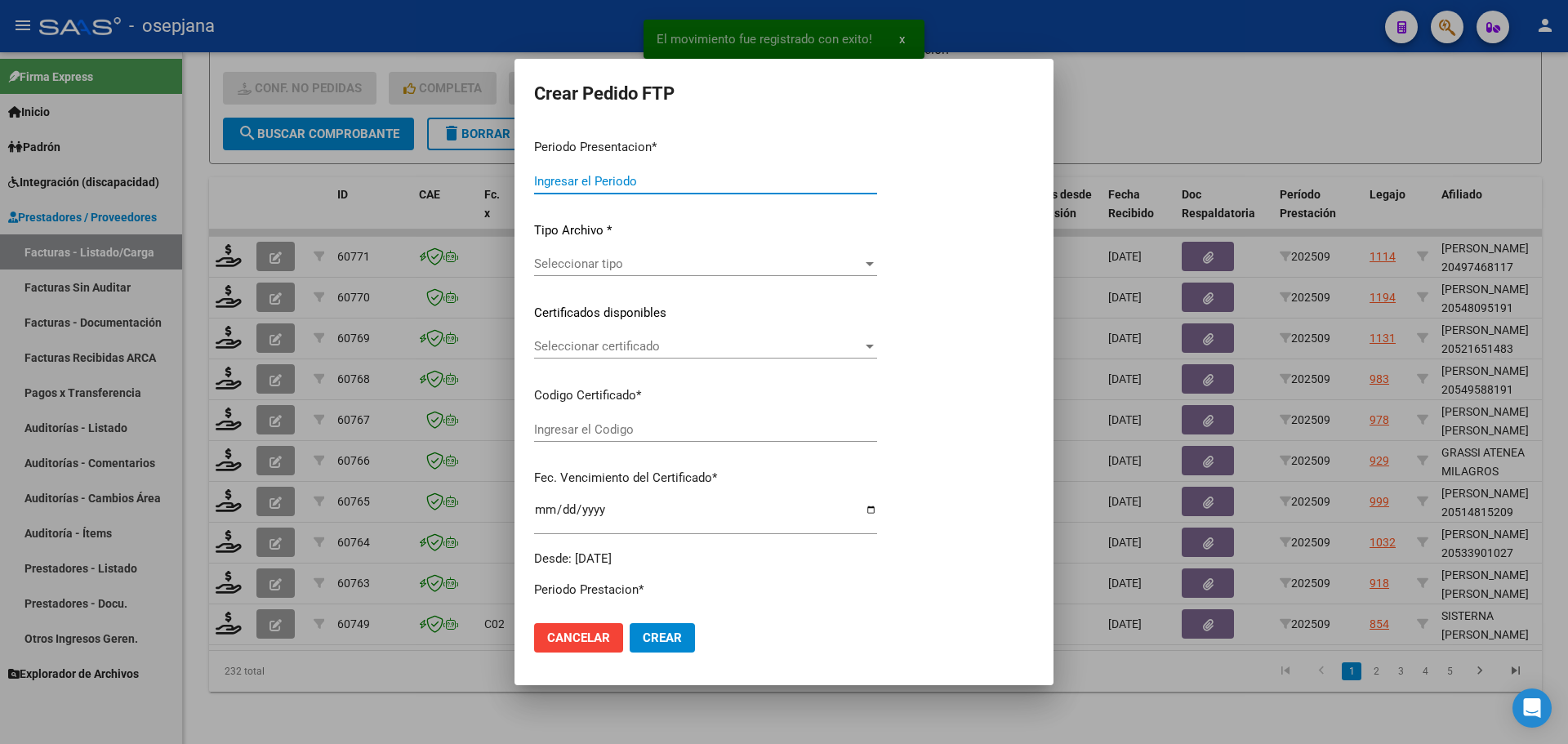
type input "202509"
type input "$ 111.335,49"
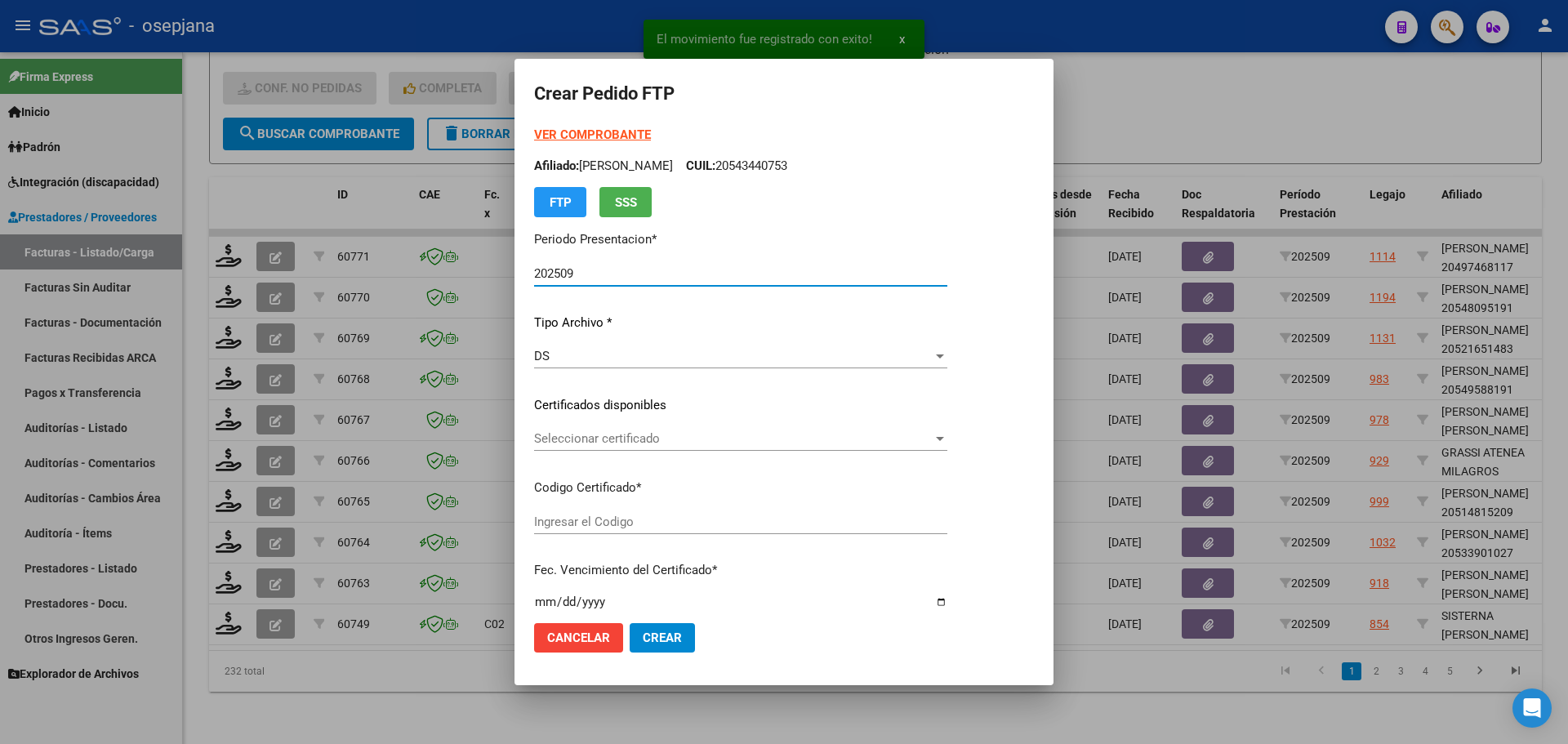
type input "ARG01000582465772024071020270710BSAS313"
type input "[DATE]"
click at [620, 432] on span "Seleccionar certificado" at bounding box center [763, 438] width 459 height 14
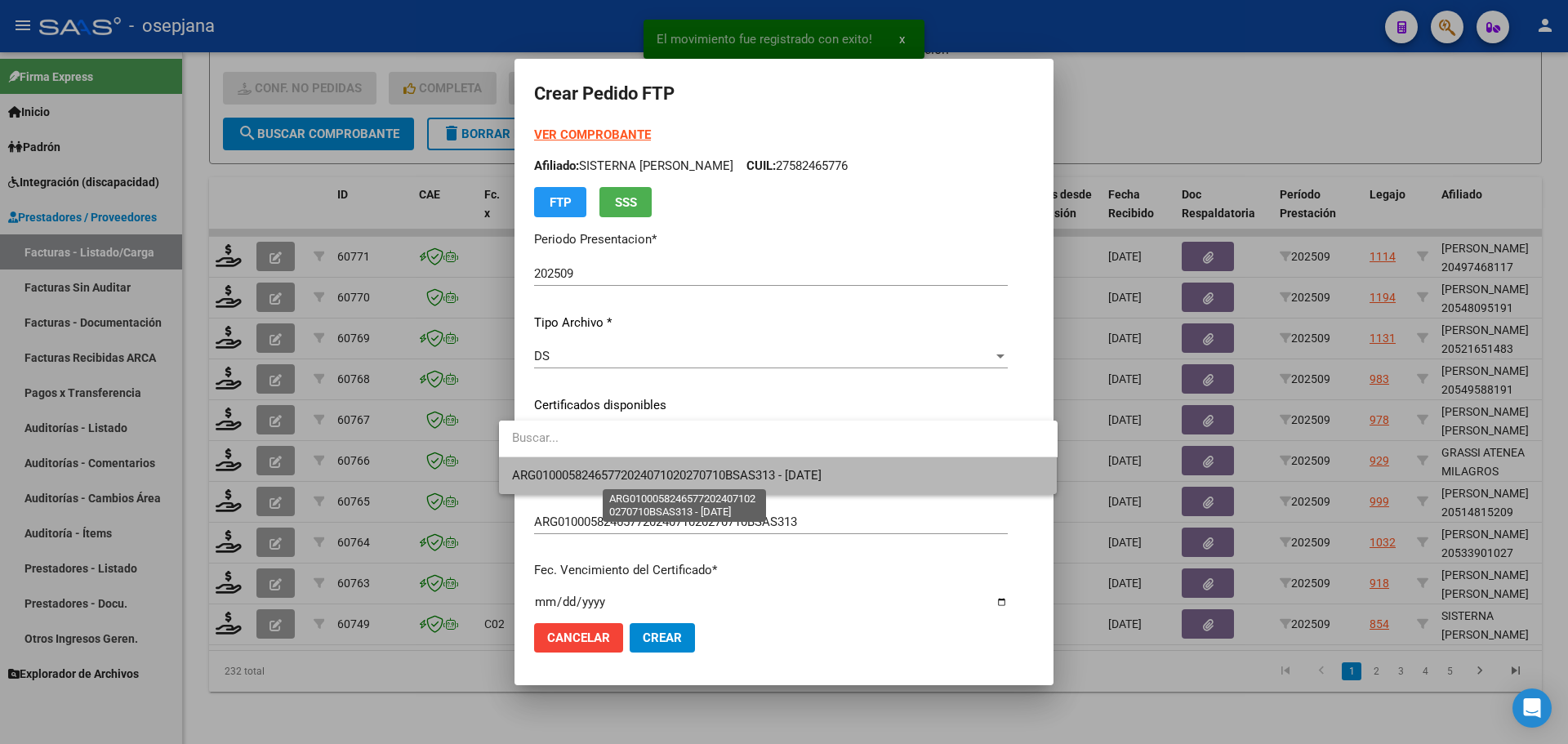
click at [632, 471] on span "ARG01000582465772024071020270710BSAS313 - [DATE]" at bounding box center [667, 475] width 310 height 14
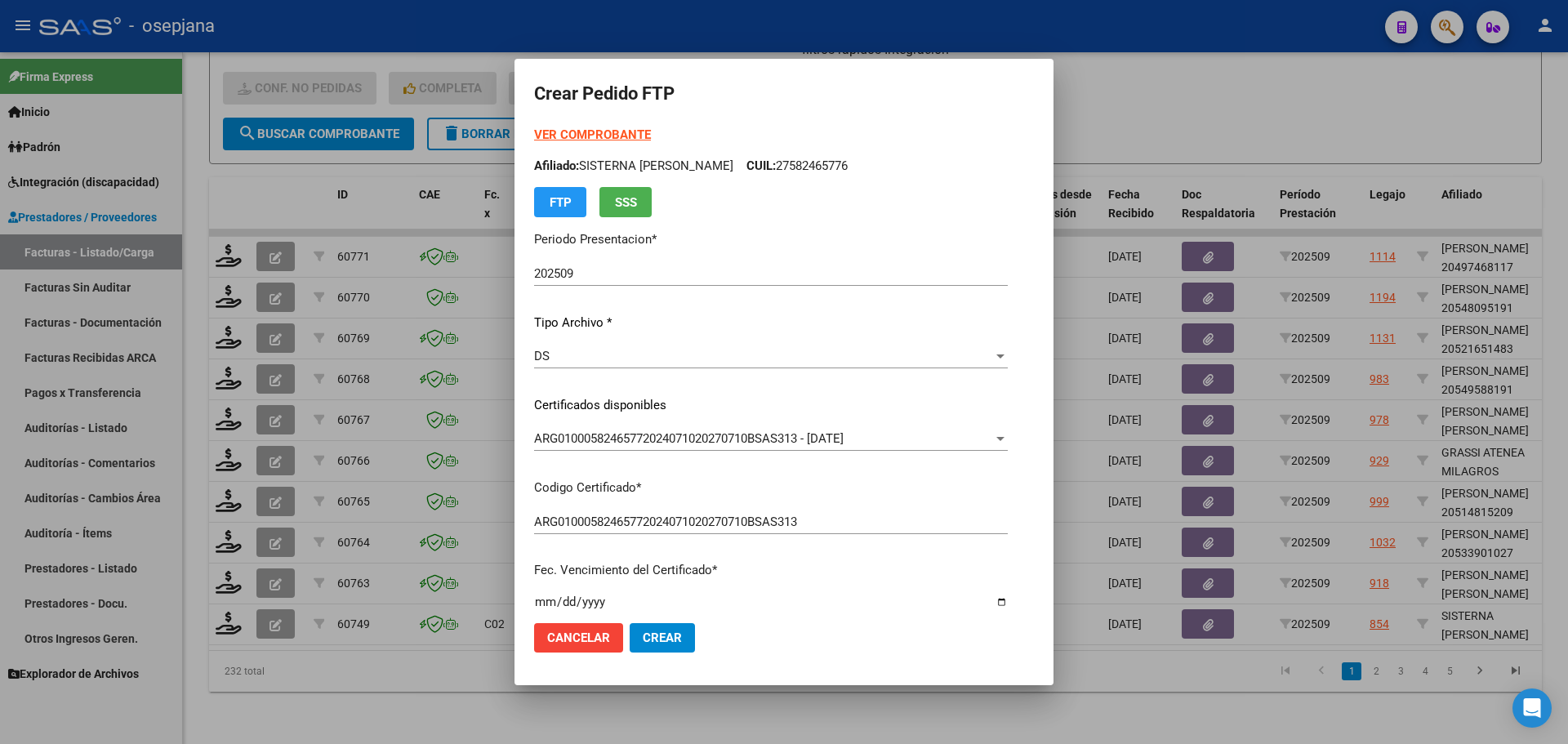
click at [590, 127] on div "VER COMPROBANTE ARCA Padrón Afiliado: SISTERNA [PERSON_NAME]: 27582465776 FTP S…" at bounding box center [771, 171] width 474 height 91
click at [588, 131] on strong "VER COMPROBANTE" at bounding box center [593, 134] width 117 height 14
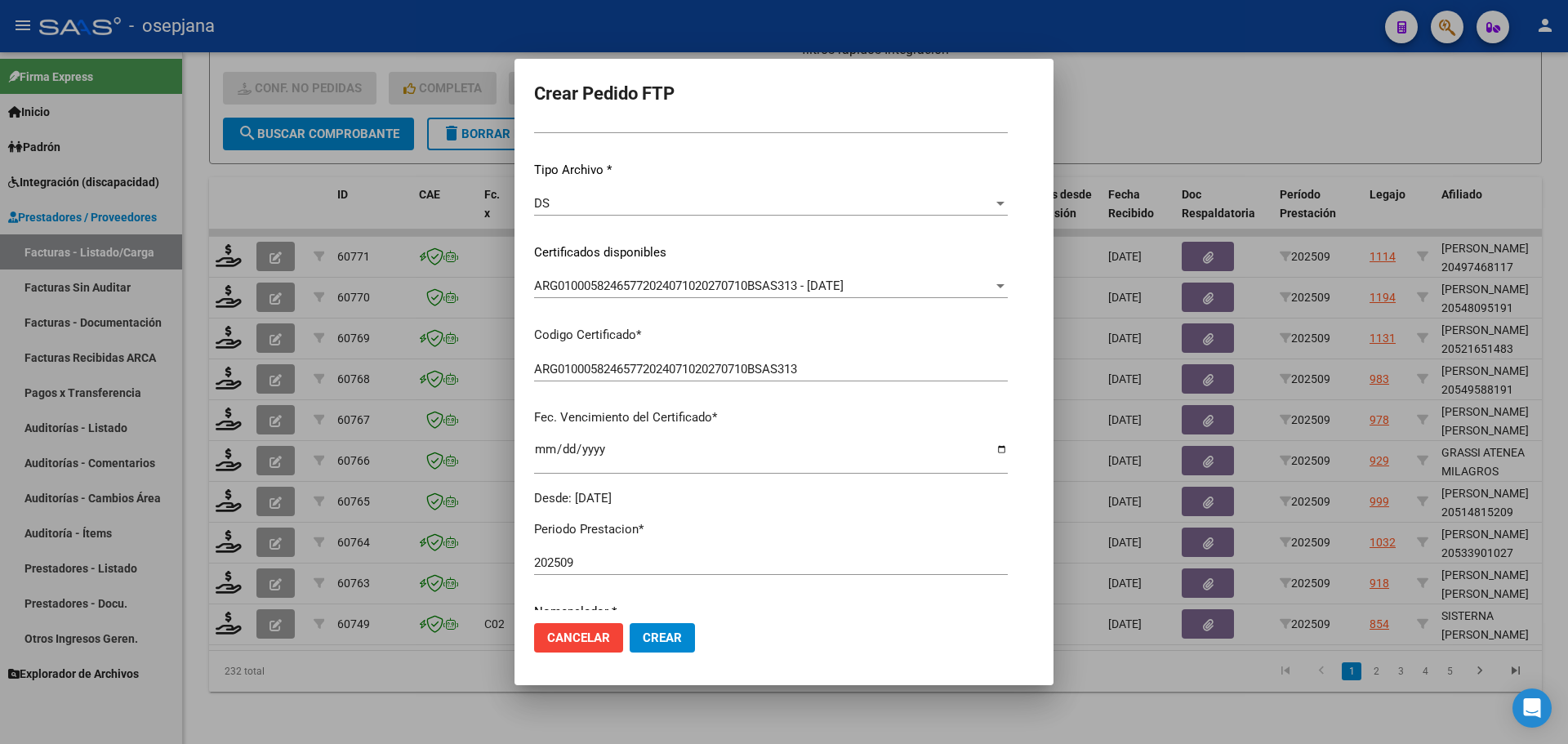
scroll to position [408, 0]
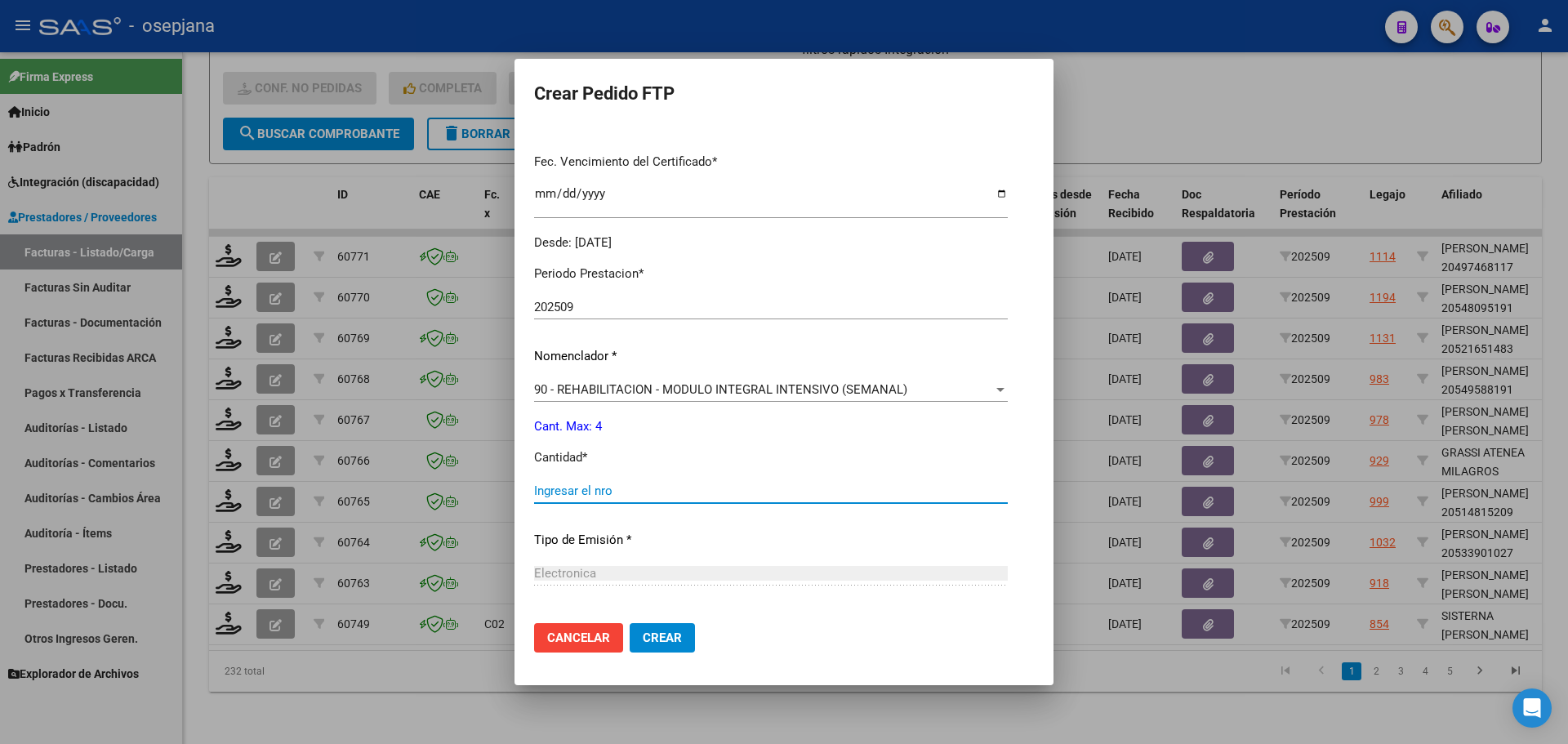
click at [551, 490] on input "Ingresar el nro" at bounding box center [771, 490] width 474 height 14
type input "4"
click at [647, 642] on span "Crear" at bounding box center [662, 638] width 39 height 14
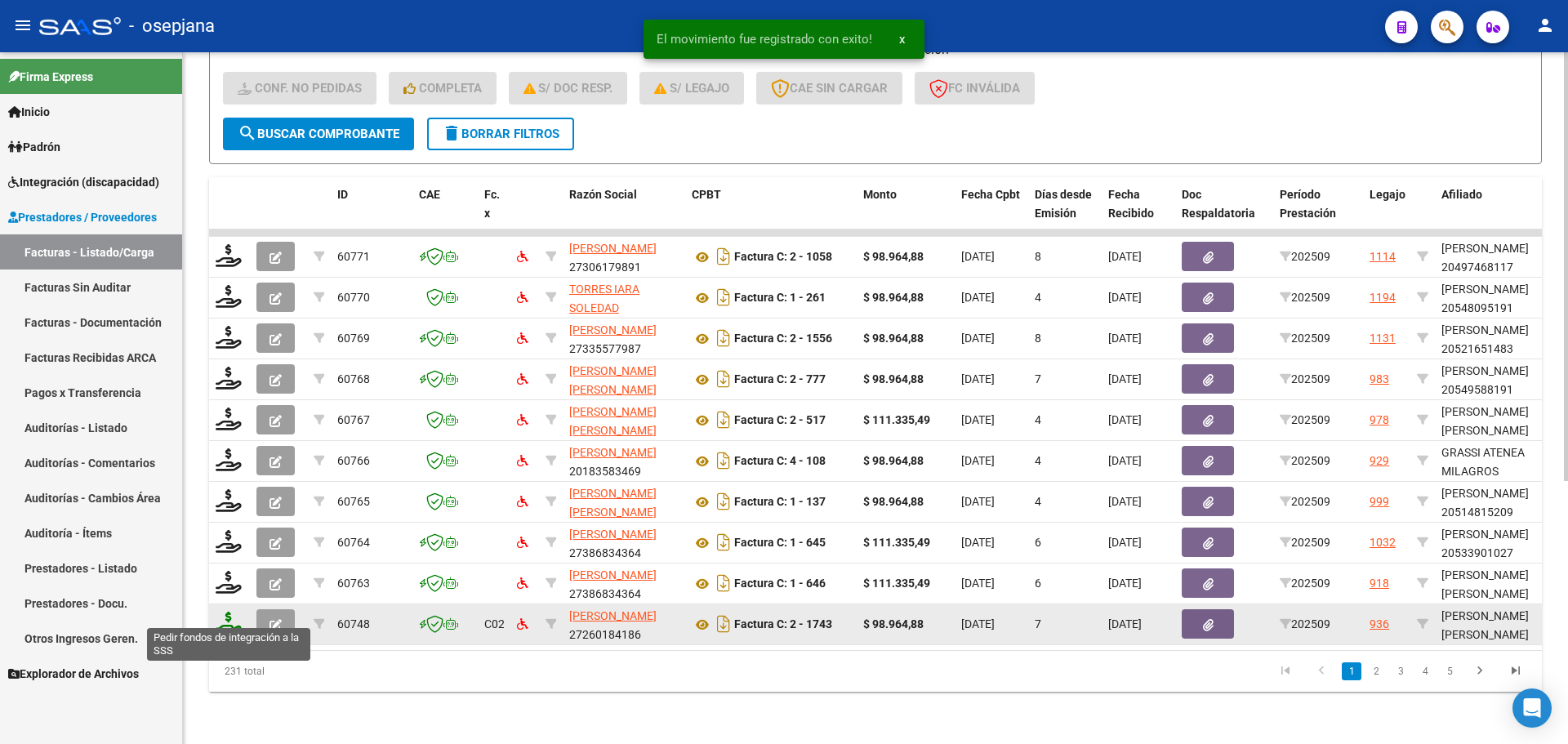
click at [227, 616] on icon at bounding box center [228, 623] width 26 height 23
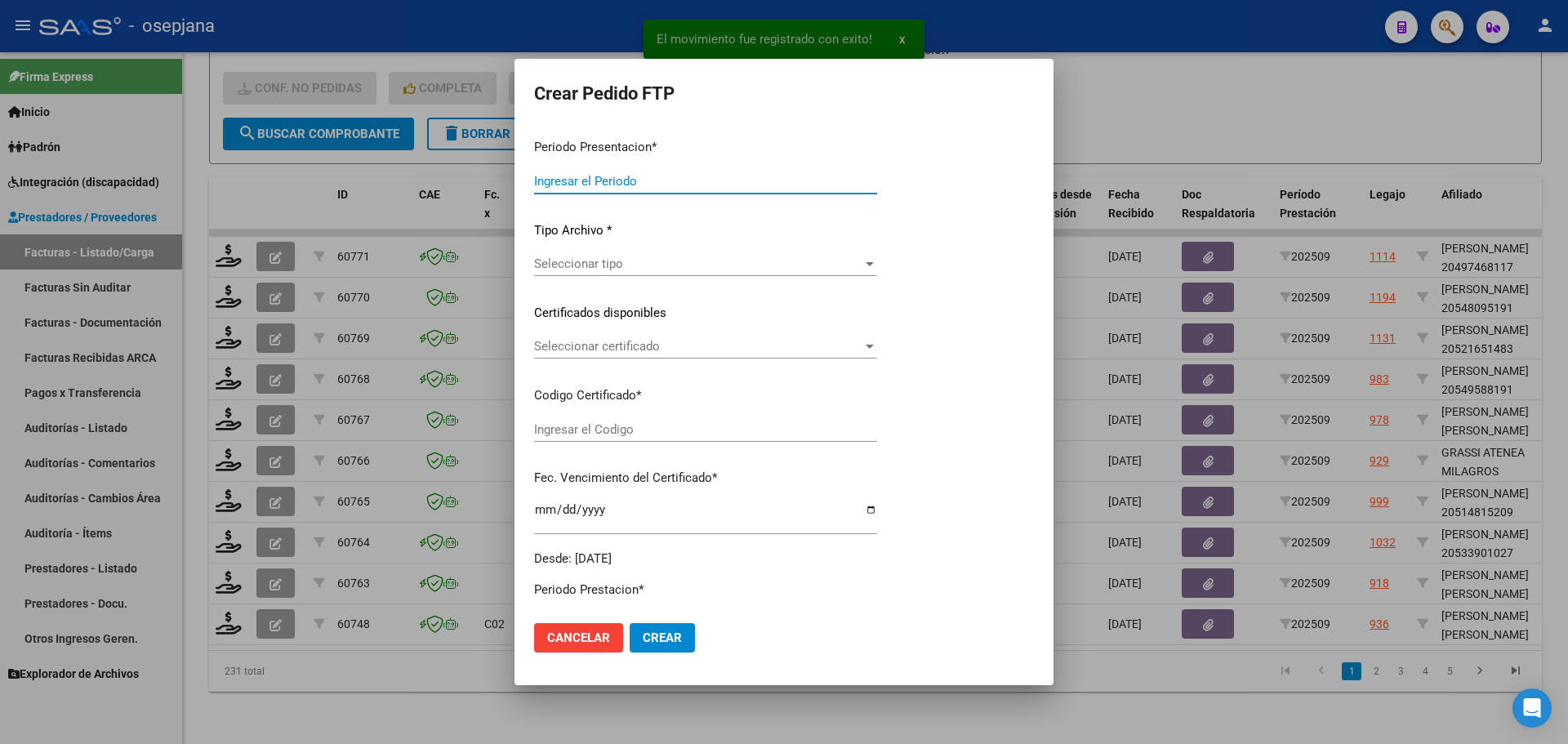
type input "202509"
type input "$ 98.964,88"
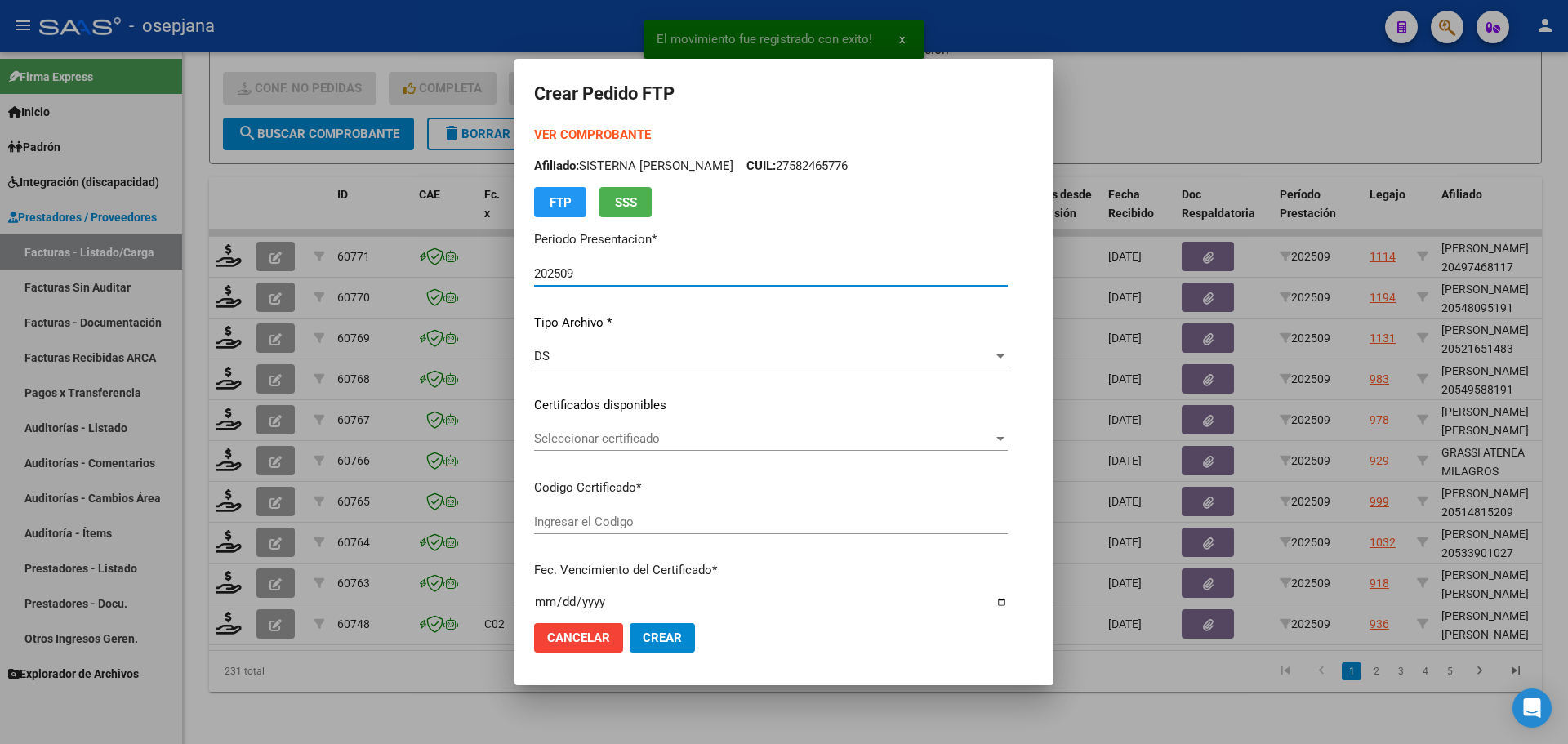
type input "ARG010005625926020230228-20280228BS314"
type input "[DATE]"
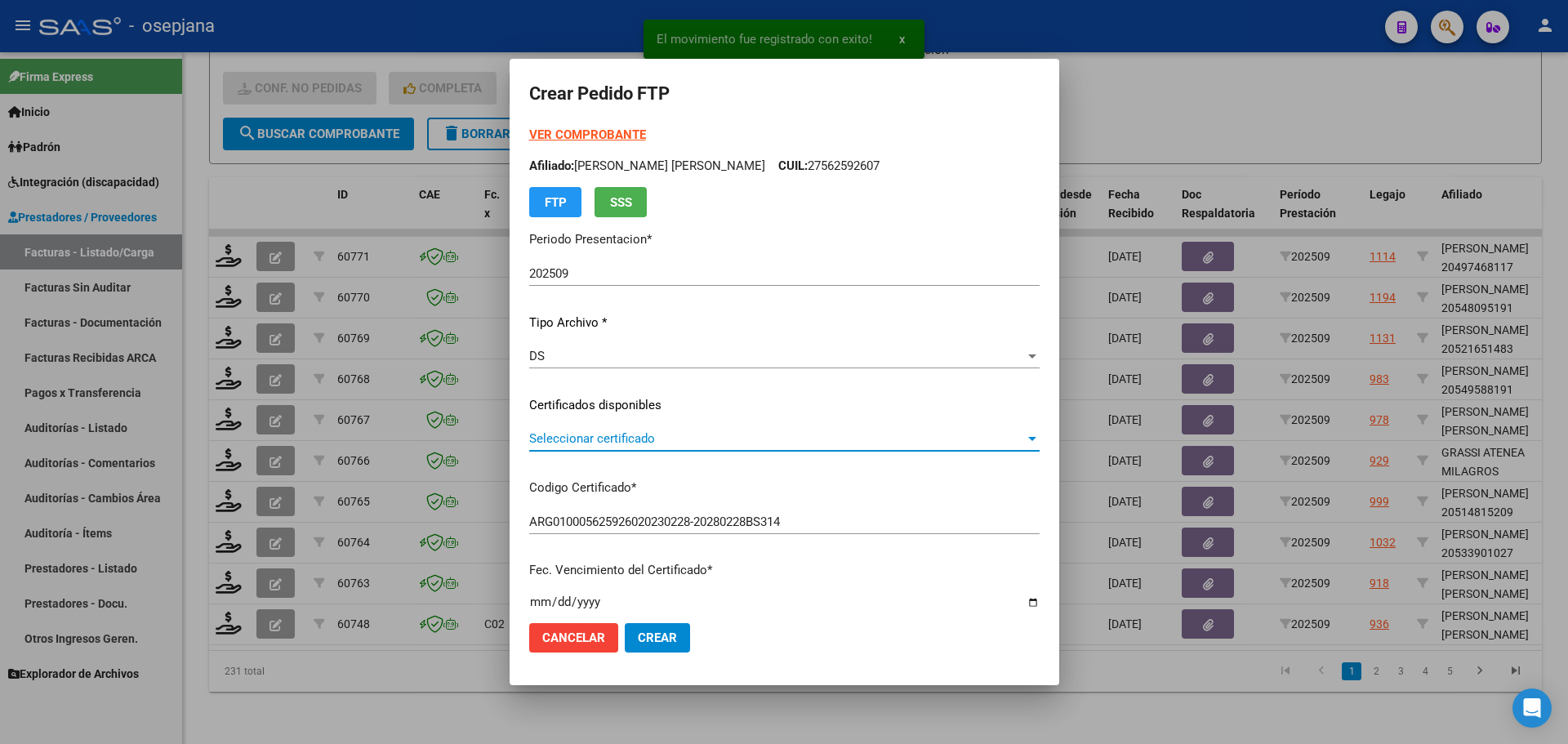
click at [656, 431] on span "Seleccionar certificado" at bounding box center [777, 438] width 496 height 14
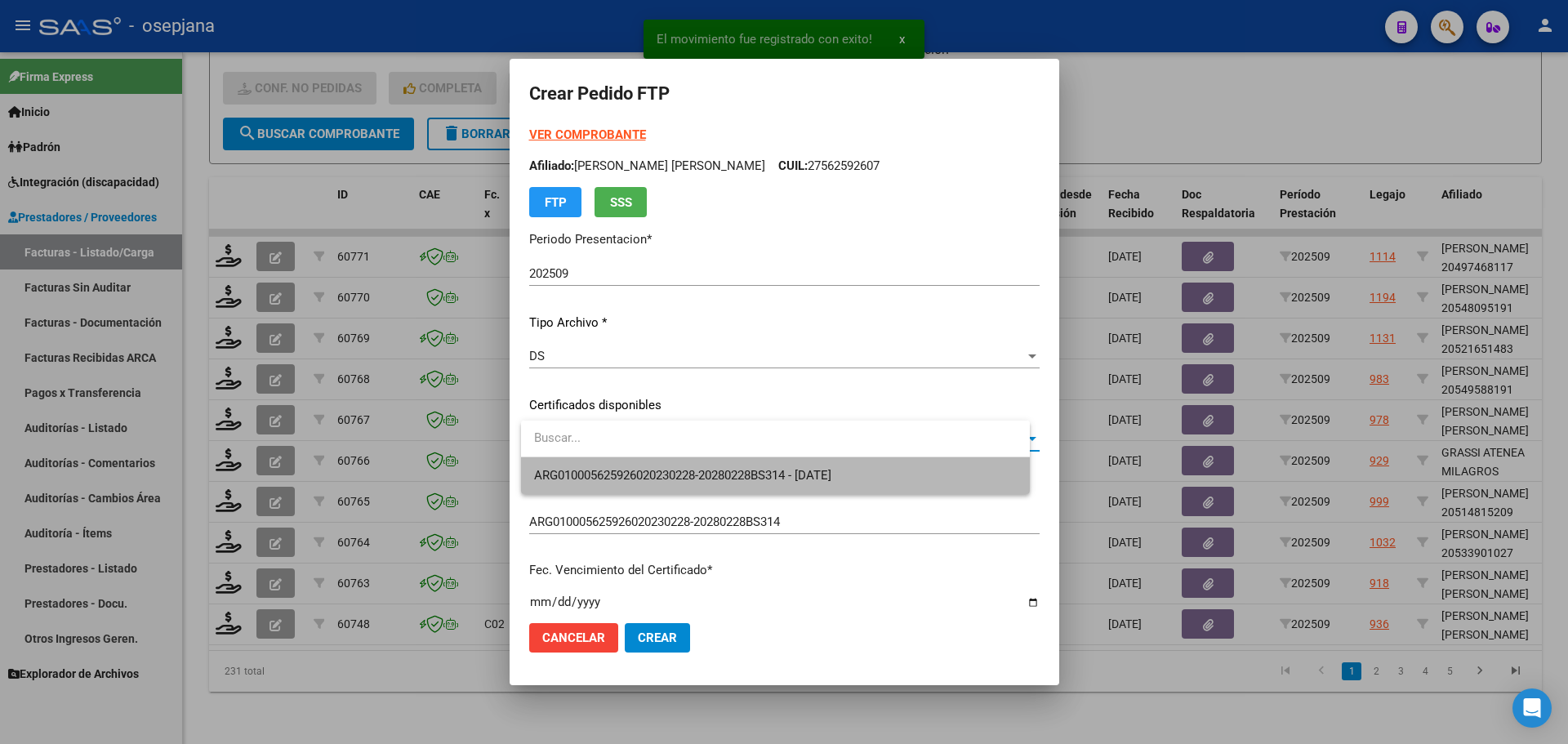
click at [669, 466] on span "ARG010005625926020230228-20280228BS314 - [DATE]" at bounding box center [775, 476] width 482 height 36
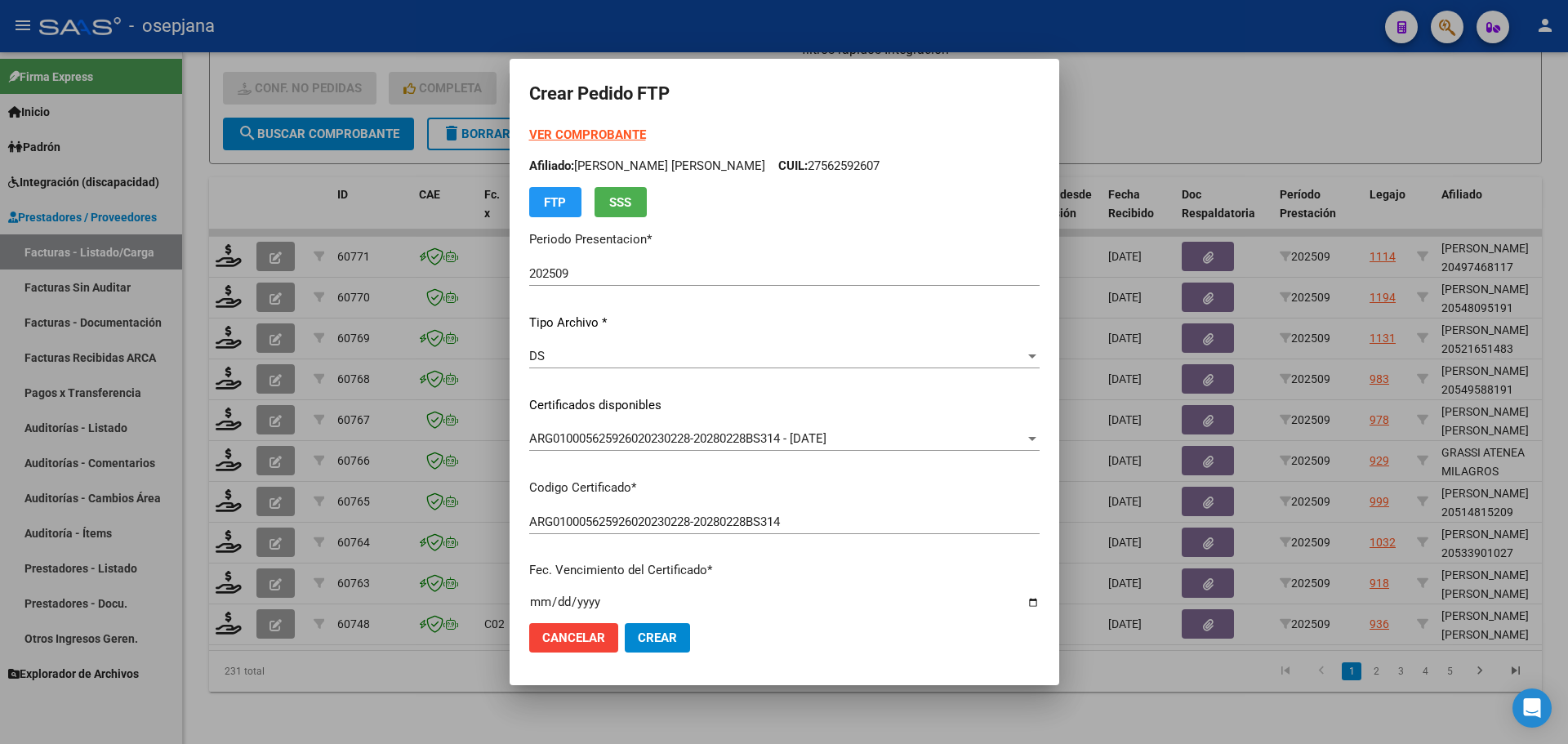
click at [635, 128] on strong "VER COMPROBANTE" at bounding box center [588, 134] width 117 height 14
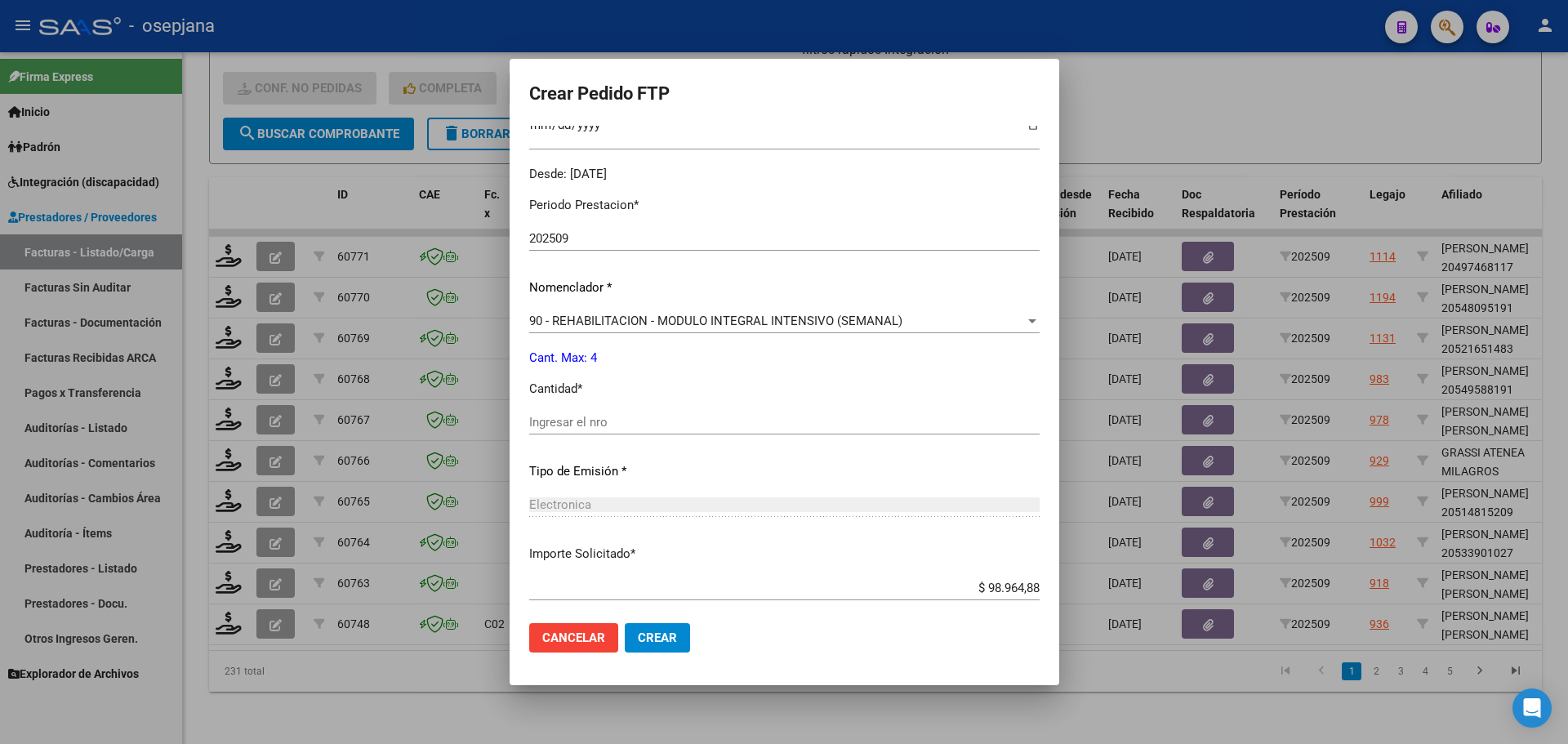
scroll to position [490, 0]
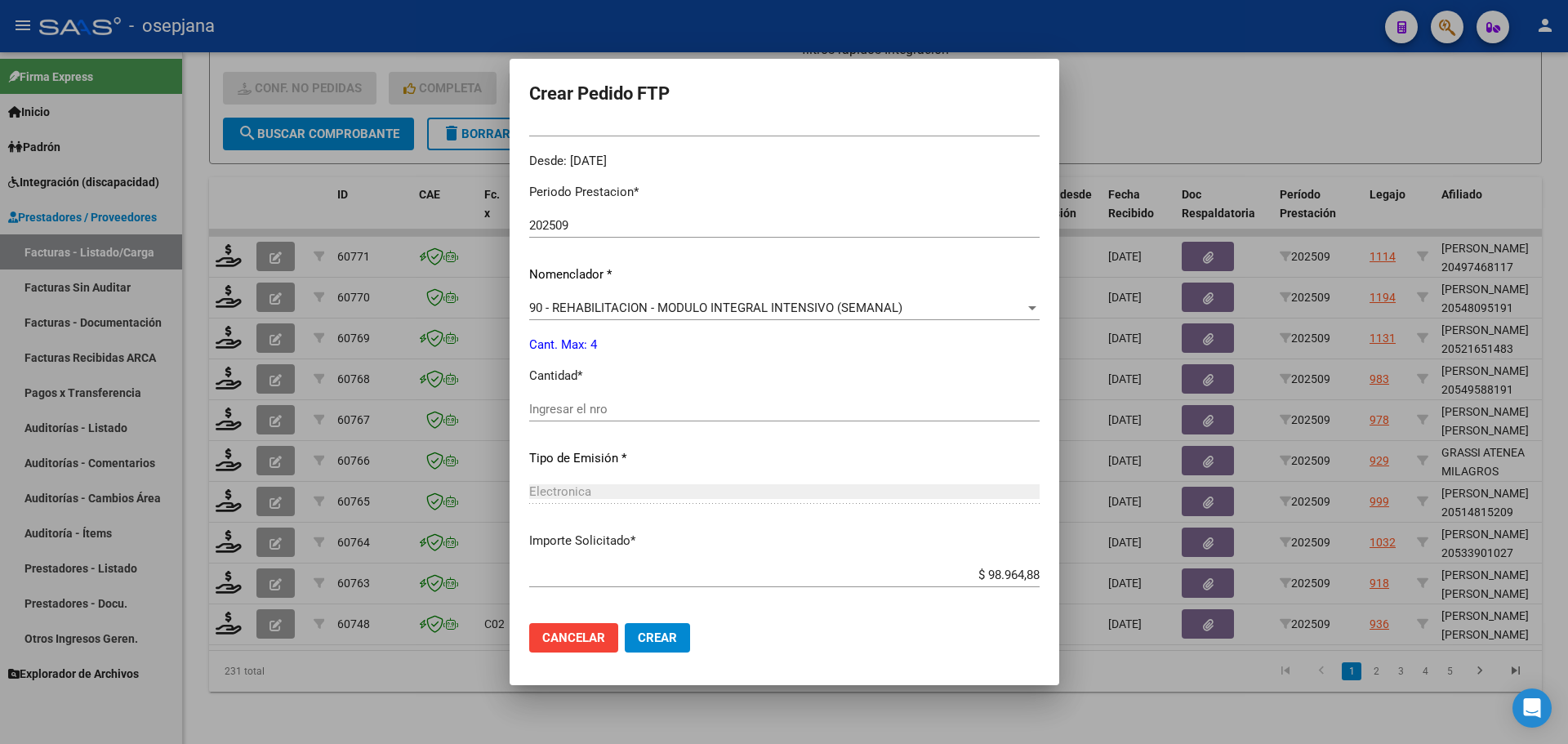
click at [609, 405] on input "Ingresar el nro" at bounding box center [784, 408] width 510 height 14
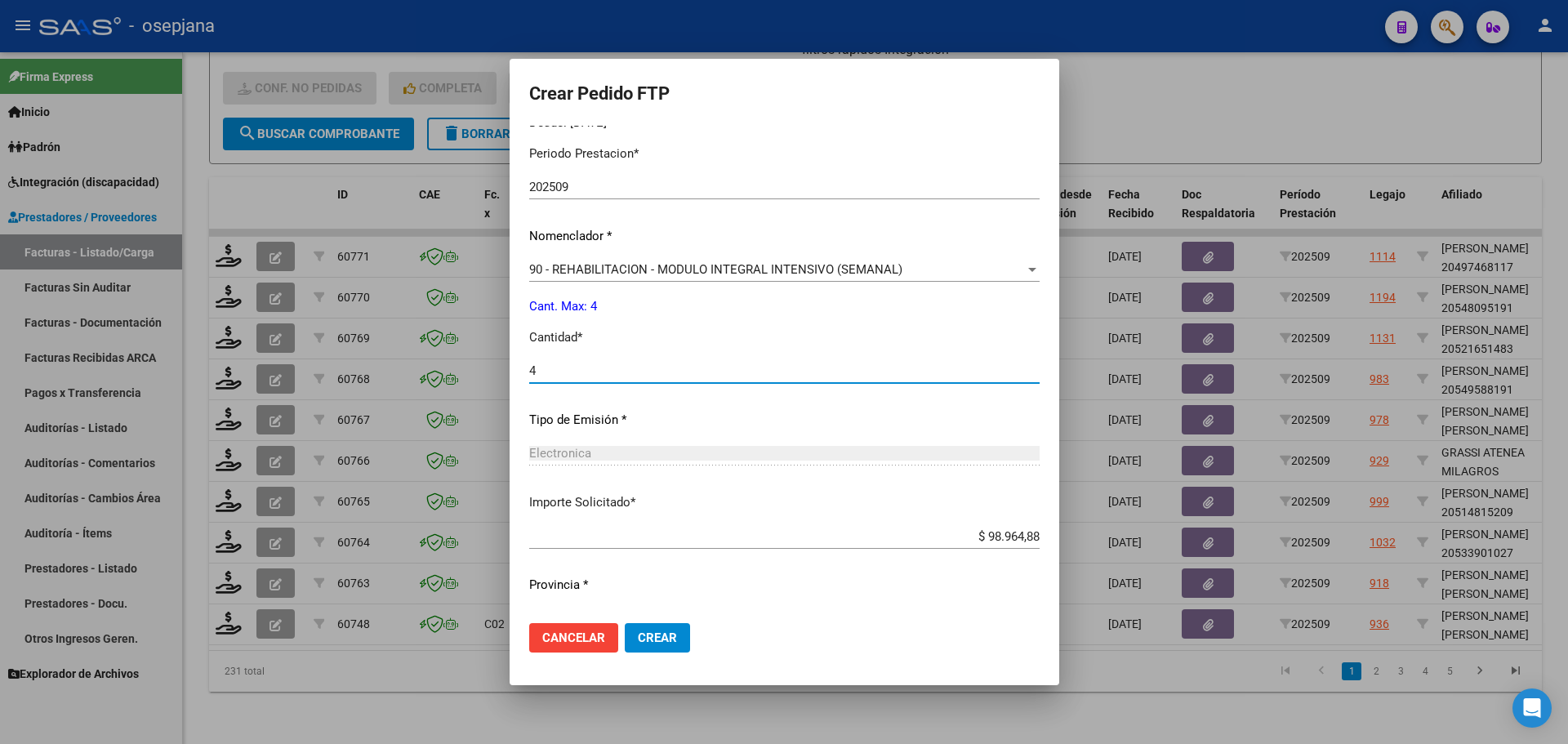
scroll to position [565, 0]
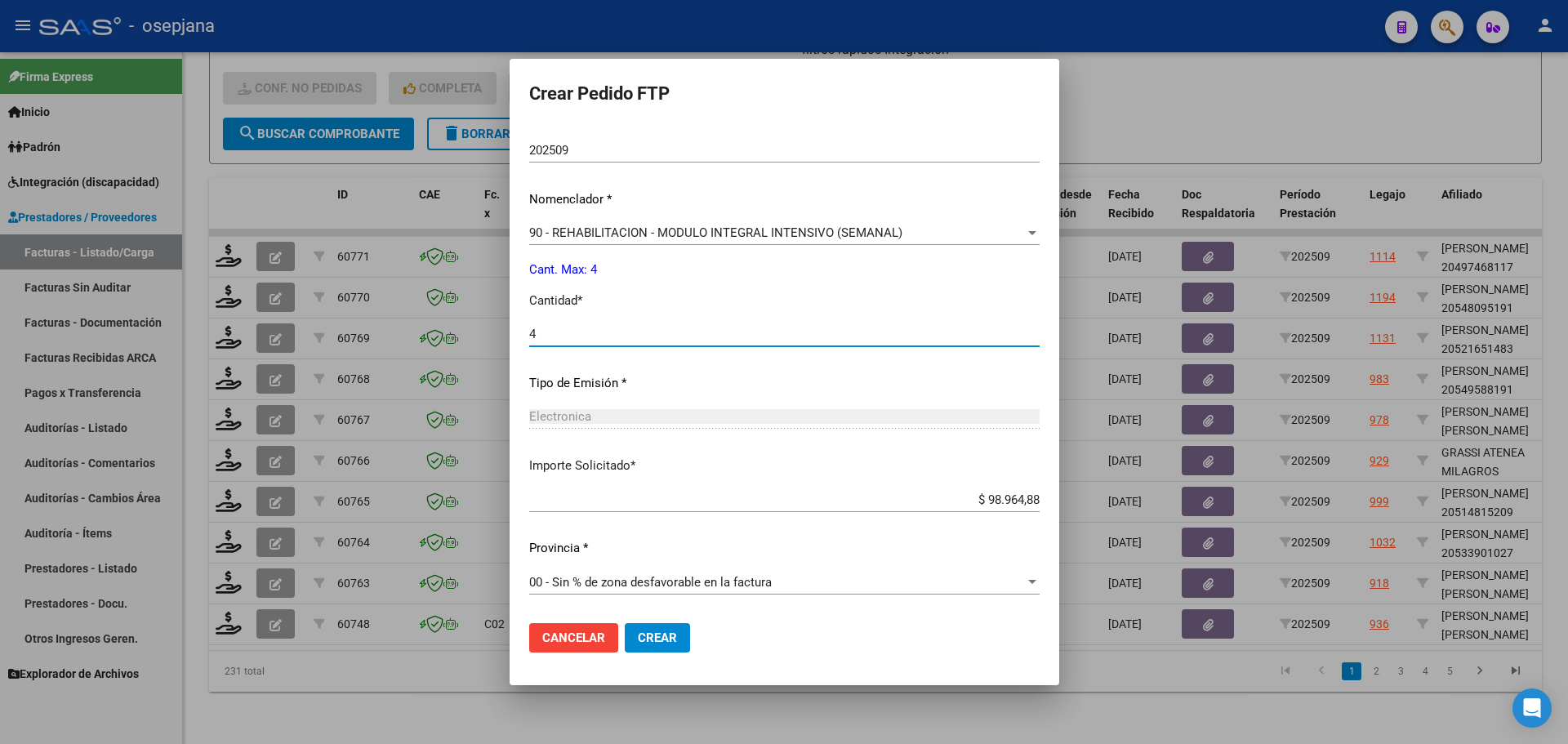
type input "4"
click at [661, 639] on span "Crear" at bounding box center [657, 638] width 39 height 14
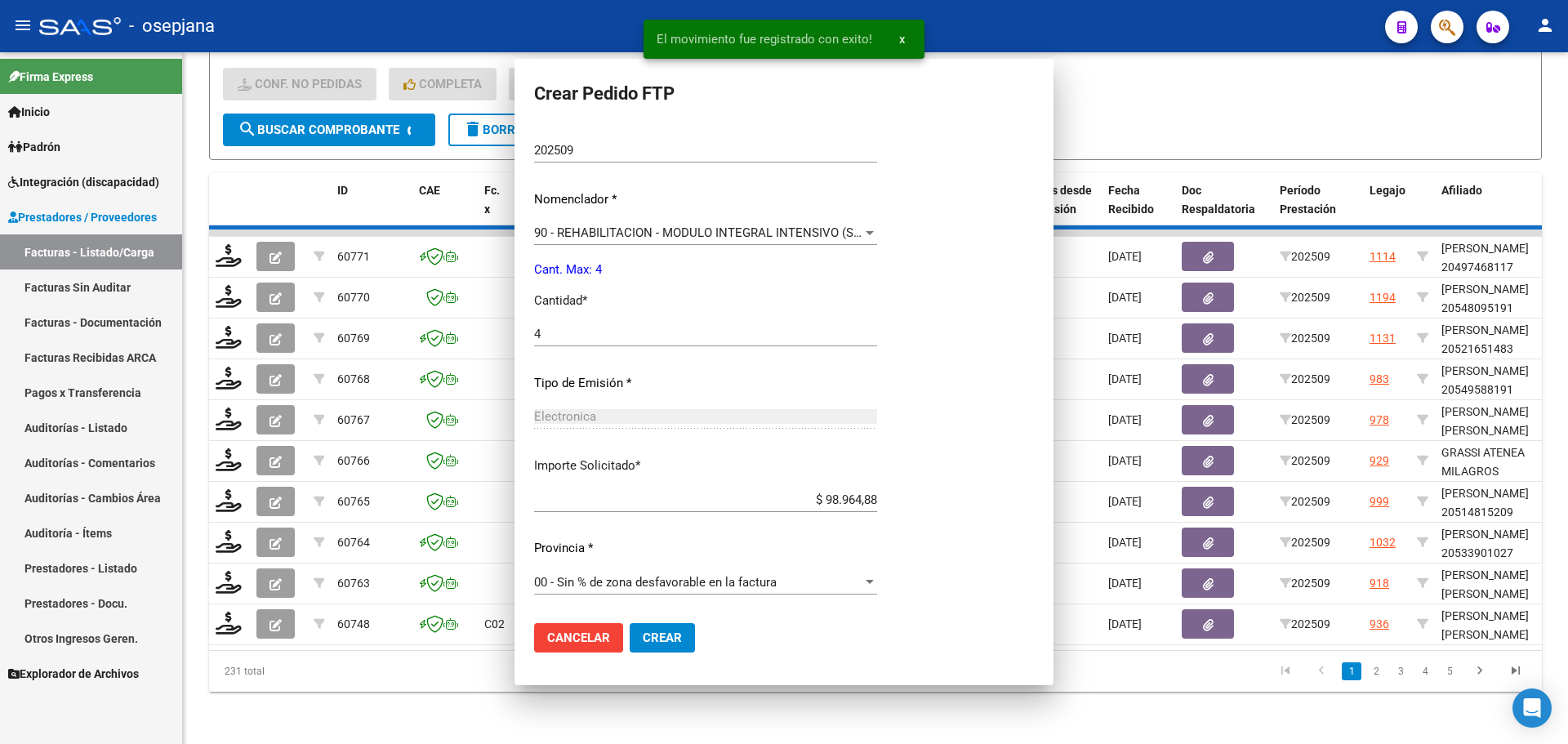
scroll to position [0, 0]
